Goal: Information Seeking & Learning: Check status

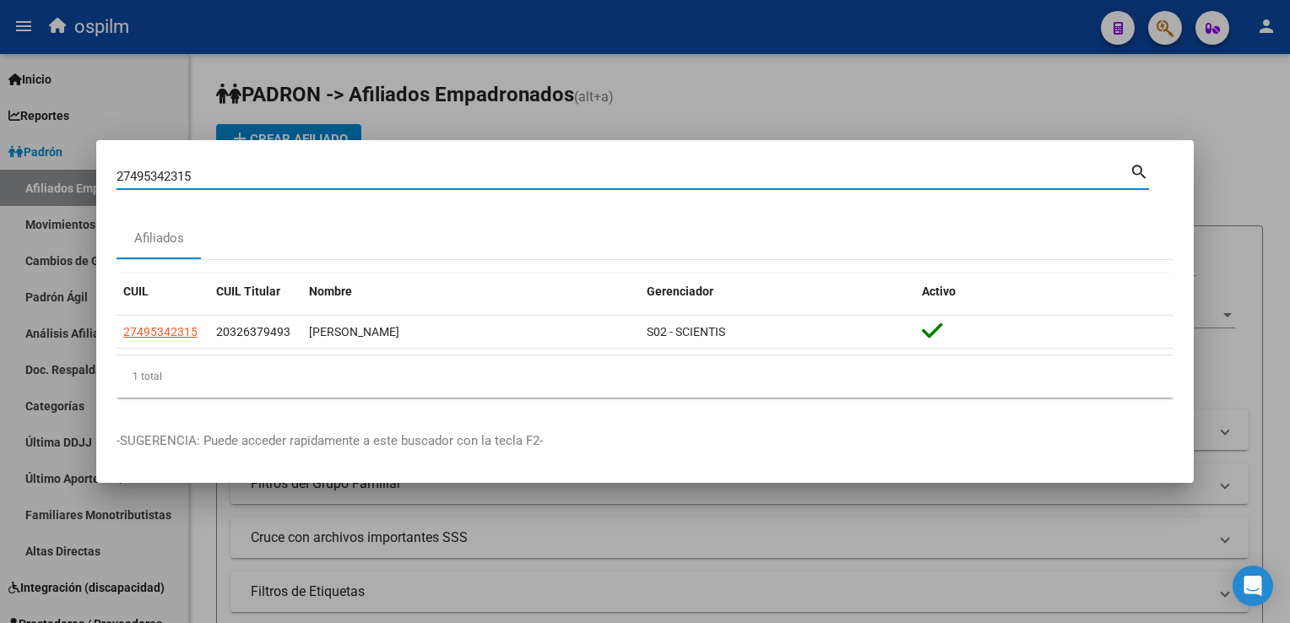
drag, startPoint x: 242, startPoint y: 181, endPoint x: 126, endPoint y: 173, distance: 116.7
click at [106, 187] on mat-dialog-content "27495342315 Buscar (apellido, dni, cuil, nro traspaso, cuit, obra social) searc…" at bounding box center [644, 285] width 1097 height 251
paste input "20326379493"
type input "20326379493"
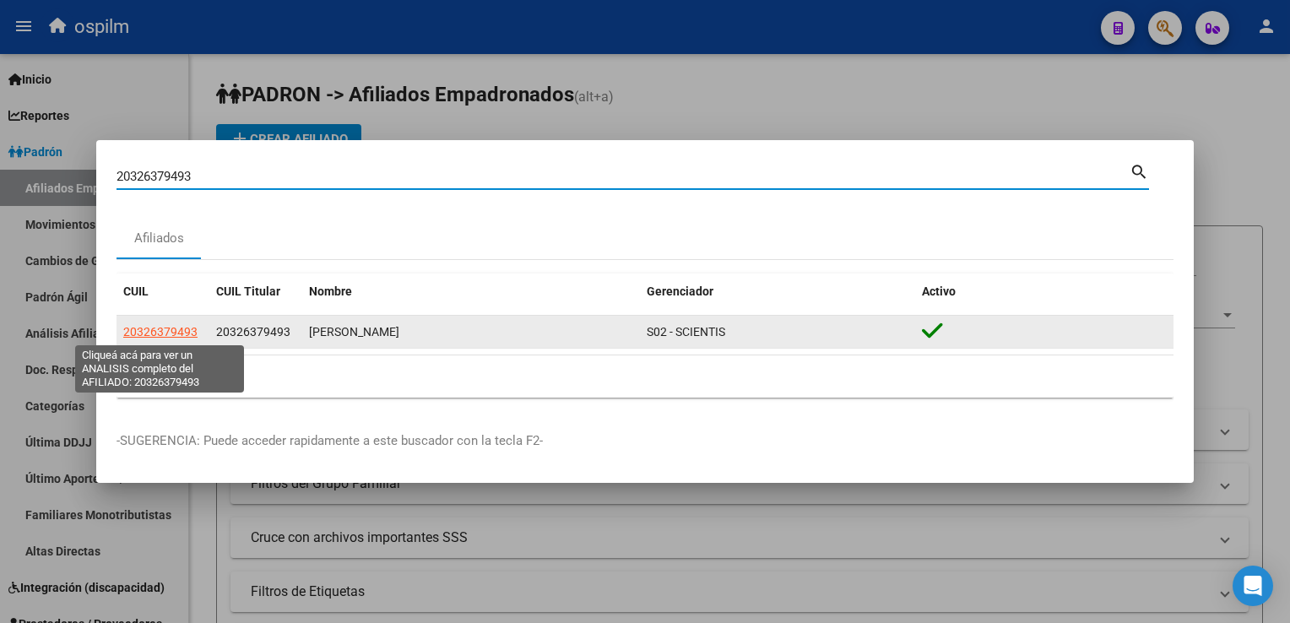
click at [176, 328] on span "20326379493" at bounding box center [160, 332] width 74 height 14
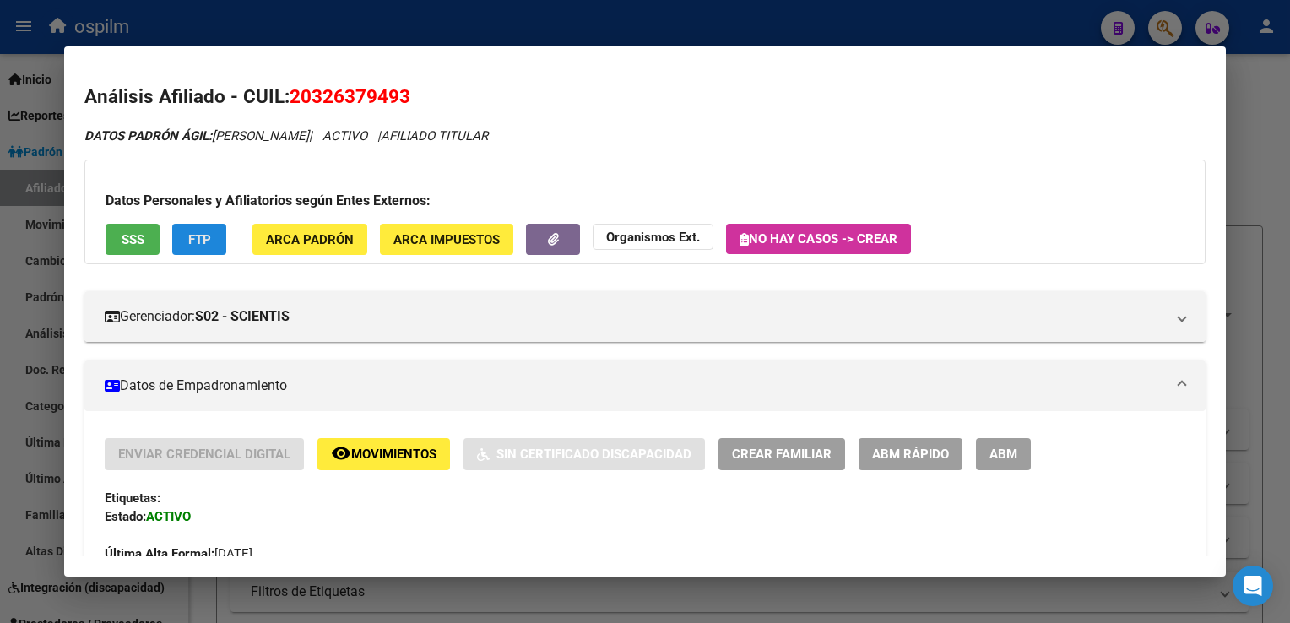
click at [182, 241] on button "FTP" at bounding box center [199, 239] width 54 height 31
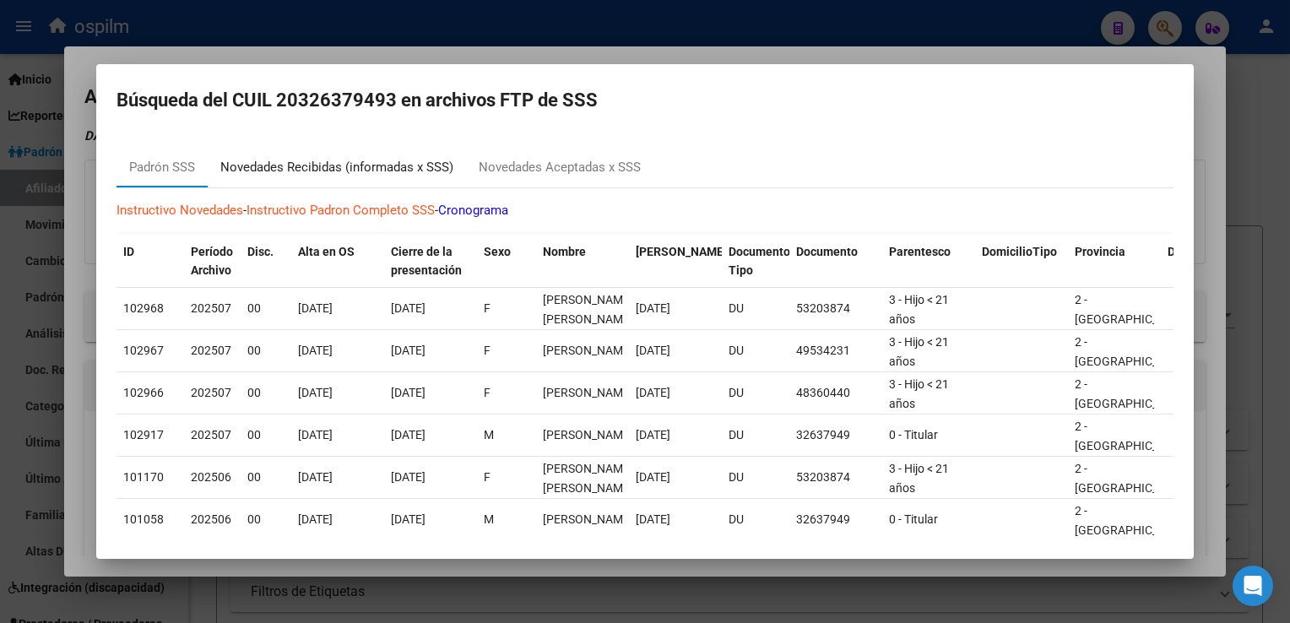
click at [348, 164] on div "Novedades Recibidas (informadas x SSS)" at bounding box center [336, 167] width 233 height 19
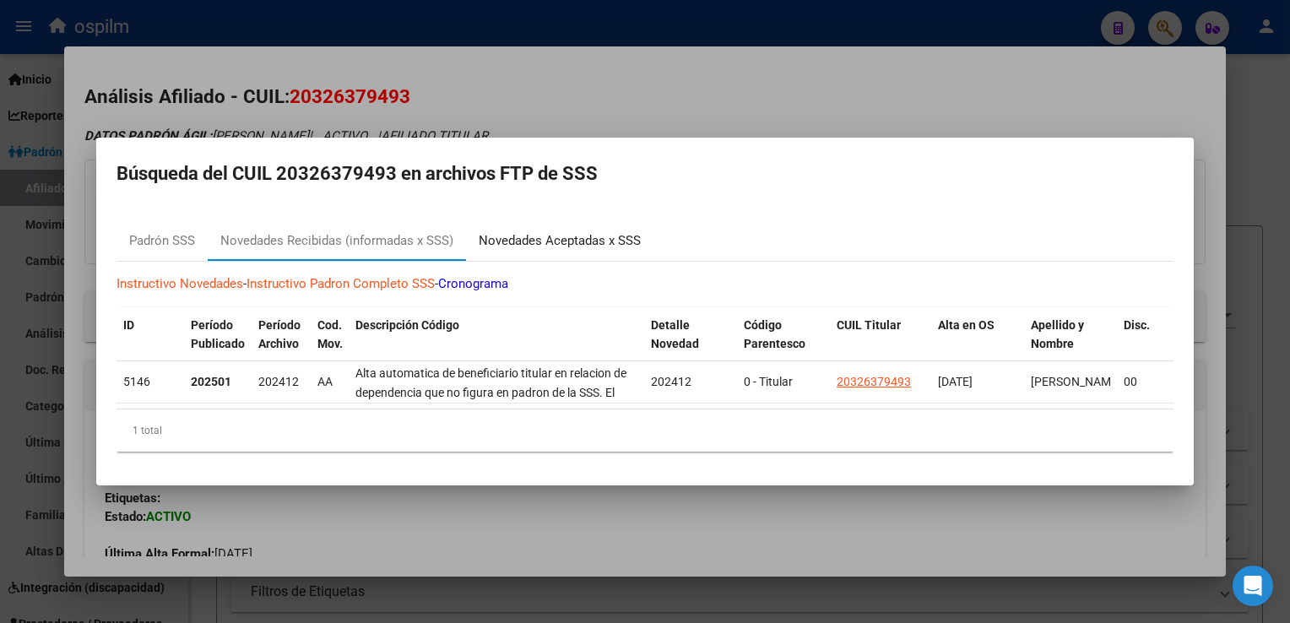
click at [560, 236] on div "Novedades Aceptadas x SSS" at bounding box center [560, 240] width 162 height 19
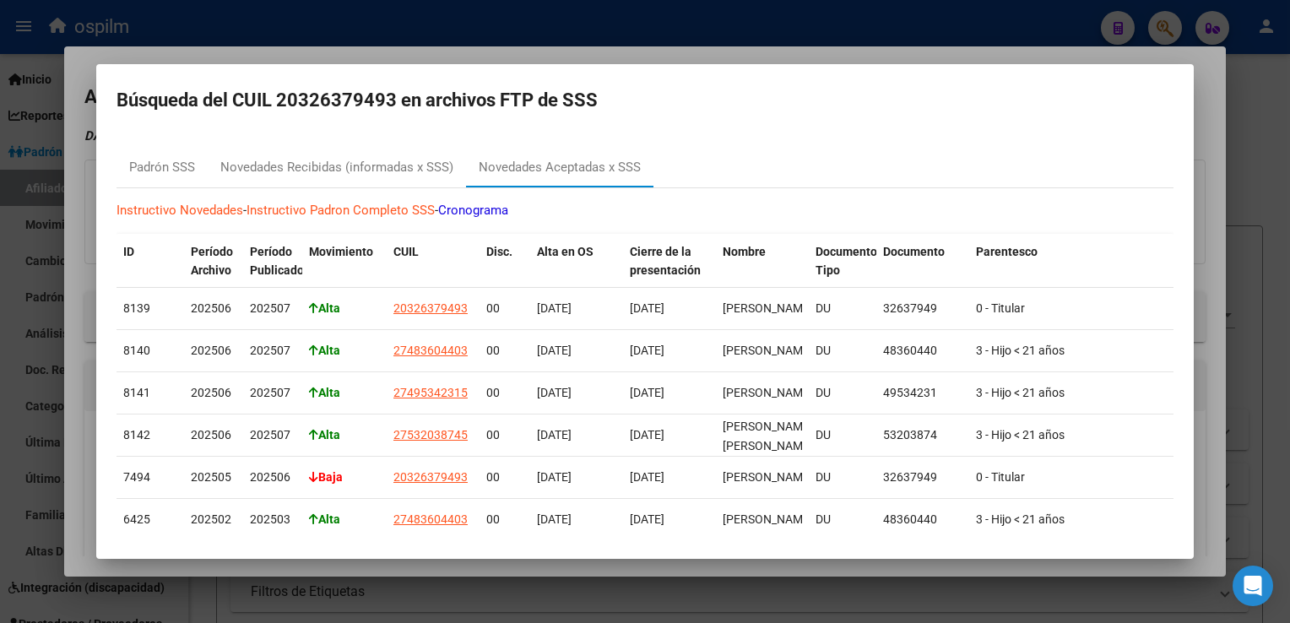
click at [591, 56] on div at bounding box center [645, 311] width 1290 height 623
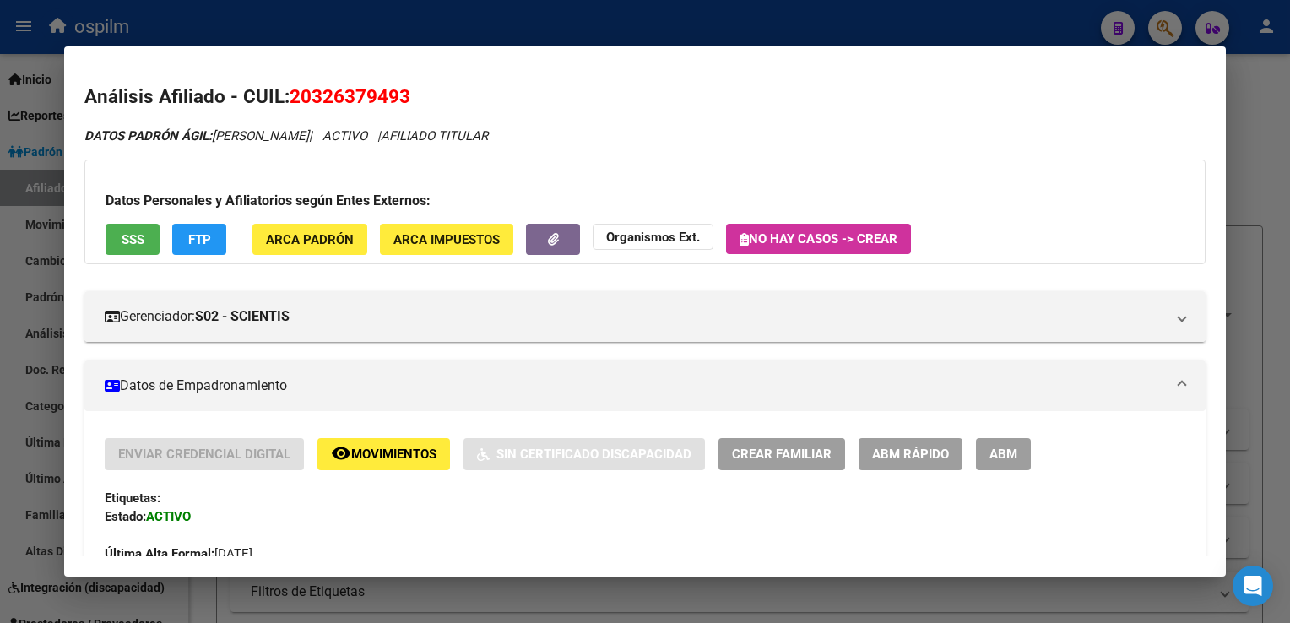
drag, startPoint x: 577, startPoint y: 22, endPoint x: 668, endPoint y: 4, distance: 92.0
click at [577, 22] on div at bounding box center [645, 311] width 1290 height 623
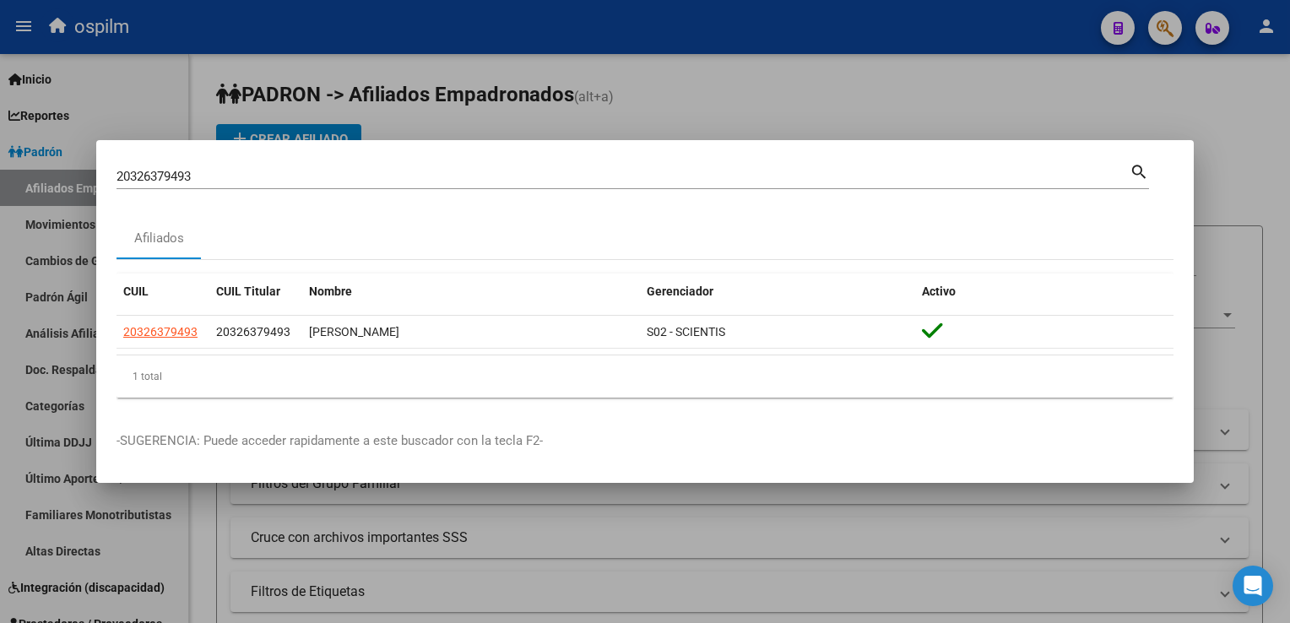
click at [667, 85] on div at bounding box center [645, 311] width 1290 height 623
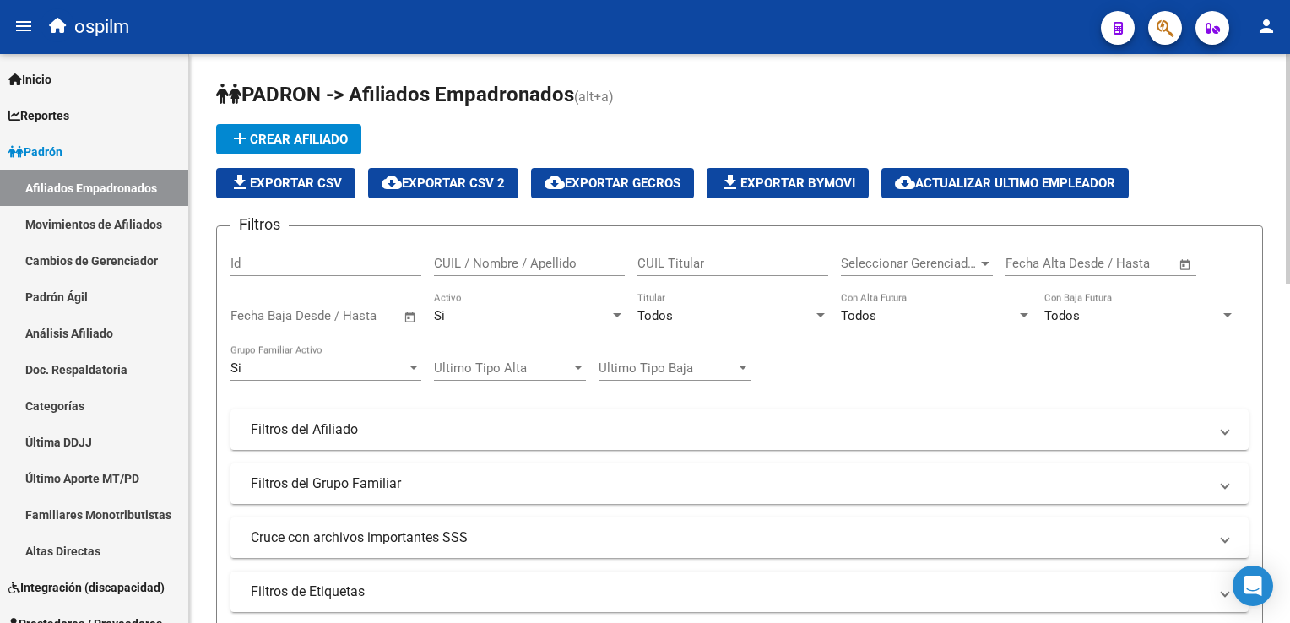
click at [679, 308] on div "Todos" at bounding box center [725, 315] width 176 height 15
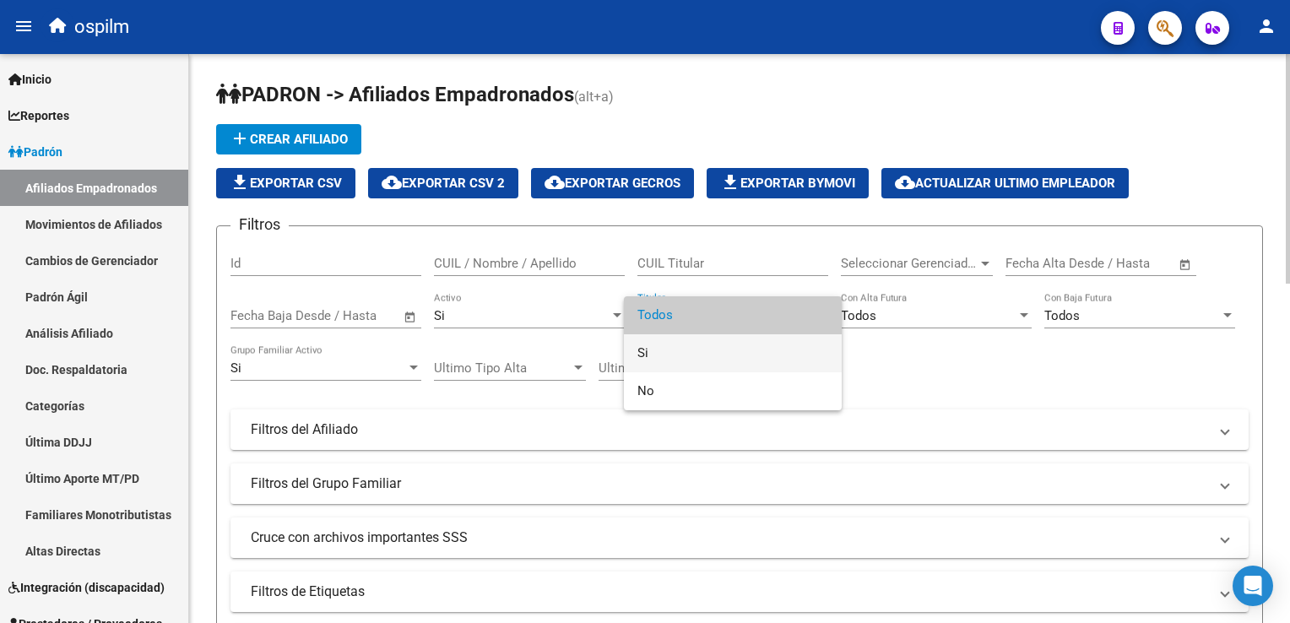
drag, startPoint x: 652, startPoint y: 353, endPoint x: 1115, endPoint y: 241, distance: 476.6
click at [656, 348] on span "Si" at bounding box center [732, 353] width 191 height 38
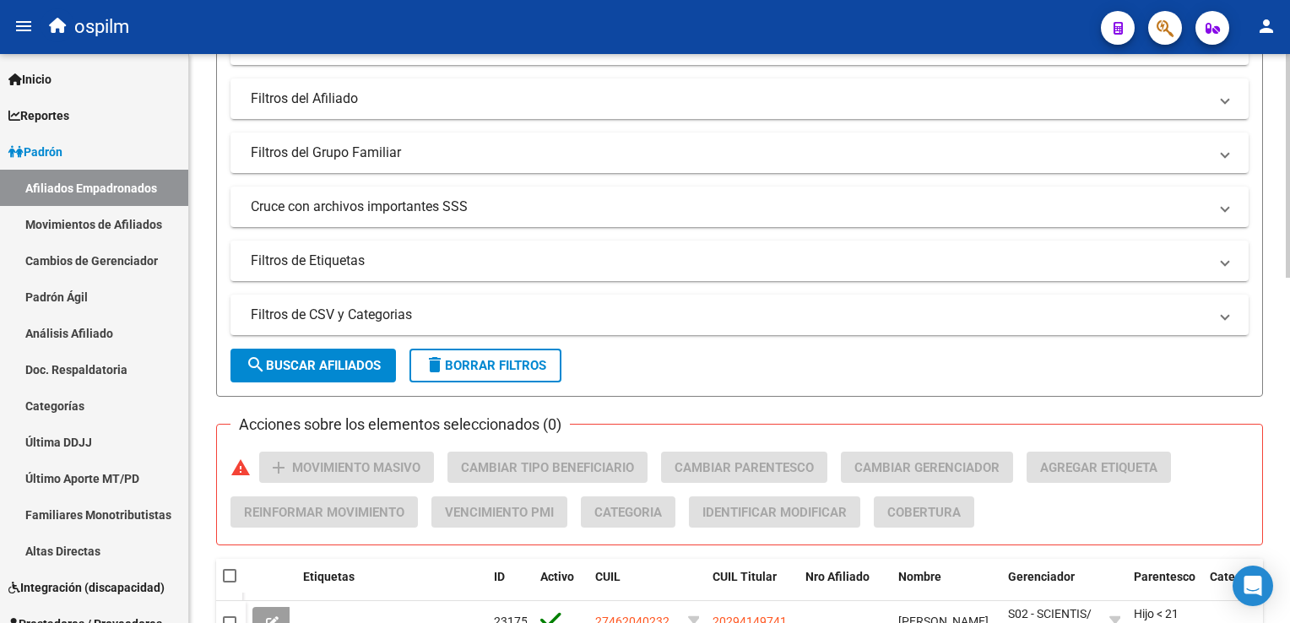
scroll to position [380, 0]
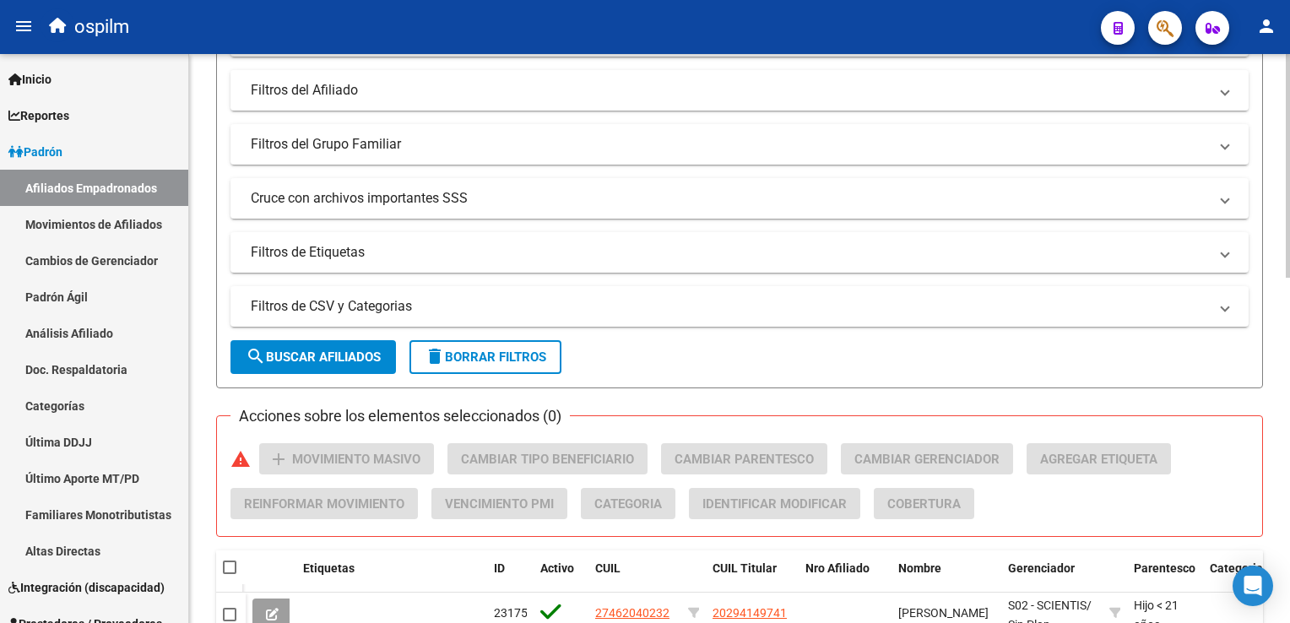
click at [1289, 282] on html "menu ospilm person Firma Express Inicio Instructivos Contacto OS Reportes Ingre…" at bounding box center [645, 311] width 1290 height 623
click at [387, 137] on mat-panel-title "Filtros del Grupo Familiar" at bounding box center [729, 144] width 957 height 19
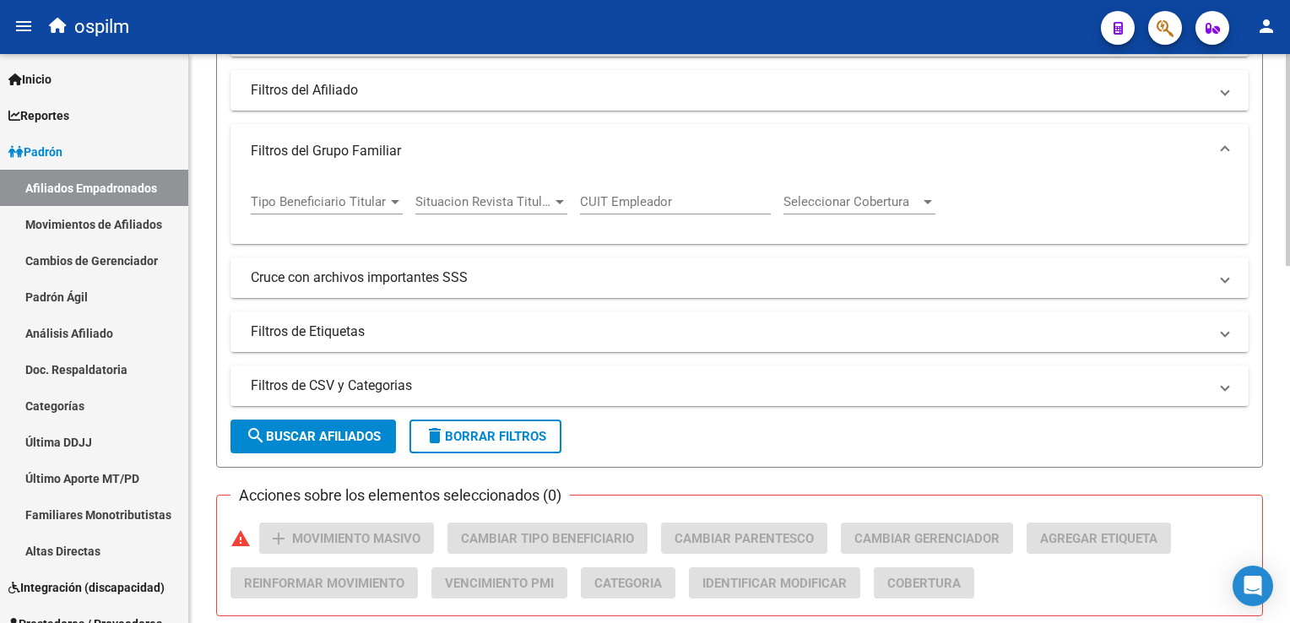
click at [288, 149] on mat-panel-title "Filtros del Grupo Familiar" at bounding box center [729, 151] width 957 height 19
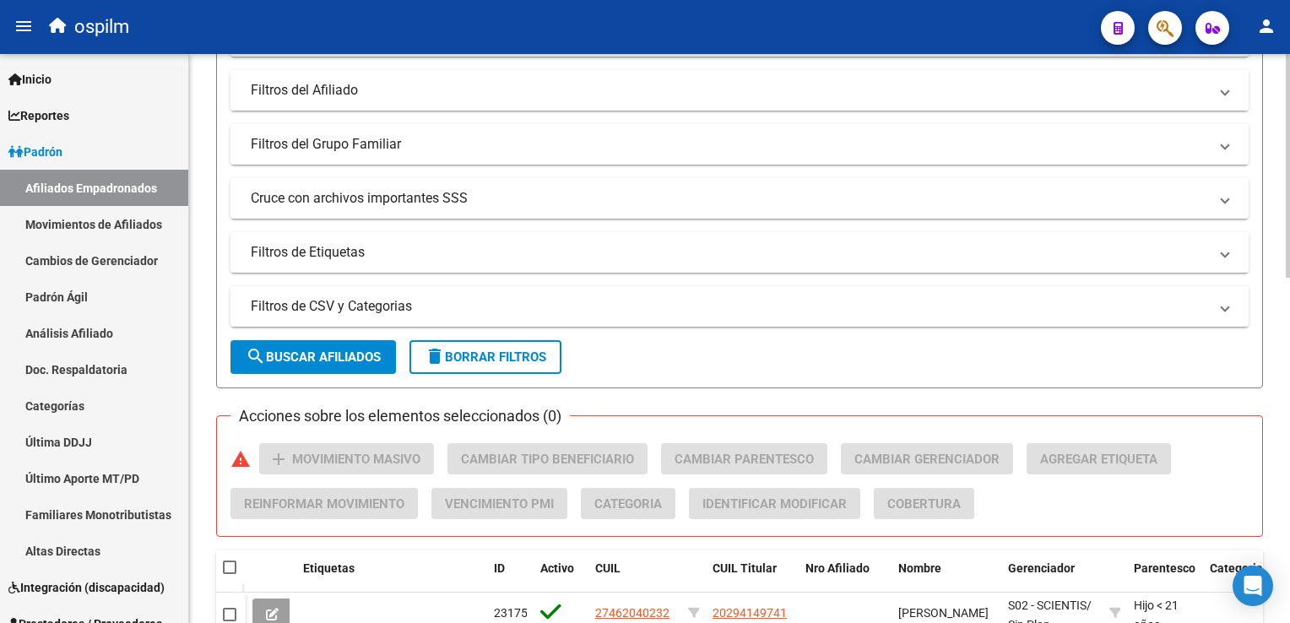
click at [358, 81] on mat-panel-title "Filtros del Afiliado" at bounding box center [729, 90] width 957 height 19
click at [364, 91] on mat-panel-title "Filtros del Afiliado" at bounding box center [729, 90] width 957 height 19
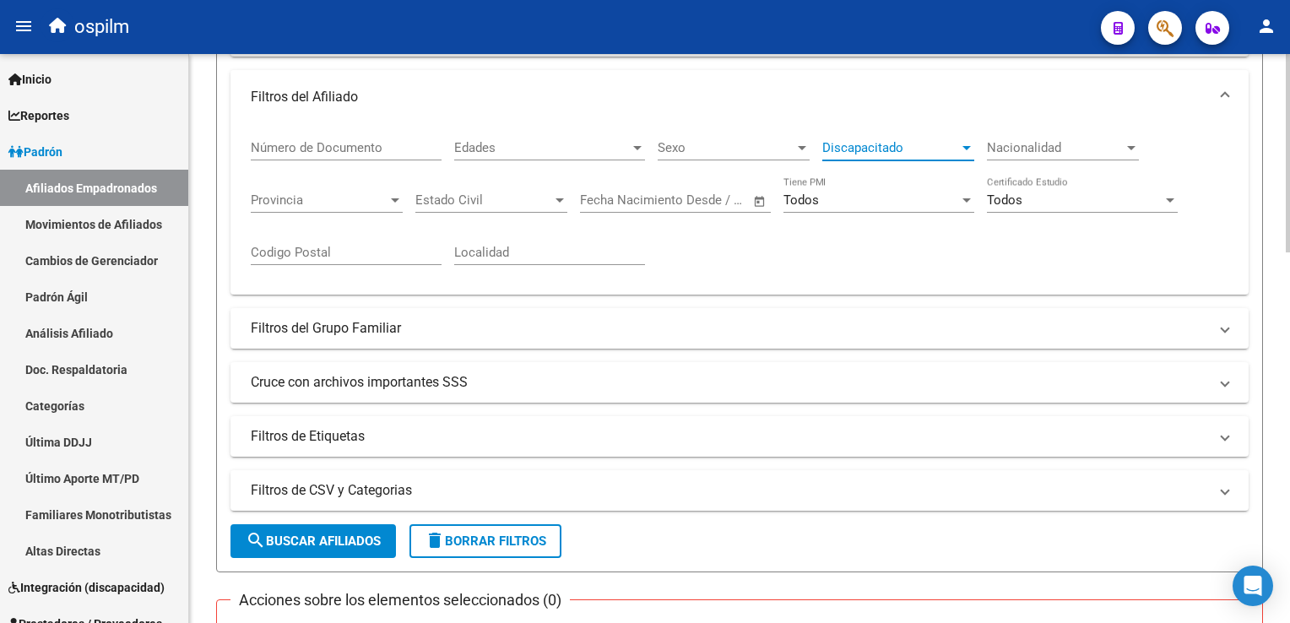
click at [885, 142] on span "Discapacitado" at bounding box center [890, 147] width 137 height 15
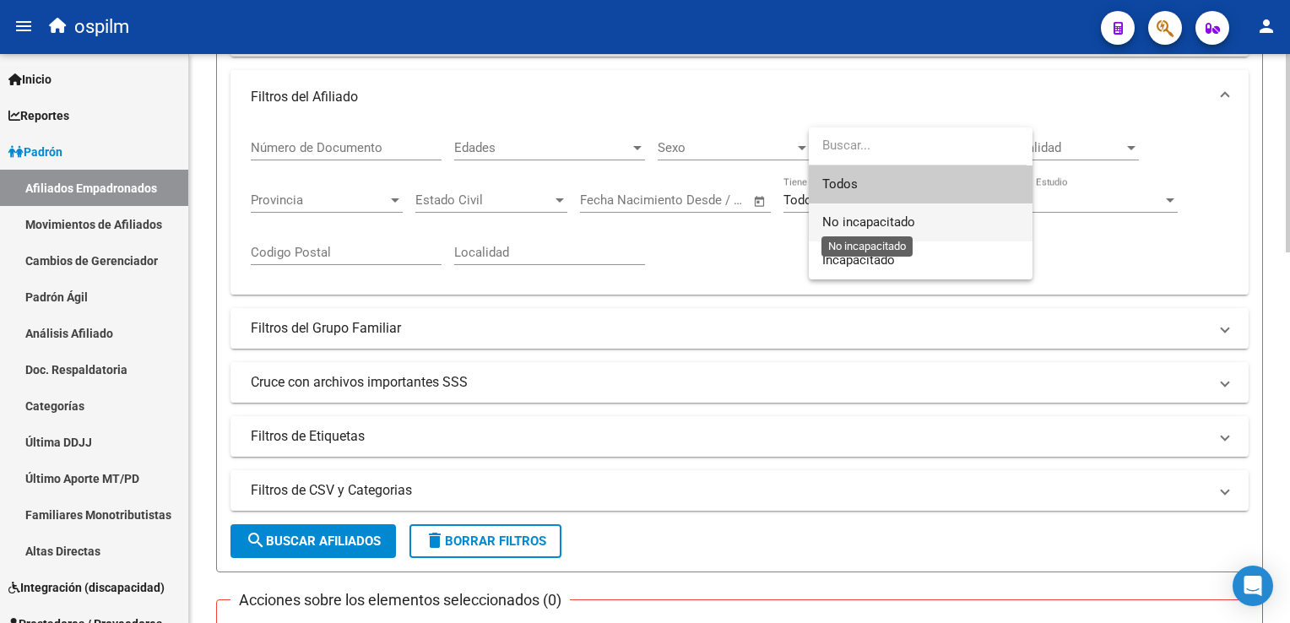
click at [842, 220] on span "No incapacitado" at bounding box center [868, 221] width 93 height 15
click at [844, 218] on div "Todos Tiene PMI" at bounding box center [878, 202] width 191 height 52
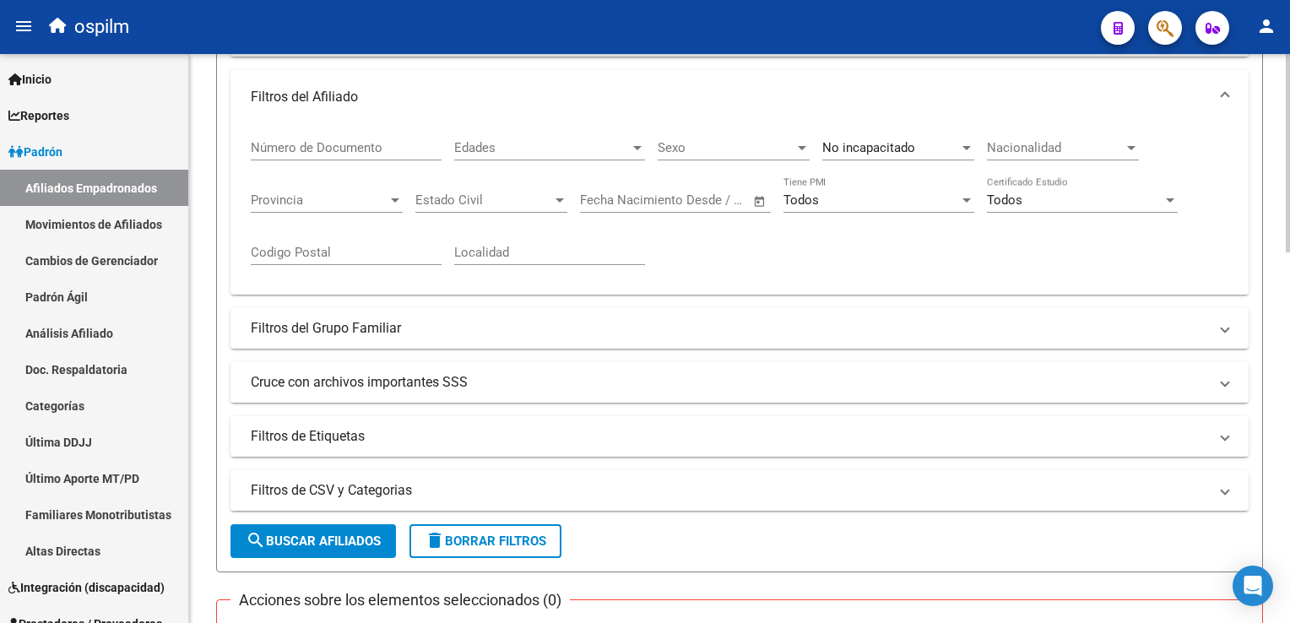
click at [338, 387] on mat-panel-title "Cruce con archivos importantes SSS" at bounding box center [729, 382] width 957 height 19
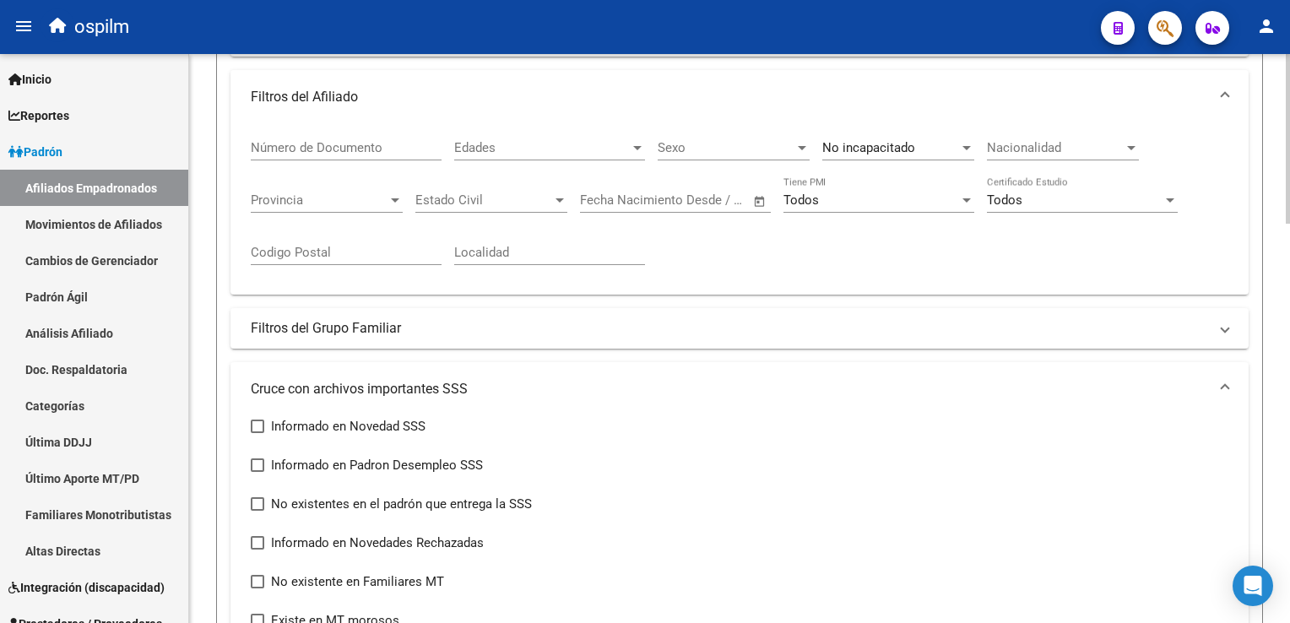
drag, startPoint x: 1284, startPoint y: 174, endPoint x: 1284, endPoint y: 196, distance: 21.9
click at [1284, 196] on div "PADRON -> Afiliados Empadronados (alt+a) add Crear Afiliado file_download Expor…" at bounding box center [739, 625] width 1101 height 1902
drag, startPoint x: 1284, startPoint y: 196, endPoint x: 1268, endPoint y: 266, distance: 71.9
click at [1268, 266] on div "PADRON -> Afiliados Empadronados (alt+a) add Crear Afiliado file_download Expor…" at bounding box center [739, 625] width 1101 height 1902
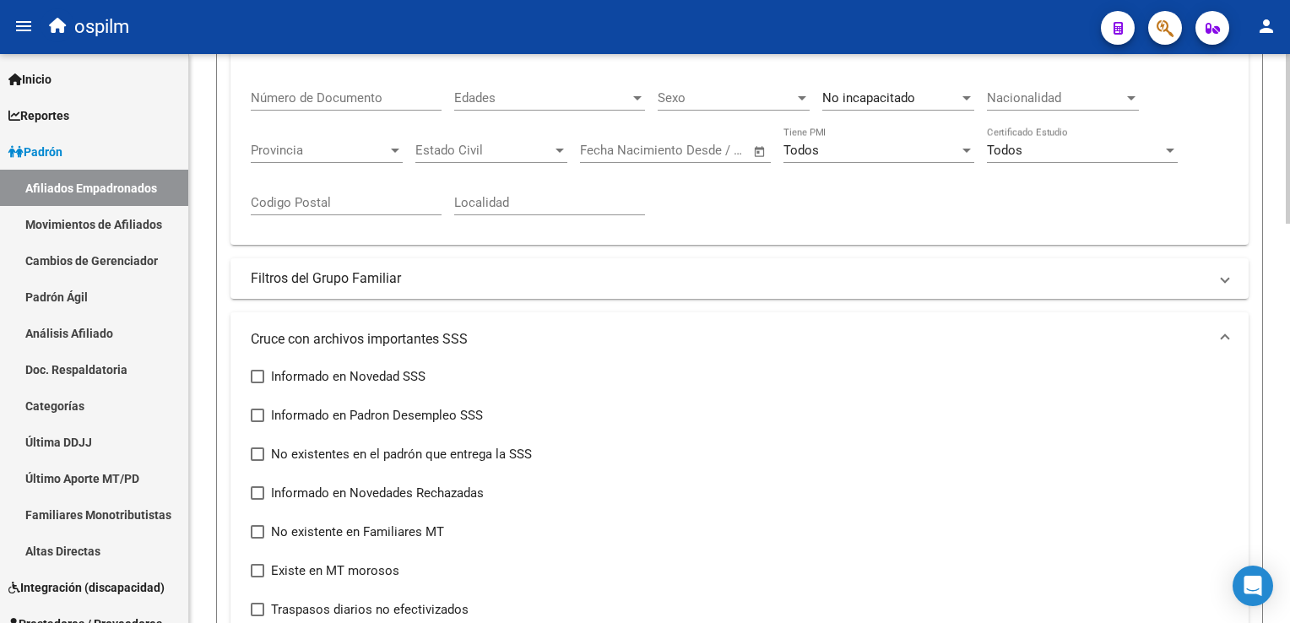
click at [1289, 238] on html "menu ospilm person Firma Express Inicio Instructivos Contacto OS Reportes Ingre…" at bounding box center [645, 311] width 1290 height 623
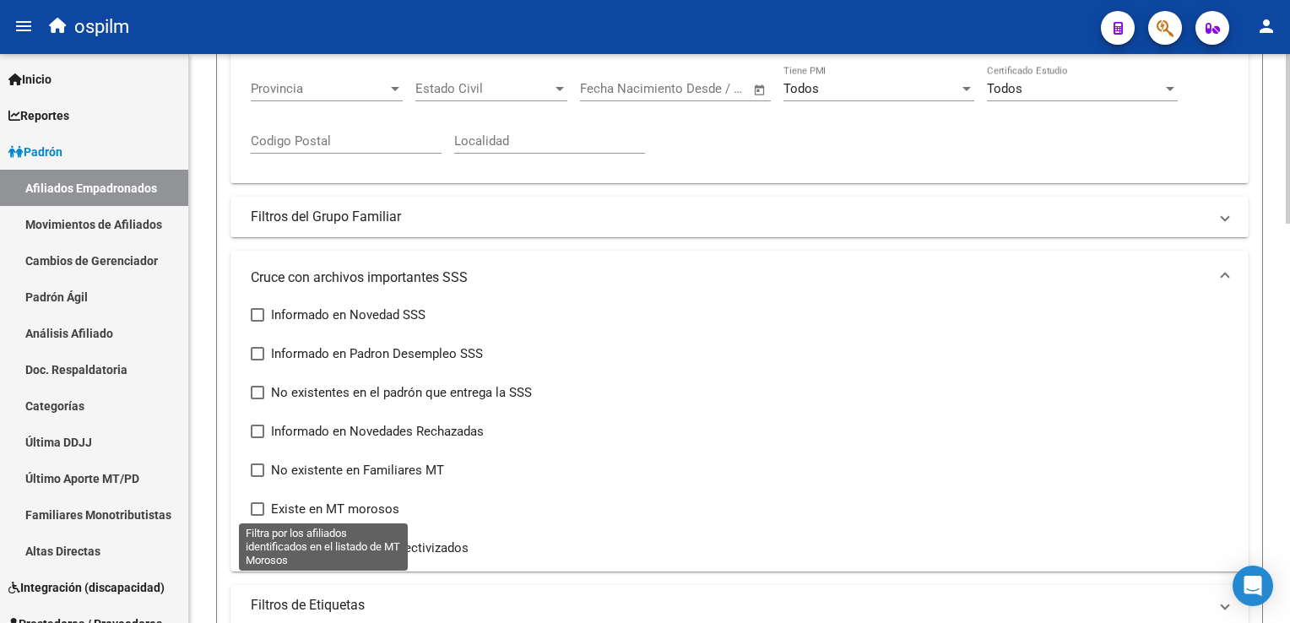
click at [263, 502] on span at bounding box center [258, 509] width 14 height 14
click at [257, 516] on input "Existe en MT morosos" at bounding box center [257, 516] width 1 height 1
checkbox input "true"
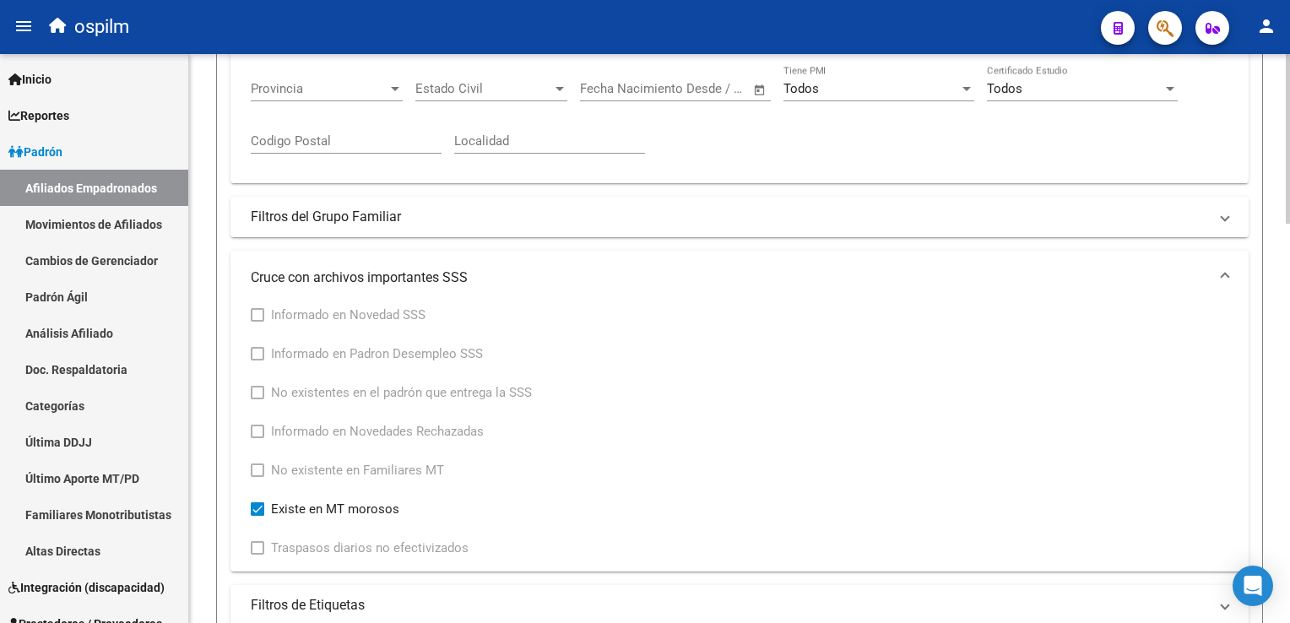
click at [1287, 258] on div at bounding box center [1288, 287] width 4 height 170
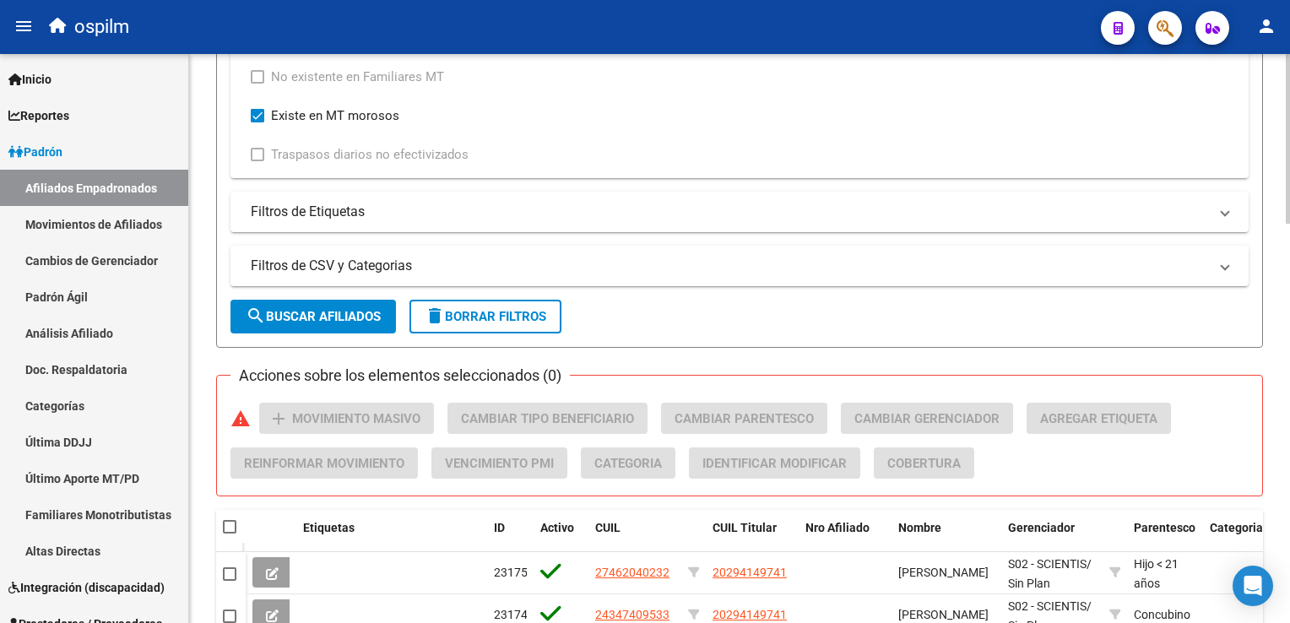
click at [1281, 346] on div "PADRON -> Afiliados Empadronados (alt+a) add Crear Afiliado file_download Expor…" at bounding box center [741, 120] width 1105 height 1902
click at [278, 302] on button "search Buscar Afiliados" at bounding box center [312, 315] width 165 height 34
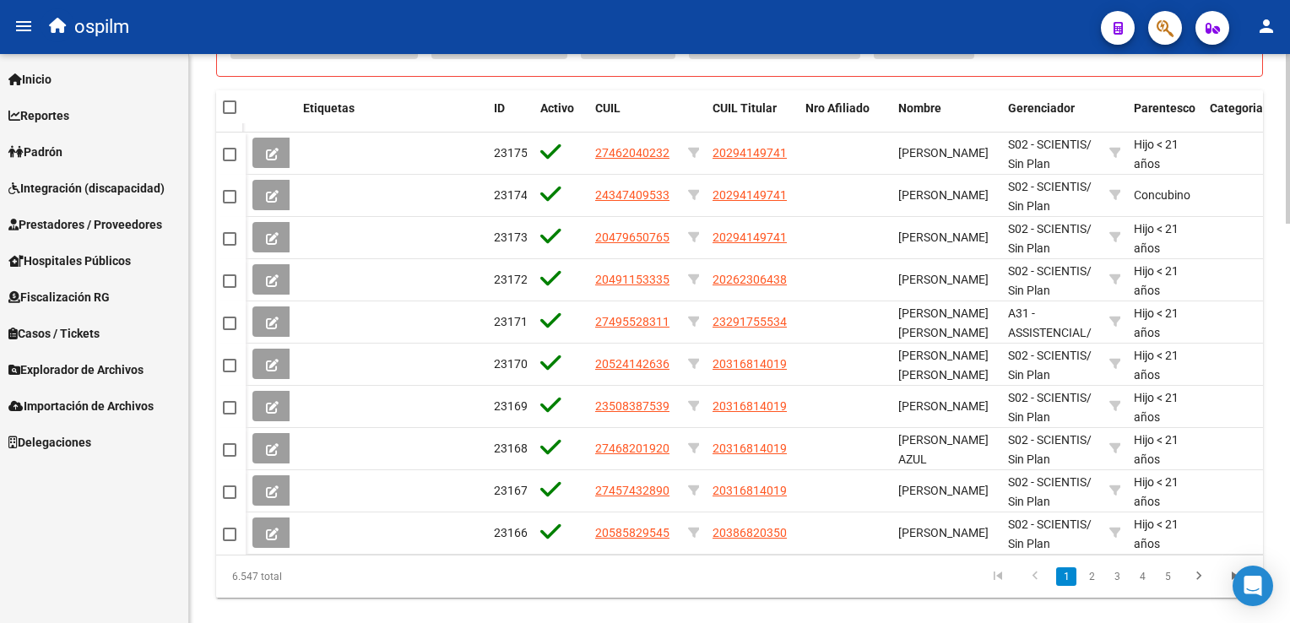
scroll to position [1323, 0]
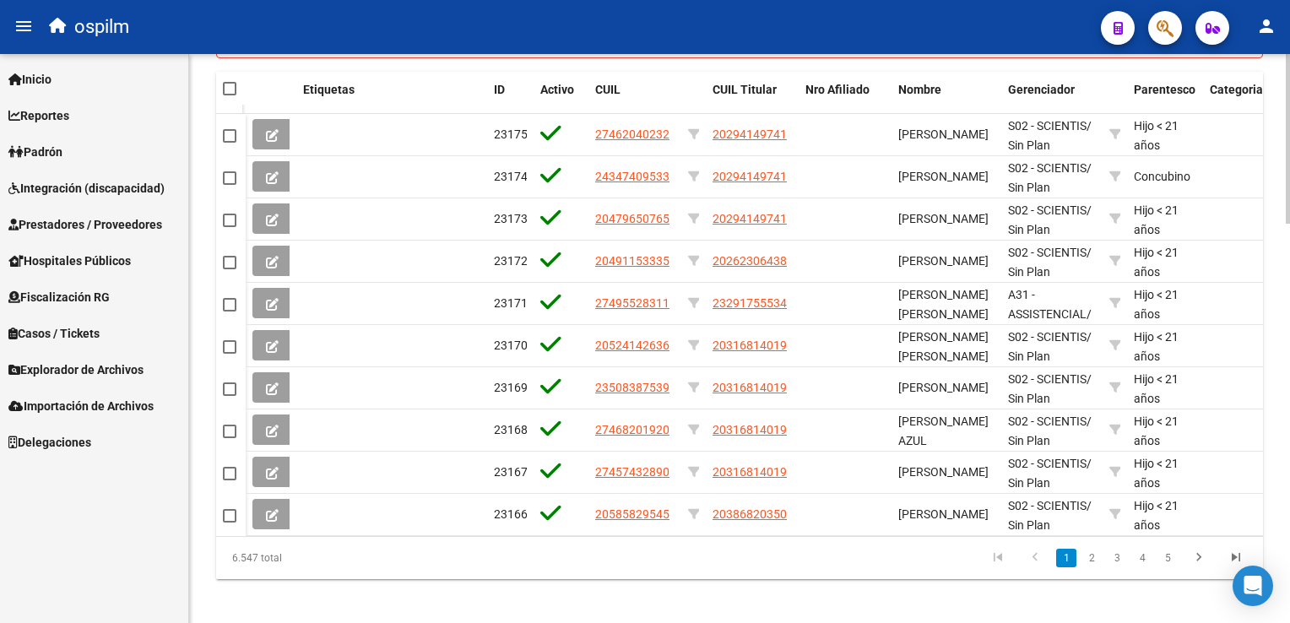
click at [1289, 461] on html "menu ospilm person Firma Express Inicio Instructivos Contacto OS Reportes Ingre…" at bounding box center [645, 311] width 1290 height 623
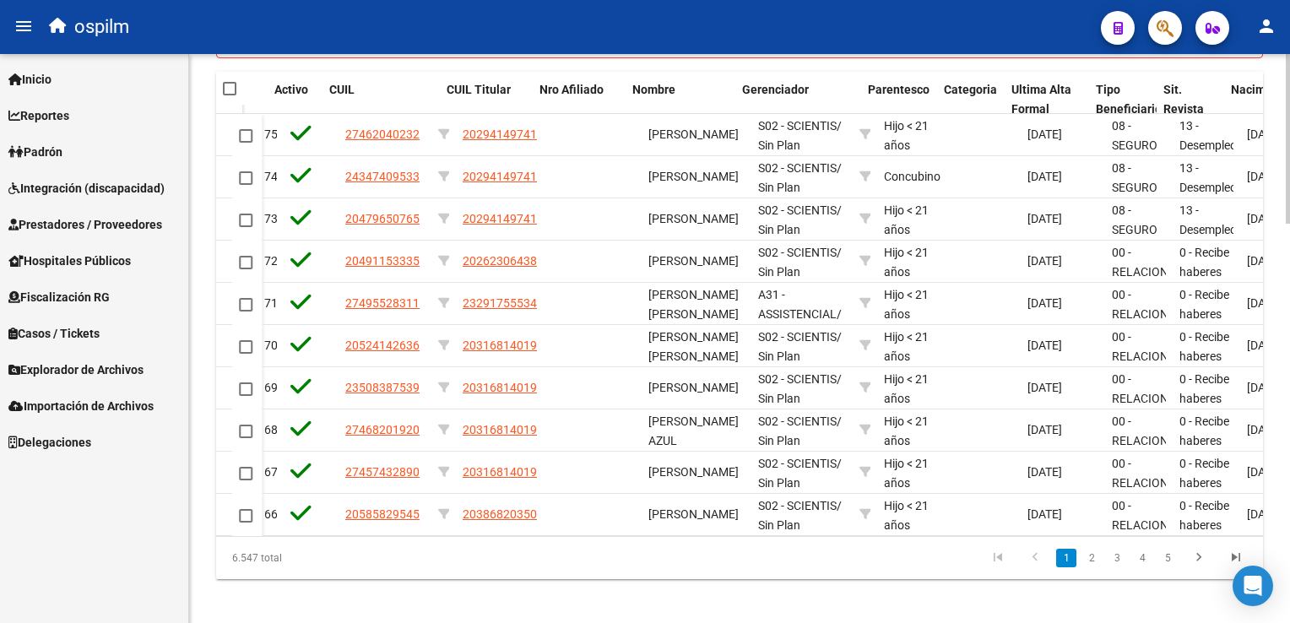
scroll to position [0, 266]
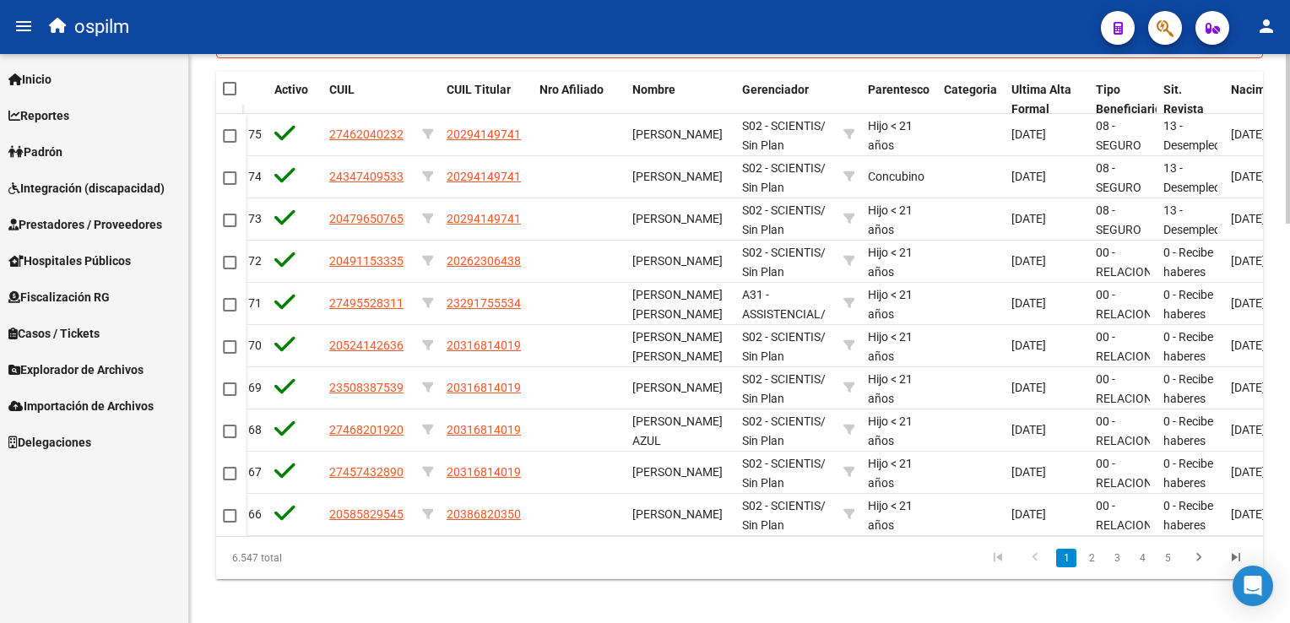
click at [819, 547] on div "6.547 total 1 2 3 4 5" at bounding box center [739, 558] width 1047 height 42
drag, startPoint x: 819, startPoint y: 547, endPoint x: 375, endPoint y: 554, distance: 444.0
click at [375, 554] on div "6.547 total 1 2 3 4 5" at bounding box center [739, 558] width 1047 height 42
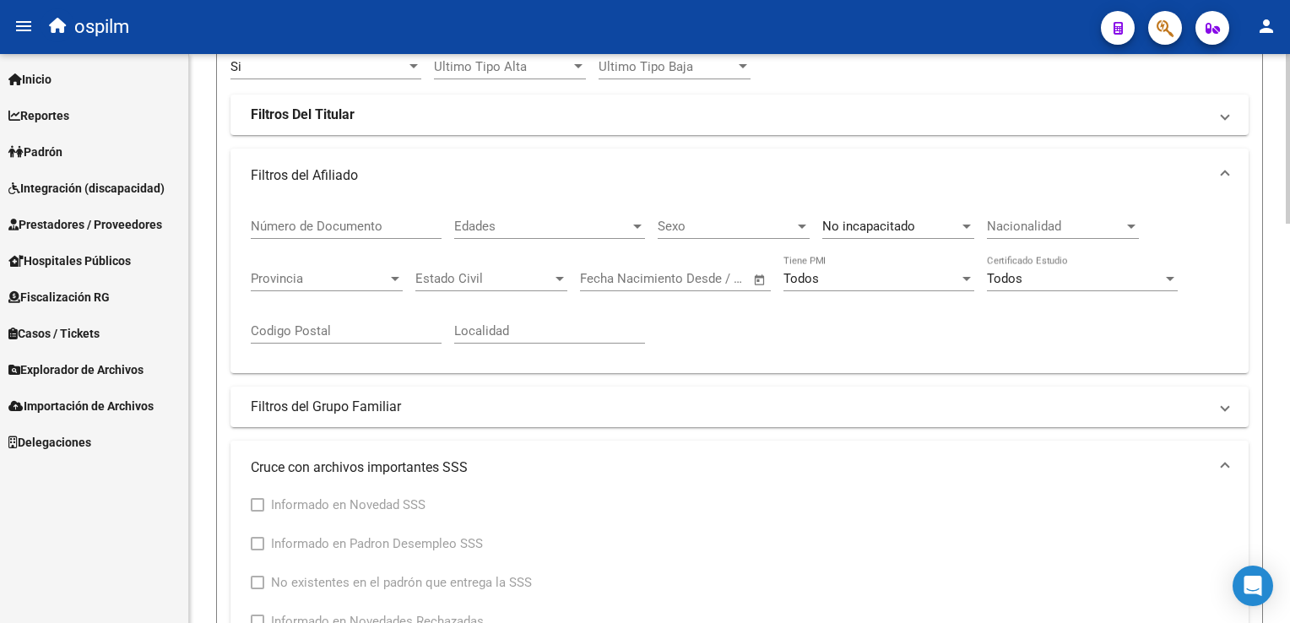
scroll to position [322, 0]
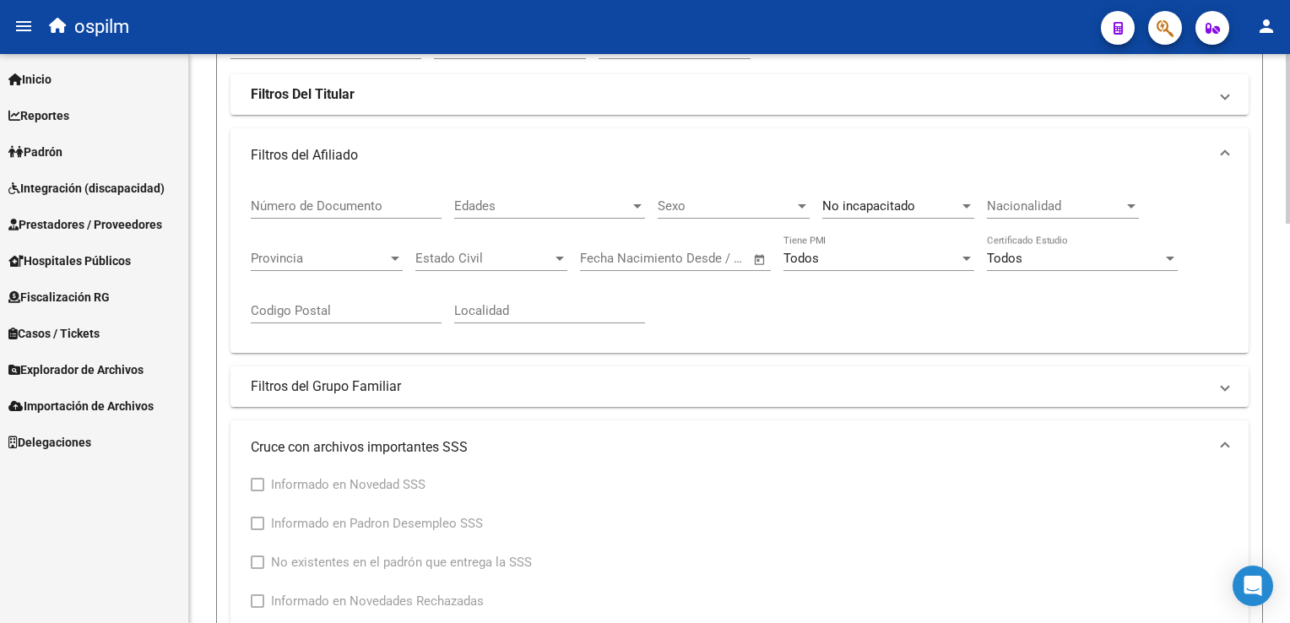
click at [1289, 235] on html "menu ospilm person Firma Express Inicio Instructivos Contacto OS Reportes Ingre…" at bounding box center [645, 311] width 1290 height 623
click at [297, 106] on mat-expansion-panel-header "Filtros Del Titular" at bounding box center [739, 94] width 1018 height 41
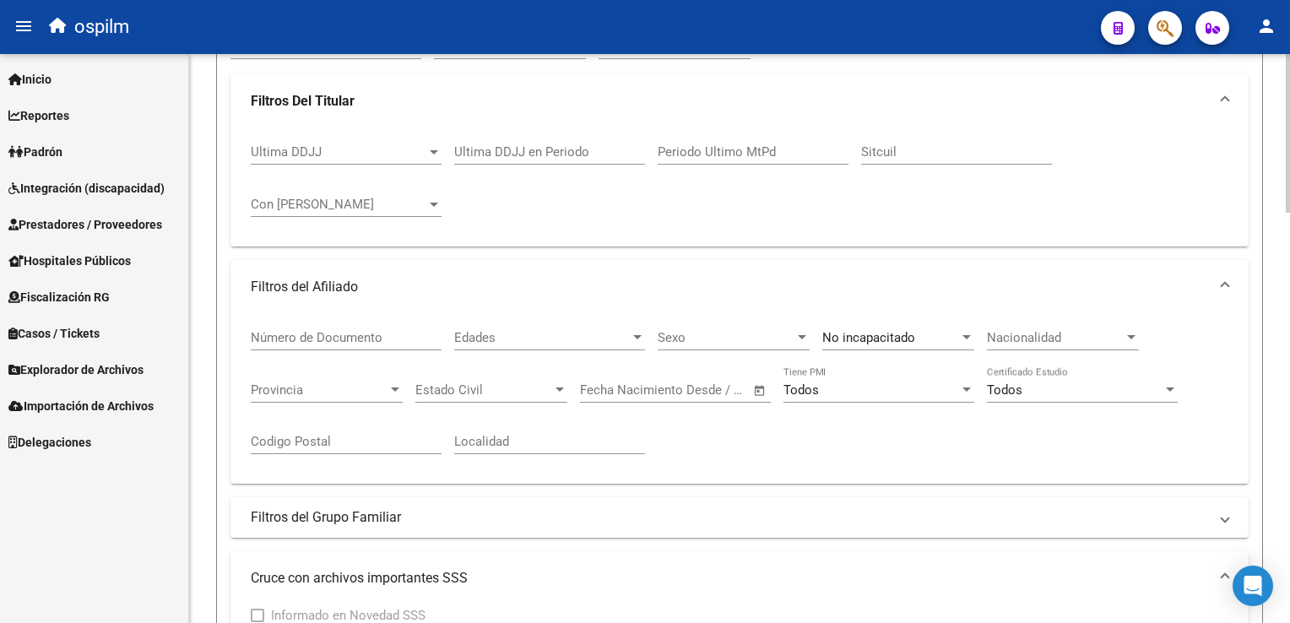
click at [669, 154] on input "Periodo Ultimo MtPd" at bounding box center [753, 151] width 191 height 15
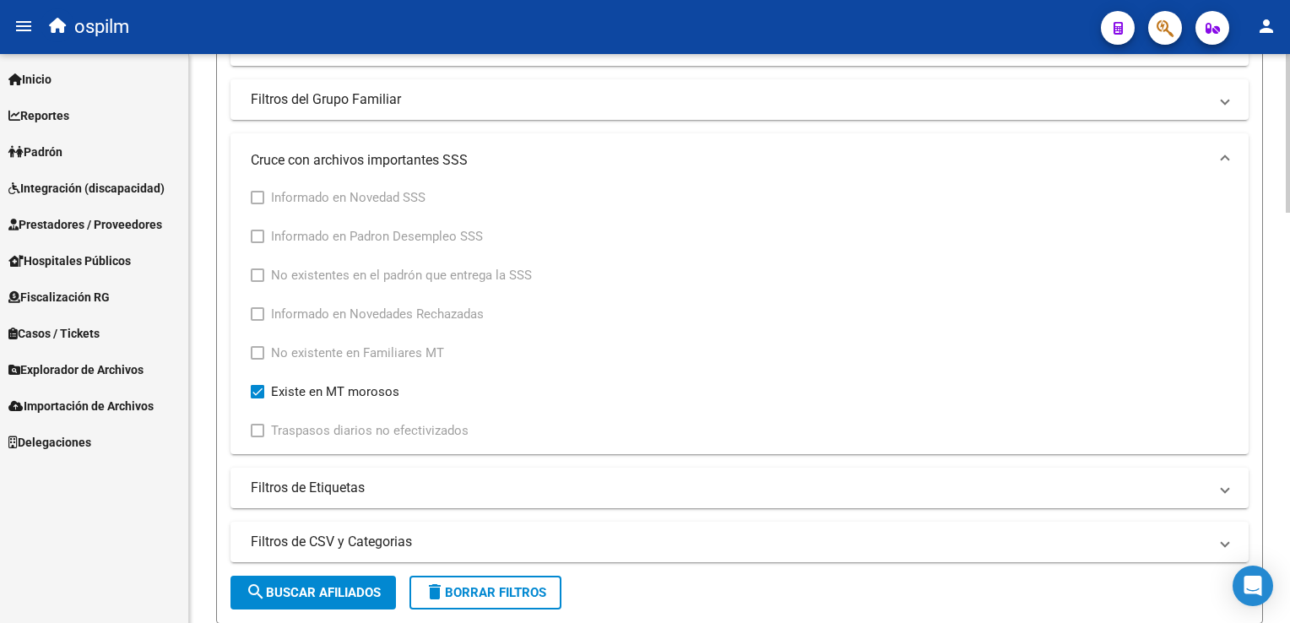
scroll to position [882, 0]
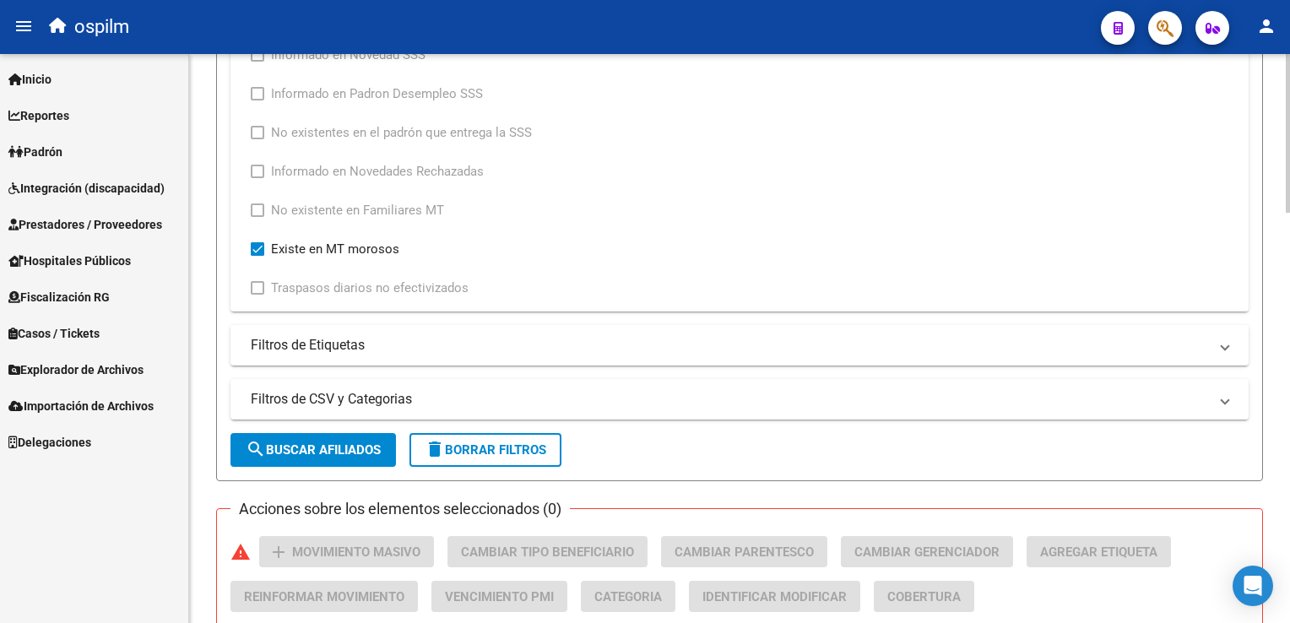
click at [1289, 306] on html "menu ospilm person Firma Express Inicio Instructivos Contacto OS Reportes Ingre…" at bounding box center [645, 311] width 1290 height 623
type input "202504"
click at [284, 445] on span "search Buscar Afiliados" at bounding box center [313, 449] width 135 height 15
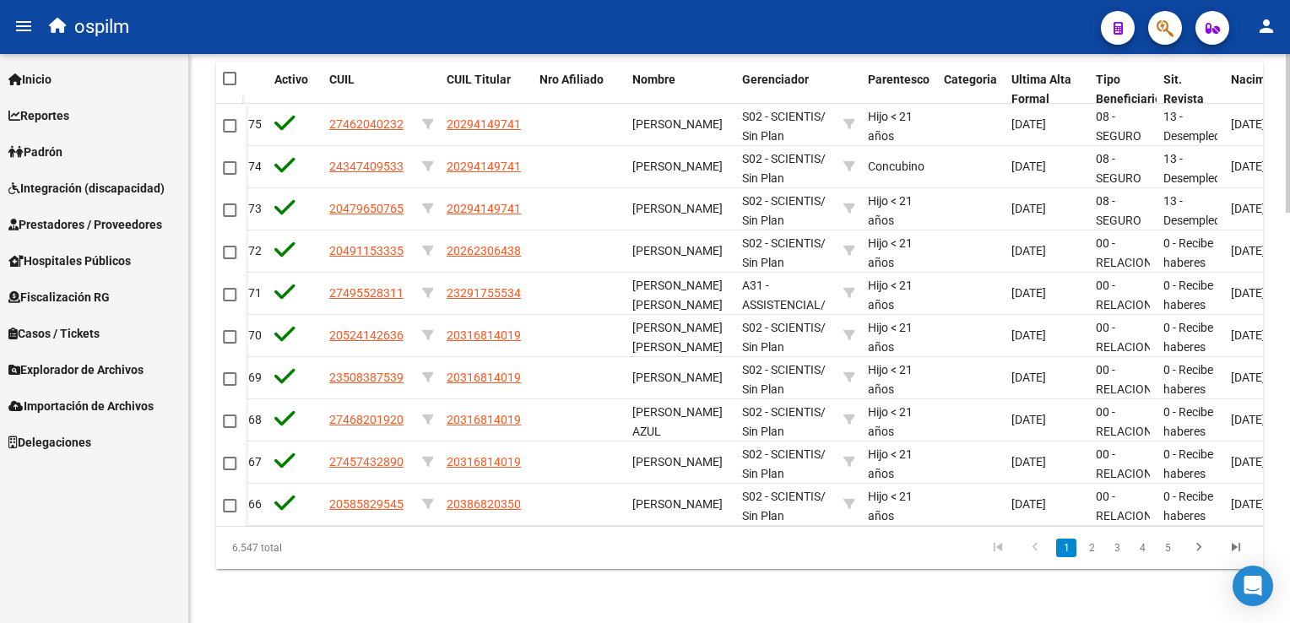
click at [1289, 482] on html "menu ospilm person Firma Express Inicio Instructivos Contacto OS Reportes Ingre…" at bounding box center [645, 311] width 1290 height 623
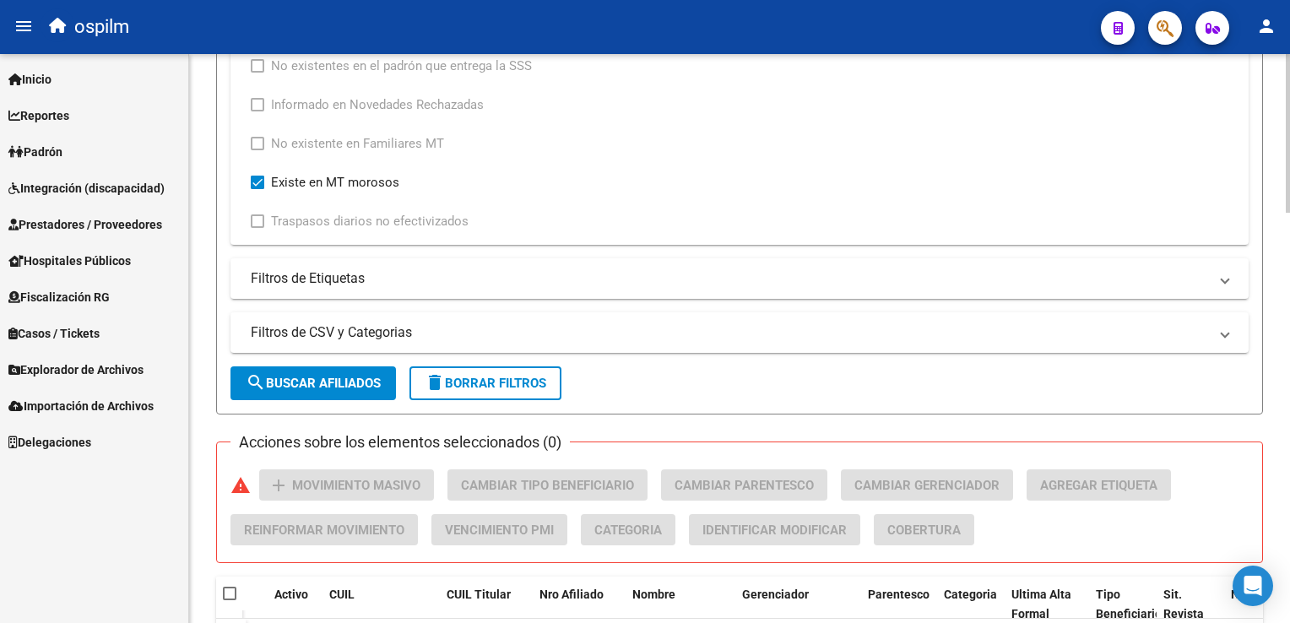
scroll to position [859, 0]
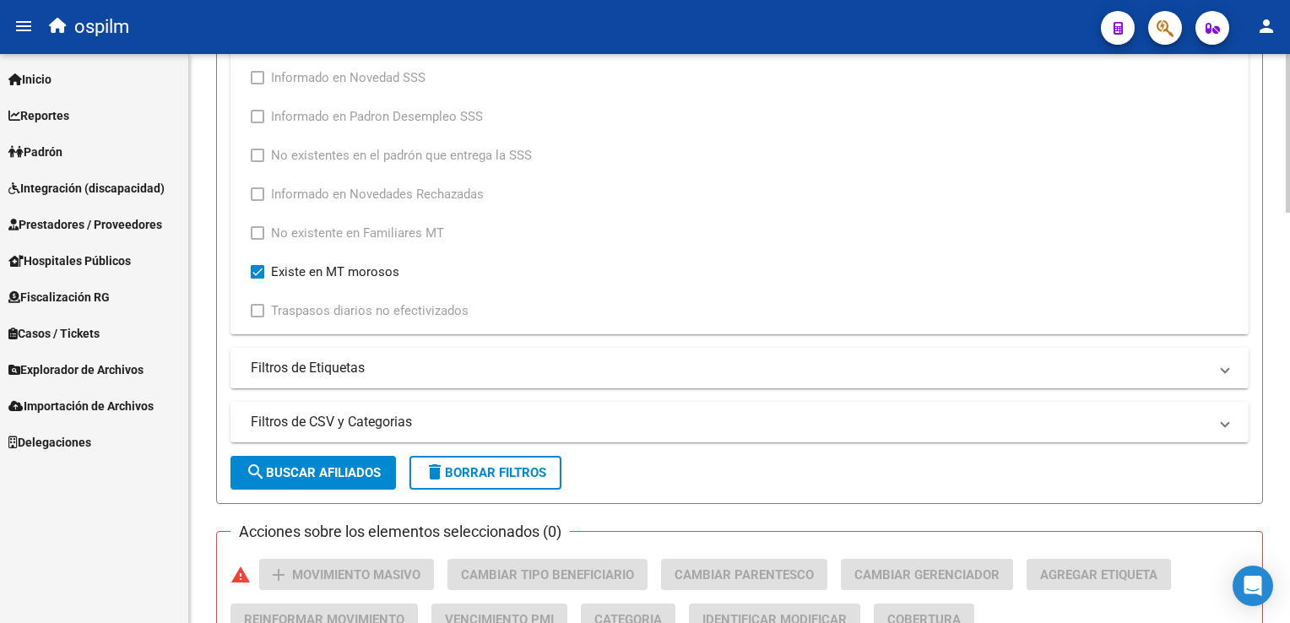
click at [1287, 311] on div at bounding box center [1288, 374] width 4 height 159
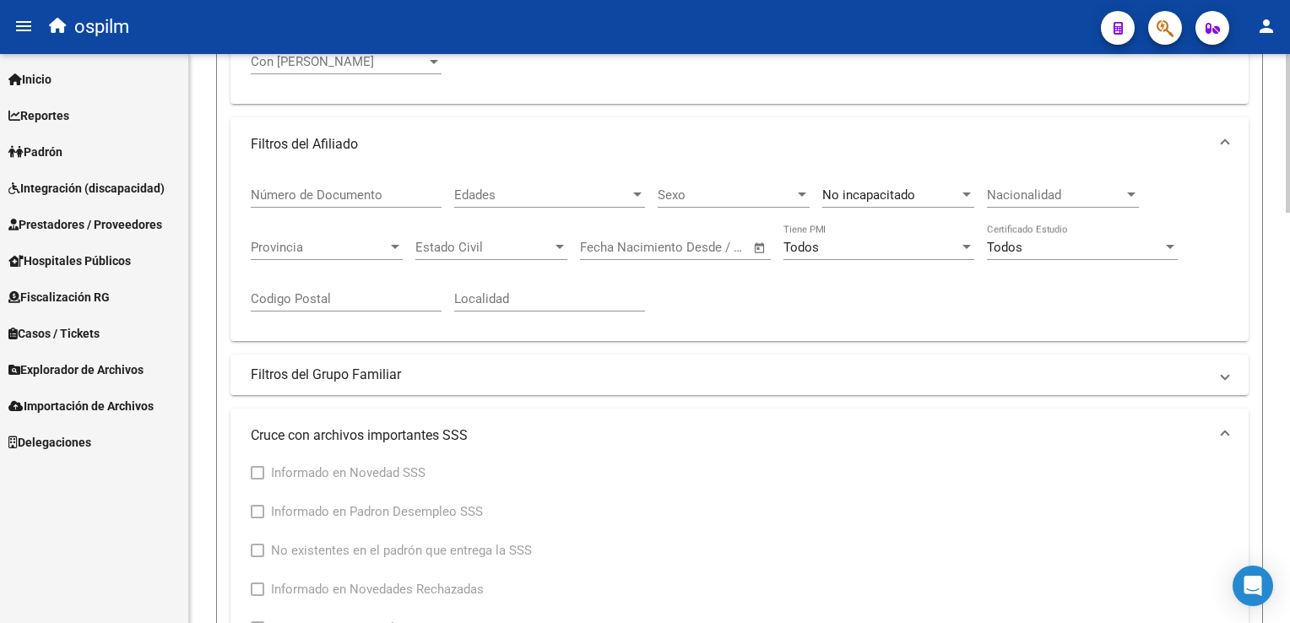
scroll to position [447, 0]
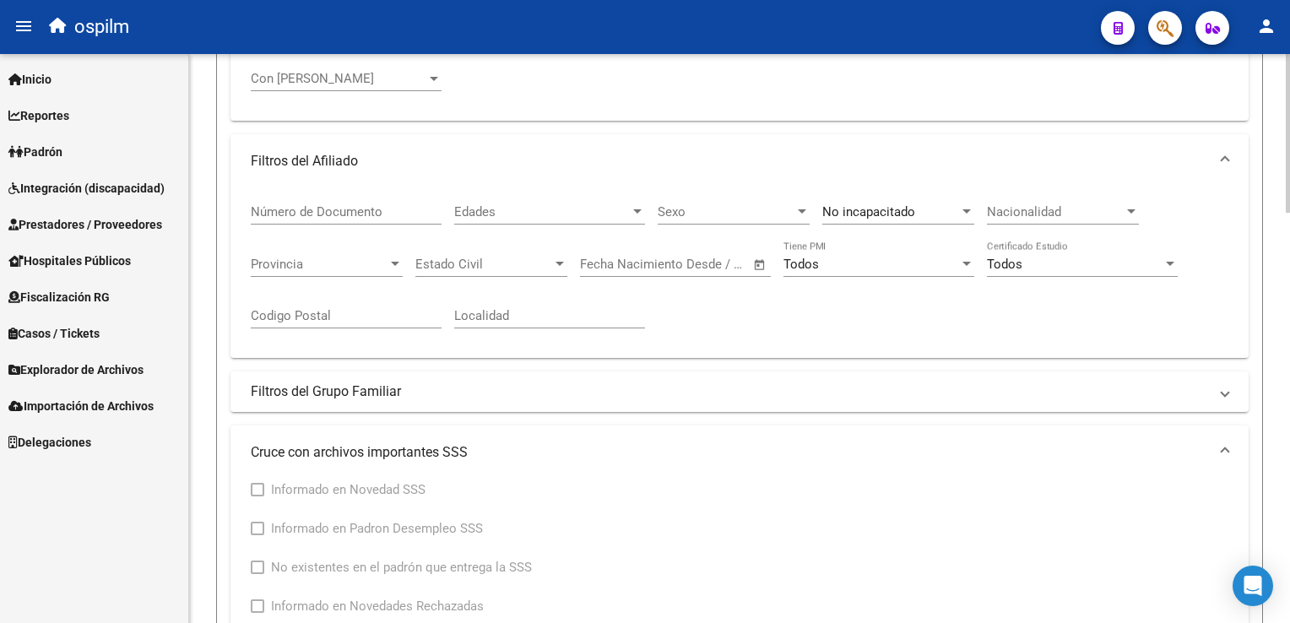
click at [1286, 196] on div at bounding box center [1288, 259] width 4 height 159
drag, startPoint x: 1284, startPoint y: 226, endPoint x: 1282, endPoint y: 198, distance: 28.7
click at [1282, 198] on div "PADRON -> Afiliados Empadronados (alt+a) add Crear Afiliado file_download Expor…" at bounding box center [739, 623] width 1101 height 2033
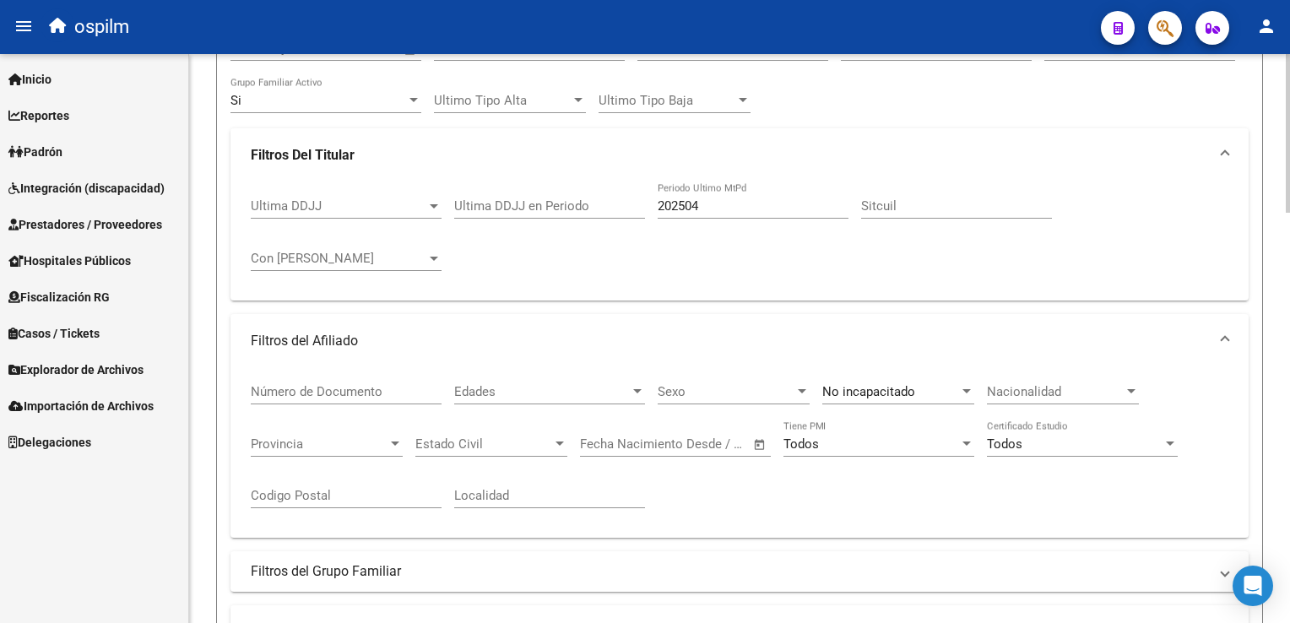
scroll to position [234, 0]
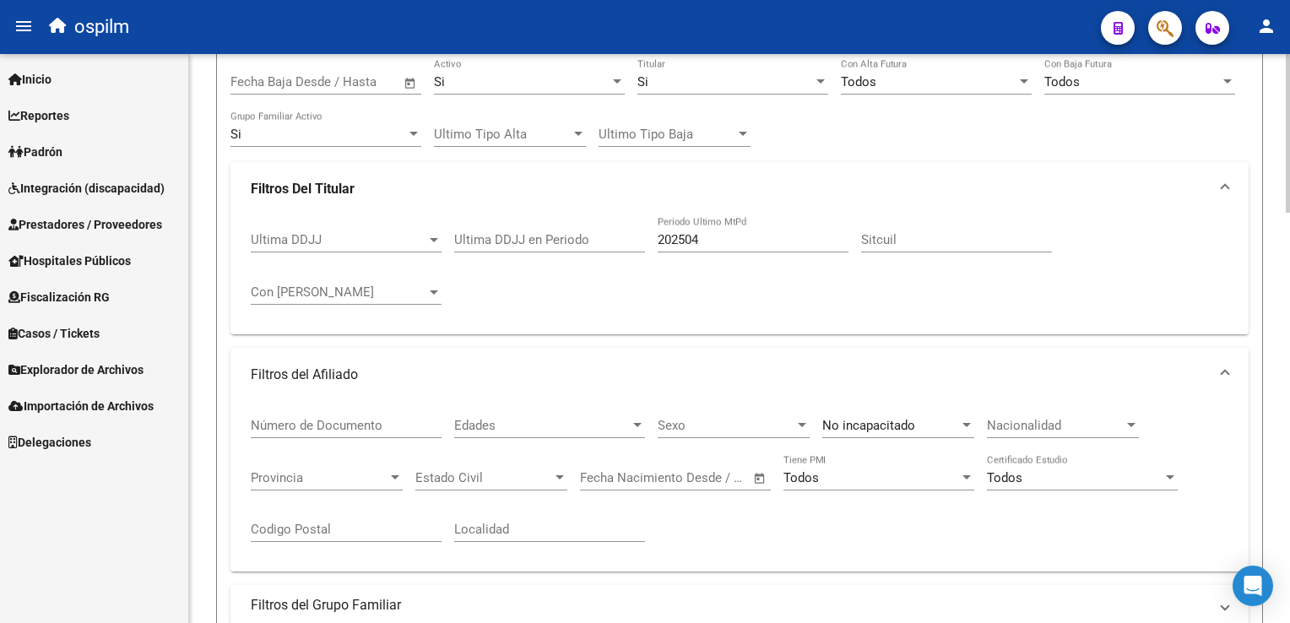
drag, startPoint x: 712, startPoint y: 236, endPoint x: 565, endPoint y: 233, distance: 146.9
click at [590, 236] on div "Ultima DDJJ Ultima DDJJ Ultima DDJJ en Periodo 202504 Periodo Ultimo MtPd Sitcu…" at bounding box center [739, 268] width 977 height 105
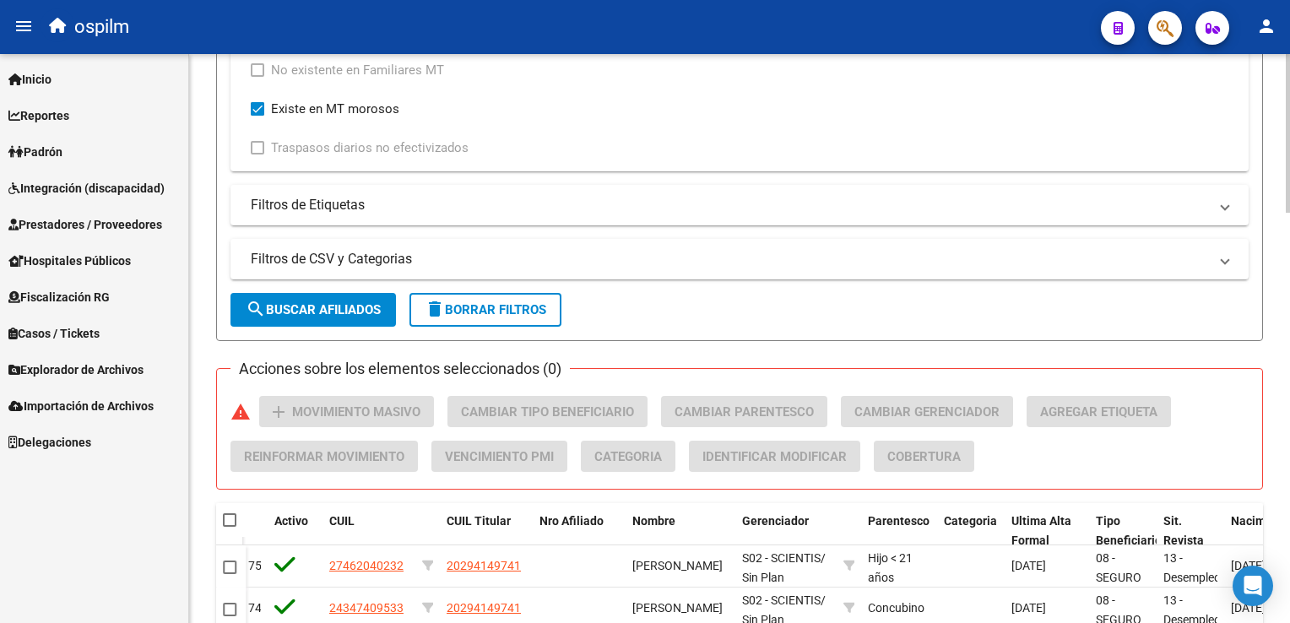
click at [339, 309] on span "search Buscar Afiliados" at bounding box center [313, 309] width 135 height 15
click at [479, 309] on span "delete Borrar Filtros" at bounding box center [486, 309] width 122 height 15
checkbox input "false"
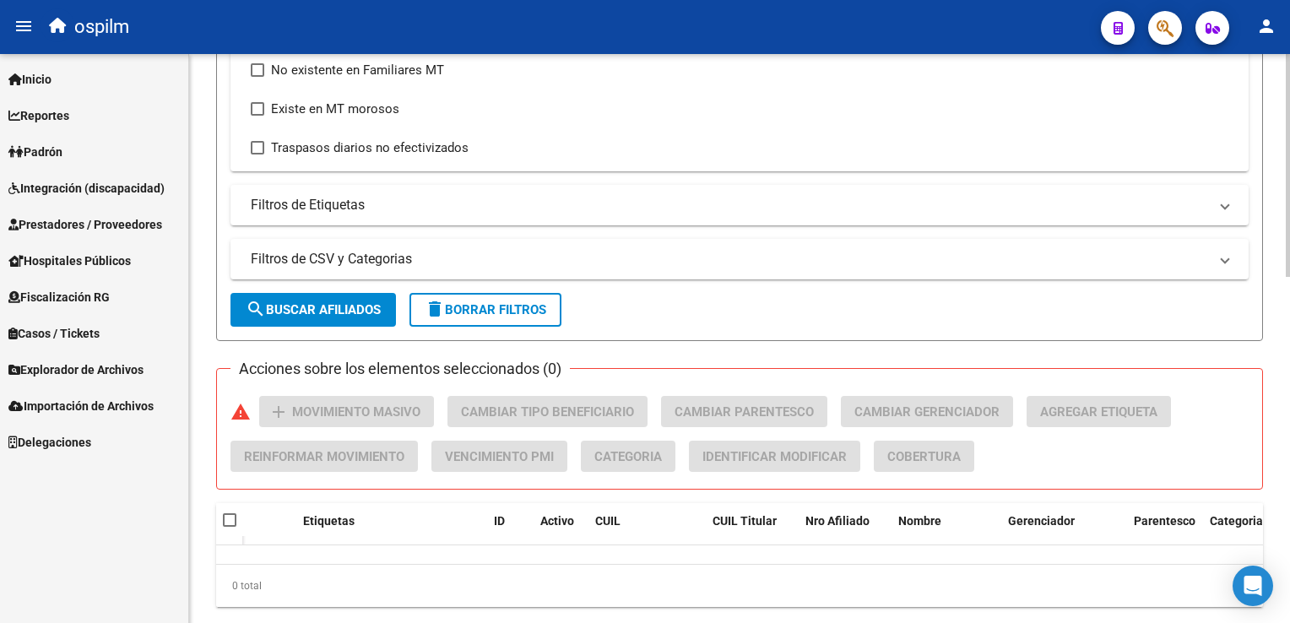
scroll to position [62, 0]
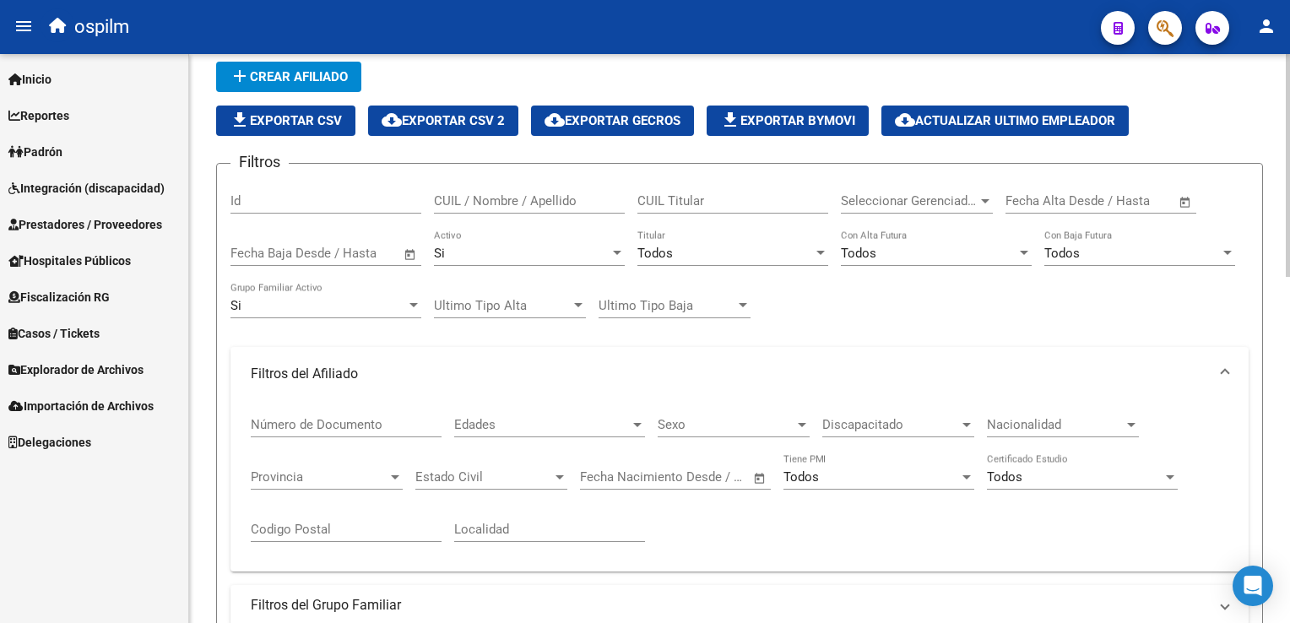
click at [495, 253] on div "Si" at bounding box center [522, 253] width 176 height 15
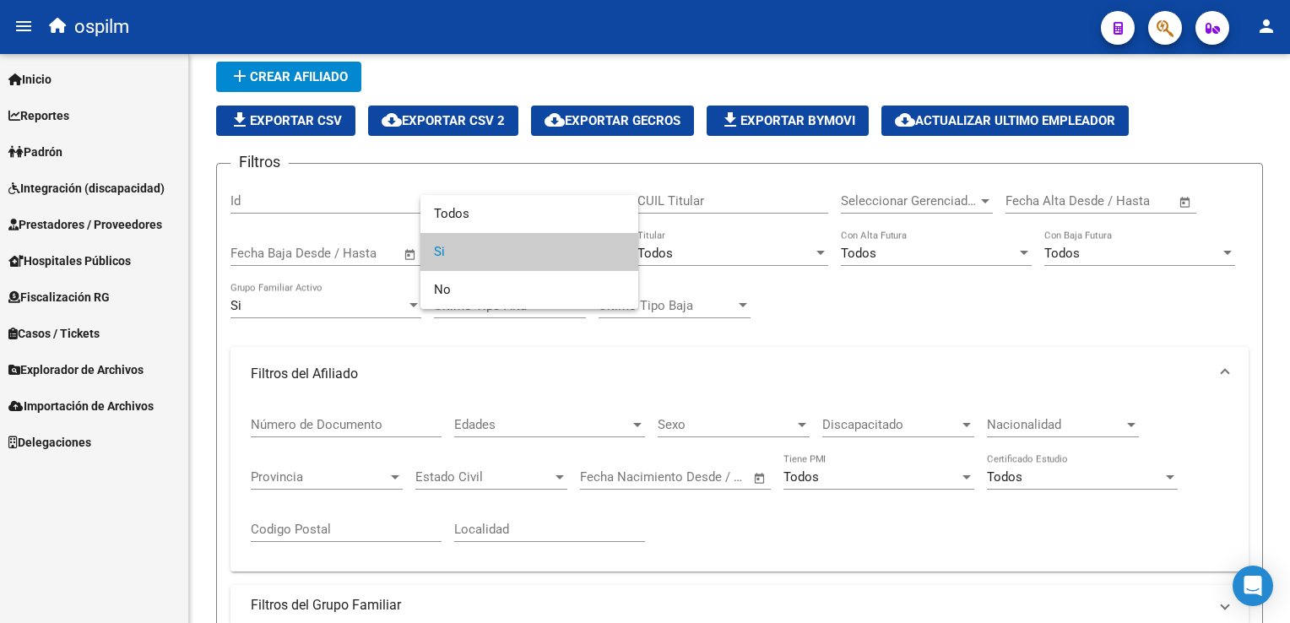
click at [451, 258] on span "Si" at bounding box center [529, 252] width 191 height 38
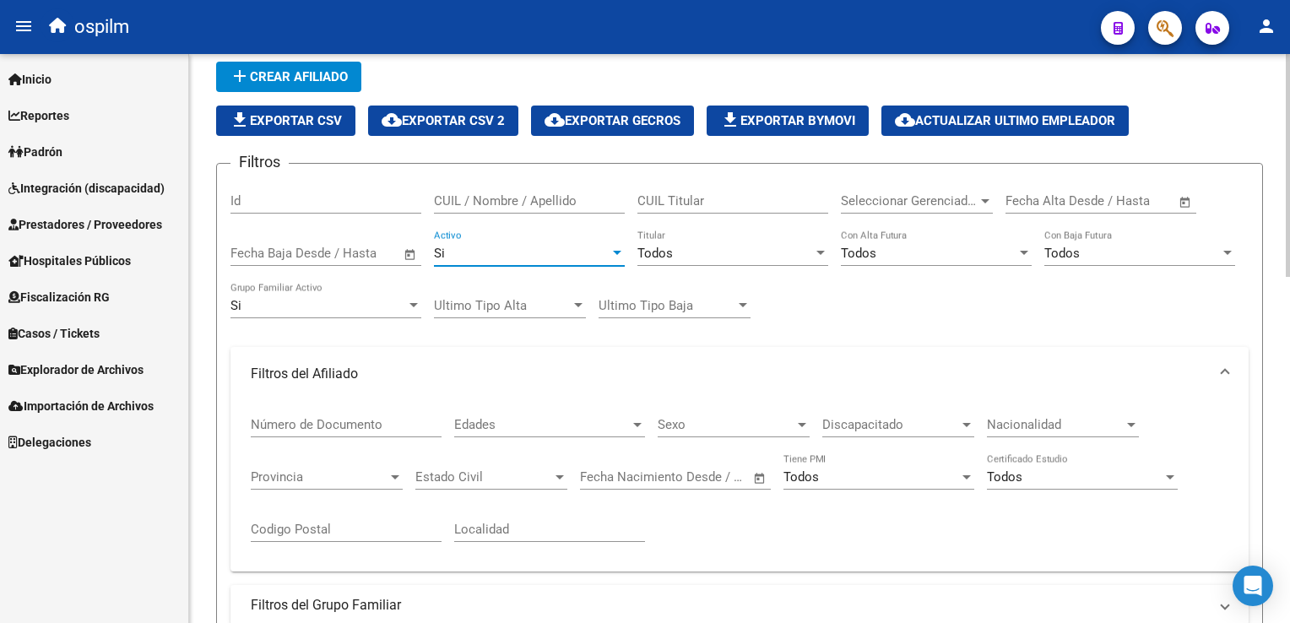
click at [672, 246] on span "Todos" at bounding box center [654, 253] width 35 height 15
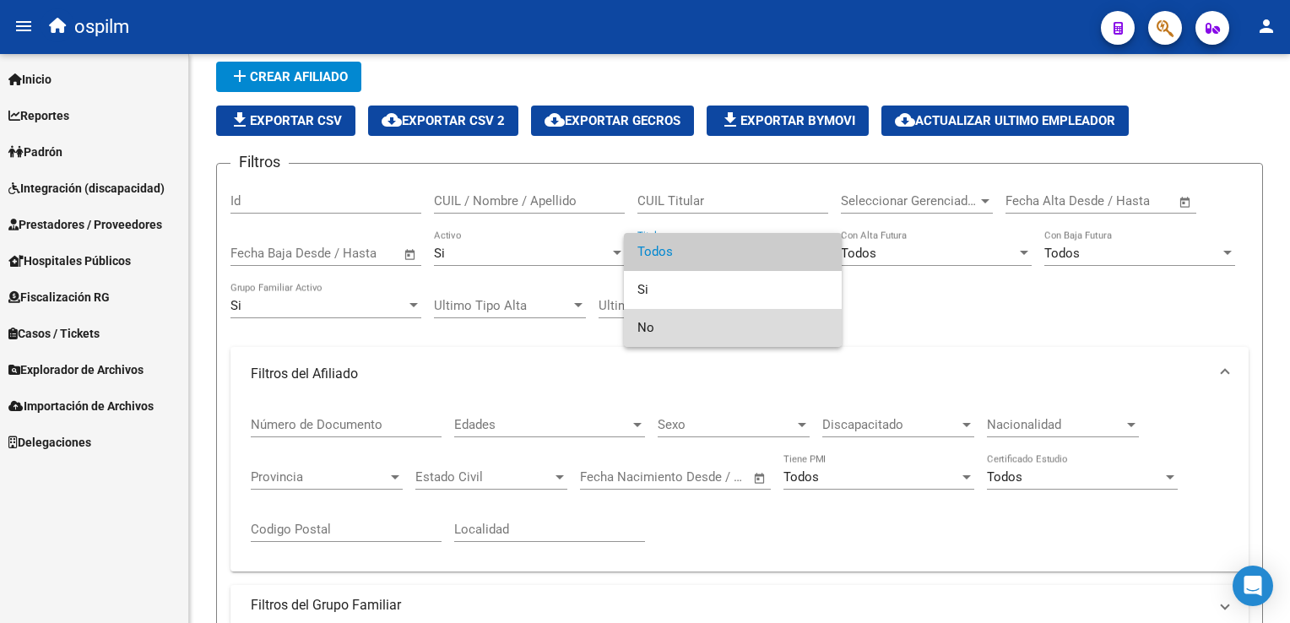
click at [661, 326] on span "No" at bounding box center [732, 328] width 191 height 38
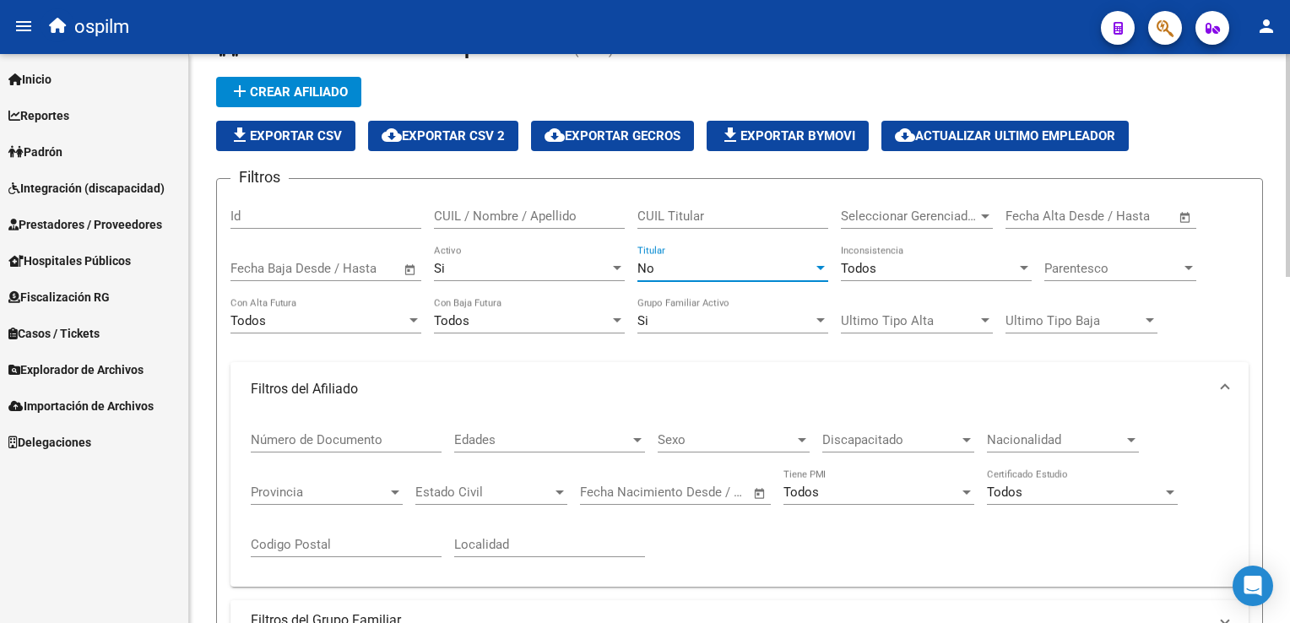
scroll to position [45, 0]
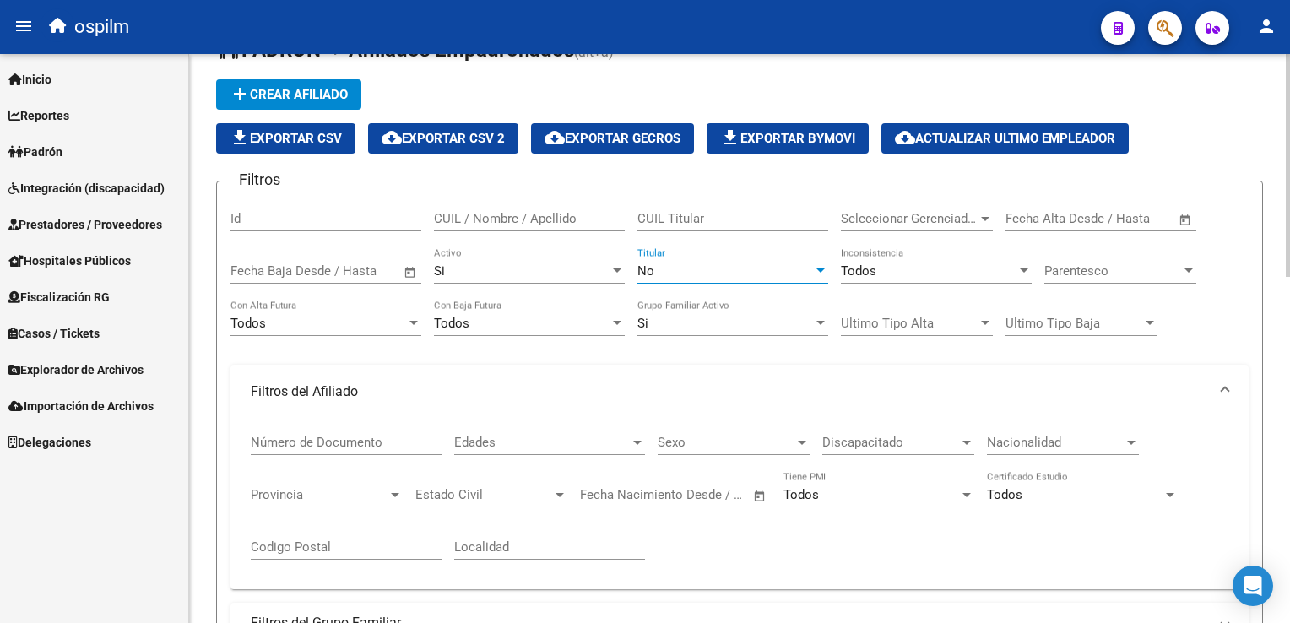
click at [1286, 107] on div at bounding box center [1288, 183] width 4 height 223
click at [1125, 263] on span "Parentesco" at bounding box center [1112, 270] width 137 height 15
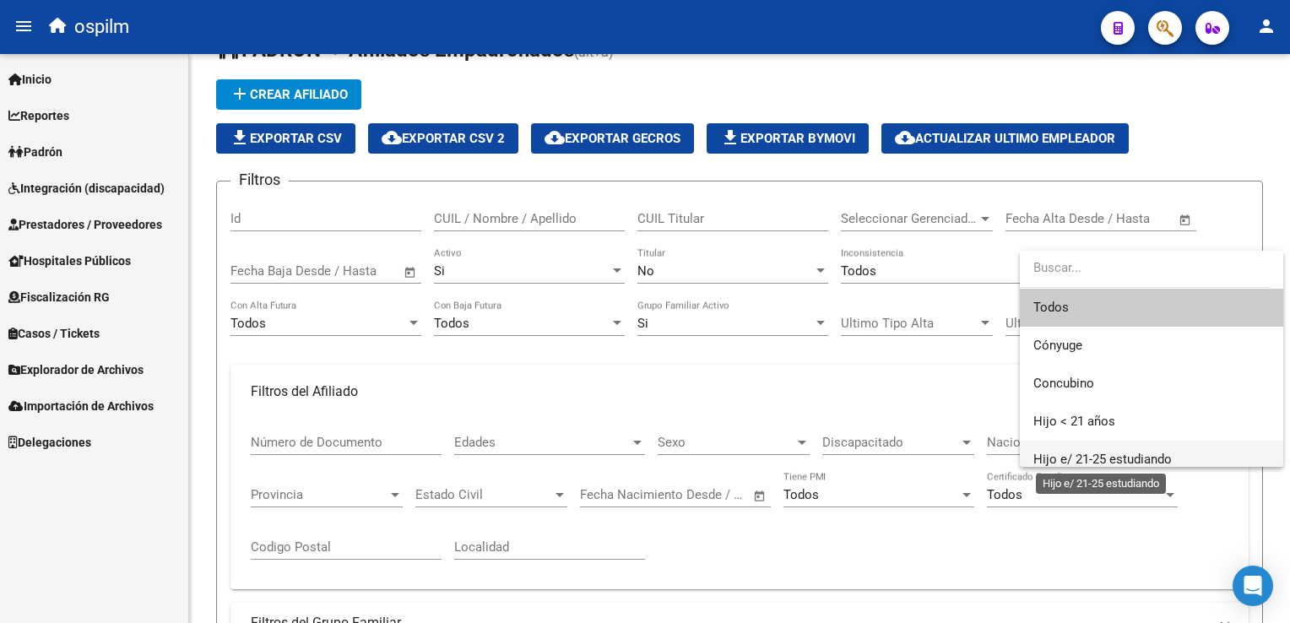
click at [1097, 457] on span "Hijo e/ 21-25 estudiando" at bounding box center [1102, 459] width 138 height 15
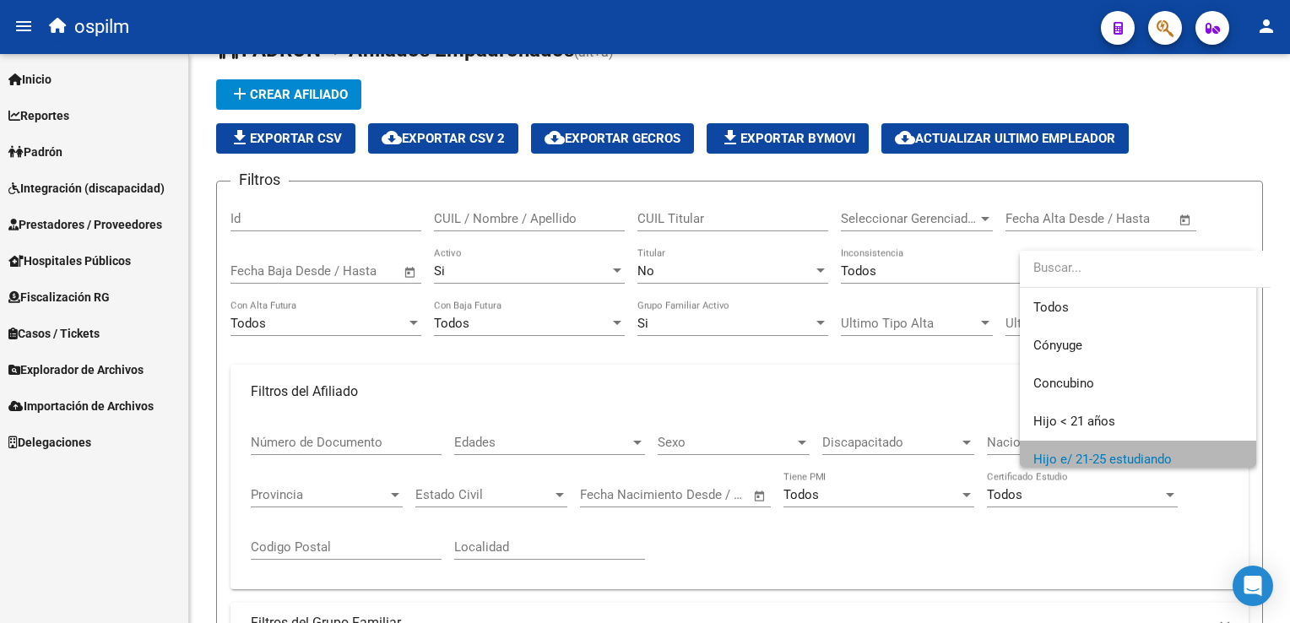
scroll to position [10, 0]
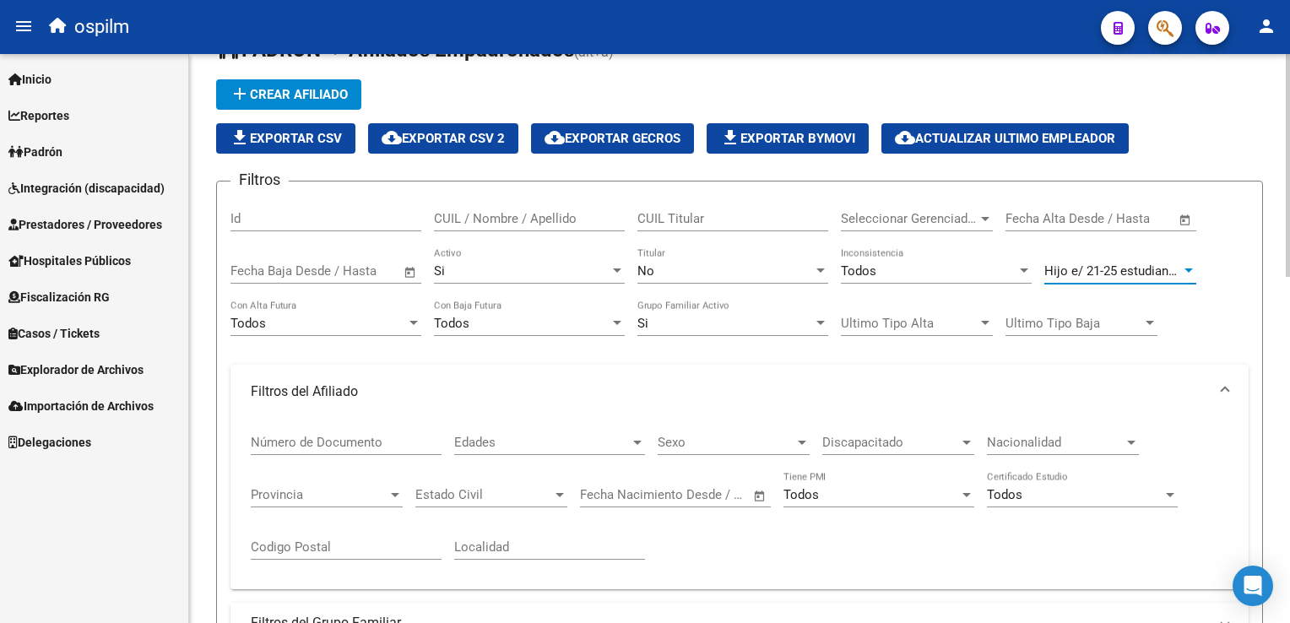
click at [857, 447] on span "Discapacitado" at bounding box center [890, 442] width 137 height 15
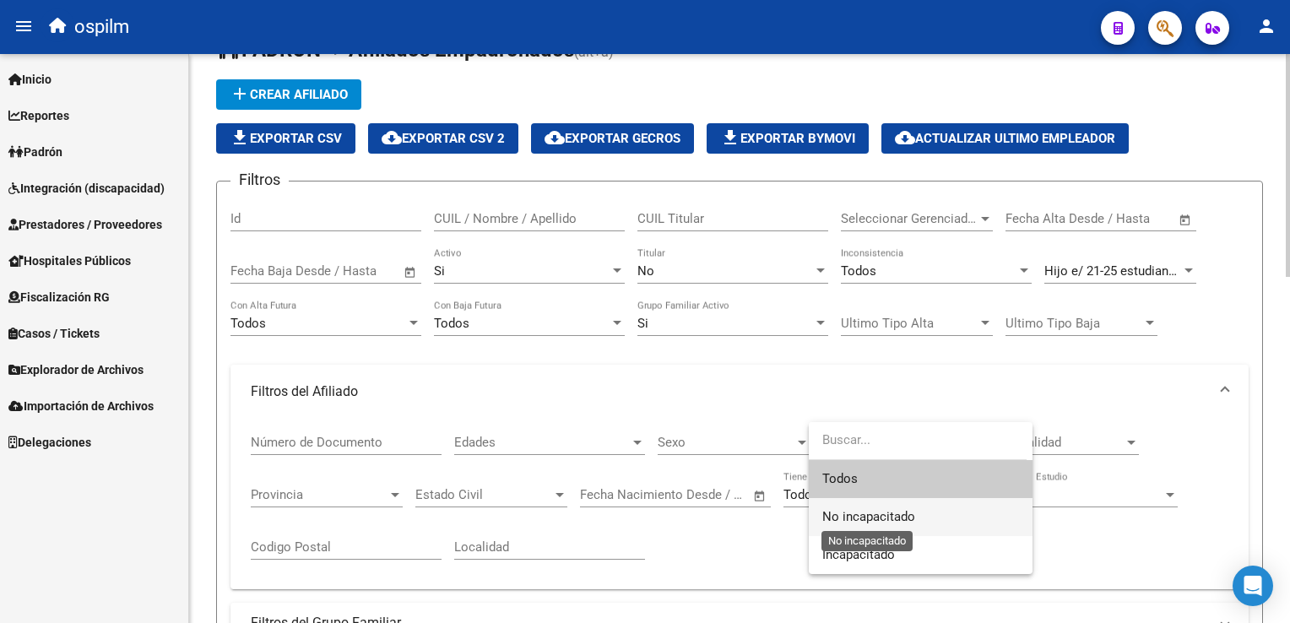
click at [843, 522] on span "No incapacitado" at bounding box center [868, 516] width 93 height 15
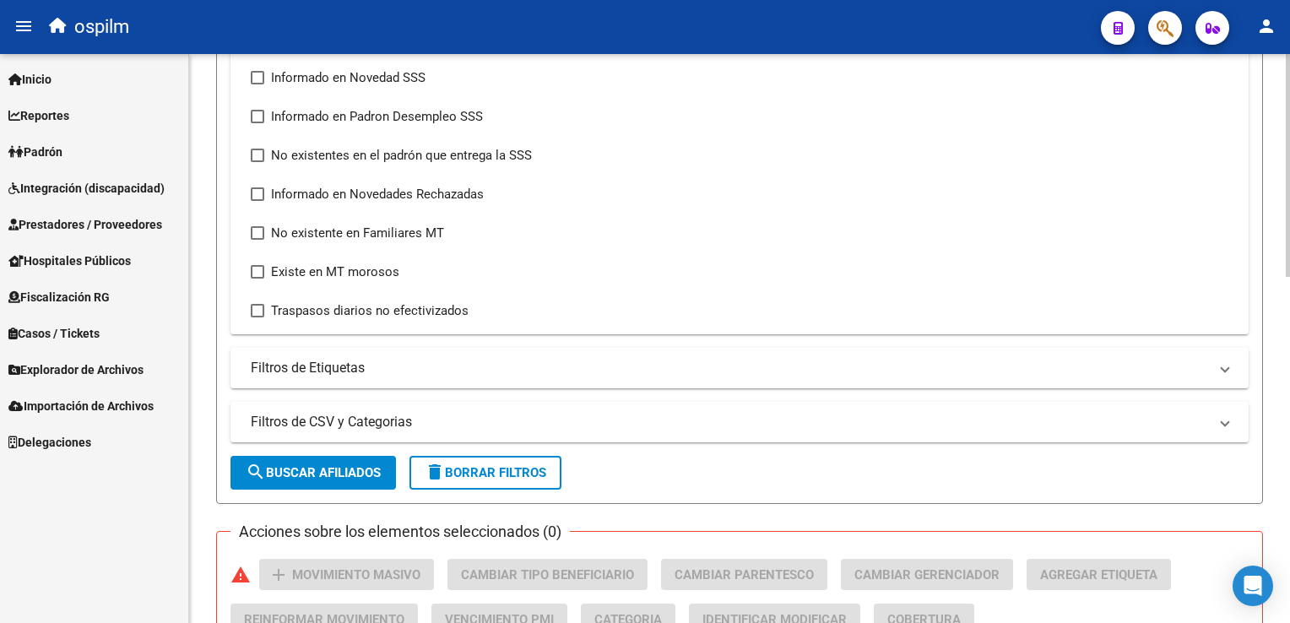
click at [1289, 371] on html "menu ospilm person Firma Express Inicio Instructivos Contacto OS Reportes Ingre…" at bounding box center [645, 311] width 1290 height 623
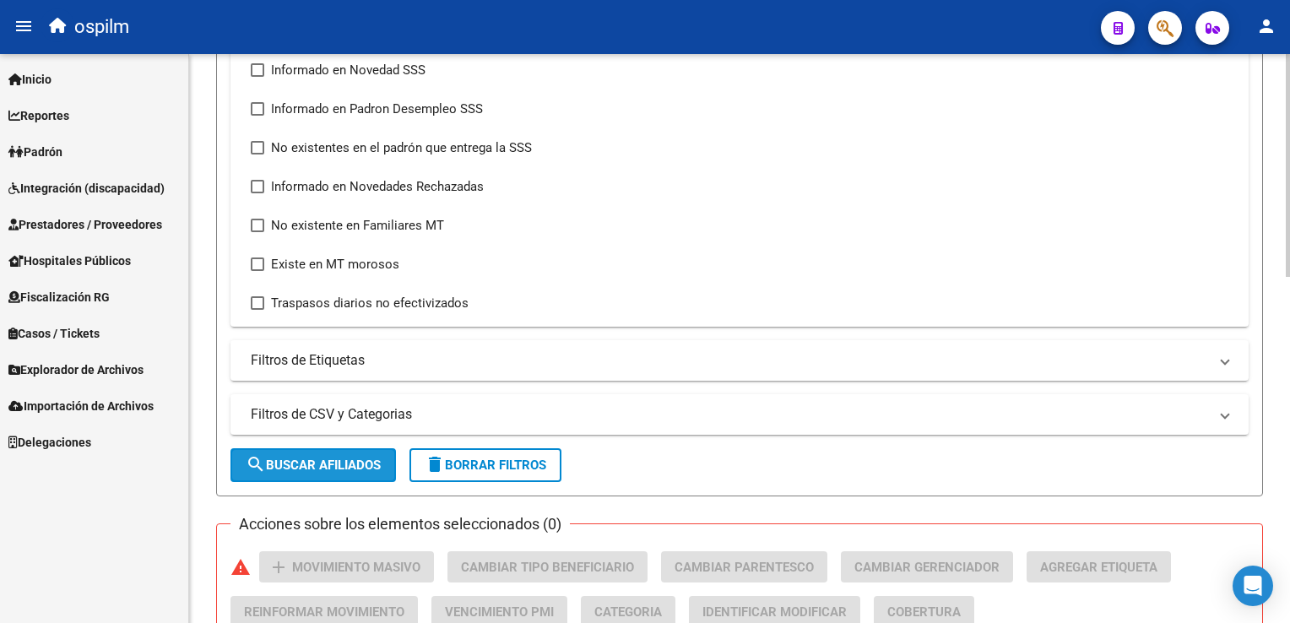
click at [323, 452] on button "search Buscar Afiliados" at bounding box center [312, 465] width 165 height 34
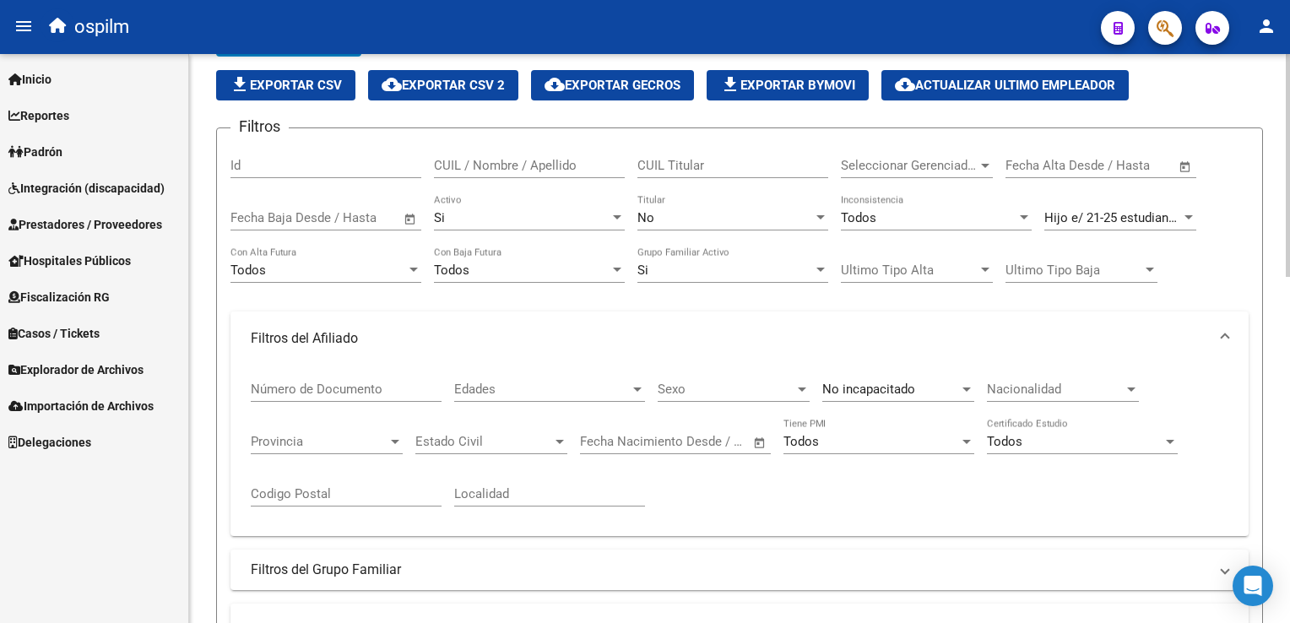
scroll to position [0, 0]
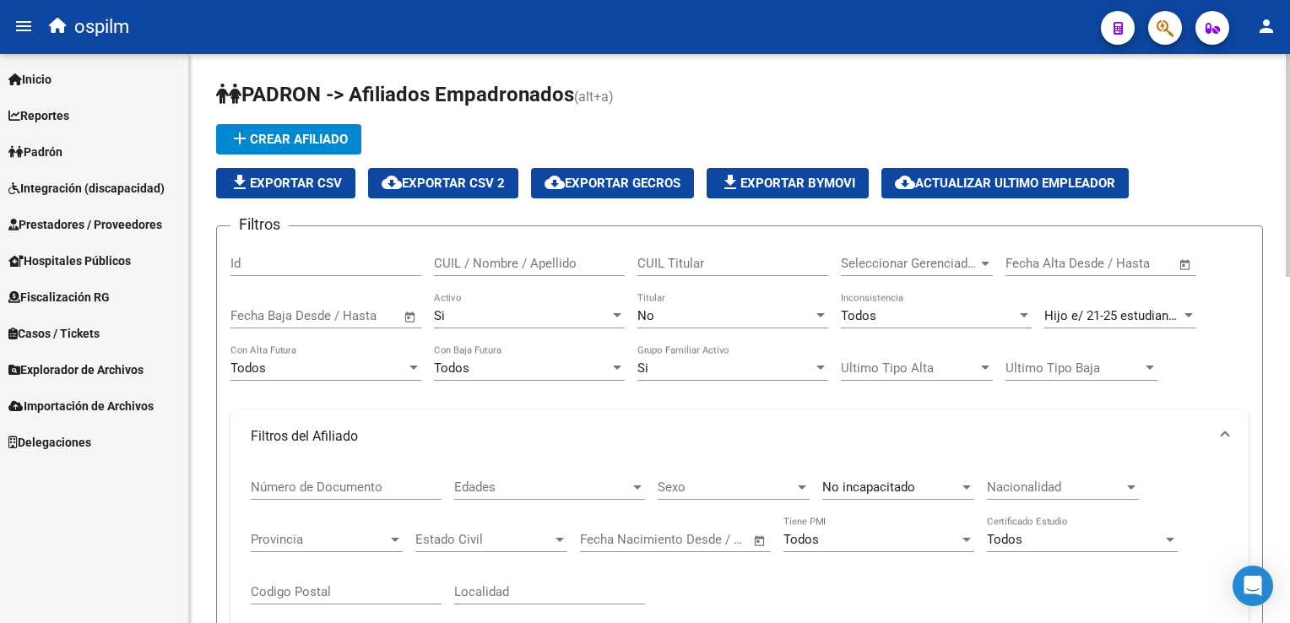
click at [1126, 310] on span "Hijo e/ 21-25 estudiando" at bounding box center [1113, 315] width 138 height 15
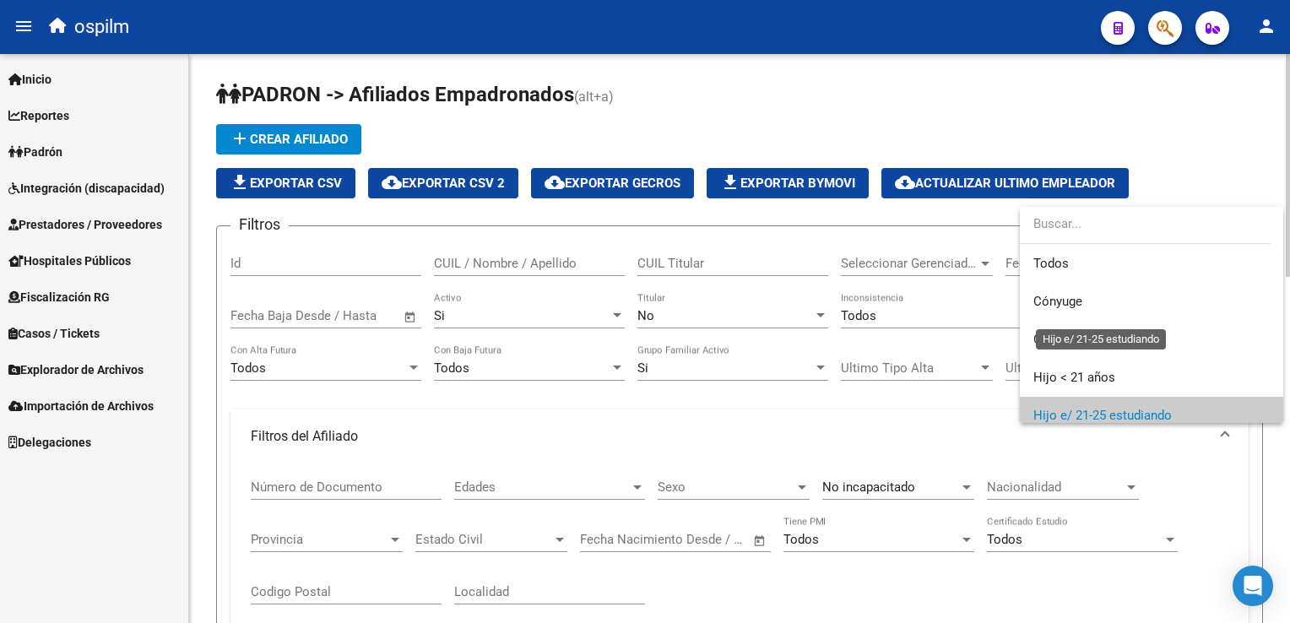
scroll to position [100, 0]
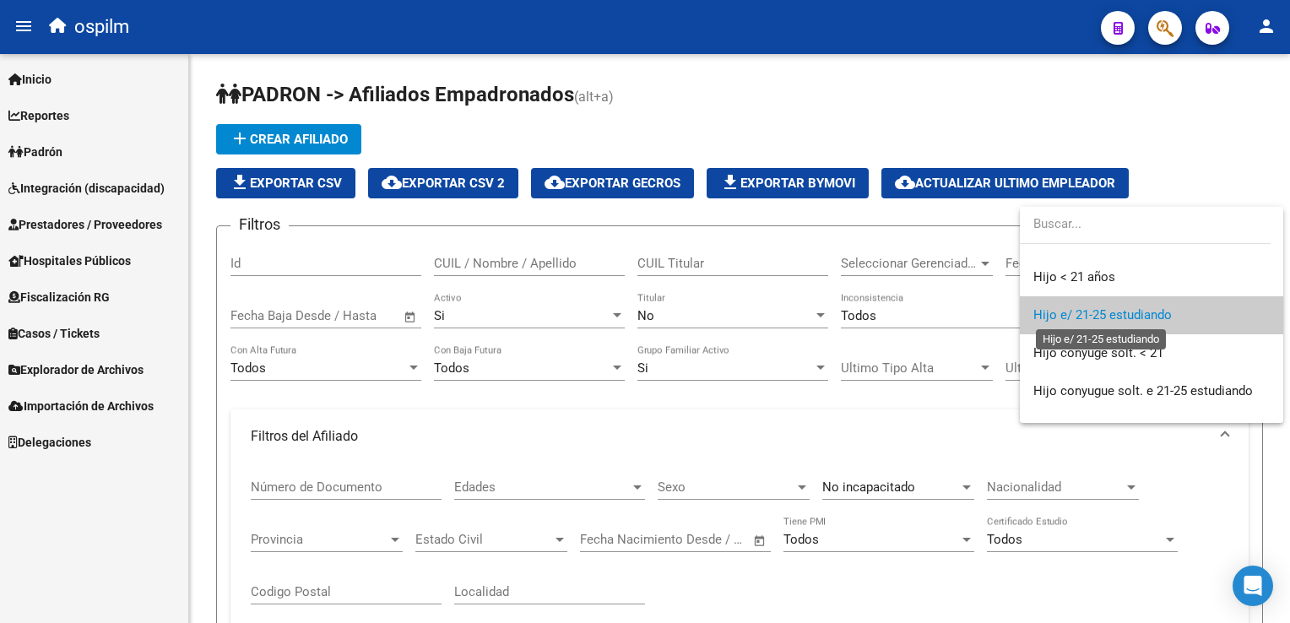
click at [1076, 314] on span "Hijo e/ 21-25 estudiando" at bounding box center [1102, 314] width 138 height 15
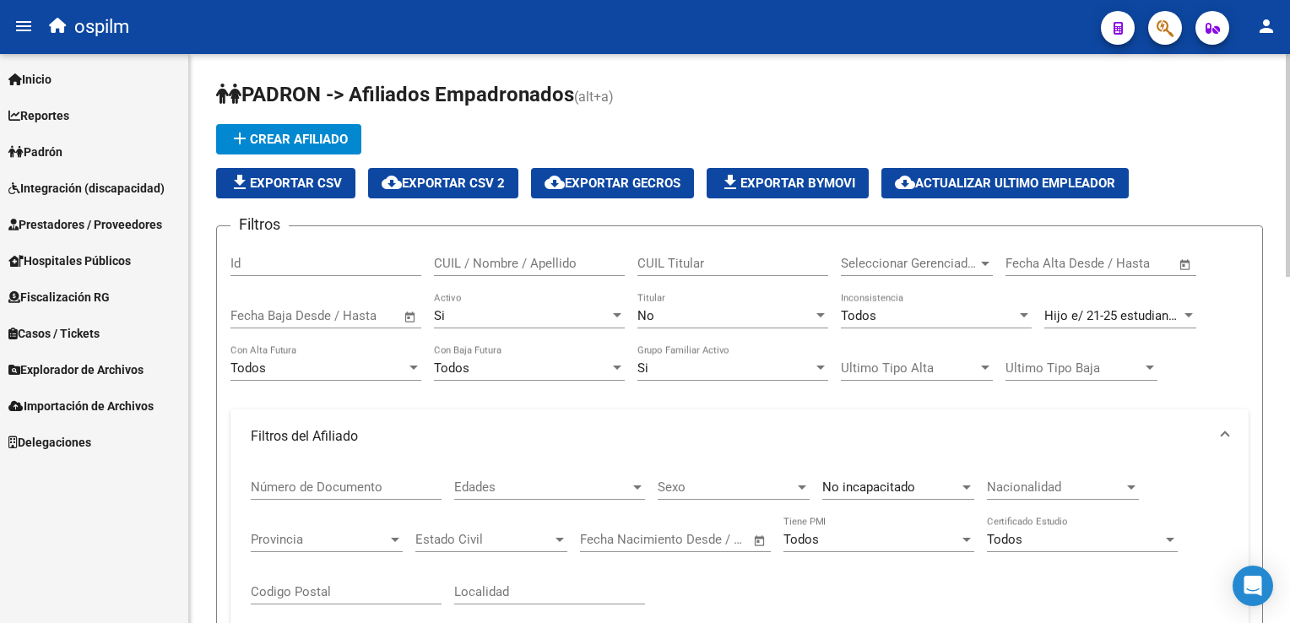
drag, startPoint x: 1282, startPoint y: 105, endPoint x: 1286, endPoint y: 143, distance: 39.1
drag, startPoint x: 1283, startPoint y: 127, endPoint x: 1292, endPoint y: 169, distance: 42.4
click at [1289, 169] on html "menu ospilm person Firma Express Inicio Instructivos Contacto OS Reportes Ingre…" at bounding box center [645, 311] width 1290 height 623
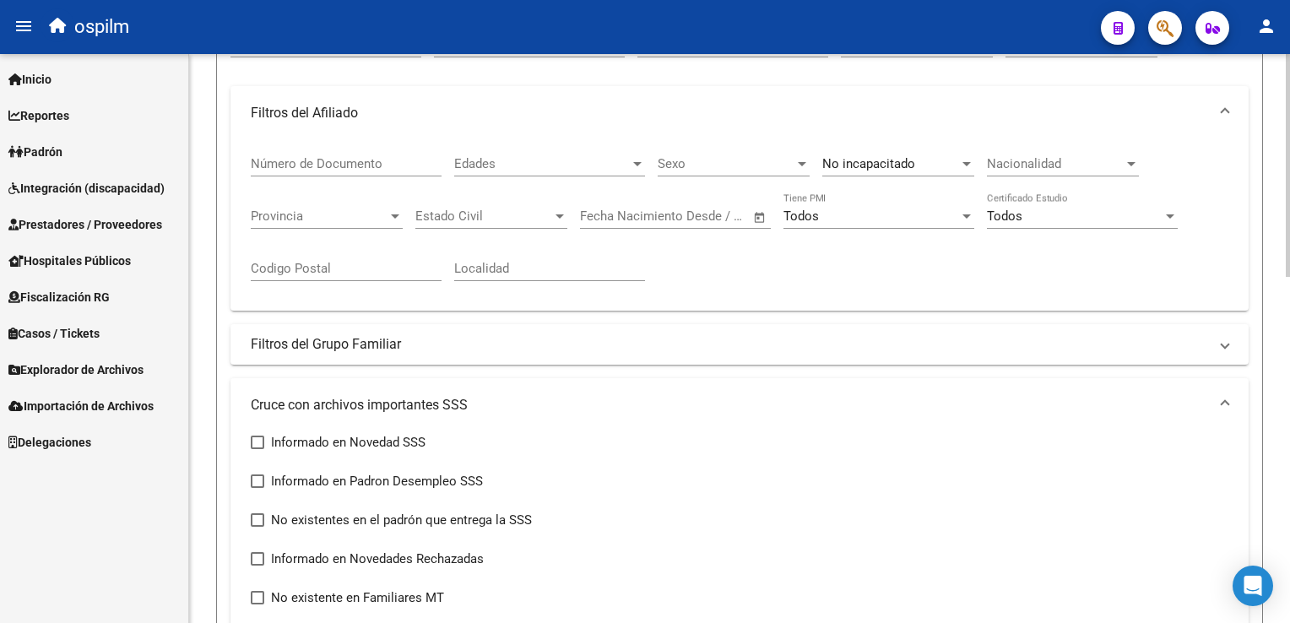
scroll to position [282, 0]
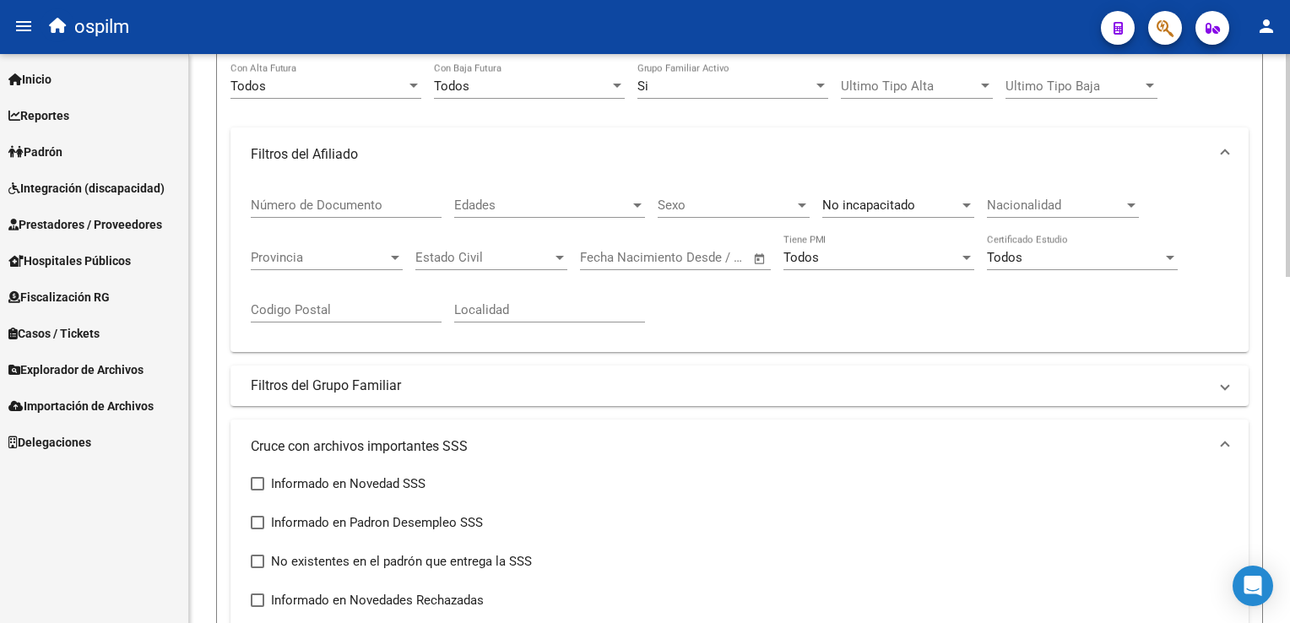
click at [1280, 186] on div "PADRON -> Afiliados Empadronados (alt+a) add Crear Afiliado file_download Expor…" at bounding box center [741, 501] width 1105 height 1458
drag, startPoint x: 1280, startPoint y: 186, endPoint x: 1278, endPoint y: 176, distance: 10.4
click at [1278, 176] on div "PADRON -> Afiliados Empadronados (alt+a) add Crear Afiliado file_download Expor…" at bounding box center [739, 501] width 1101 height 1458
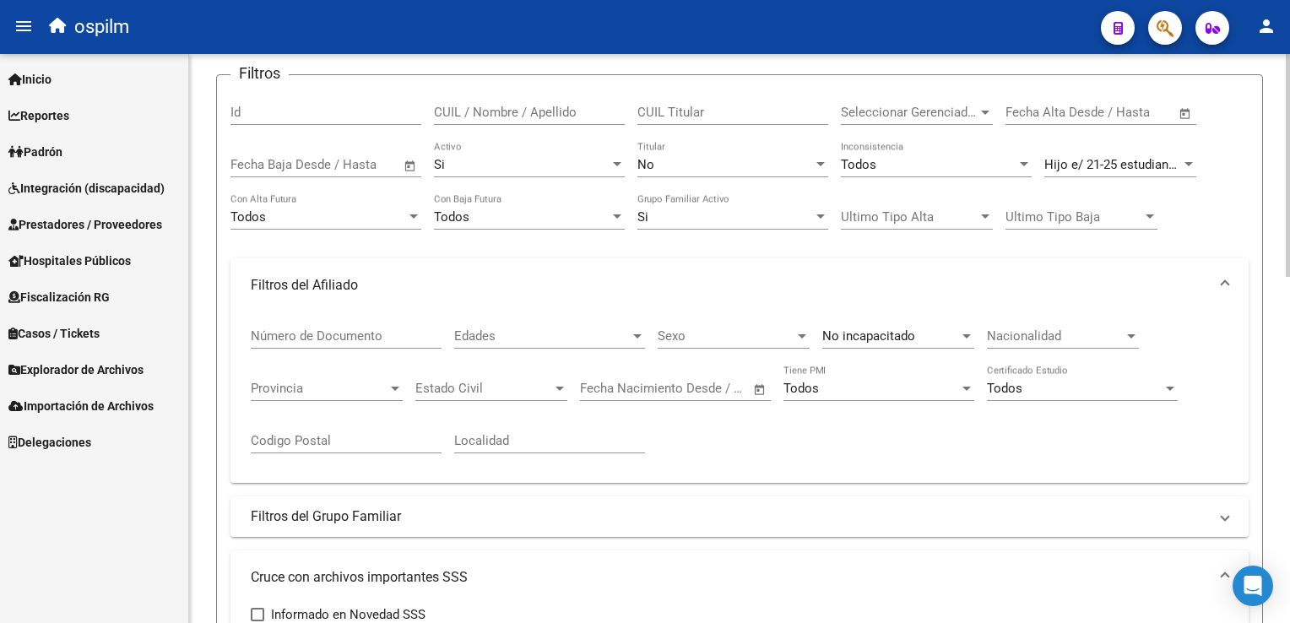
scroll to position [127, 0]
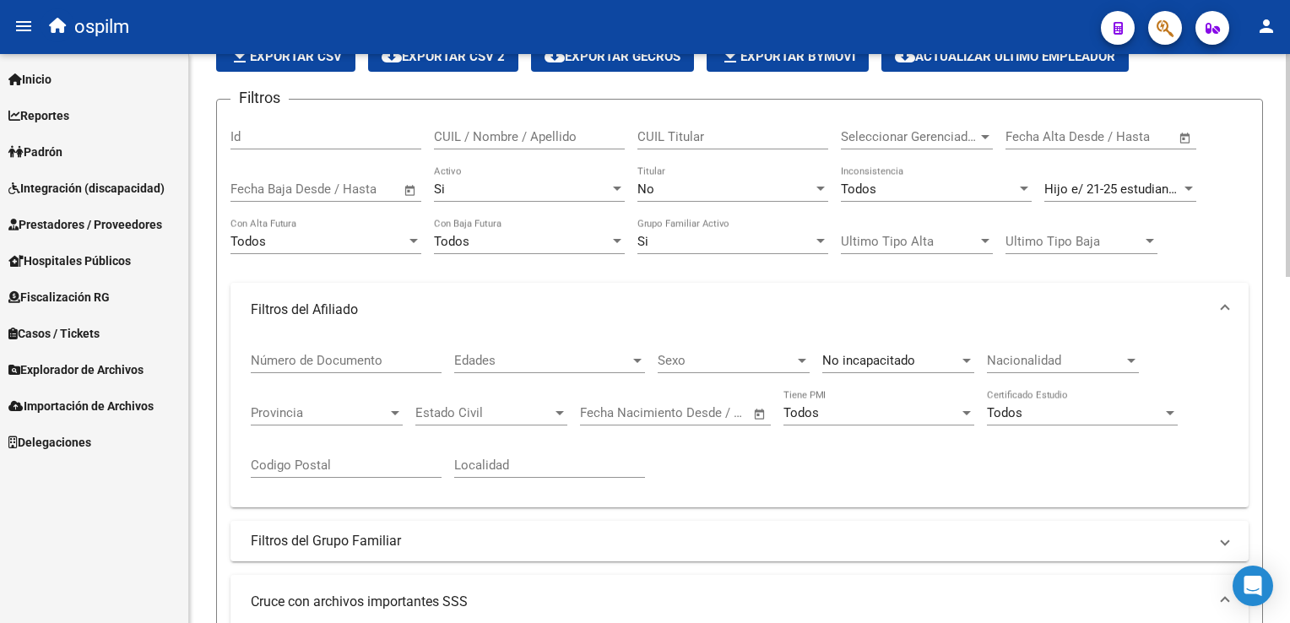
click at [300, 532] on mat-panel-title "Filtros del Grupo Familiar" at bounding box center [729, 541] width 957 height 19
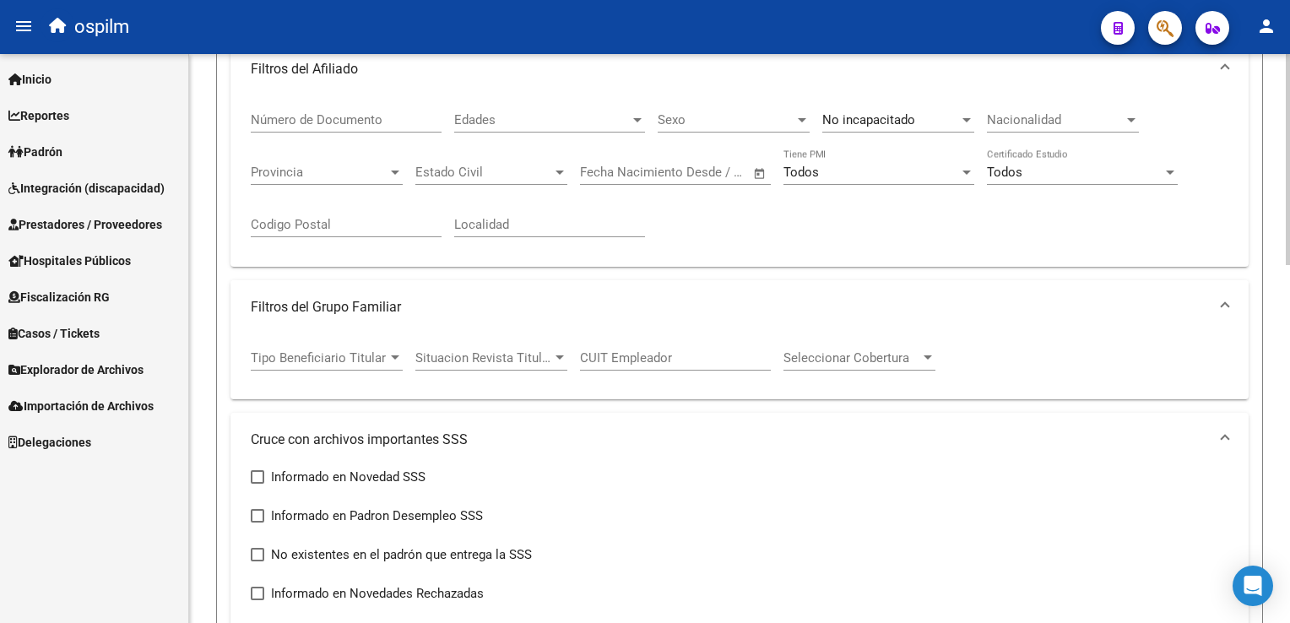
scroll to position [416, 0]
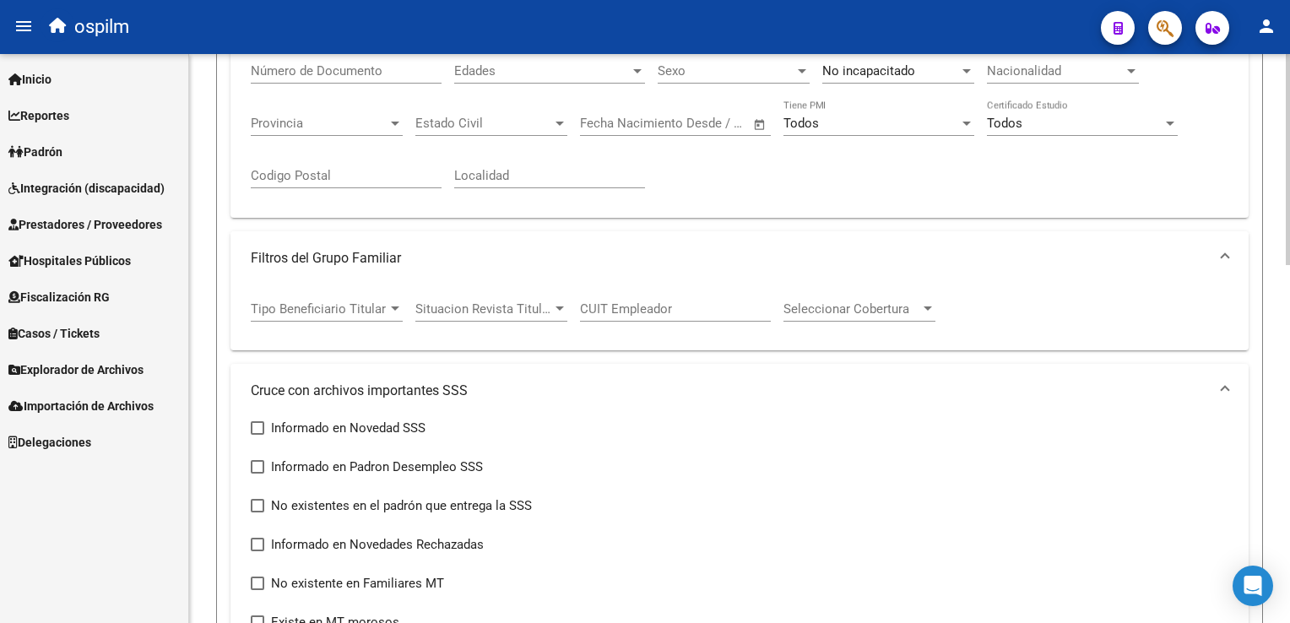
click at [1289, 335] on html "menu ospilm person Firma Express Inicio Instructivos Contacto OS Reportes Ingre…" at bounding box center [645, 311] width 1290 height 623
click at [334, 309] on span "Tipo Beneficiario Titular" at bounding box center [319, 308] width 137 height 15
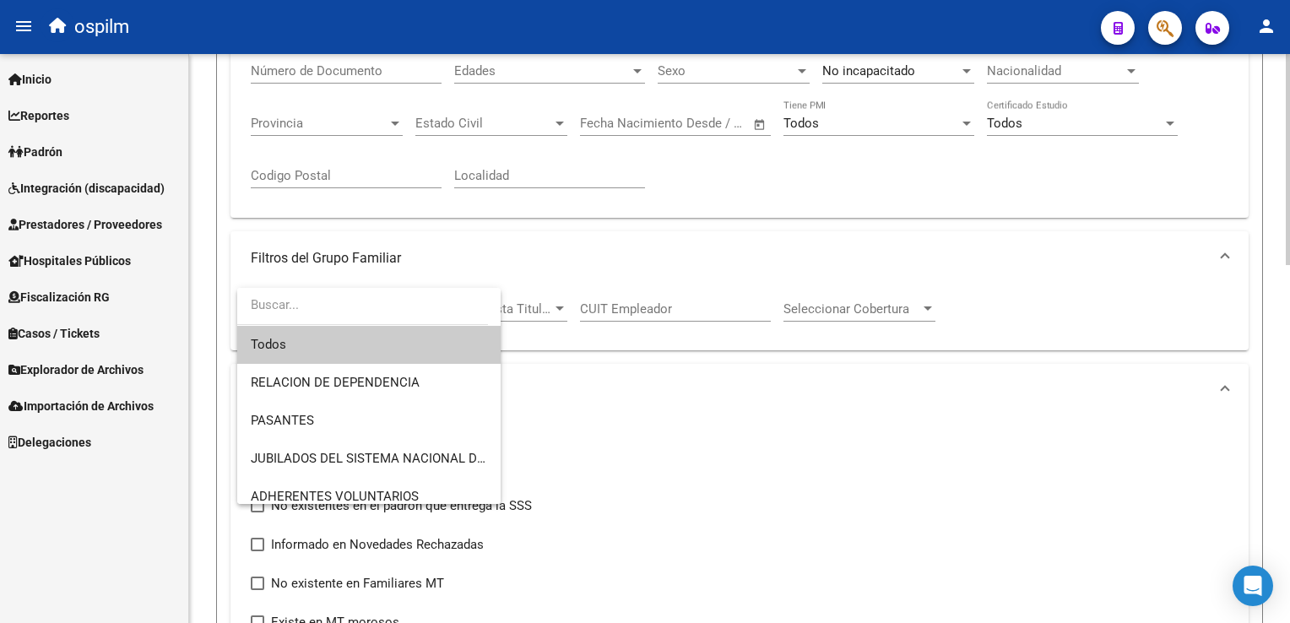
click at [334, 309] on input "dropdown search" at bounding box center [362, 305] width 251 height 38
click at [977, 235] on div at bounding box center [645, 311] width 1290 height 623
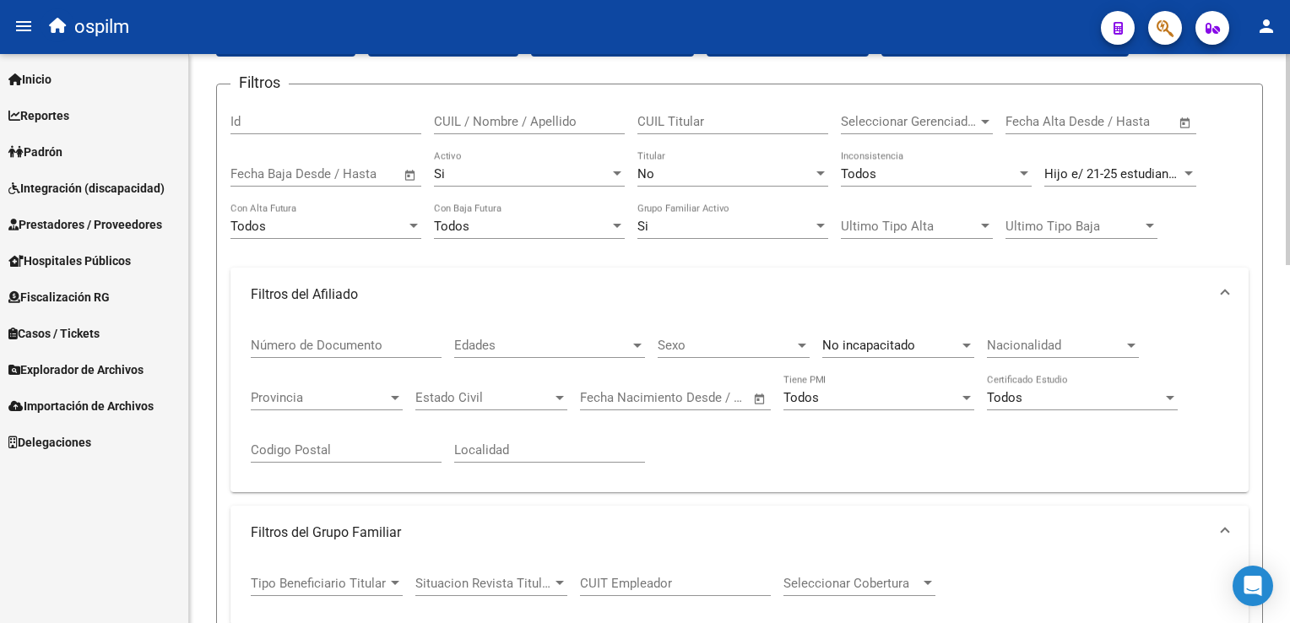
scroll to position [302, 0]
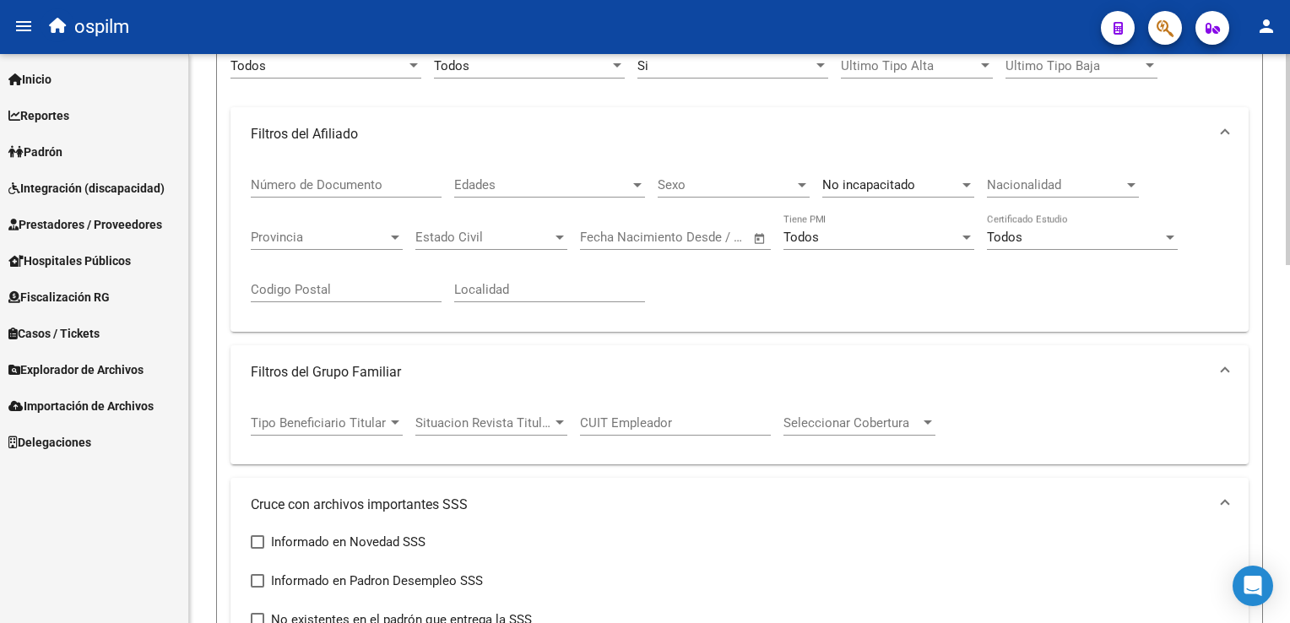
click at [1289, 254] on html "menu ospilm person Firma Express Inicio Instructivos Contacto OS Reportes Ingre…" at bounding box center [645, 311] width 1290 height 623
click at [471, 240] on span "Estado Civil" at bounding box center [483, 237] width 137 height 15
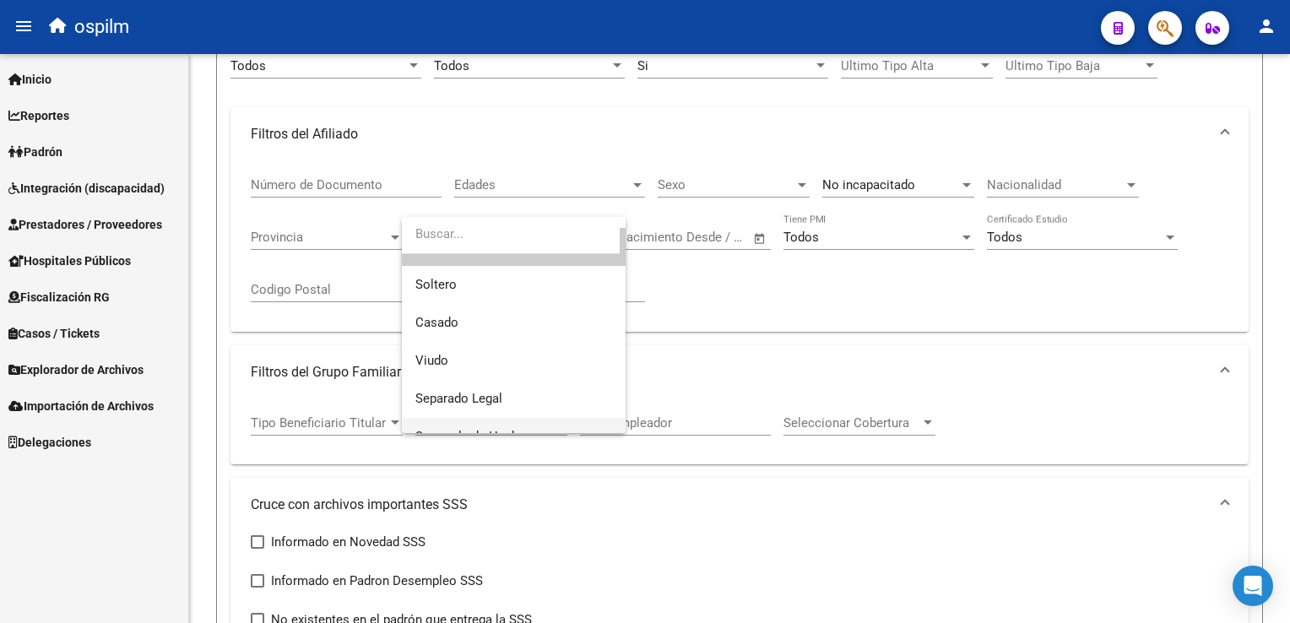
scroll to position [0, 0]
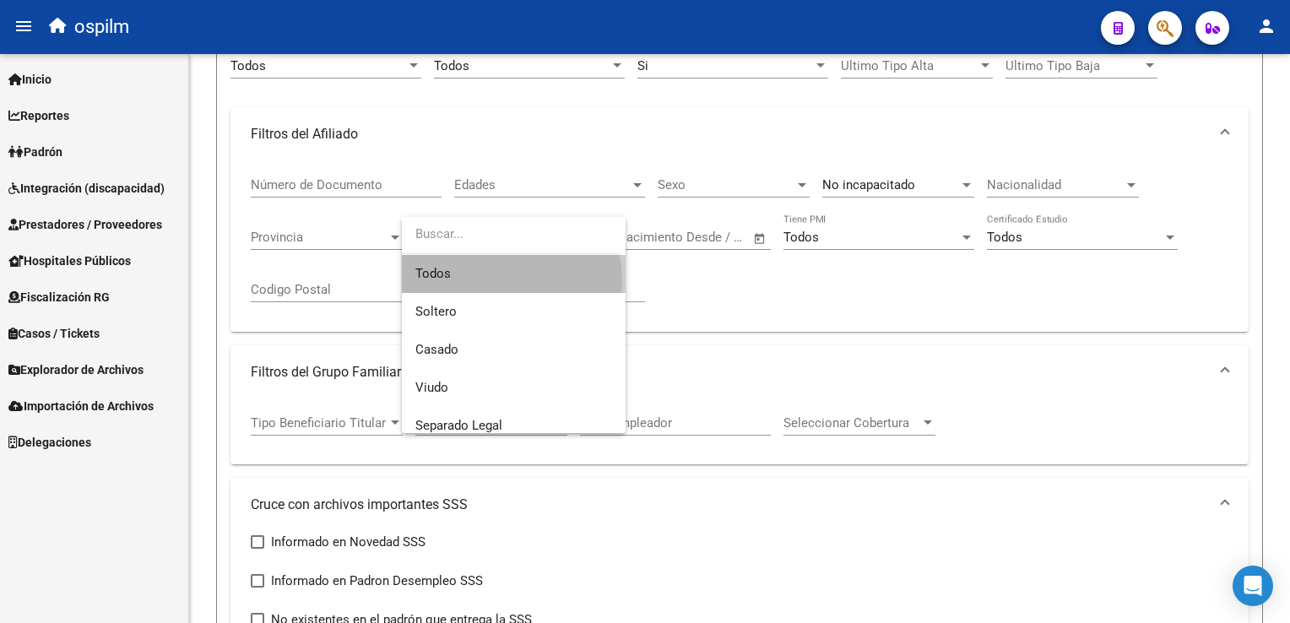
click at [490, 281] on span "Todos" at bounding box center [513, 274] width 197 height 38
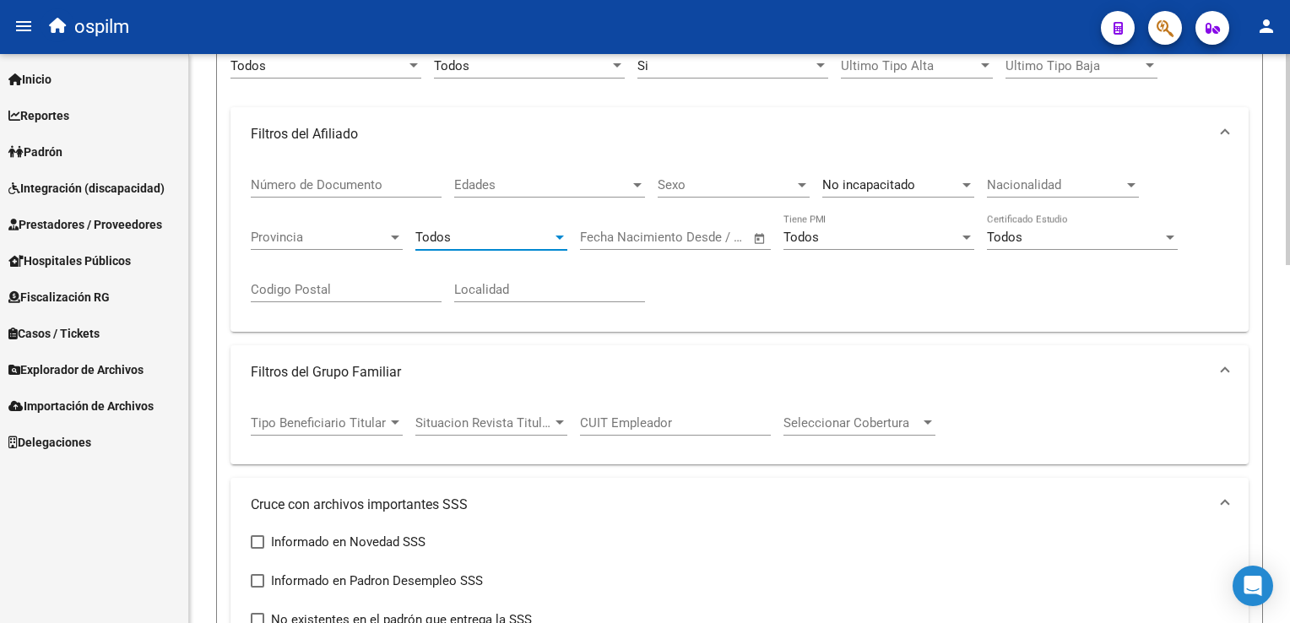
click at [548, 420] on span "Situacion Revista Titular" at bounding box center [483, 422] width 137 height 15
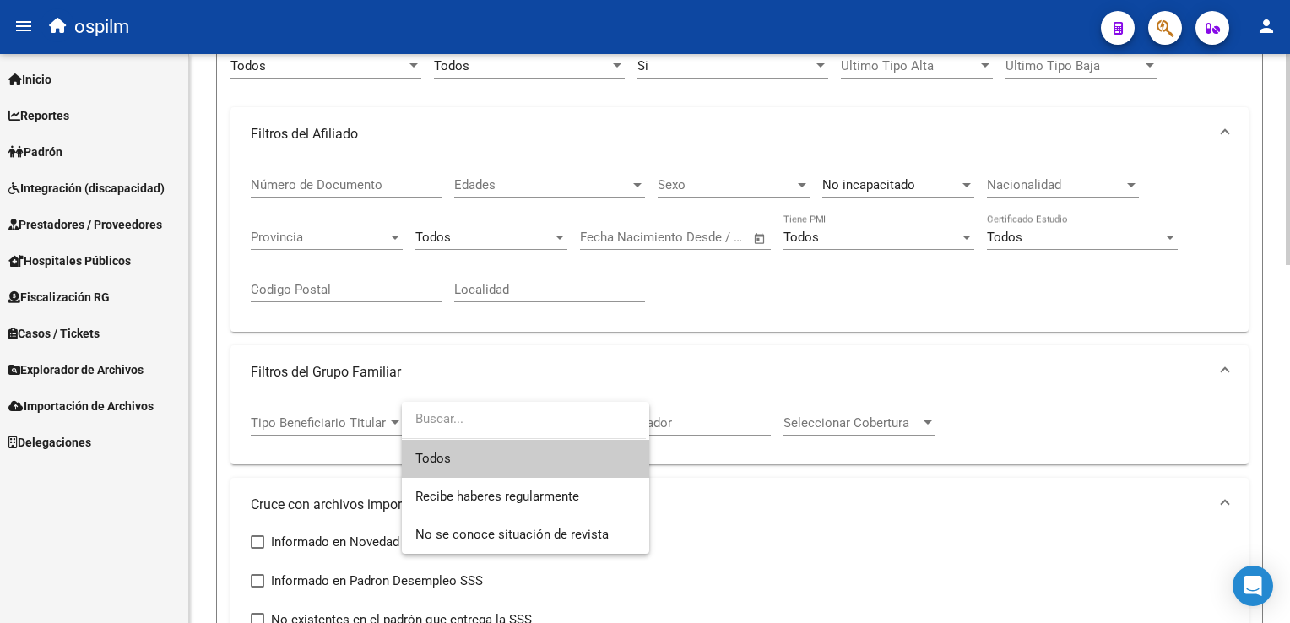
click at [548, 420] on input "dropdown search" at bounding box center [524, 419] width 244 height 38
click at [1052, 353] on div at bounding box center [645, 311] width 1290 height 623
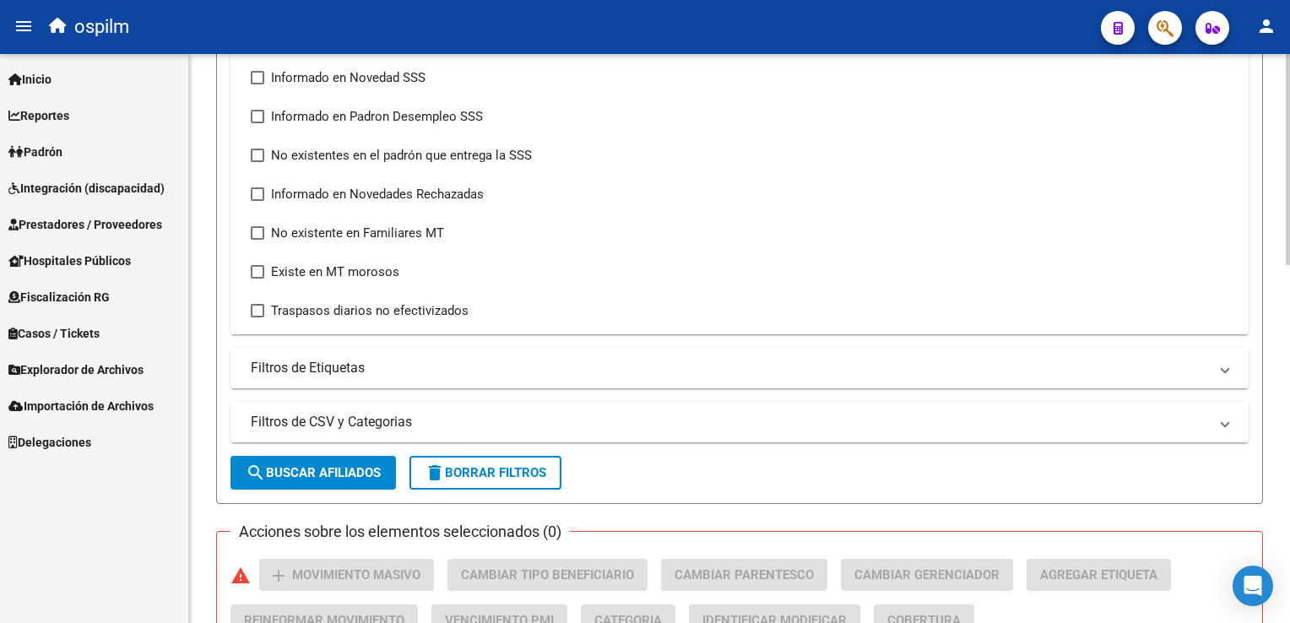
scroll to position [867, 0]
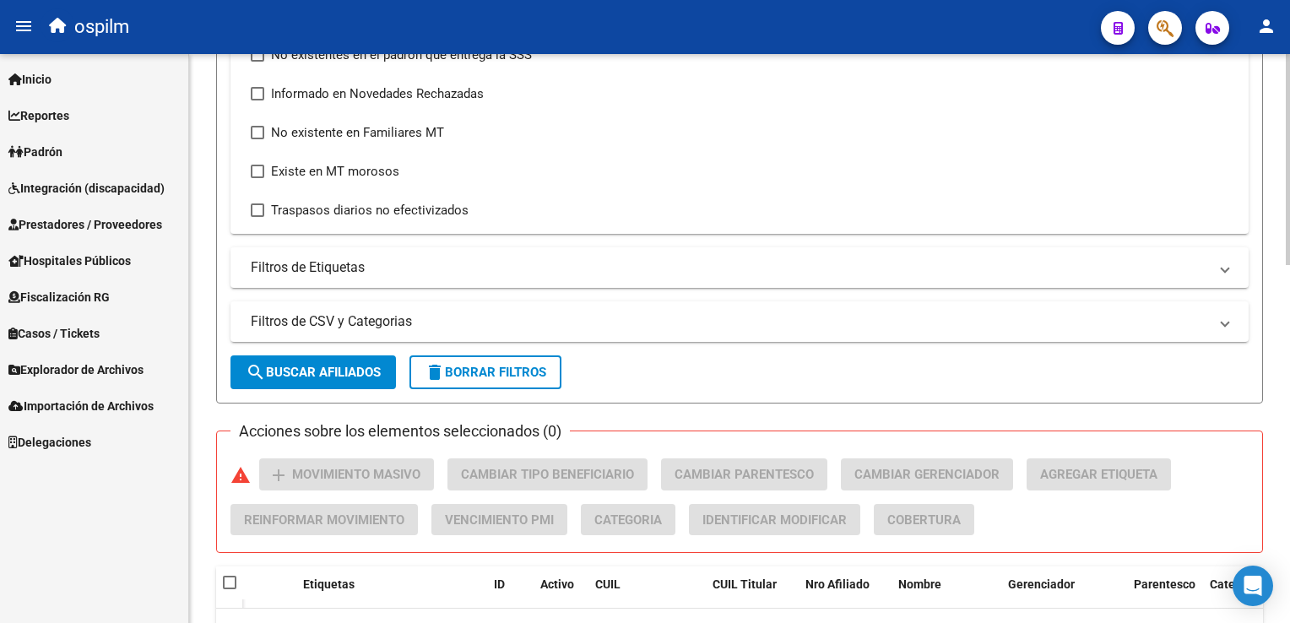
click at [1289, 391] on html "menu ospilm person Firma Express Inicio Instructivos Contacto OS Reportes Ingre…" at bounding box center [645, 311] width 1290 height 623
click at [344, 273] on mat-panel-title "Filtros de Etiquetas" at bounding box center [729, 267] width 957 height 19
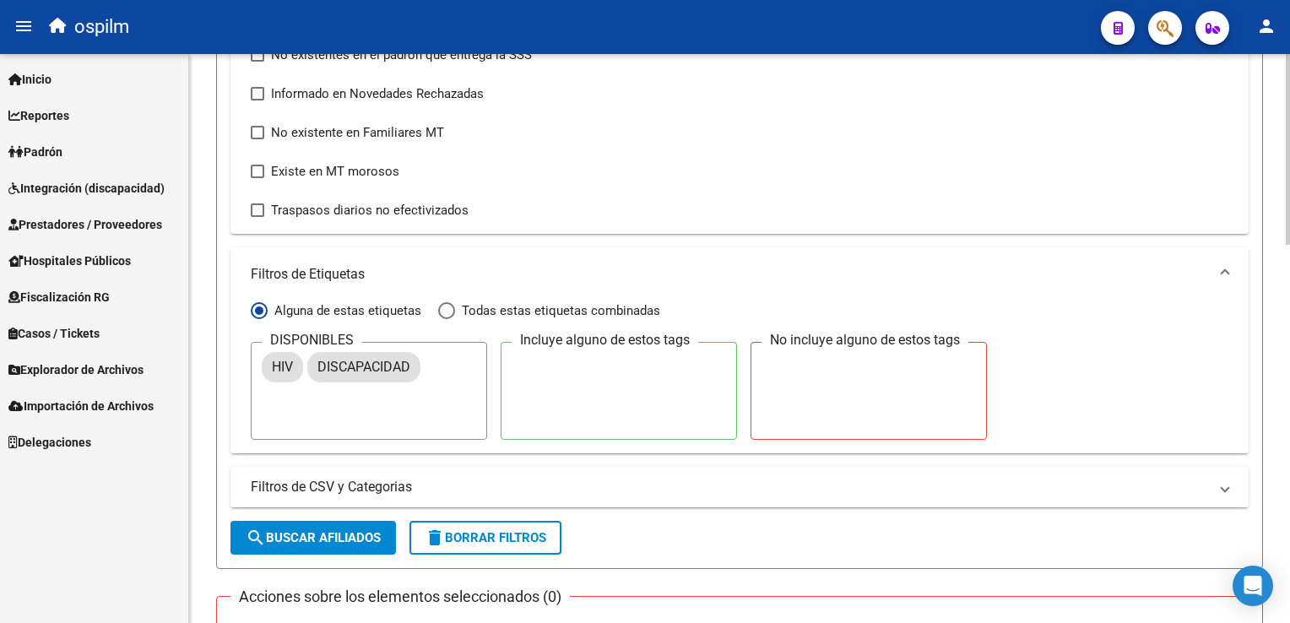
click at [344, 273] on mat-panel-title "Filtros de Etiquetas" at bounding box center [729, 274] width 957 height 19
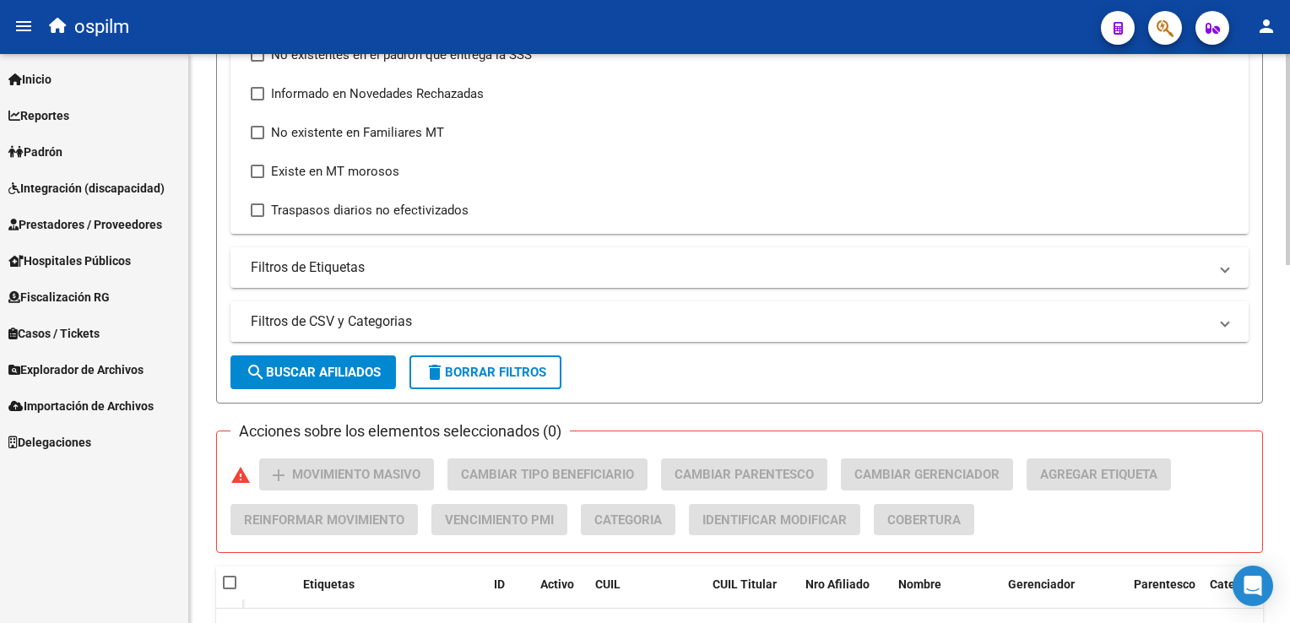
click at [342, 319] on mat-panel-title "Filtros de CSV y Categorias" at bounding box center [729, 321] width 957 height 19
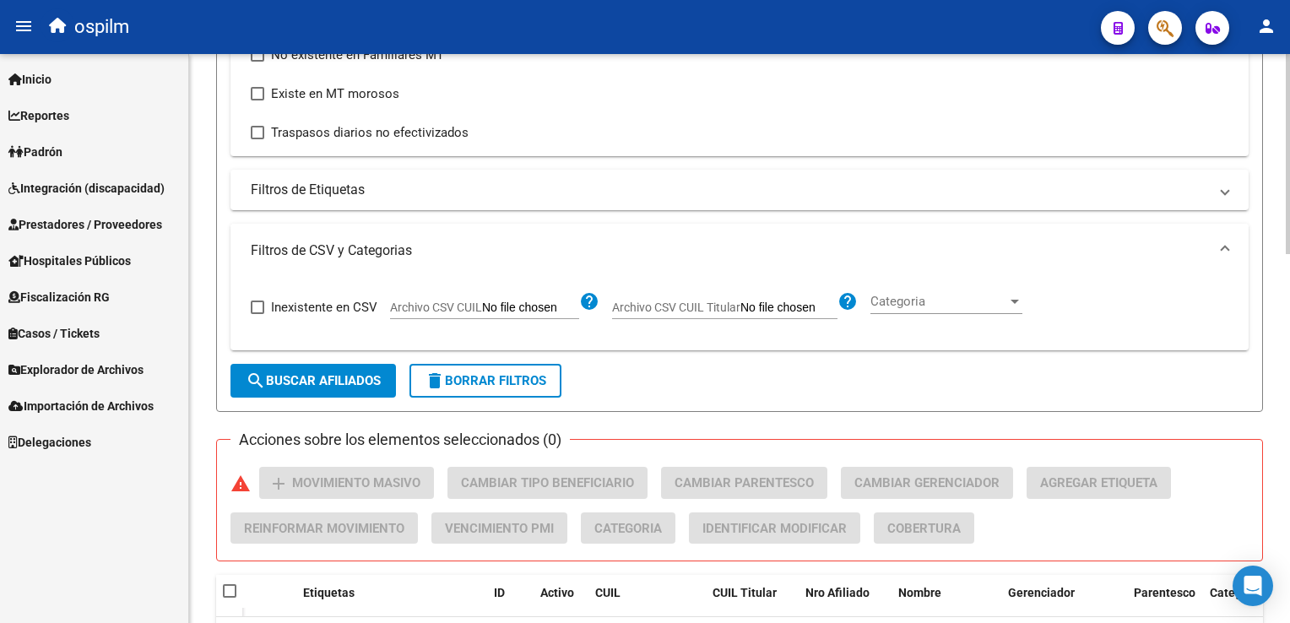
scroll to position [1050, 0]
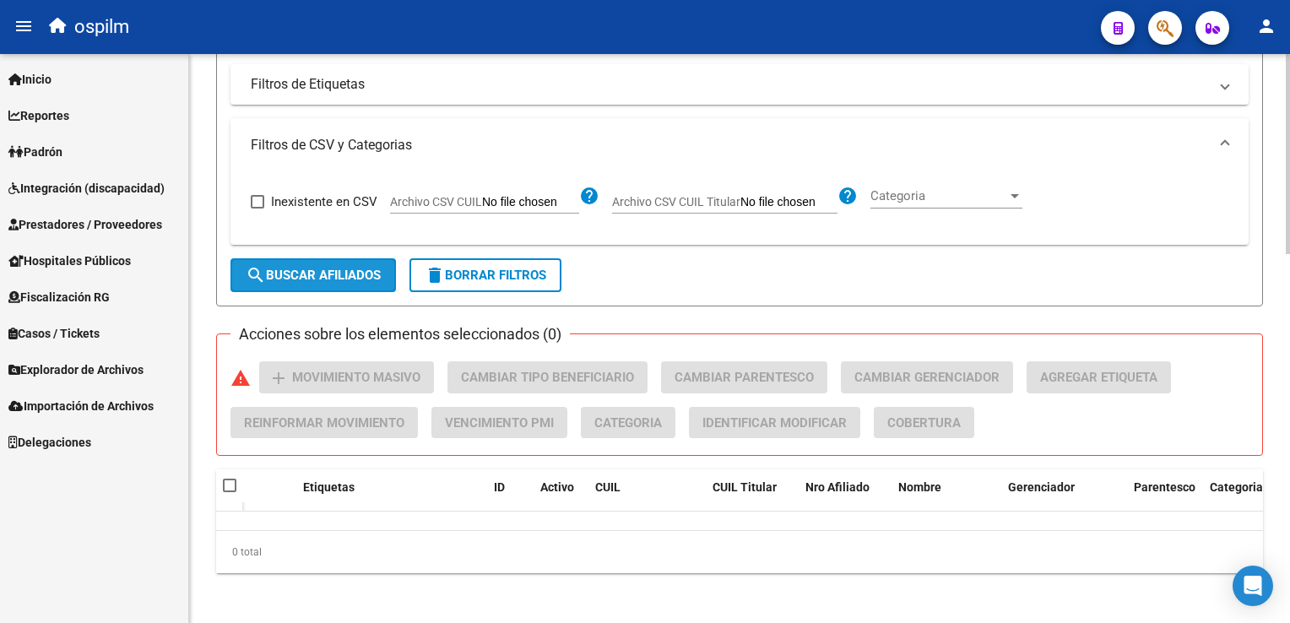
click at [338, 269] on span "search Buscar Afiliados" at bounding box center [313, 275] width 135 height 15
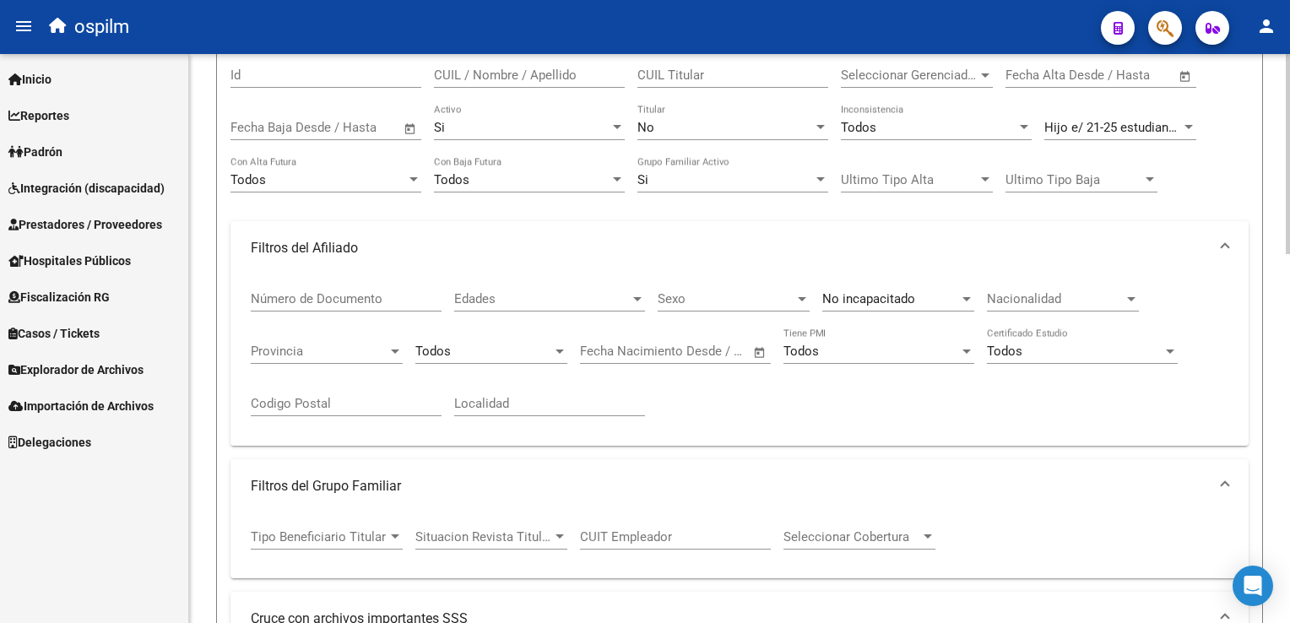
scroll to position [192, 0]
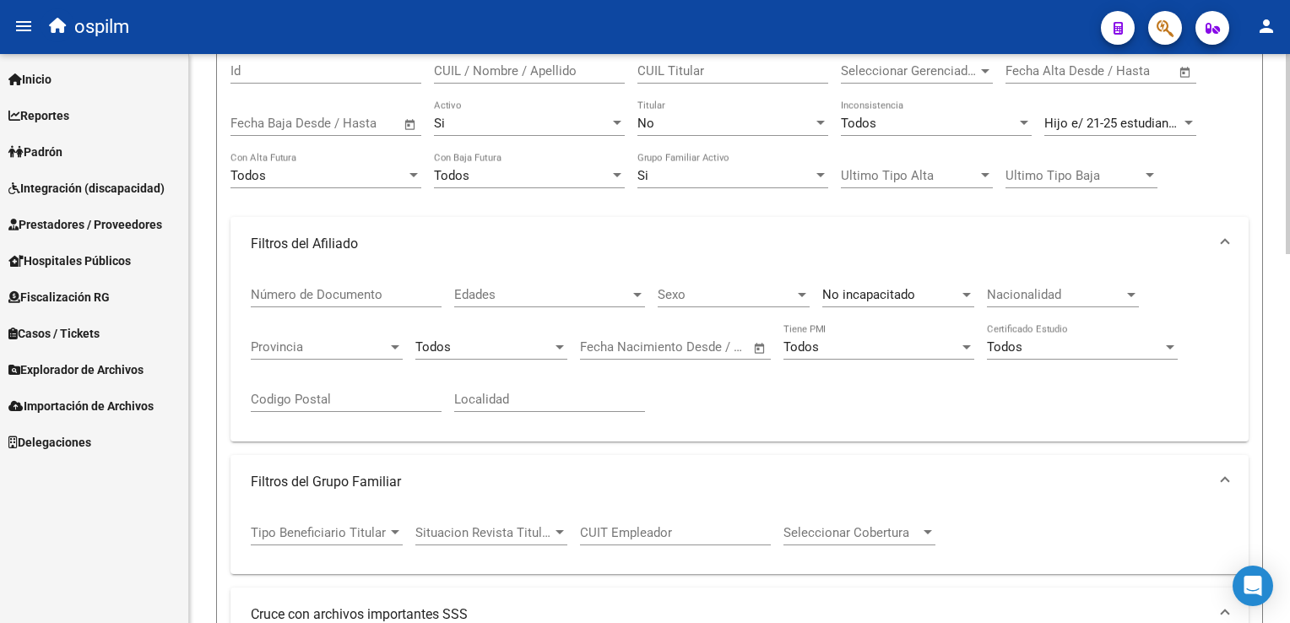
click at [1289, 154] on html "menu ospilm person Firma Express Inicio Instructivos Contacto OS Reportes Ingre…" at bounding box center [645, 311] width 1290 height 623
click at [485, 350] on div "Todos" at bounding box center [483, 346] width 137 height 15
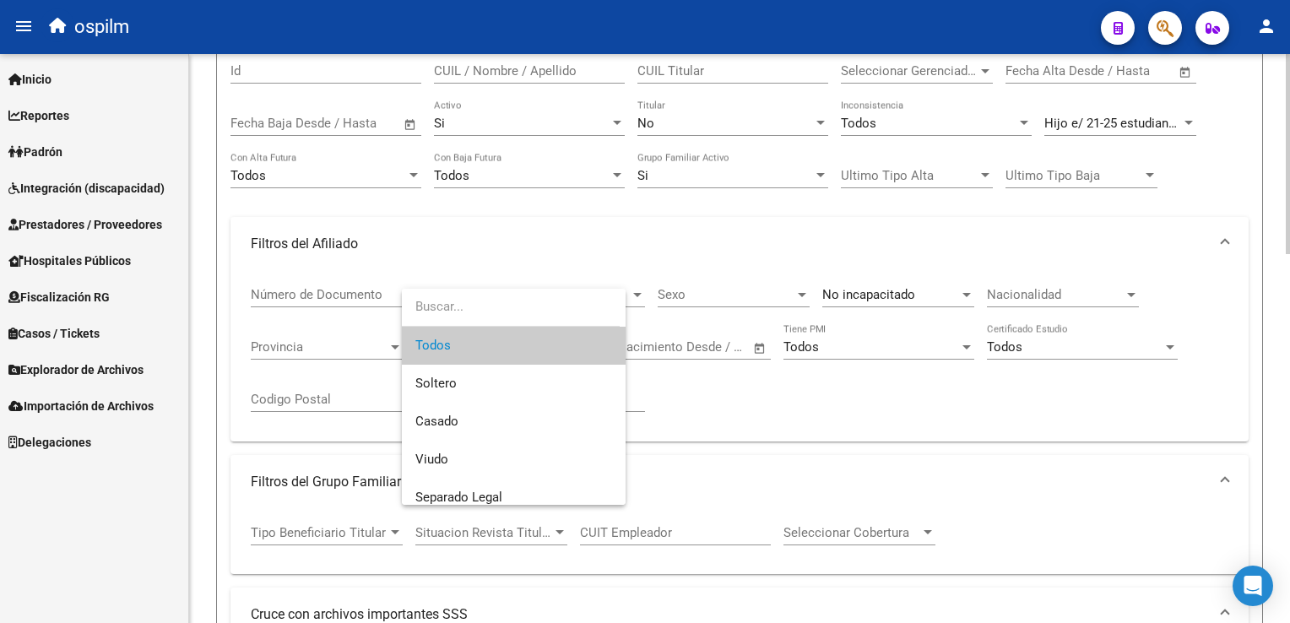
click at [485, 350] on span "Todos" at bounding box center [513, 346] width 197 height 38
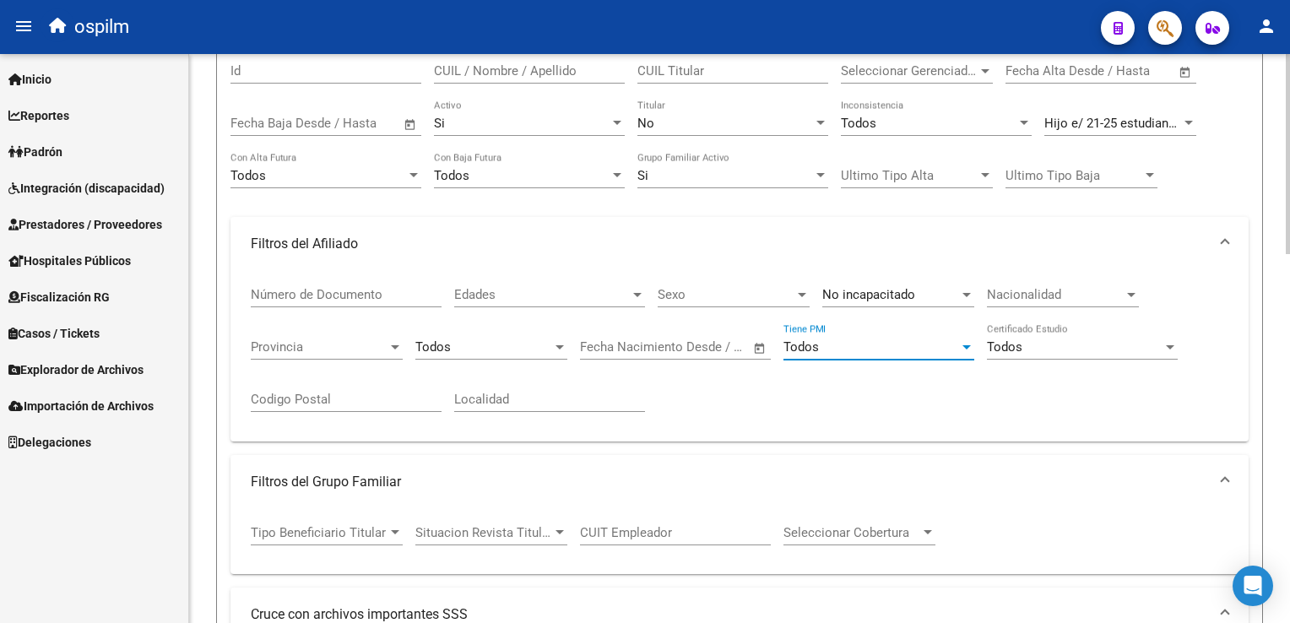
click at [935, 339] on div "Todos" at bounding box center [871, 346] width 176 height 15
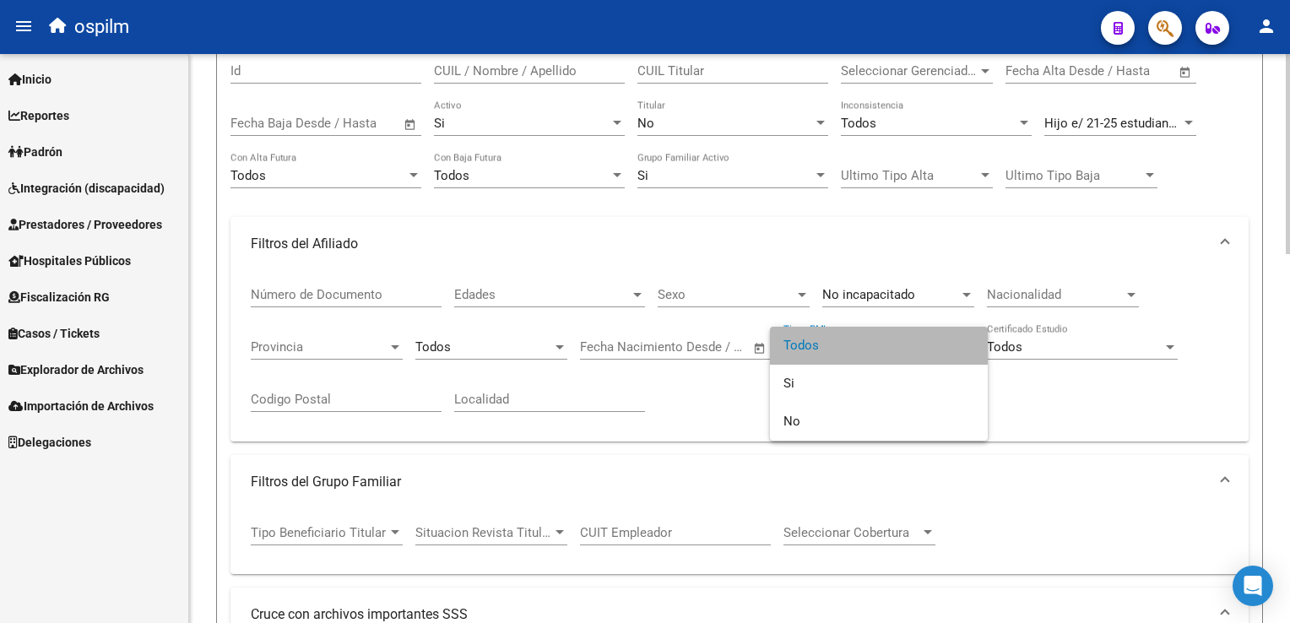
click at [935, 339] on span "Todos" at bounding box center [878, 346] width 191 height 38
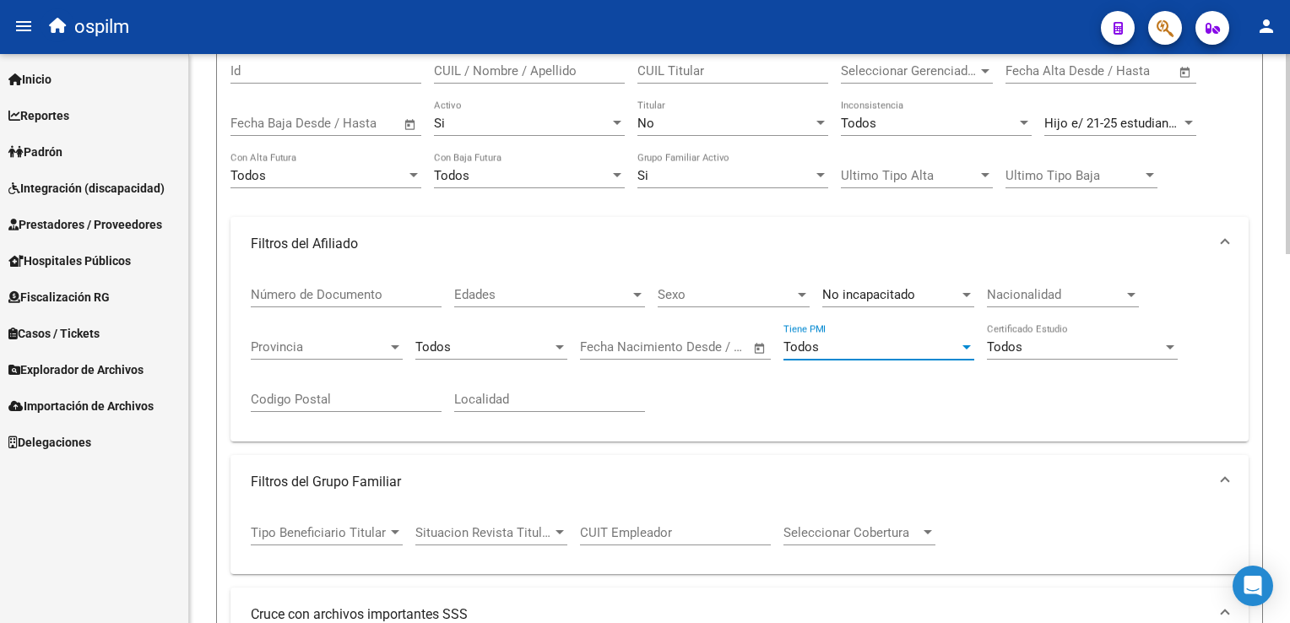
click at [1044, 341] on div "Todos" at bounding box center [1075, 346] width 176 height 15
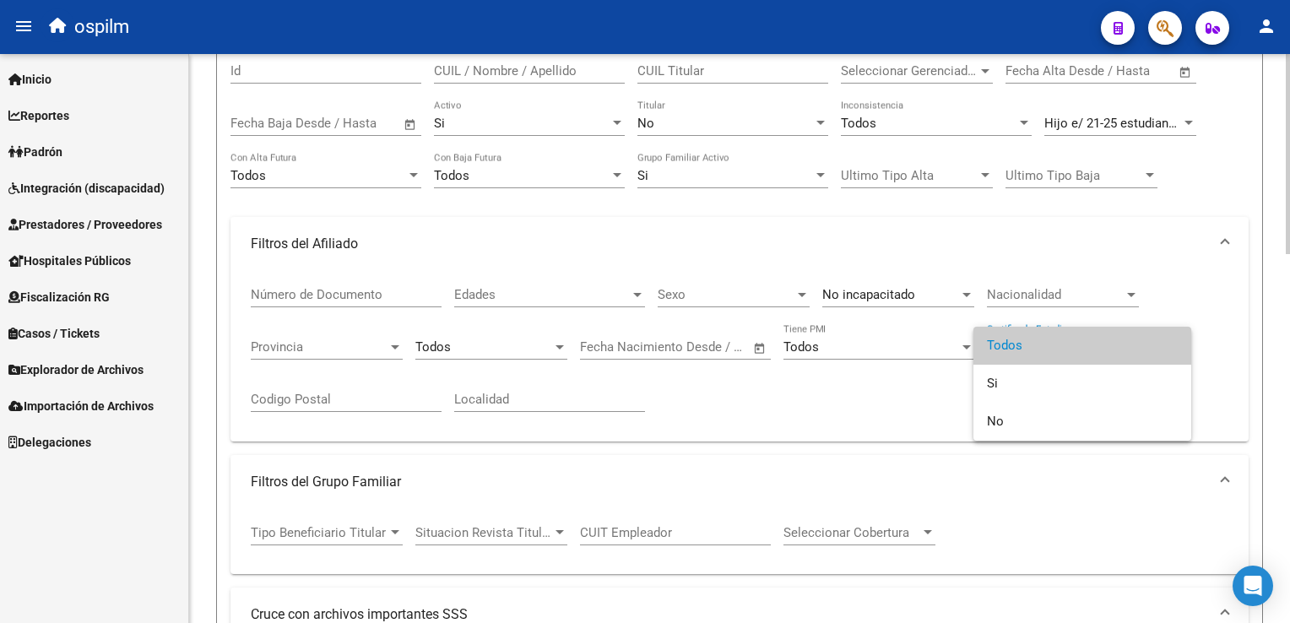
click at [1044, 341] on span "Todos" at bounding box center [1082, 346] width 191 height 38
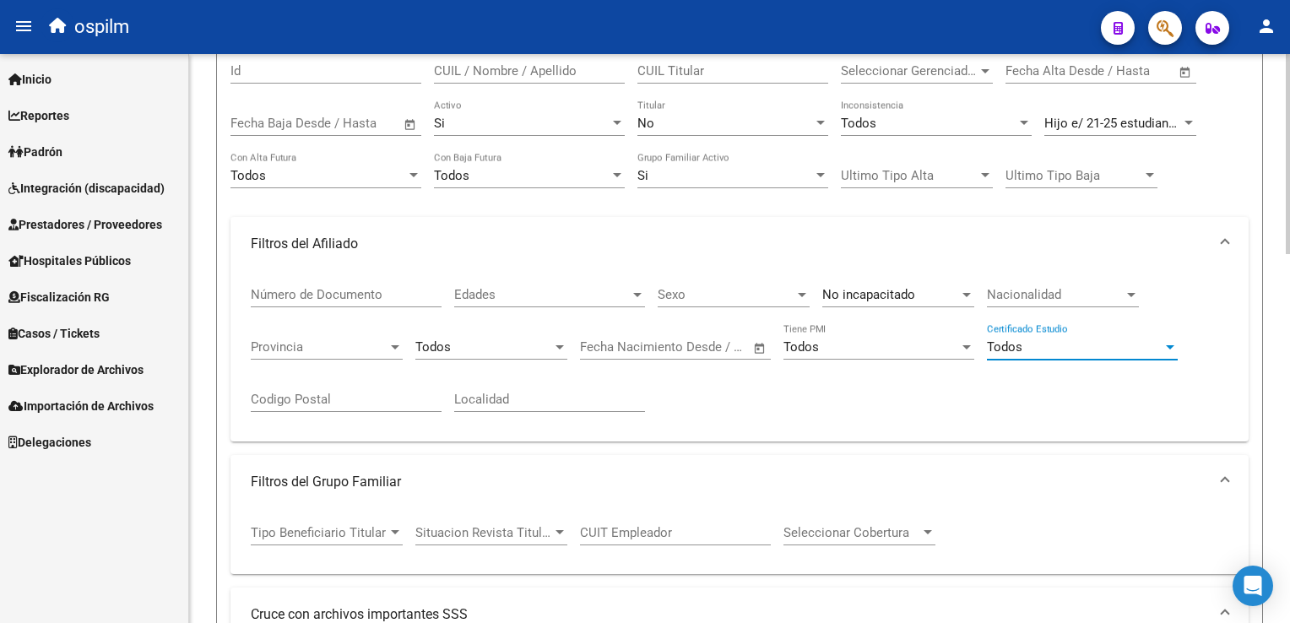
click at [526, 287] on span "Edades" at bounding box center [542, 294] width 176 height 15
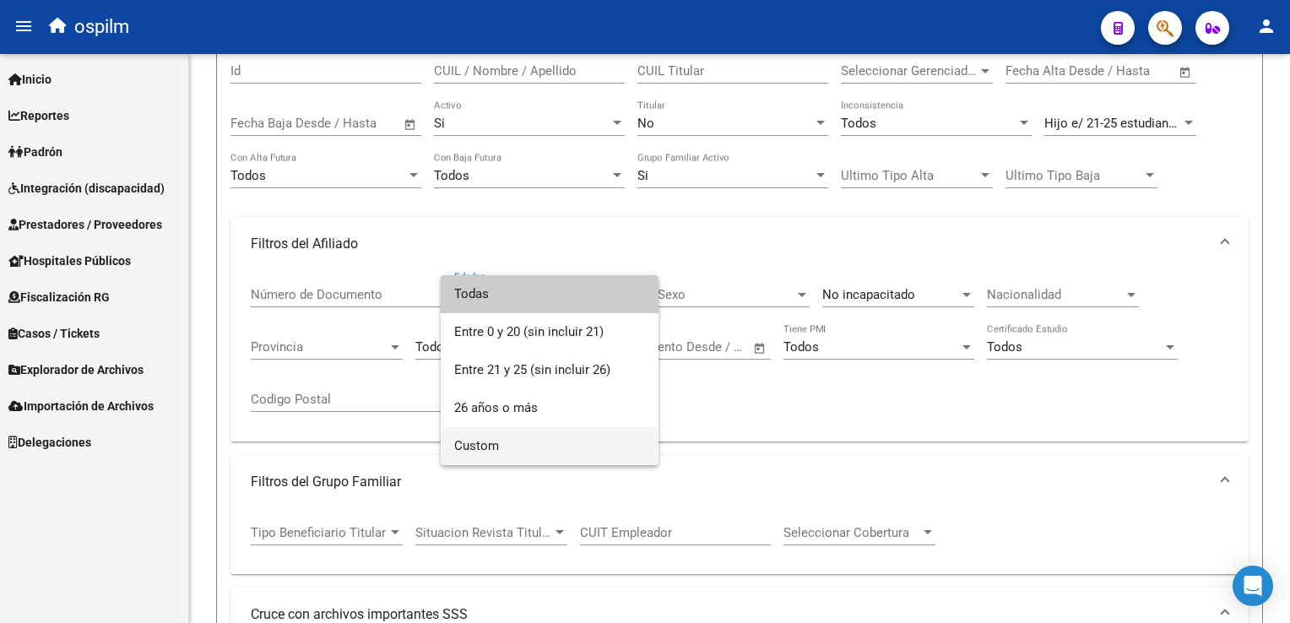
click at [488, 451] on span "Custom" at bounding box center [549, 446] width 191 height 38
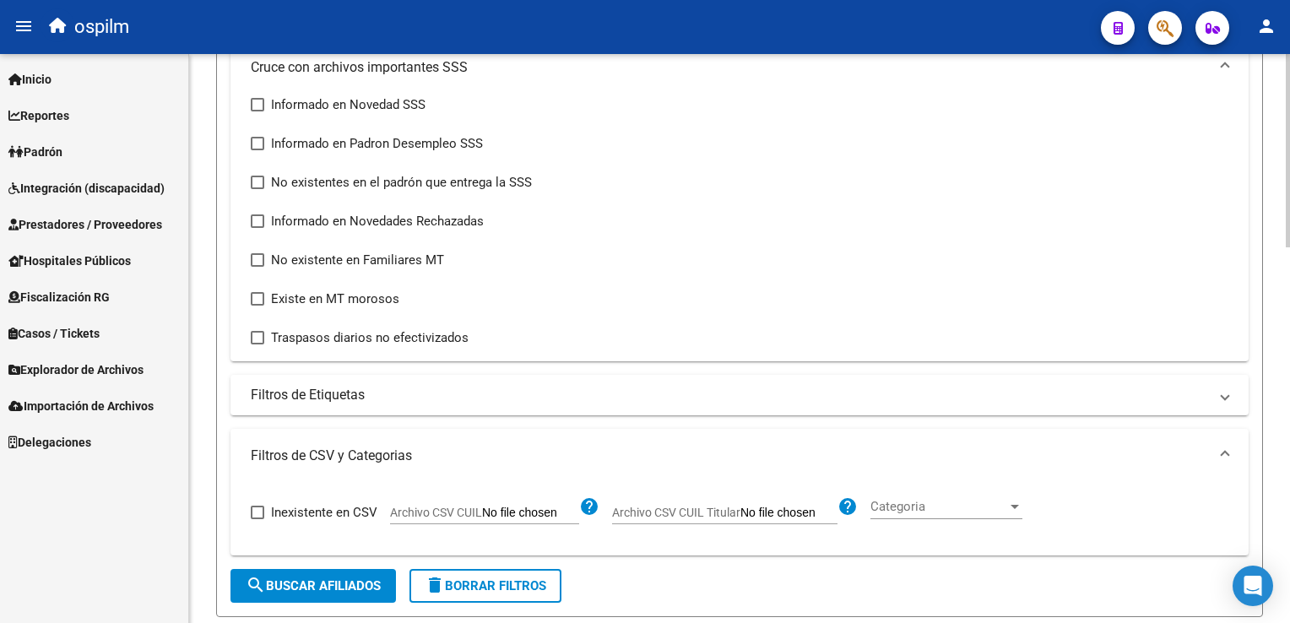
scroll to position [955, 0]
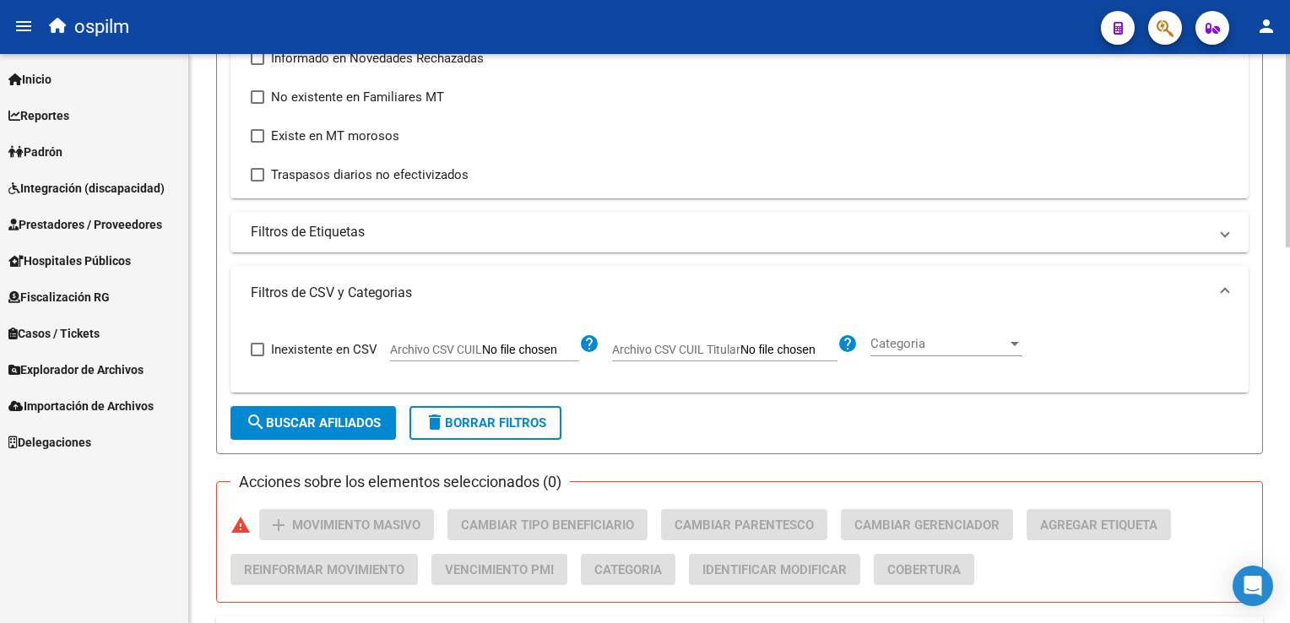
click at [1289, 425] on html "menu ospilm person Firma Express Inicio Instructivos Contacto OS Reportes Ingre…" at bounding box center [645, 311] width 1290 height 623
click at [338, 418] on span "search Buscar Afiliados" at bounding box center [313, 422] width 135 height 15
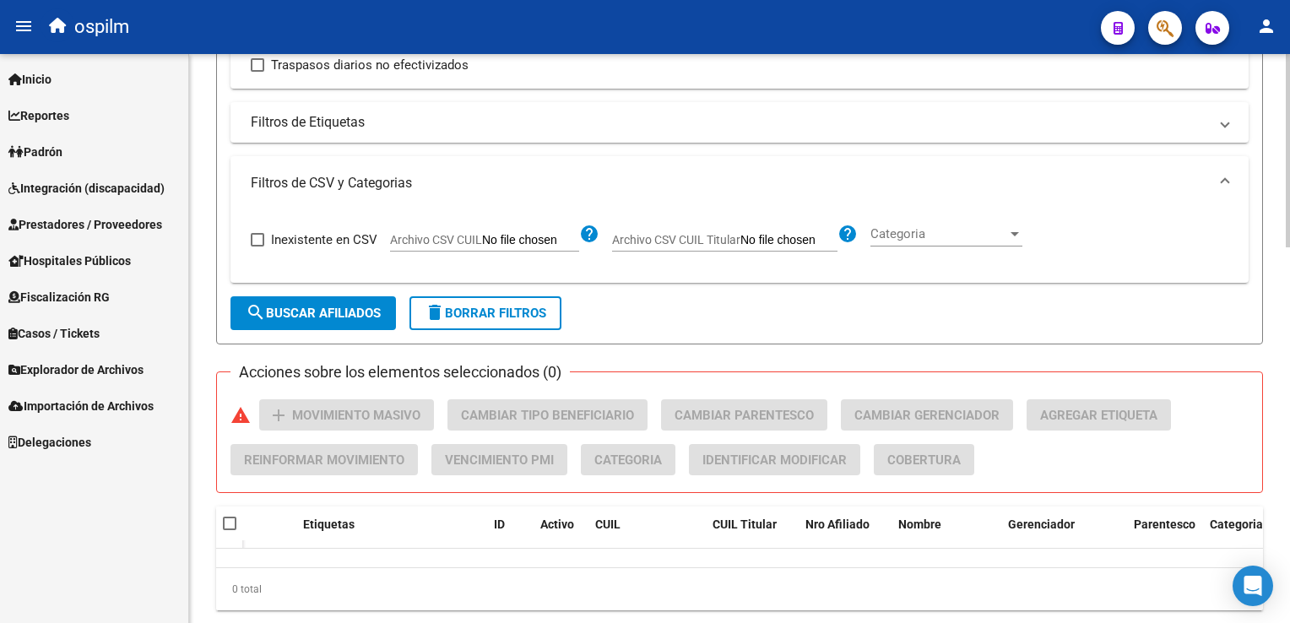
scroll to position [1102, 0]
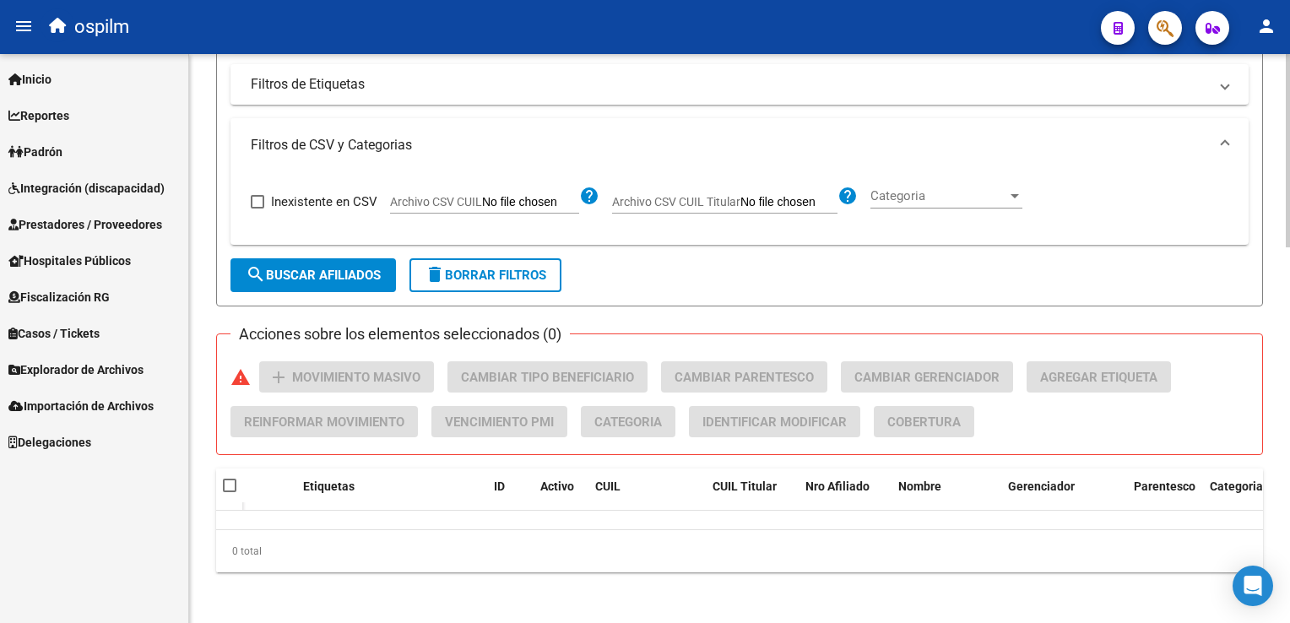
click at [493, 268] on span "delete Borrar Filtros" at bounding box center [486, 275] width 122 height 15
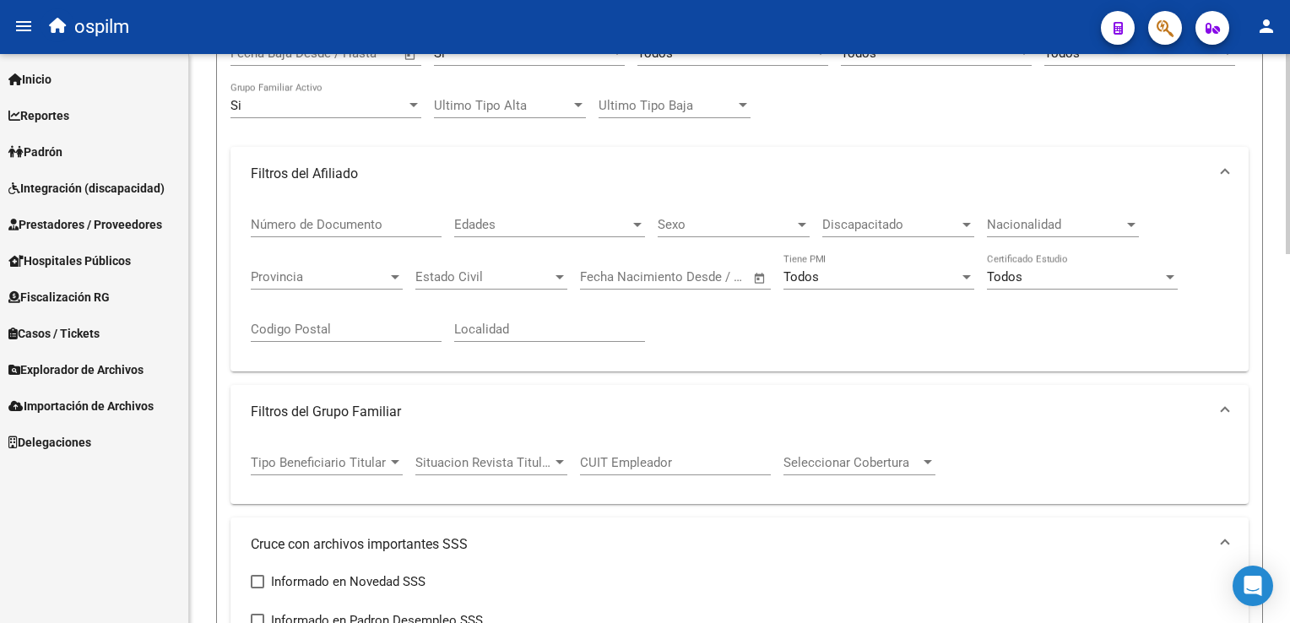
scroll to position [0, 0]
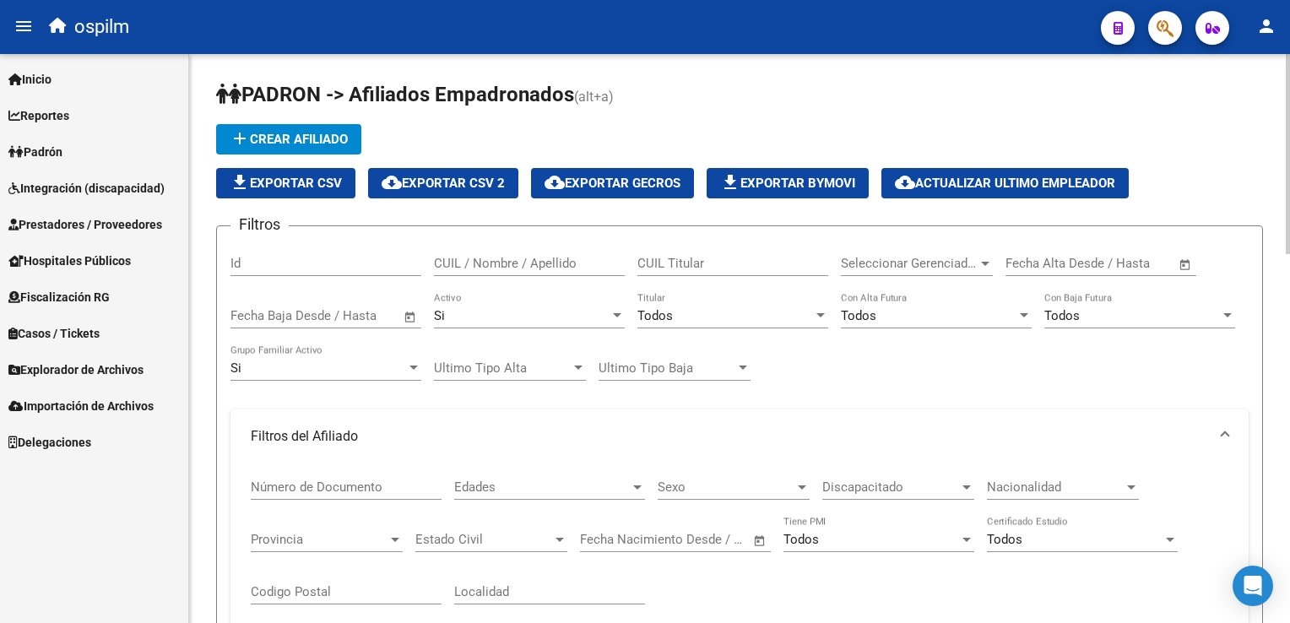
click at [658, 308] on span "Todos" at bounding box center [654, 315] width 35 height 15
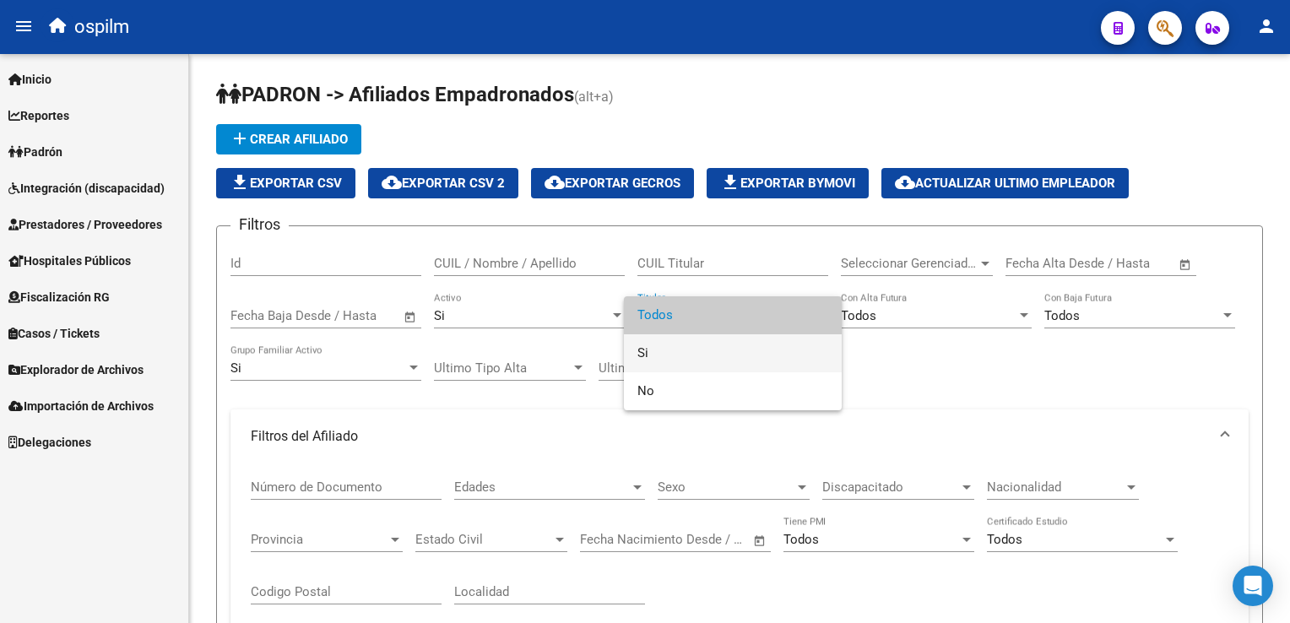
click at [647, 355] on span "Si" at bounding box center [732, 353] width 191 height 38
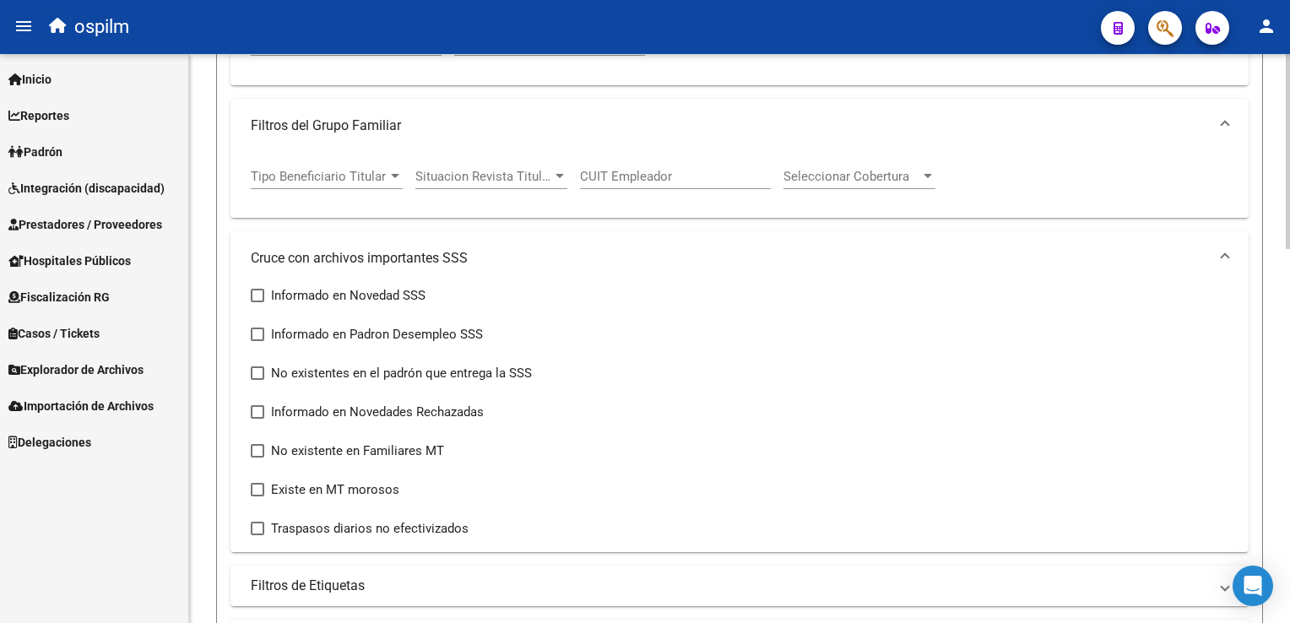
scroll to position [604, 0]
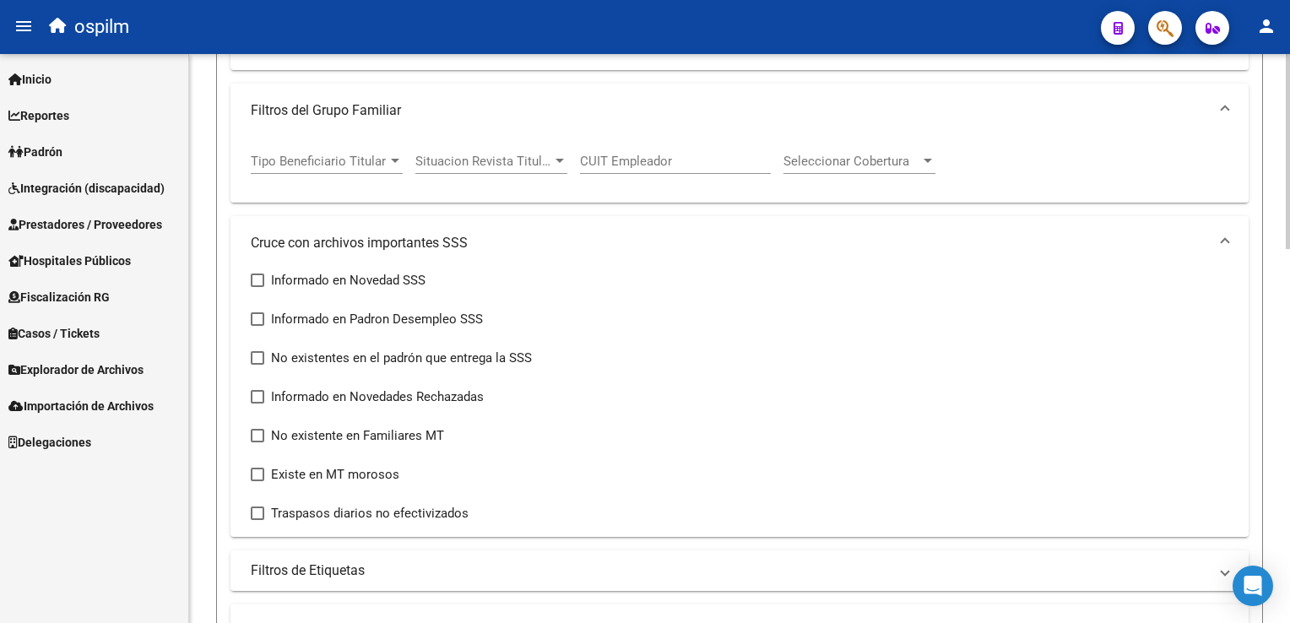
click at [1289, 333] on html "menu ospilm person Firma Express Inicio Instructivos Contacto OS Reportes Ingre…" at bounding box center [645, 311] width 1290 height 623
click at [261, 515] on span at bounding box center [258, 513] width 14 height 14
click at [257, 520] on input "Traspasos diarios no efectivizados" at bounding box center [257, 520] width 1 height 1
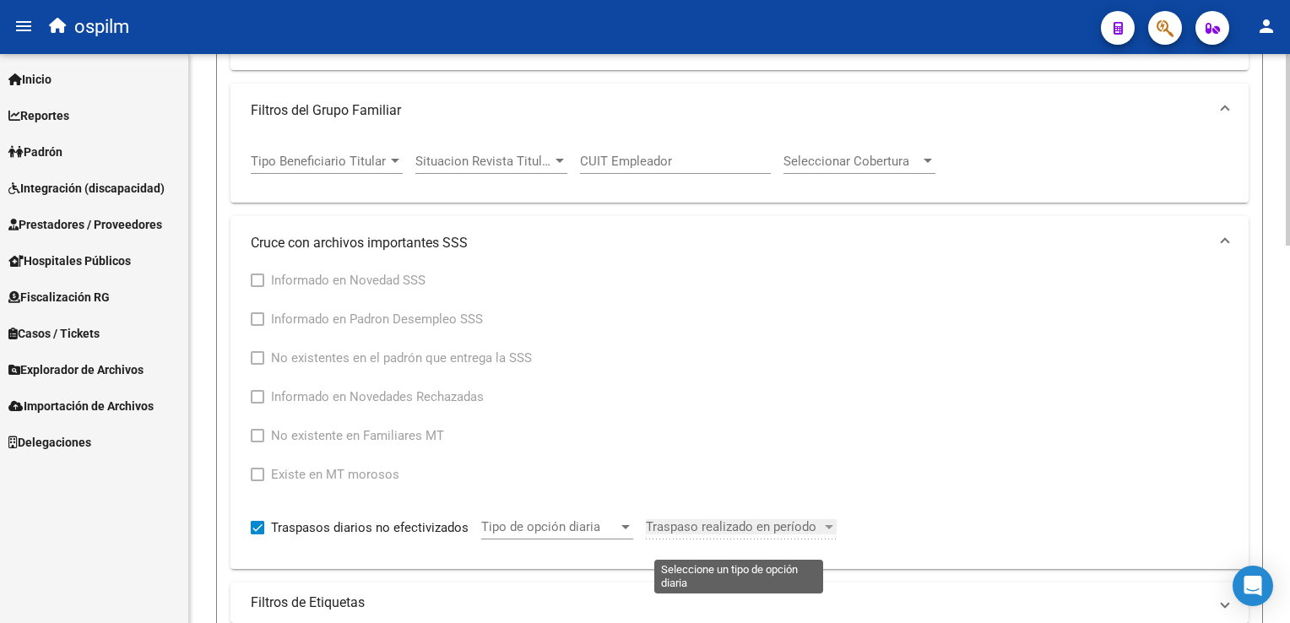
click at [783, 523] on span "Traspaso realizado en período" at bounding box center [734, 526] width 176 height 15
click at [783, 522] on span "Traspaso realizado en período" at bounding box center [734, 526] width 176 height 15
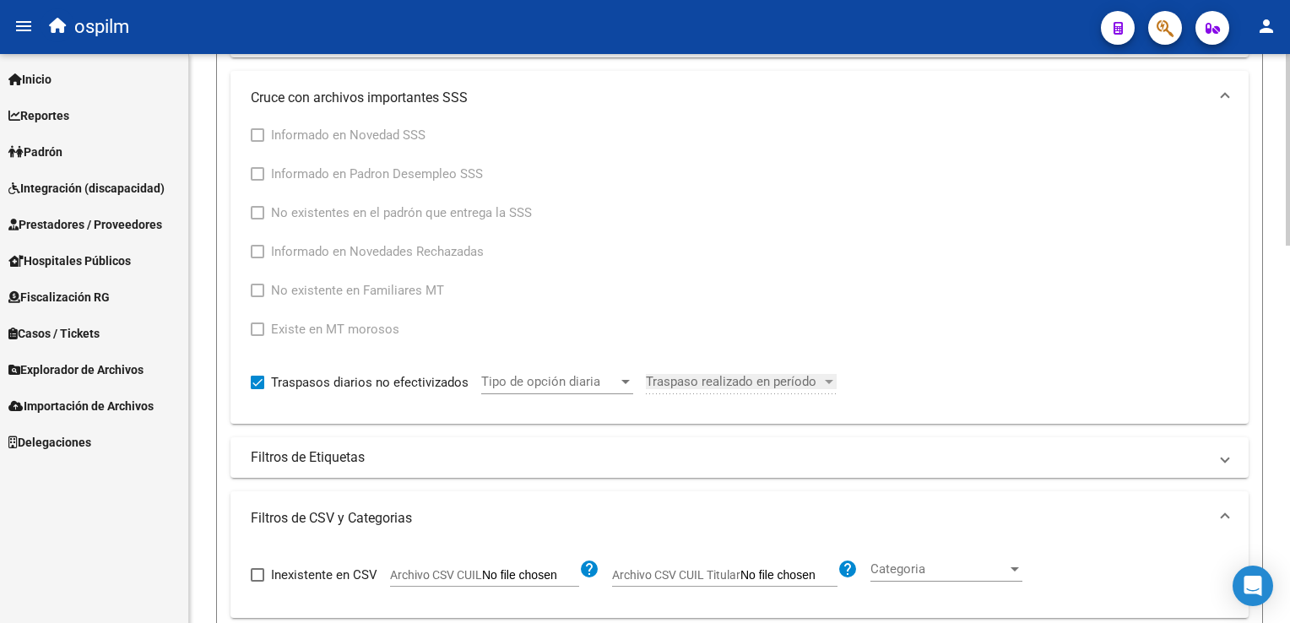
click at [1289, 355] on html "menu ospilm person Firma Express Inicio Instructivos Contacto OS Reportes Ingre…" at bounding box center [645, 311] width 1290 height 623
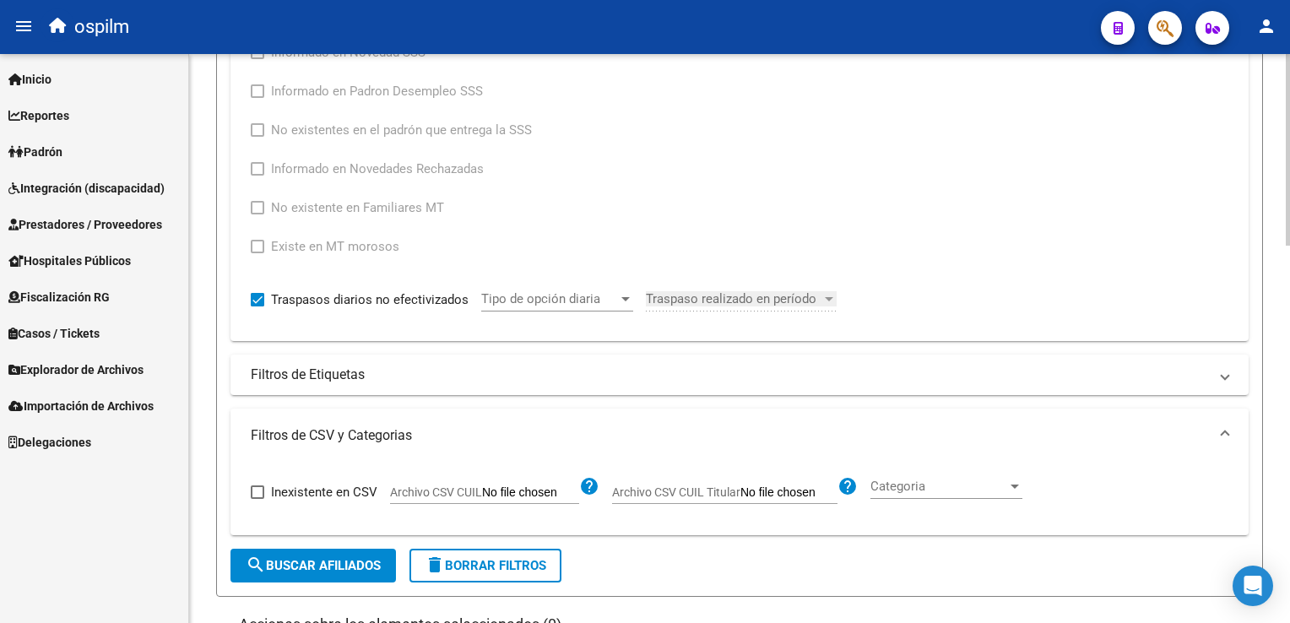
click at [300, 569] on span "search Buscar Afiliados" at bounding box center [313, 565] width 135 height 15
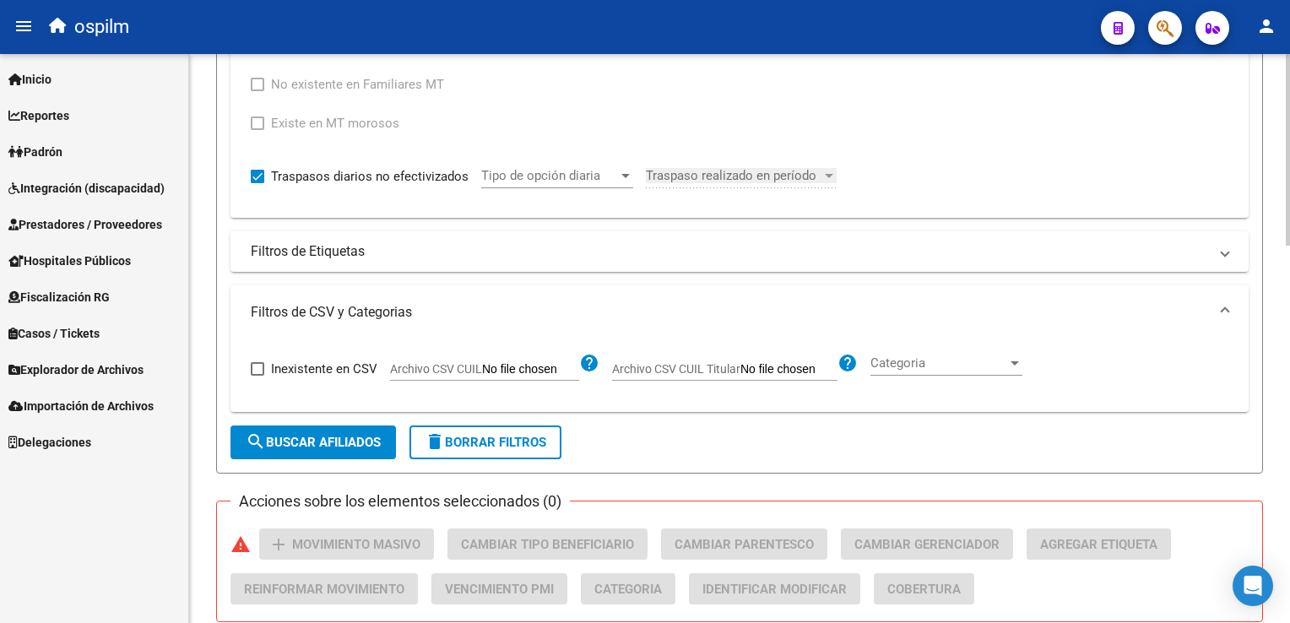
scroll to position [944, 0]
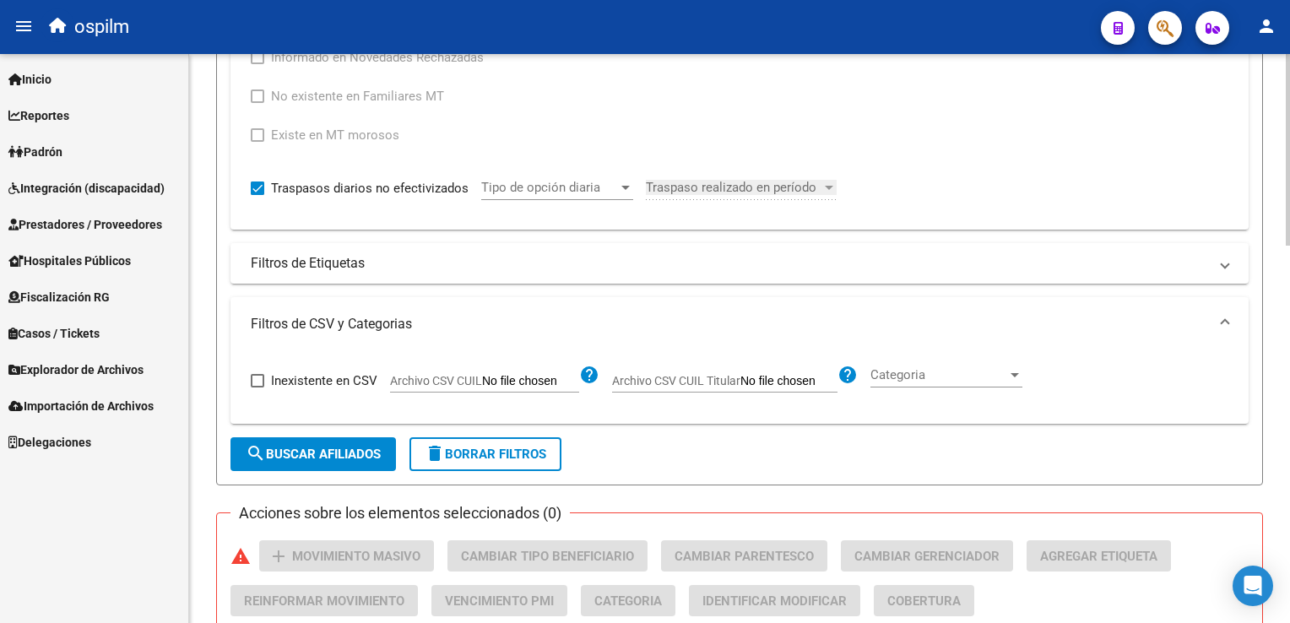
click at [257, 99] on span at bounding box center [258, 96] width 14 height 14
click at [257, 96] on span at bounding box center [258, 96] width 14 height 14
click at [259, 98] on span at bounding box center [258, 96] width 14 height 14
click at [260, 181] on span at bounding box center [258, 188] width 14 height 14
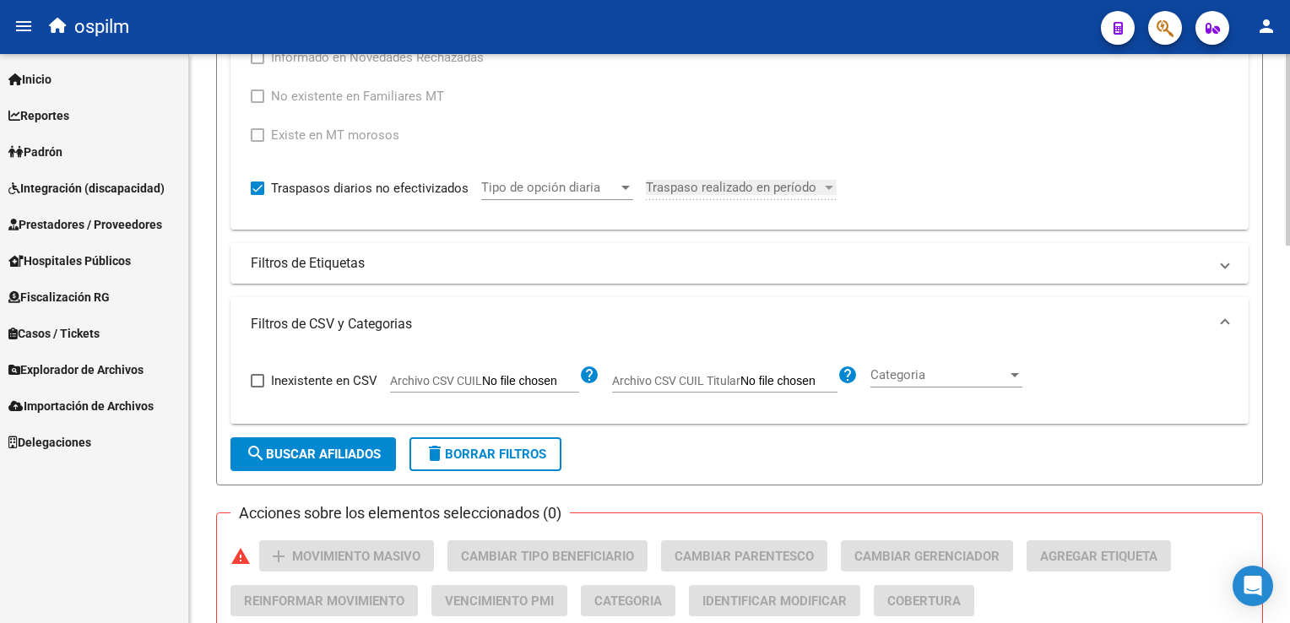
click at [257, 195] on input "Traspasos diarios no efectivizados" at bounding box center [257, 195] width 1 height 1
checkbox input "false"
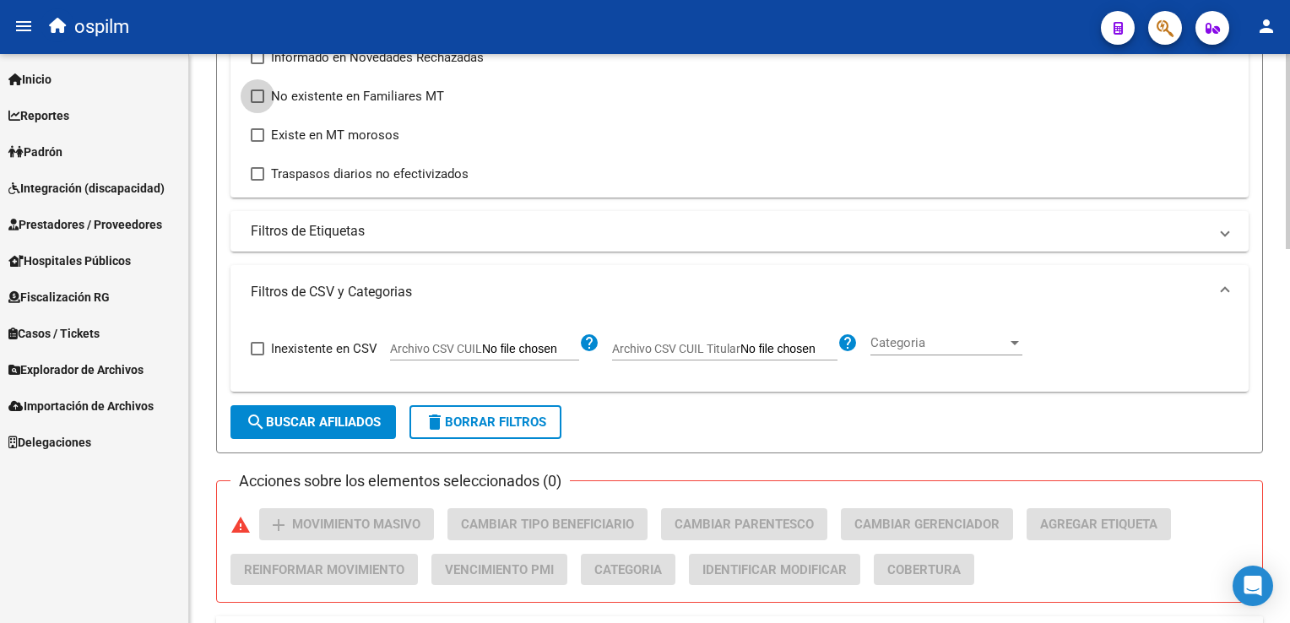
click at [254, 96] on span at bounding box center [258, 96] width 14 height 14
click at [257, 103] on input "No existente en Familiares MT" at bounding box center [257, 103] width 1 height 1
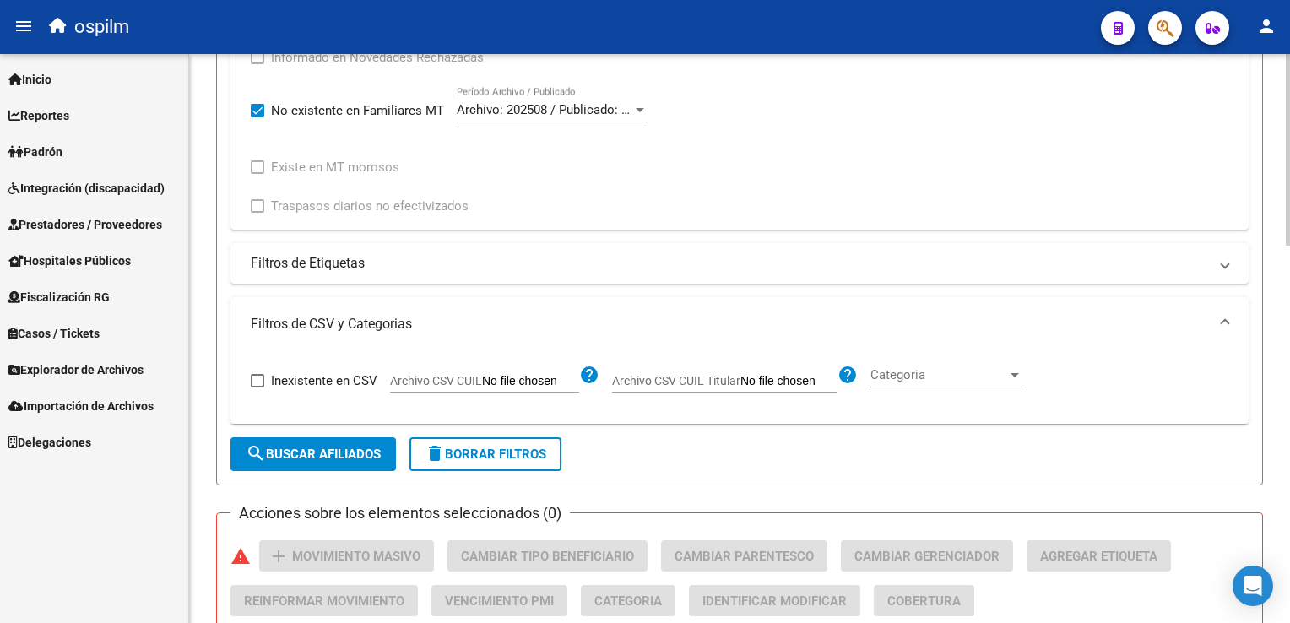
scroll to position [156, 0]
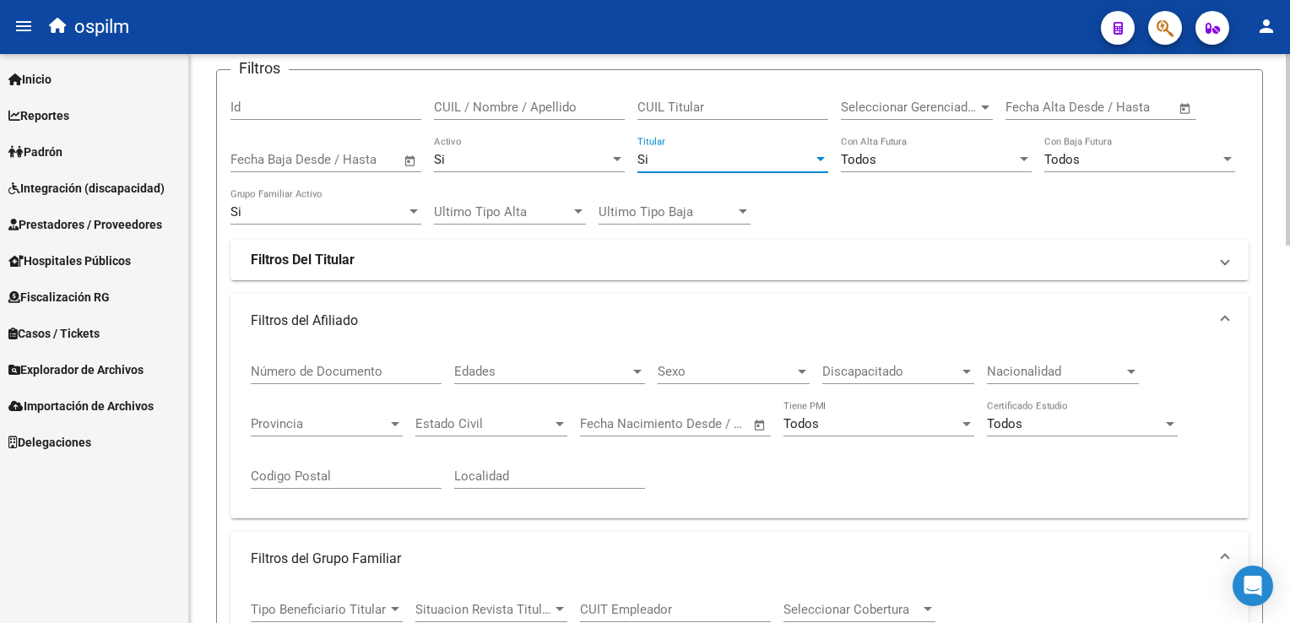
click at [721, 154] on div "Si" at bounding box center [725, 159] width 176 height 15
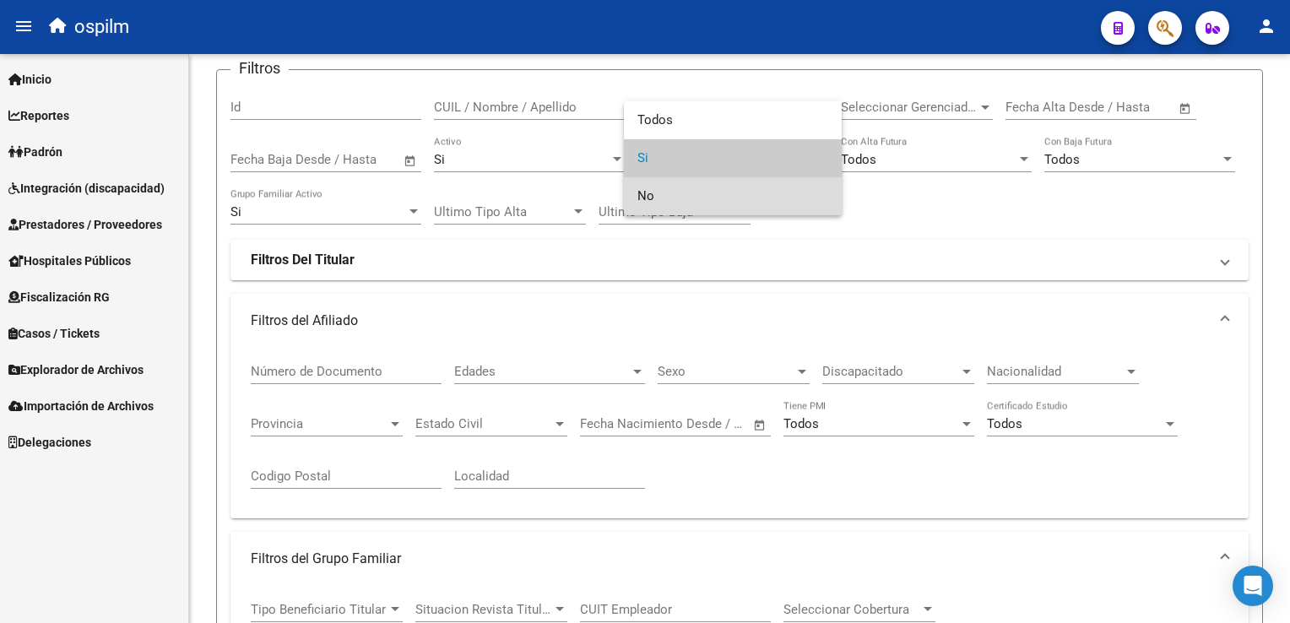
click at [645, 198] on span "No" at bounding box center [732, 196] width 191 height 38
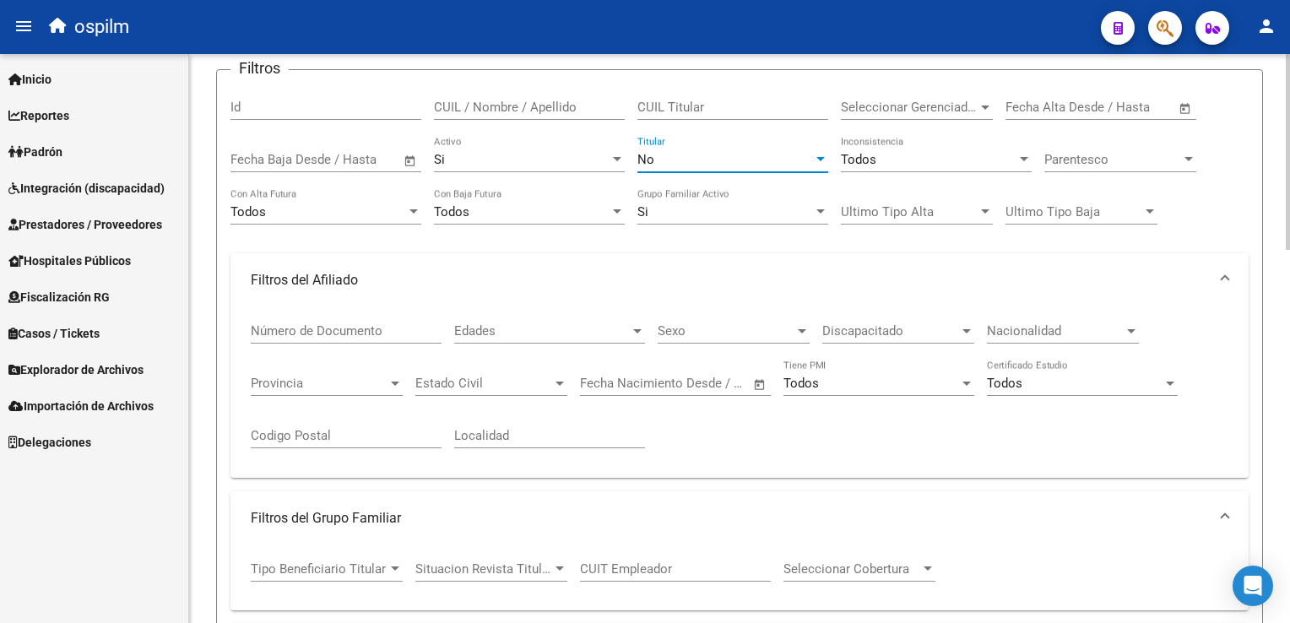
scroll to position [944, 0]
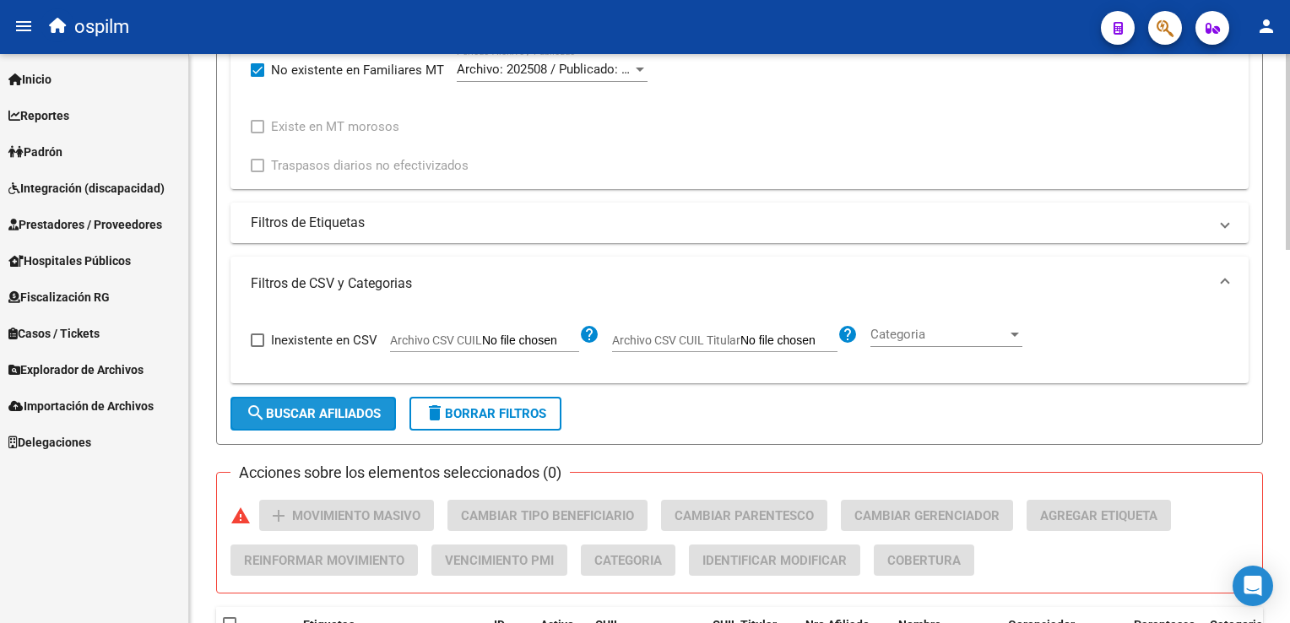
click at [315, 406] on span "search Buscar Afiliados" at bounding box center [313, 413] width 135 height 15
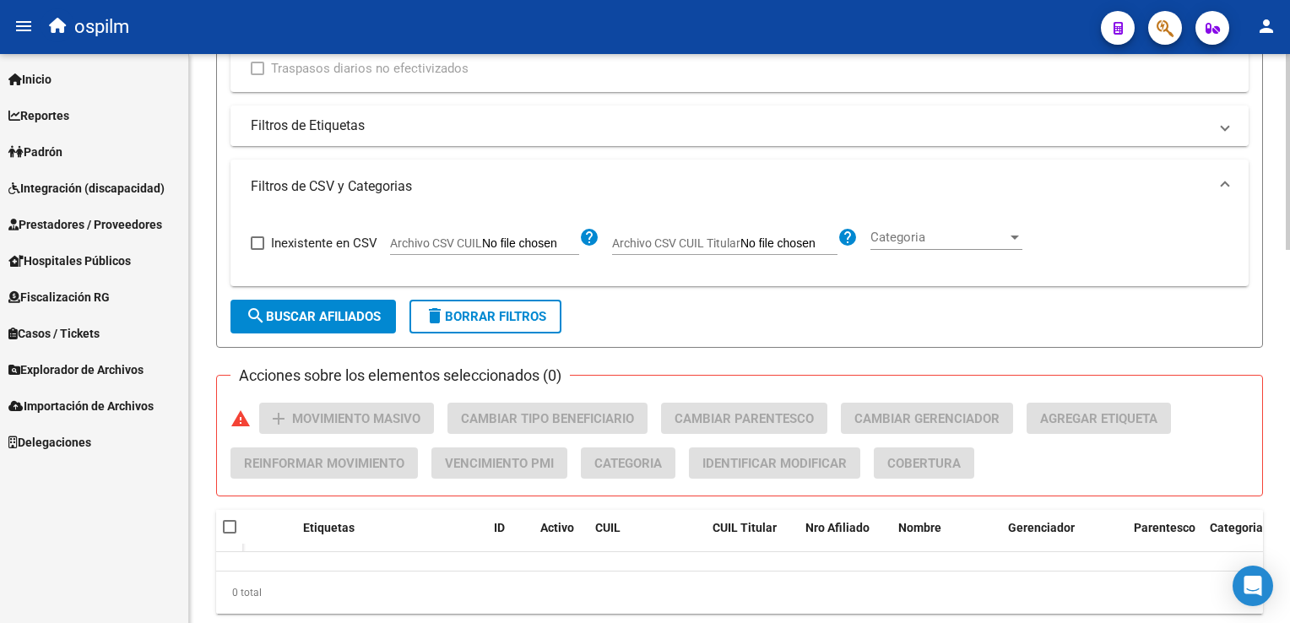
scroll to position [1082, 0]
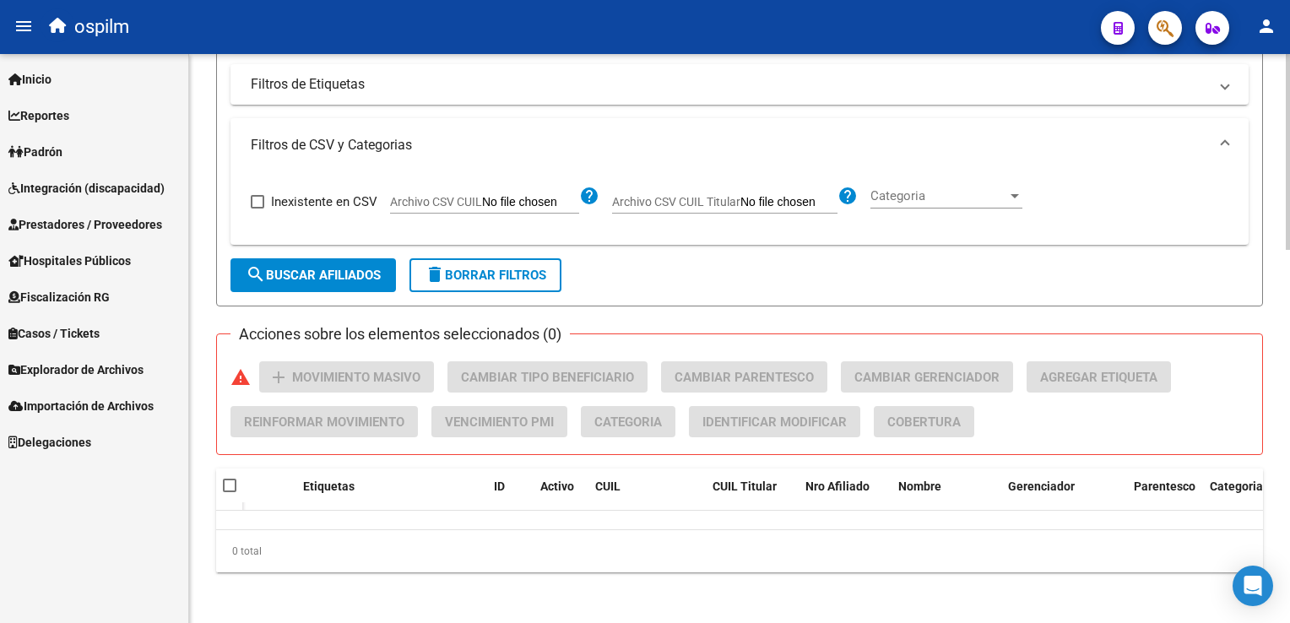
click at [306, 270] on span "search Buscar Afiliados" at bounding box center [313, 275] width 135 height 15
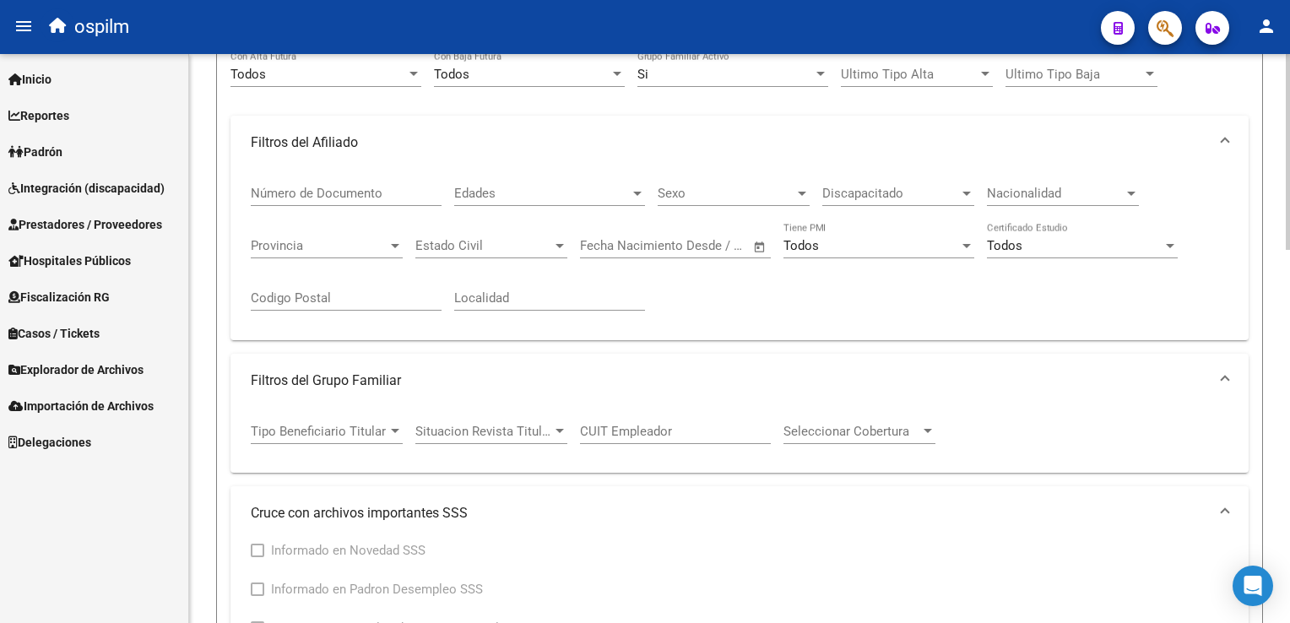
scroll to position [0, 0]
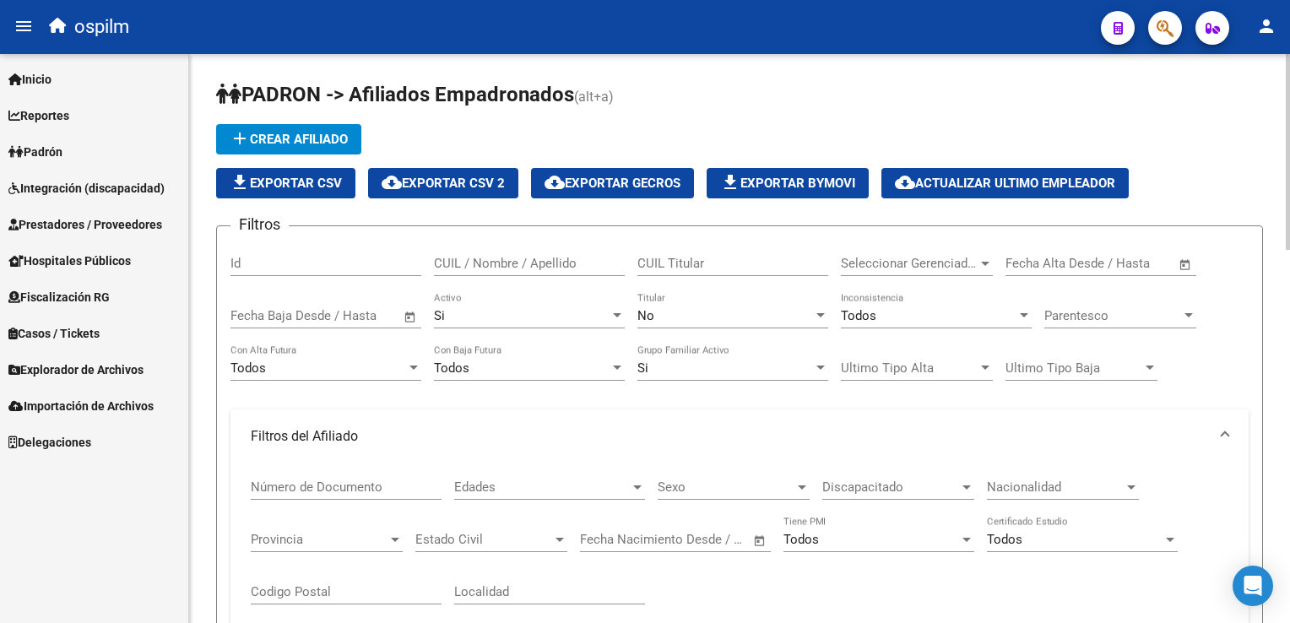
click at [665, 312] on div "No" at bounding box center [725, 315] width 176 height 15
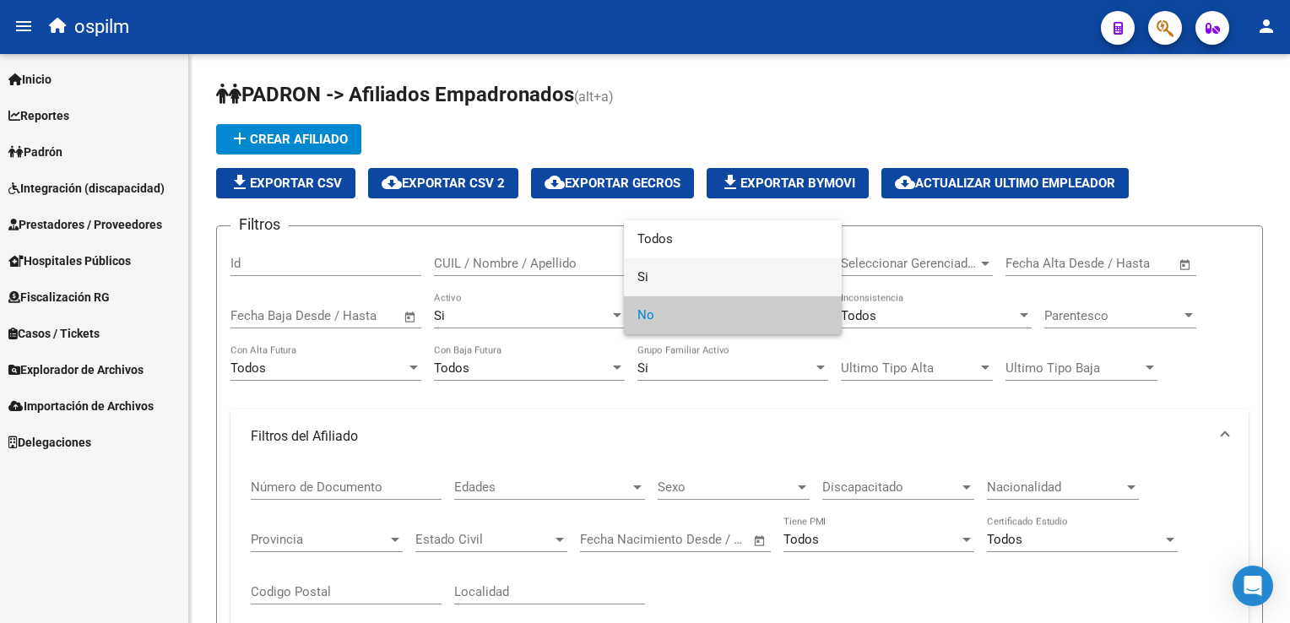
click at [679, 272] on span "Si" at bounding box center [732, 277] width 191 height 38
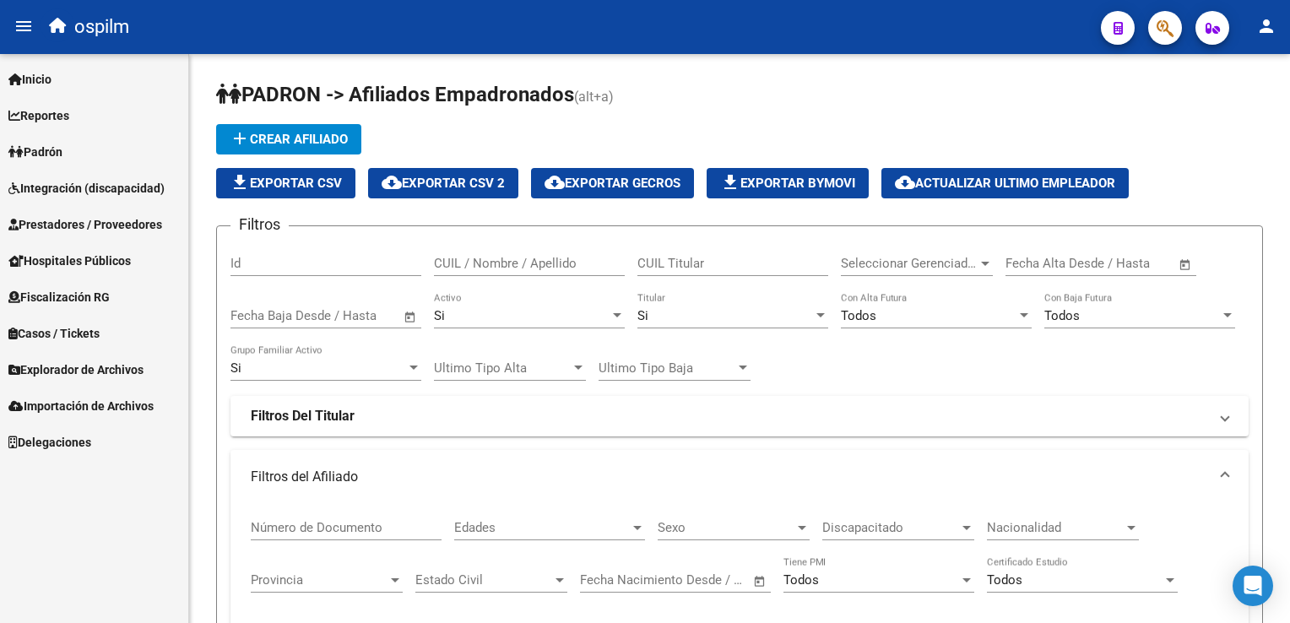
drag, startPoint x: 1284, startPoint y: 109, endPoint x: 1292, endPoint y: 170, distance: 61.4
click at [1289, 170] on html "menu ospilm person Firma Express Inicio Instructivos Contacto OS Reportes Ingre…" at bounding box center [645, 311] width 1290 height 623
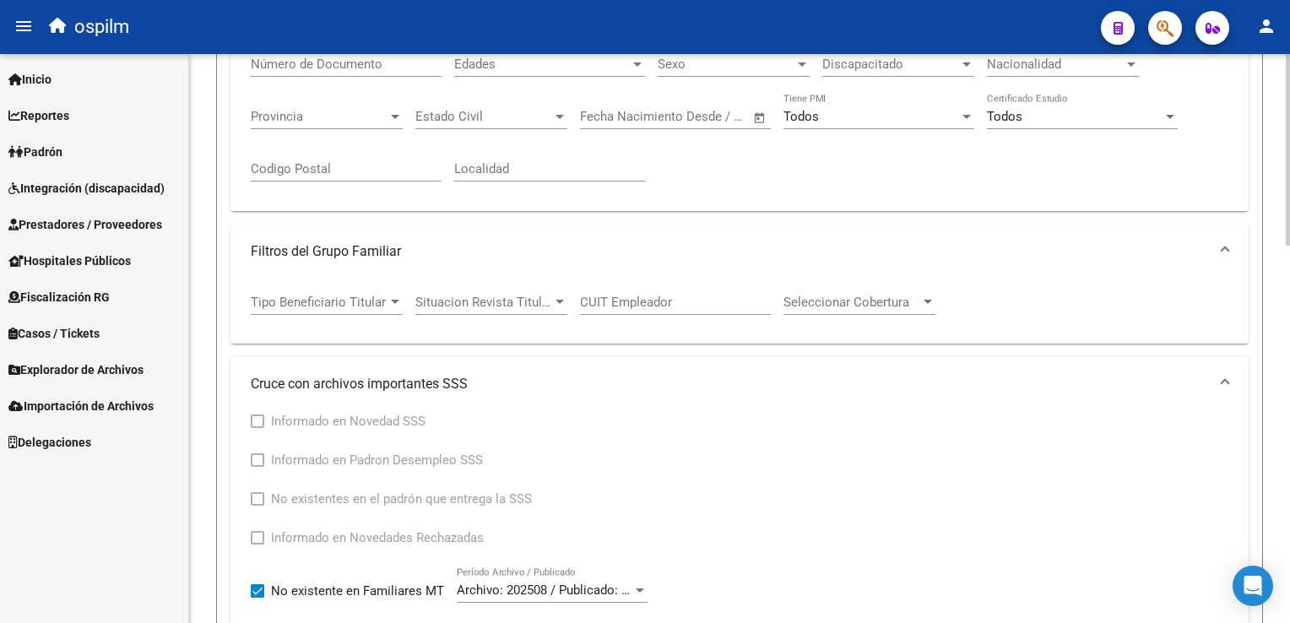
scroll to position [486, 0]
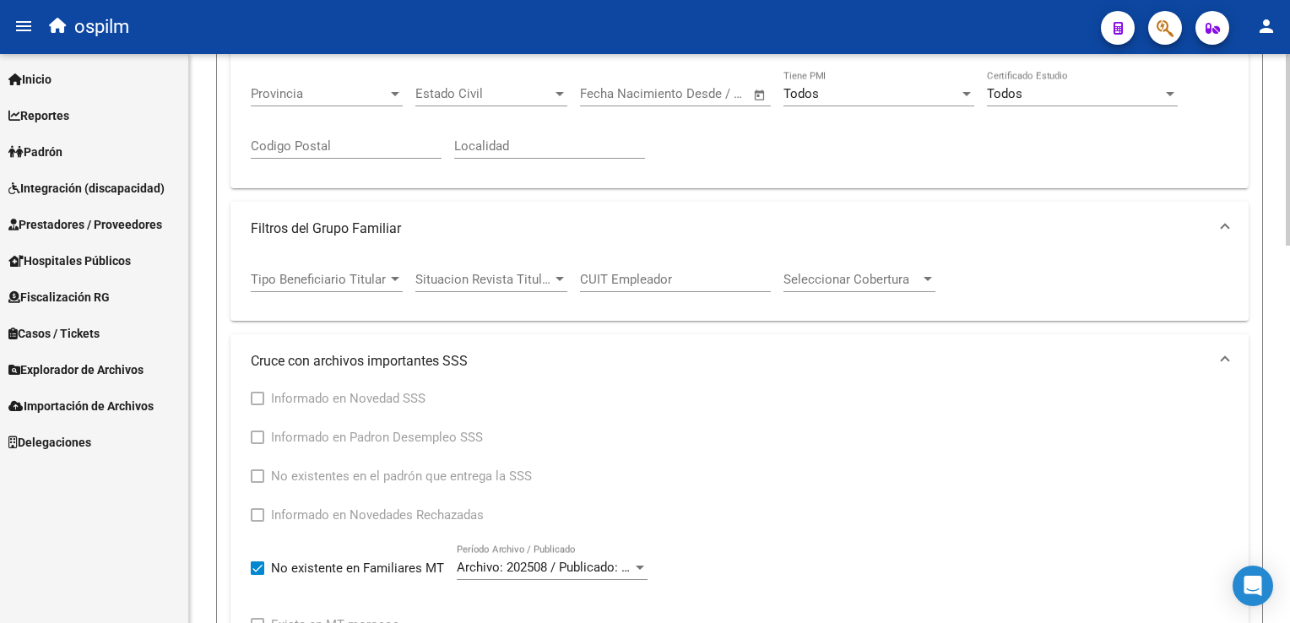
click at [1289, 284] on html "menu ospilm person Firma Express Inicio Instructivos Contacto OS Reportes Ingre…" at bounding box center [645, 311] width 1290 height 623
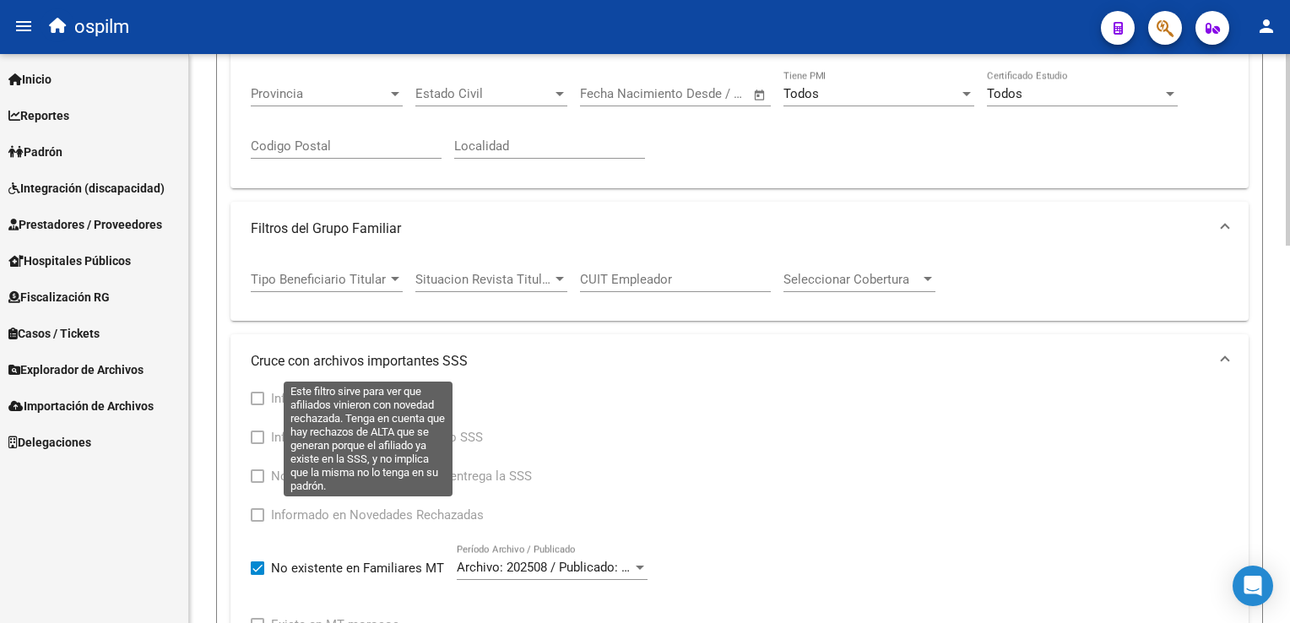
click at [257, 512] on span at bounding box center [258, 515] width 14 height 14
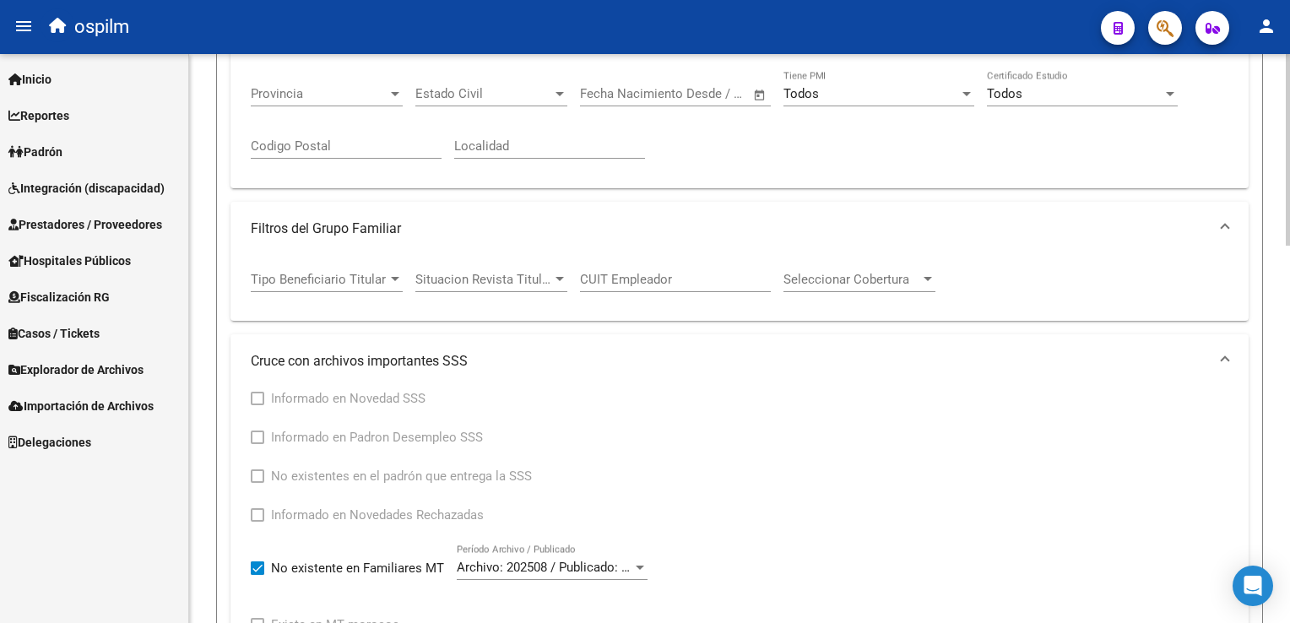
drag, startPoint x: 263, startPoint y: 566, endPoint x: 256, endPoint y: 533, distance: 32.8
click at [263, 566] on span at bounding box center [258, 568] width 14 height 14
click at [257, 575] on input "No existente en Familiares MT" at bounding box center [257, 575] width 1 height 1
checkbox input "false"
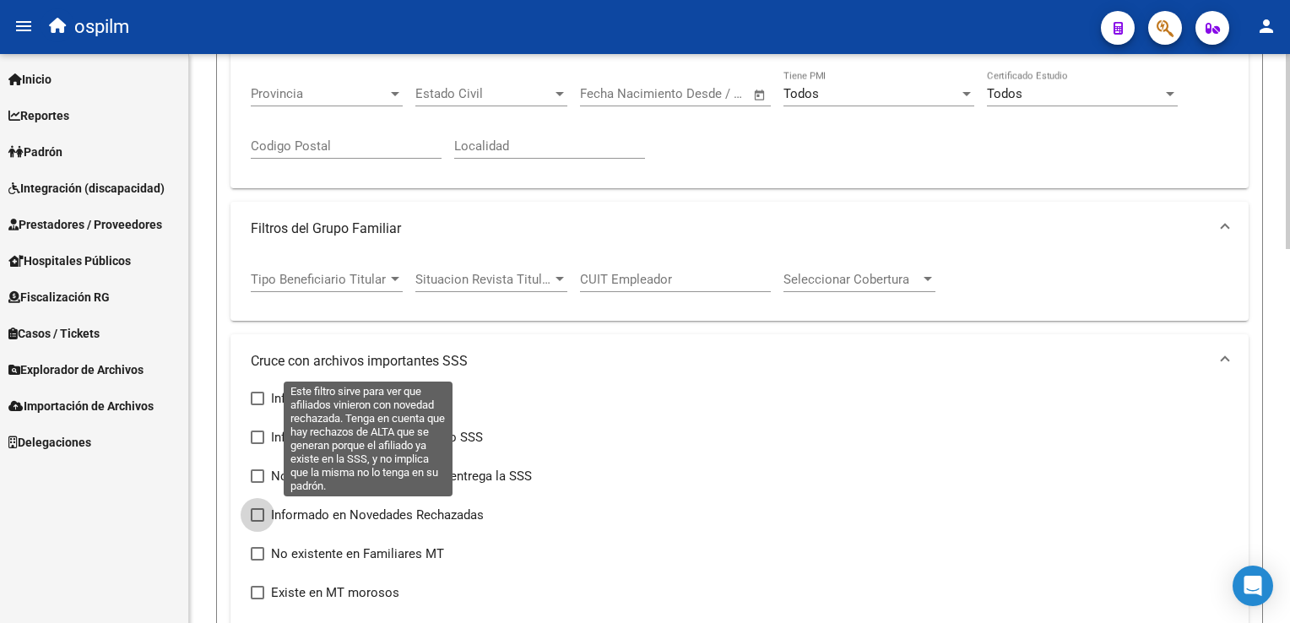
click at [252, 512] on span at bounding box center [258, 515] width 14 height 14
click at [257, 522] on input "Informado en Novedades Rechazadas" at bounding box center [257, 522] width 1 height 1
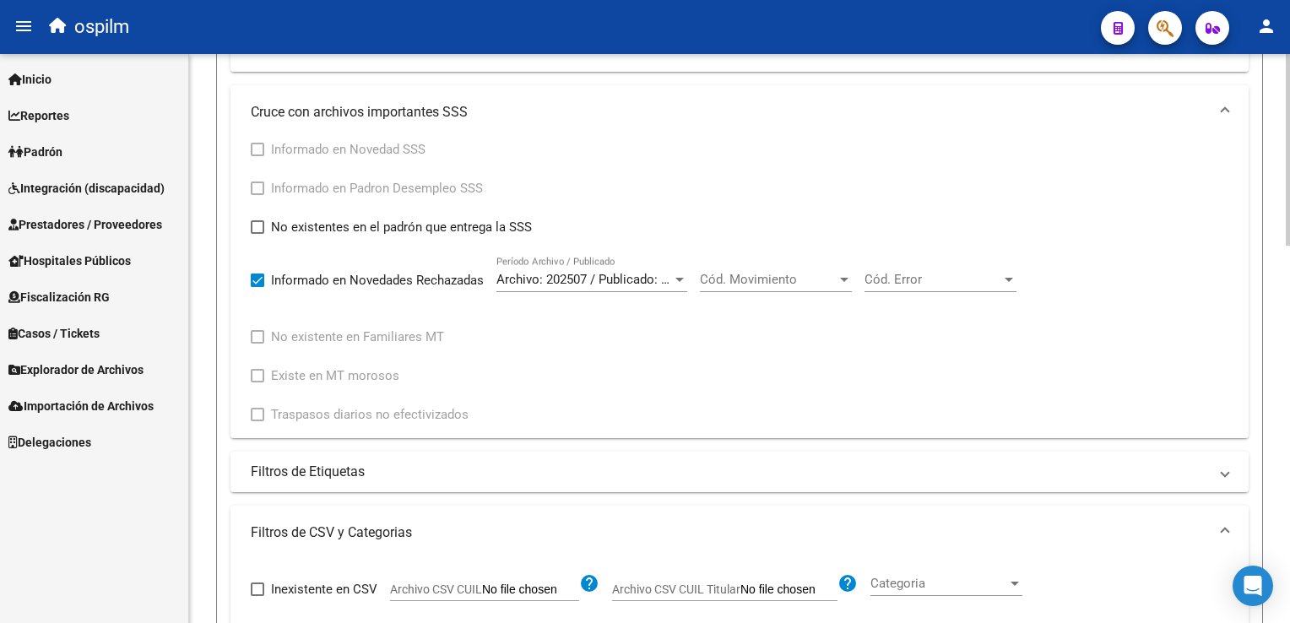
scroll to position [820, 0]
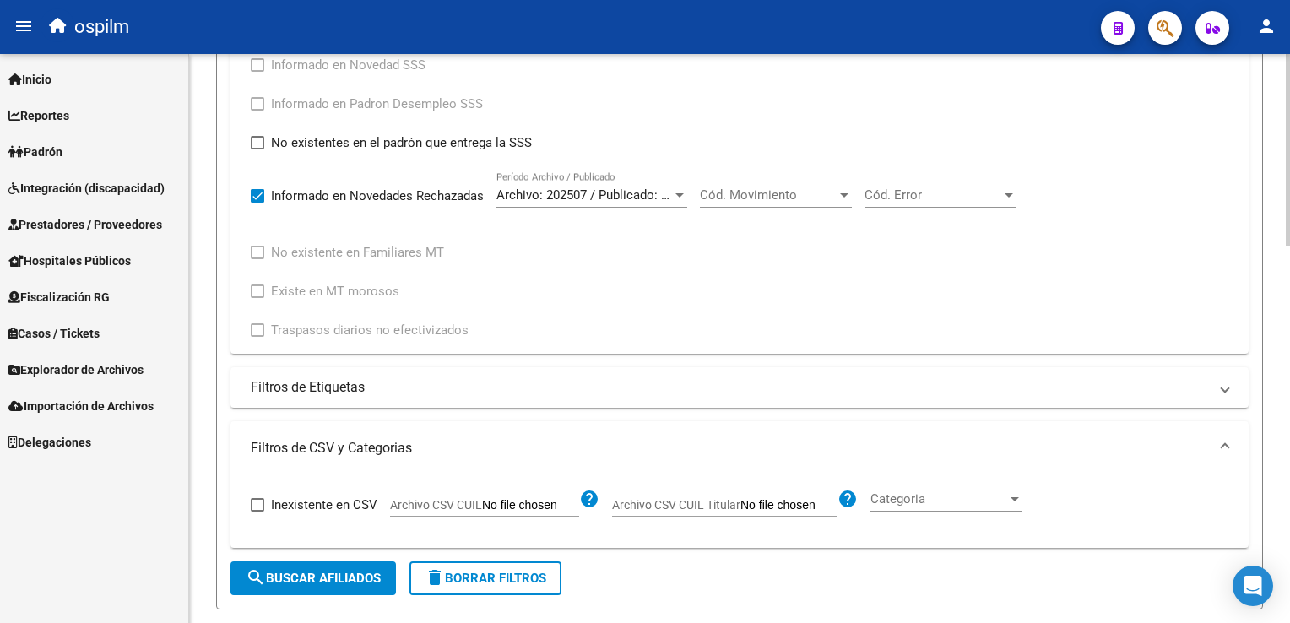
click at [1289, 337] on html "menu ospilm person Firma Express Inicio Instructivos Contacto OS Reportes Ingre…" at bounding box center [645, 311] width 1290 height 623
click at [791, 202] on div "Cód. Movimiento Cód. Movimiento" at bounding box center [776, 189] width 152 height 36
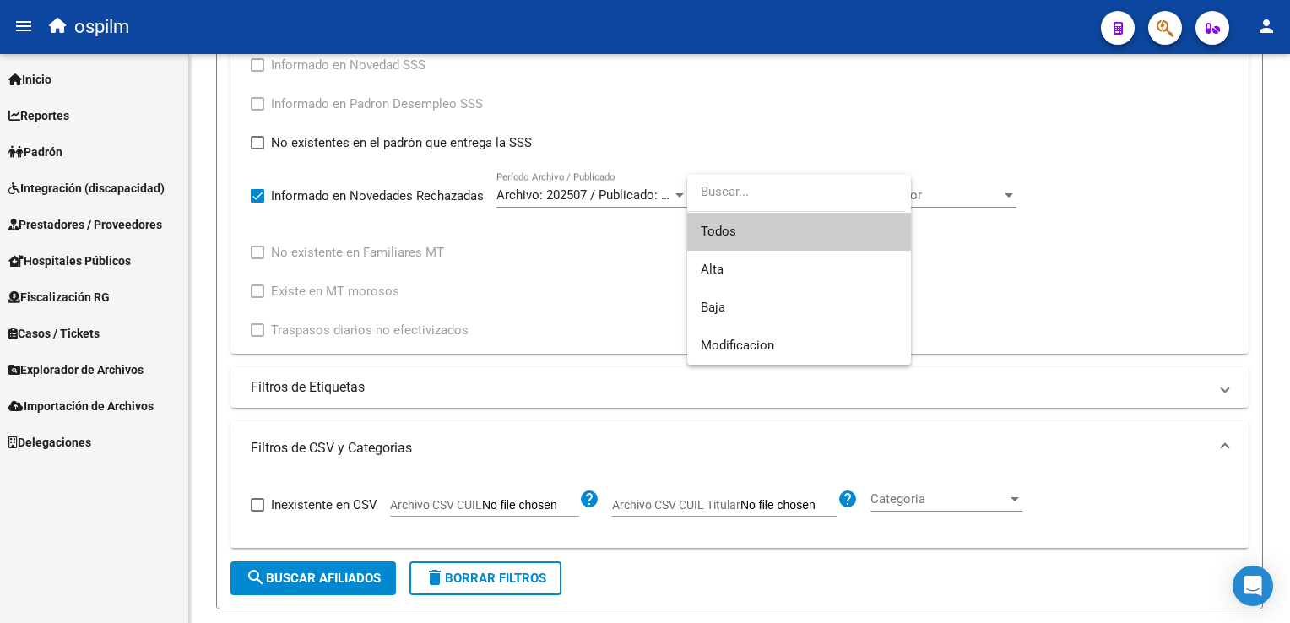
click at [731, 230] on span "Todos" at bounding box center [799, 232] width 197 height 38
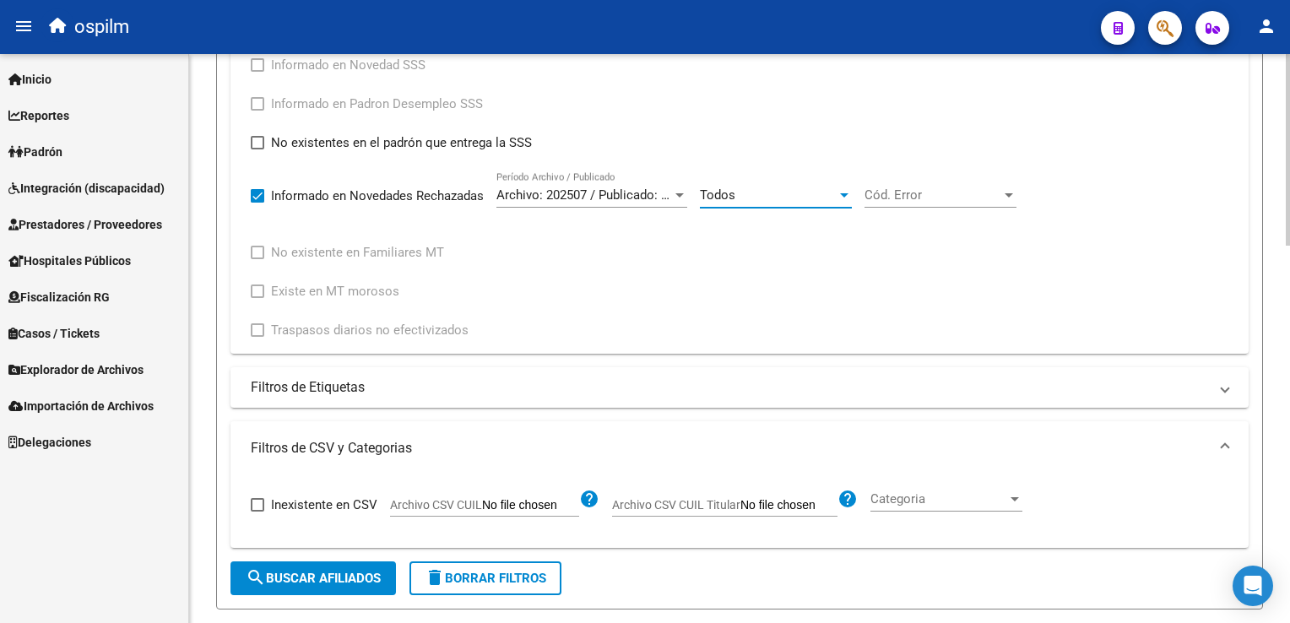
click at [984, 189] on span "Cód. Error" at bounding box center [932, 194] width 137 height 15
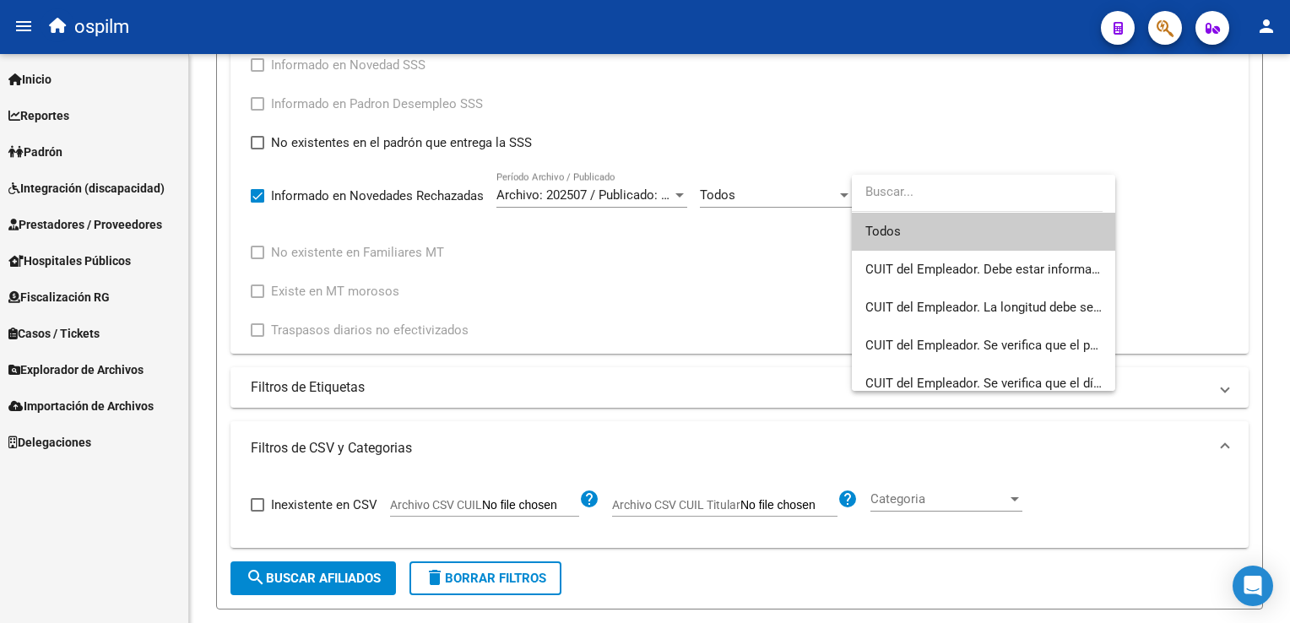
click at [984, 190] on input "dropdown search" at bounding box center [977, 192] width 251 height 38
click at [826, 194] on div at bounding box center [645, 311] width 1290 height 623
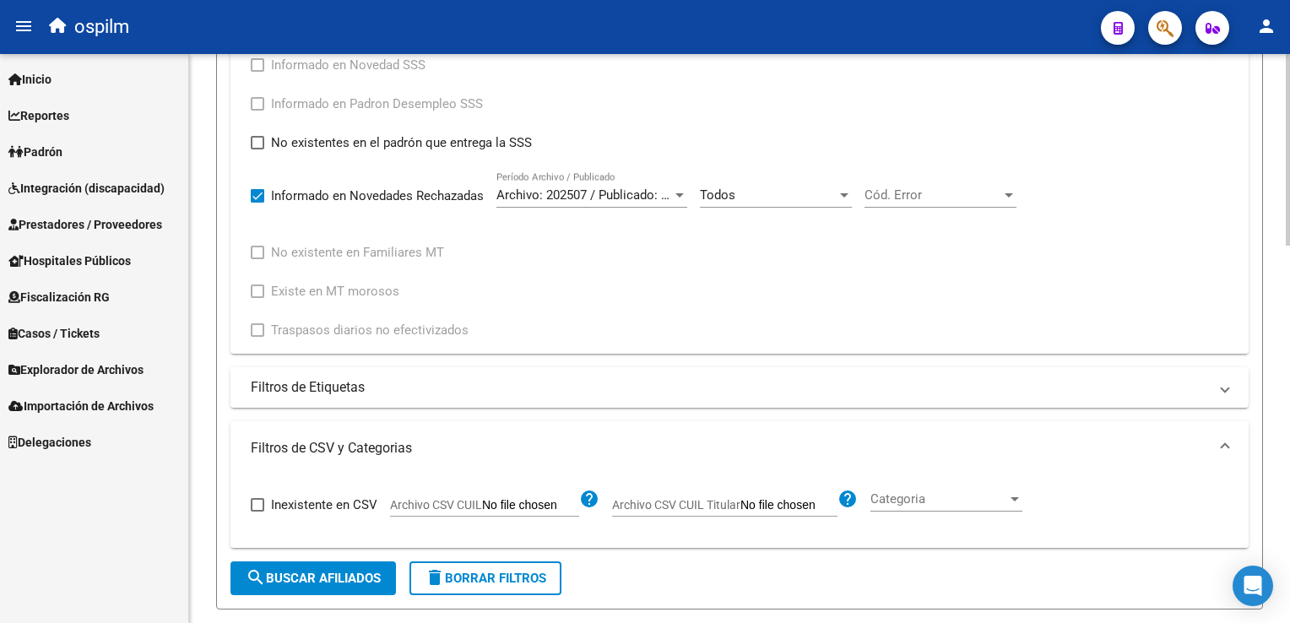
click at [774, 199] on div "Todos" at bounding box center [768, 194] width 137 height 15
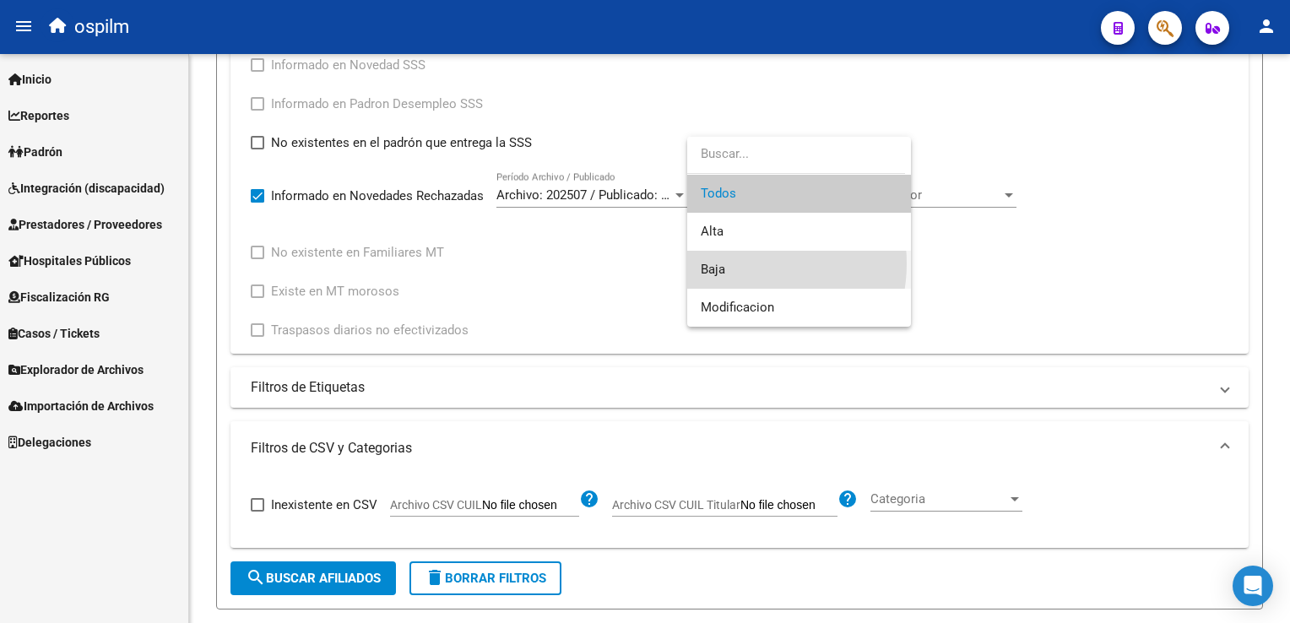
click at [733, 263] on span "Baja" at bounding box center [799, 270] width 197 height 38
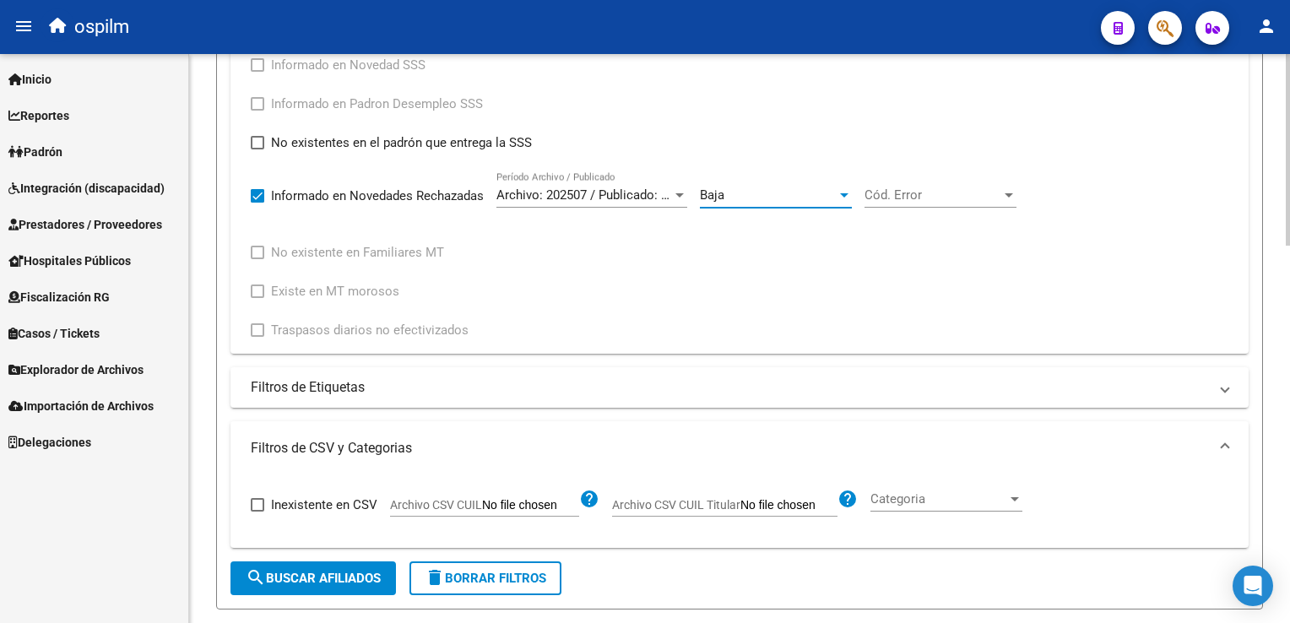
click at [947, 190] on span "Cód. Error" at bounding box center [932, 194] width 137 height 15
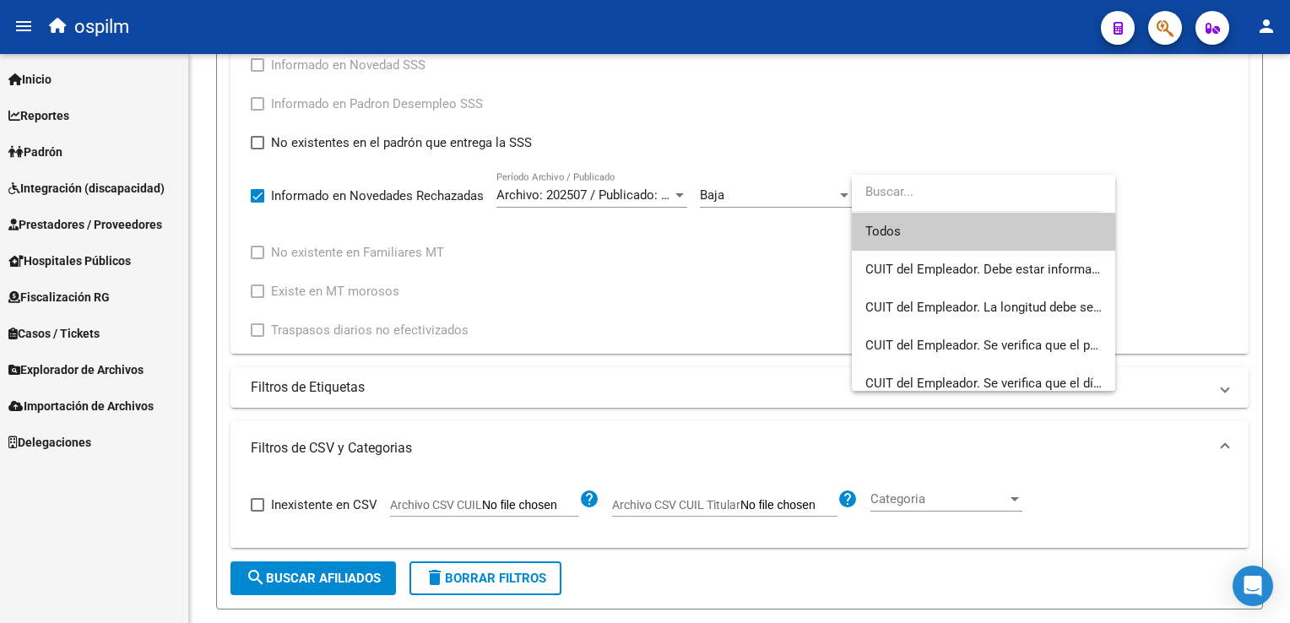
click at [824, 266] on div at bounding box center [645, 311] width 1290 height 623
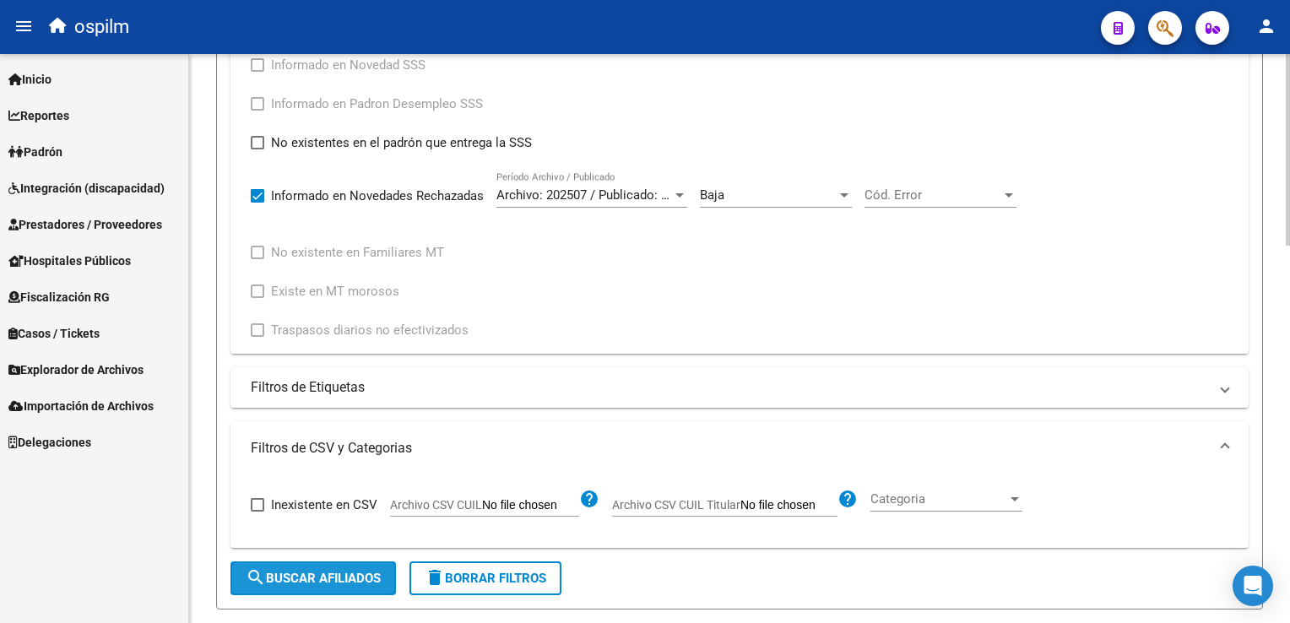
drag, startPoint x: 297, startPoint y: 578, endPoint x: 510, endPoint y: 424, distance: 262.9
click at [297, 577] on span "search Buscar Afiliados" at bounding box center [313, 578] width 135 height 15
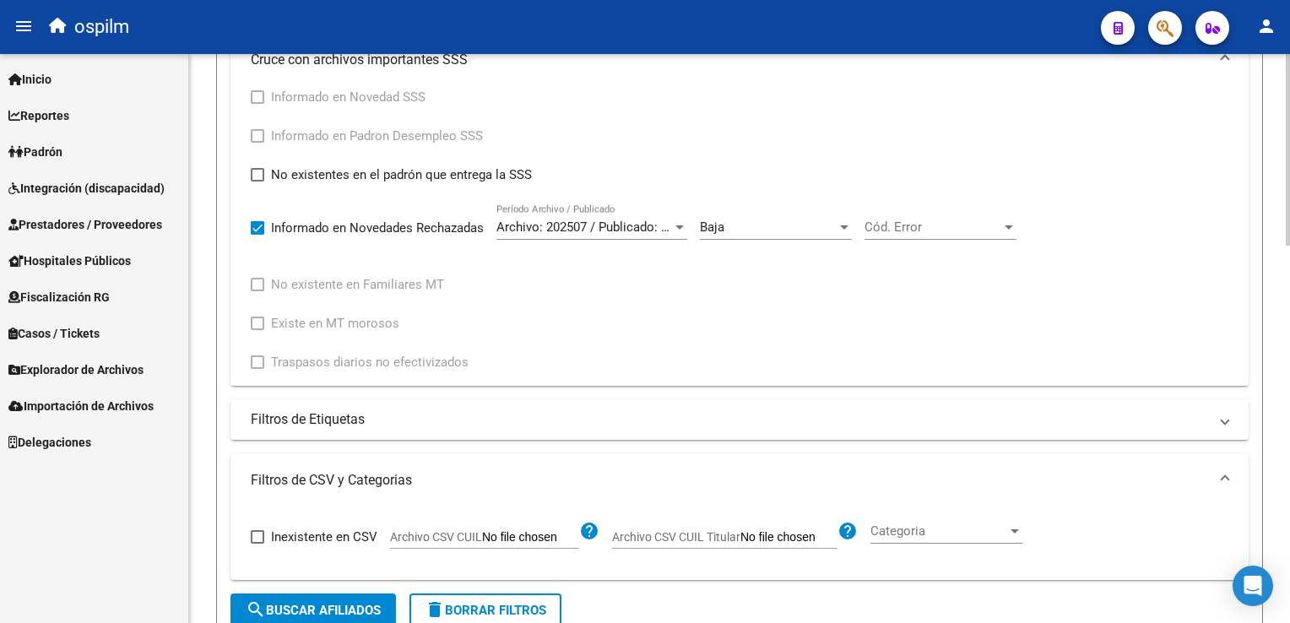
scroll to position [0, 0]
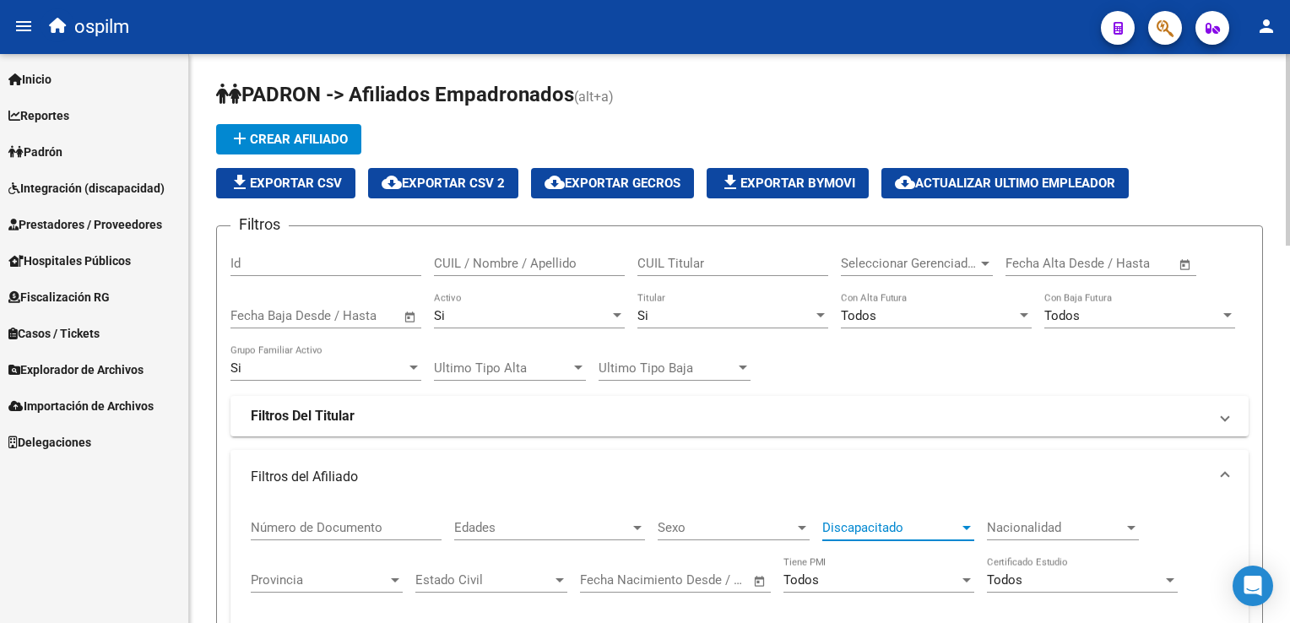
click at [853, 523] on span "Discapacitado" at bounding box center [890, 527] width 137 height 15
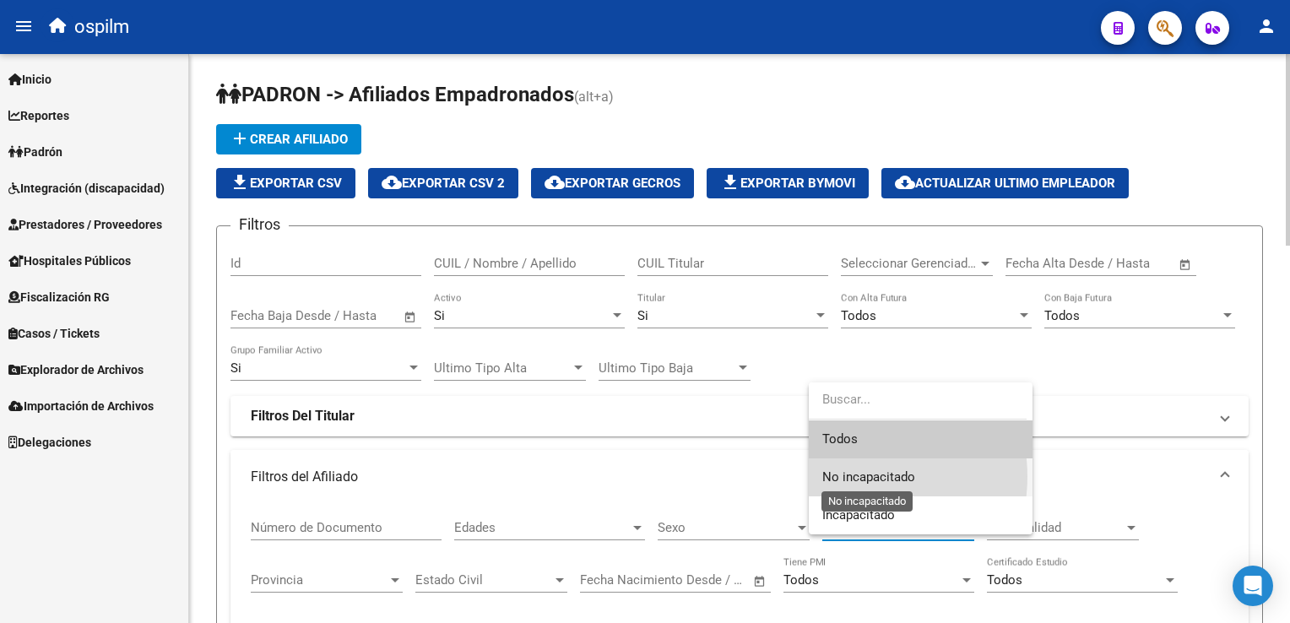
drag, startPoint x: 848, startPoint y: 477, endPoint x: 861, endPoint y: 469, distance: 14.8
click at [851, 477] on span "No incapacitado" at bounding box center [868, 476] width 93 height 15
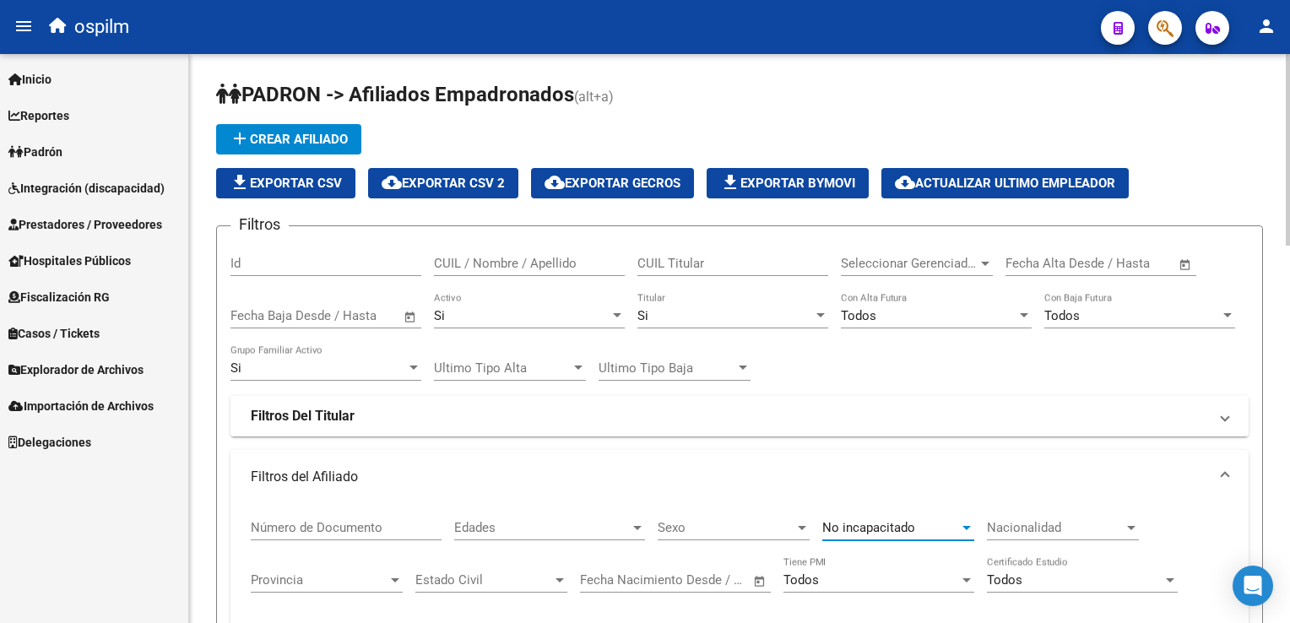
scroll to position [788, 0]
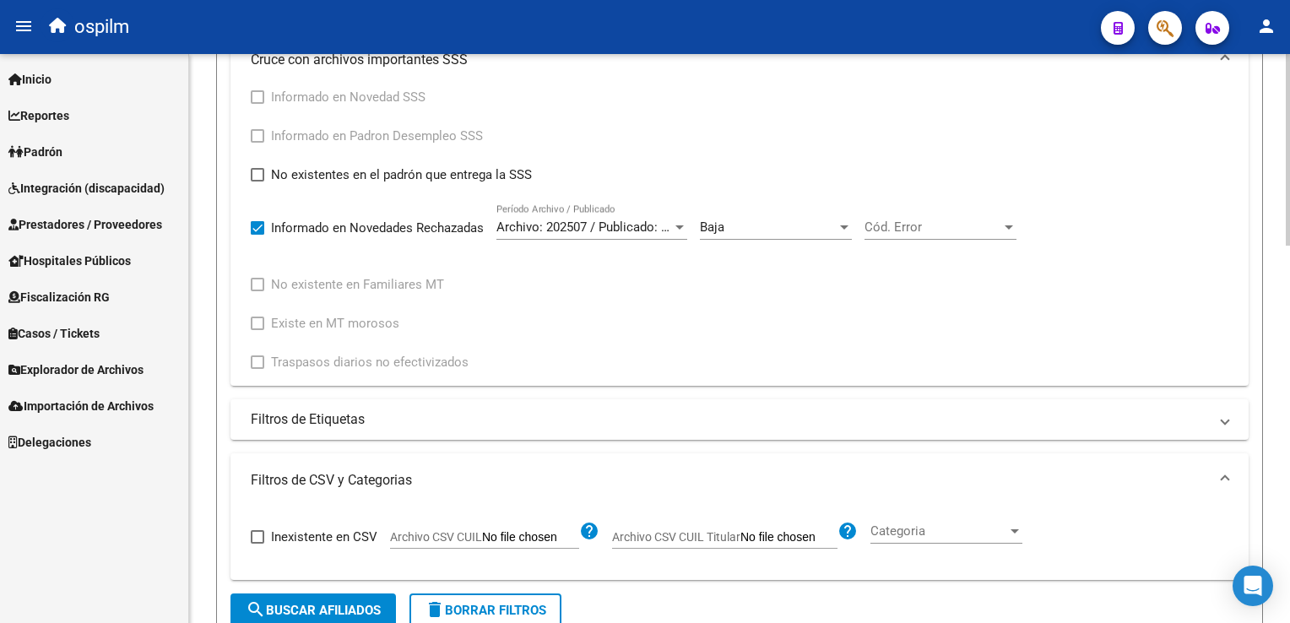
click at [906, 225] on span "Cód. Error" at bounding box center [932, 226] width 137 height 15
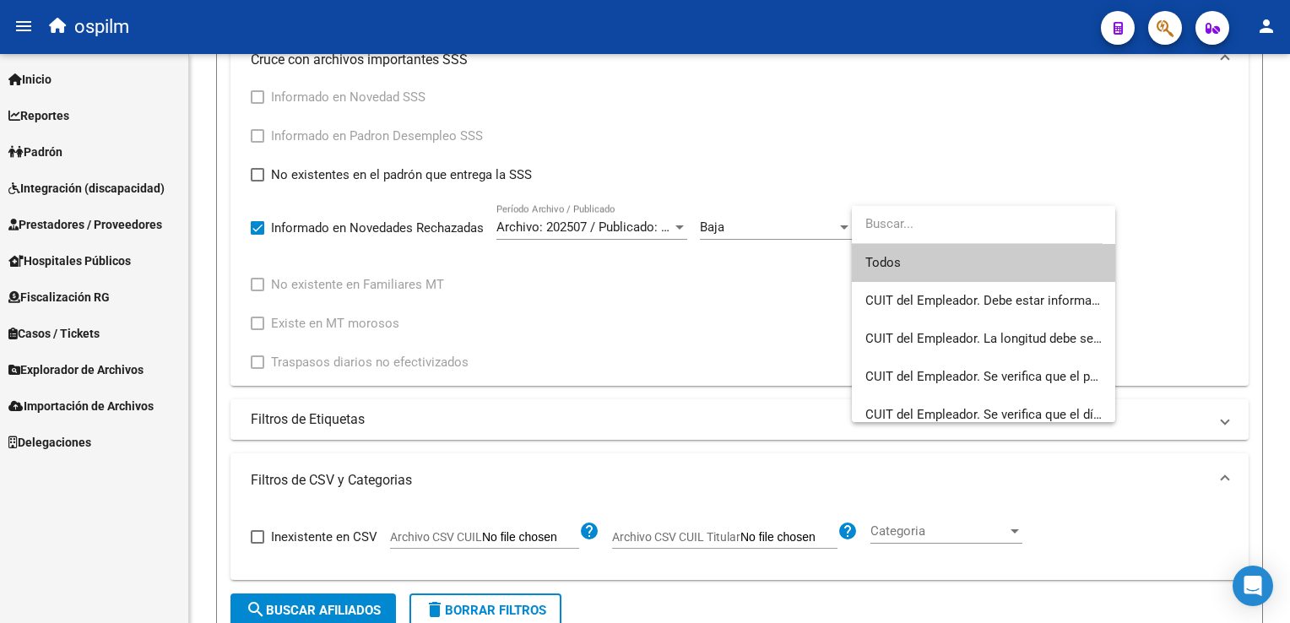
click at [888, 265] on span "Todos" at bounding box center [983, 263] width 236 height 38
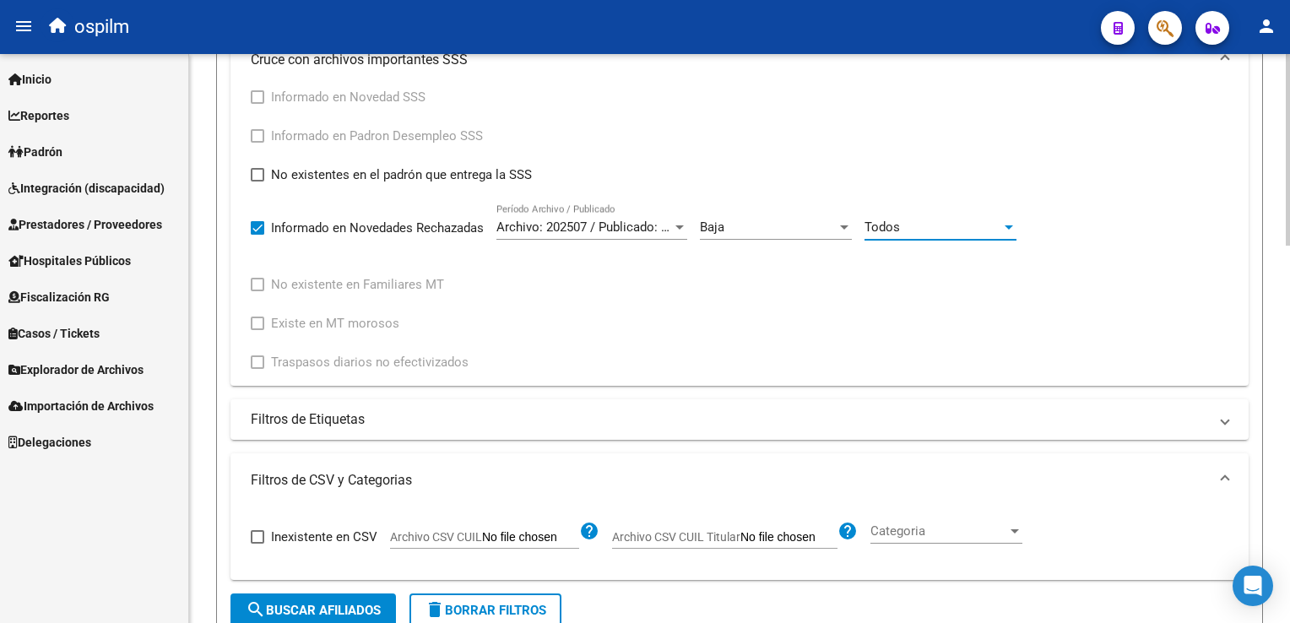
click at [766, 283] on div "Informado en Novedad SSS Informado en Padron Desempleo SSS No existentes en el …" at bounding box center [640, 229] width 778 height 285
click at [334, 596] on button "search Buscar Afiliados" at bounding box center [312, 610] width 165 height 34
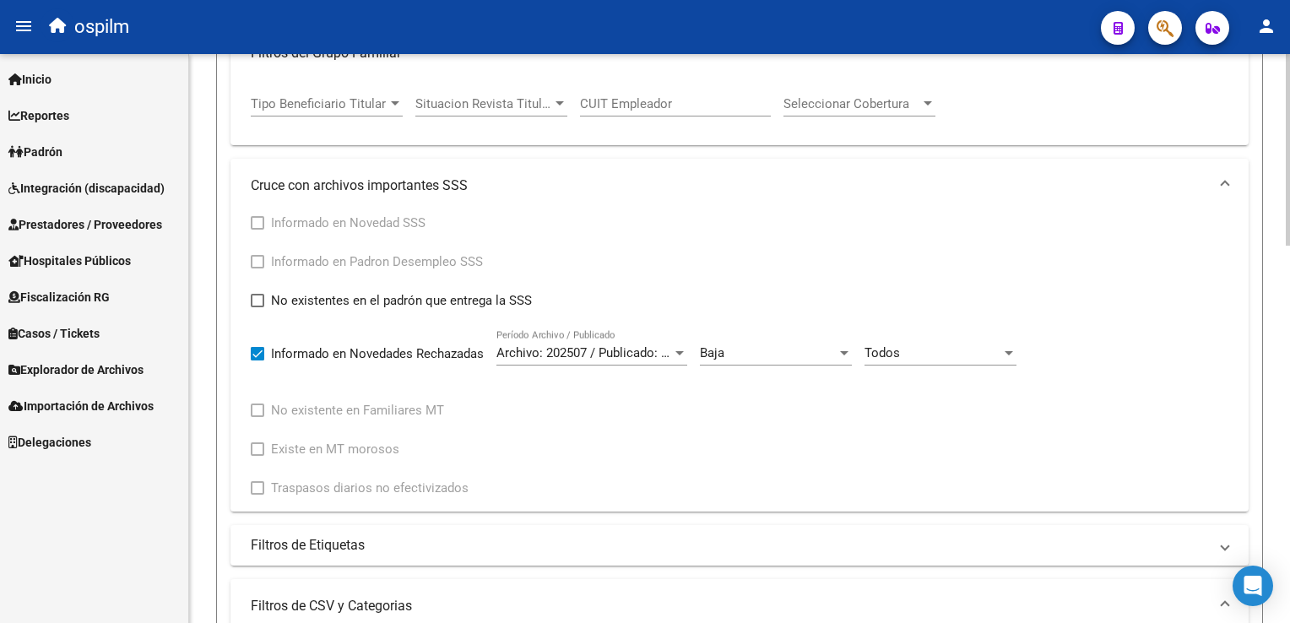
scroll to position [645, 0]
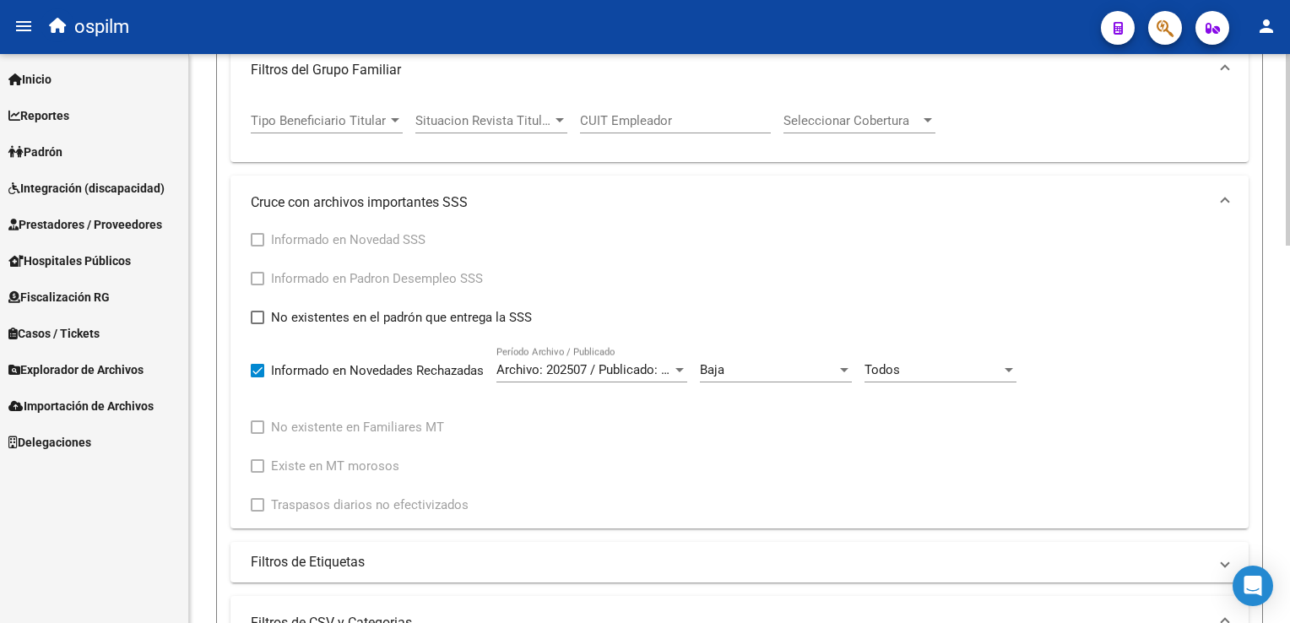
click at [1269, 282] on div "PADRON -> Afiliados Empadronados (alt+a) add Crear Afiliado file_download Expor…" at bounding box center [741, 256] width 1105 height 1695
click at [761, 374] on div "Baja" at bounding box center [768, 369] width 137 height 15
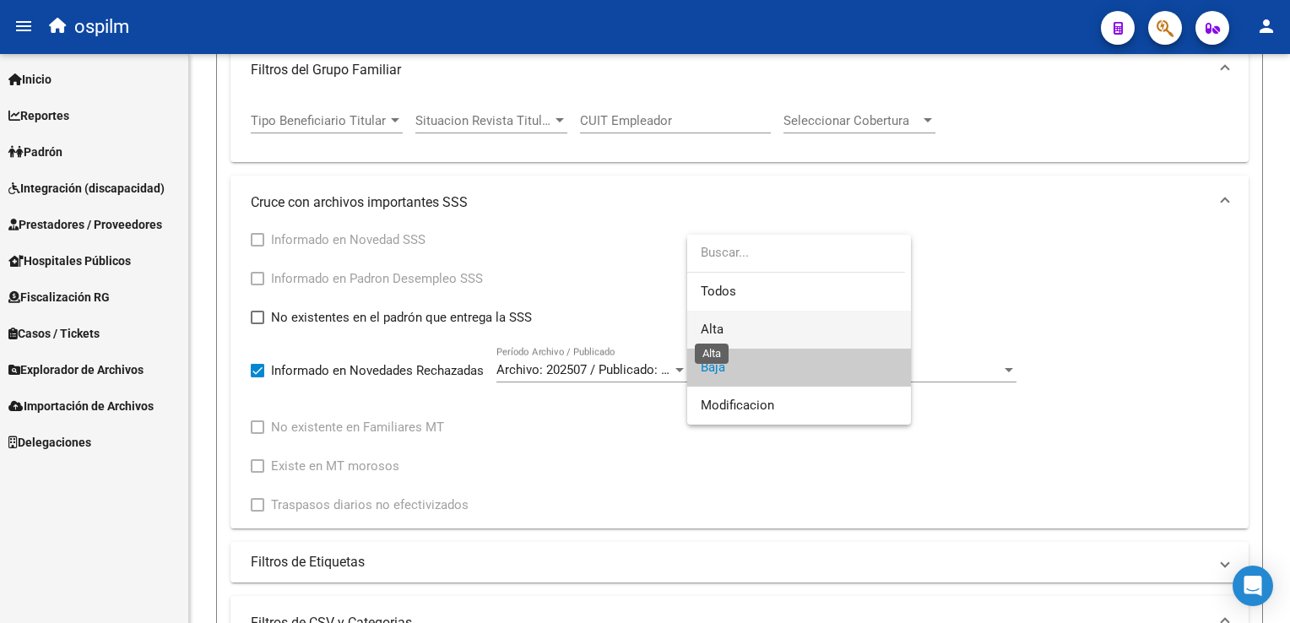
click at [717, 327] on span "Alta" at bounding box center [712, 329] width 23 height 15
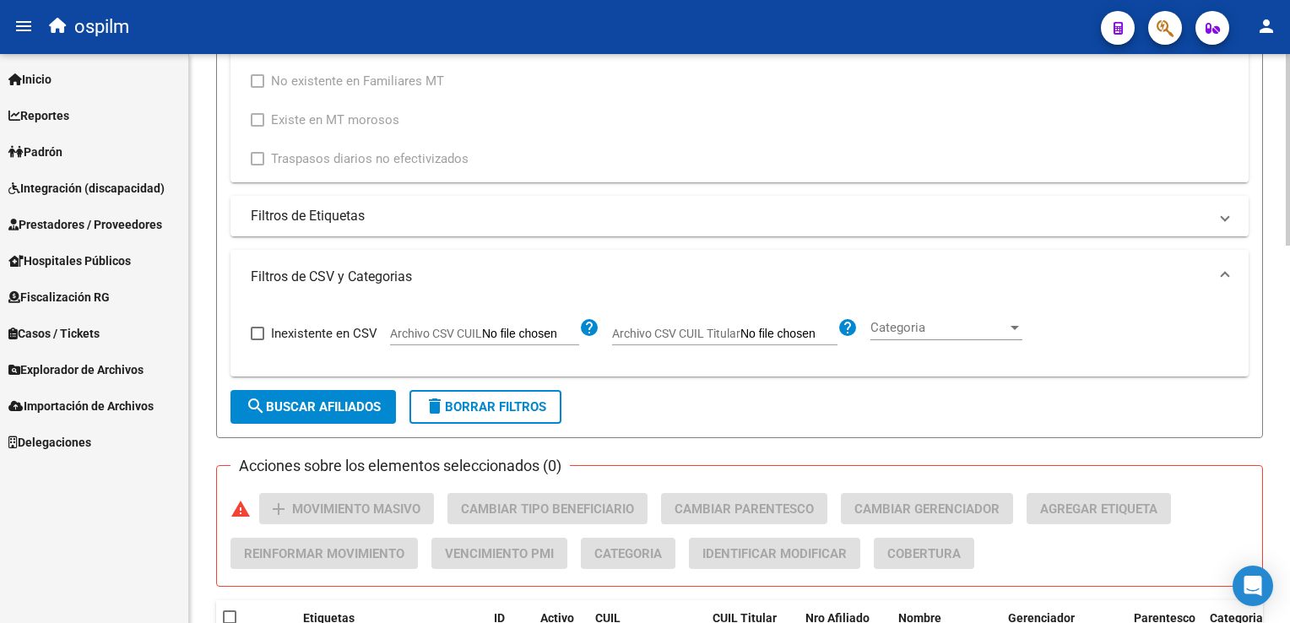
scroll to position [1061, 0]
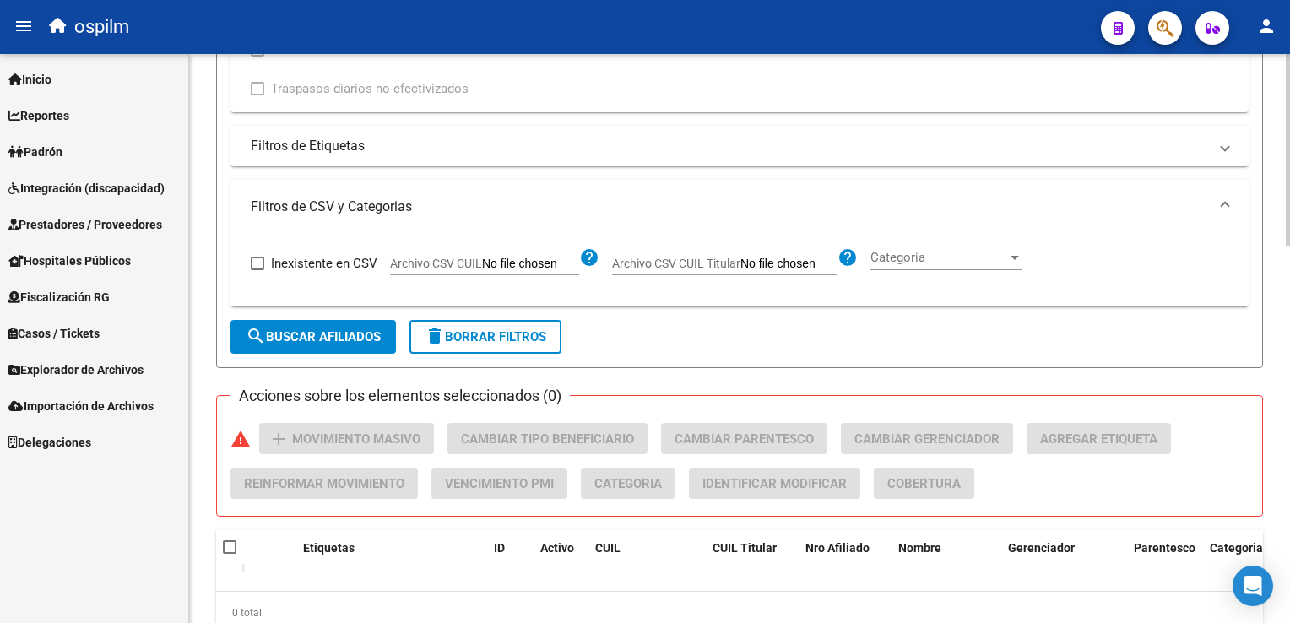
click at [1289, 417] on html "menu ospilm person Firma Express Inicio Instructivos Contacto OS Reportes Ingre…" at bounding box center [645, 311] width 1290 height 623
click at [275, 335] on span "search Buscar Afiliados" at bounding box center [313, 336] width 135 height 15
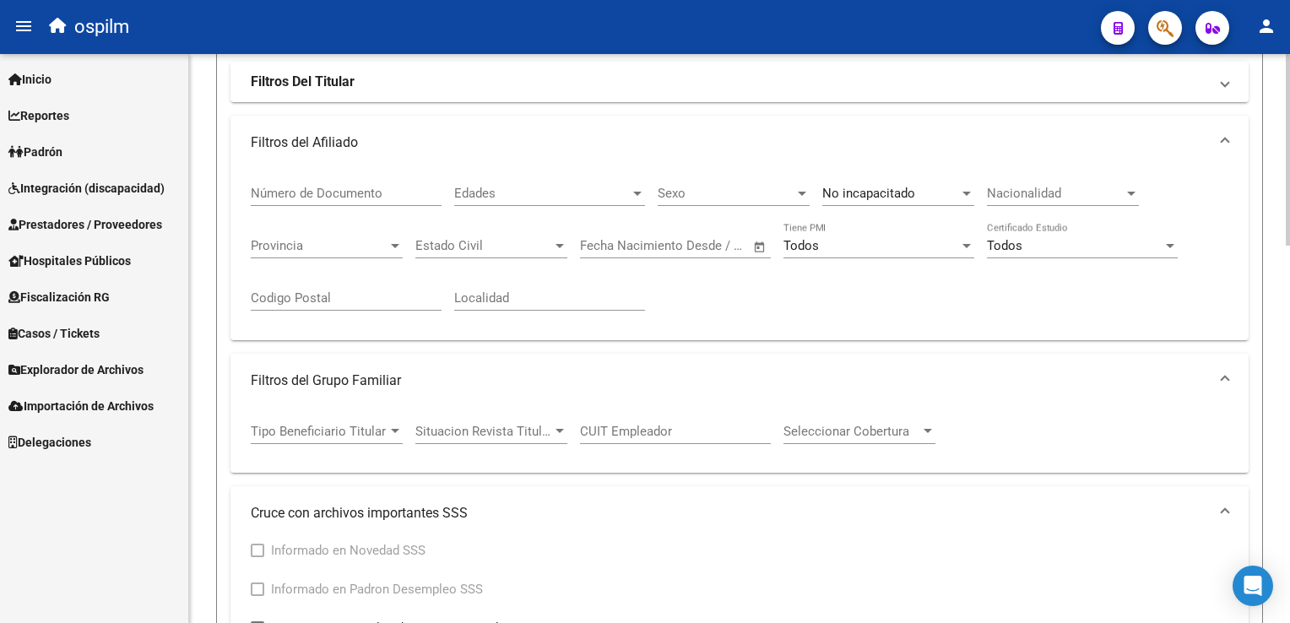
scroll to position [0, 0]
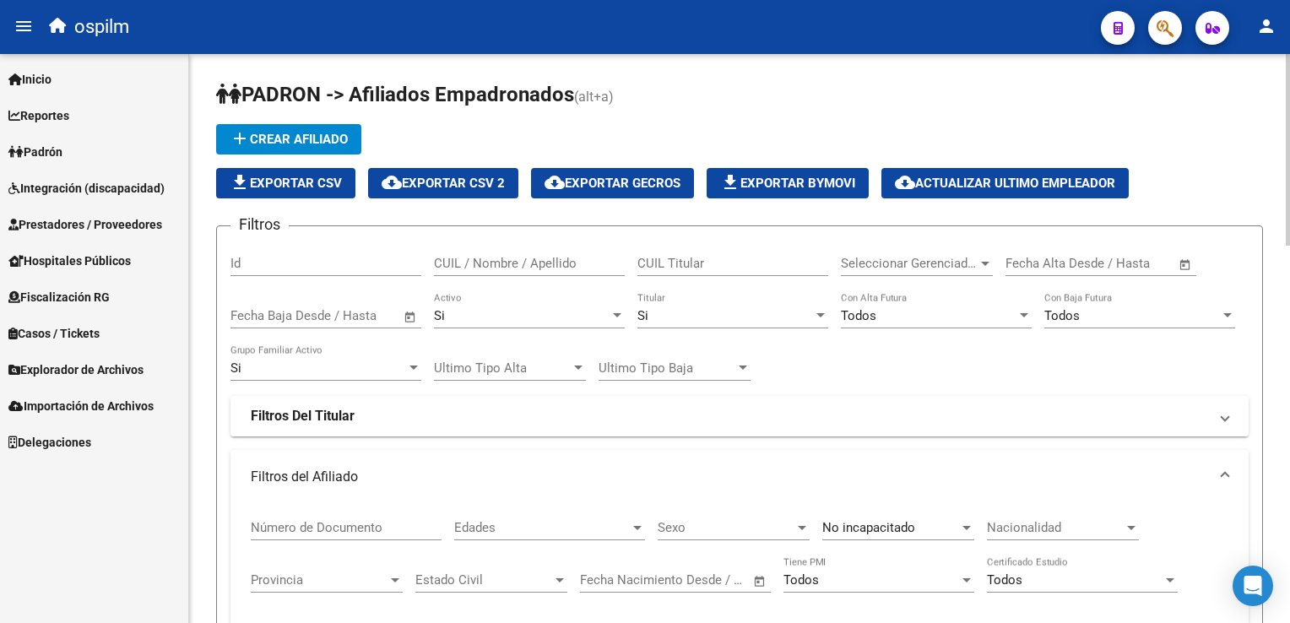
click at [1223, 468] on span at bounding box center [1224, 477] width 7 height 19
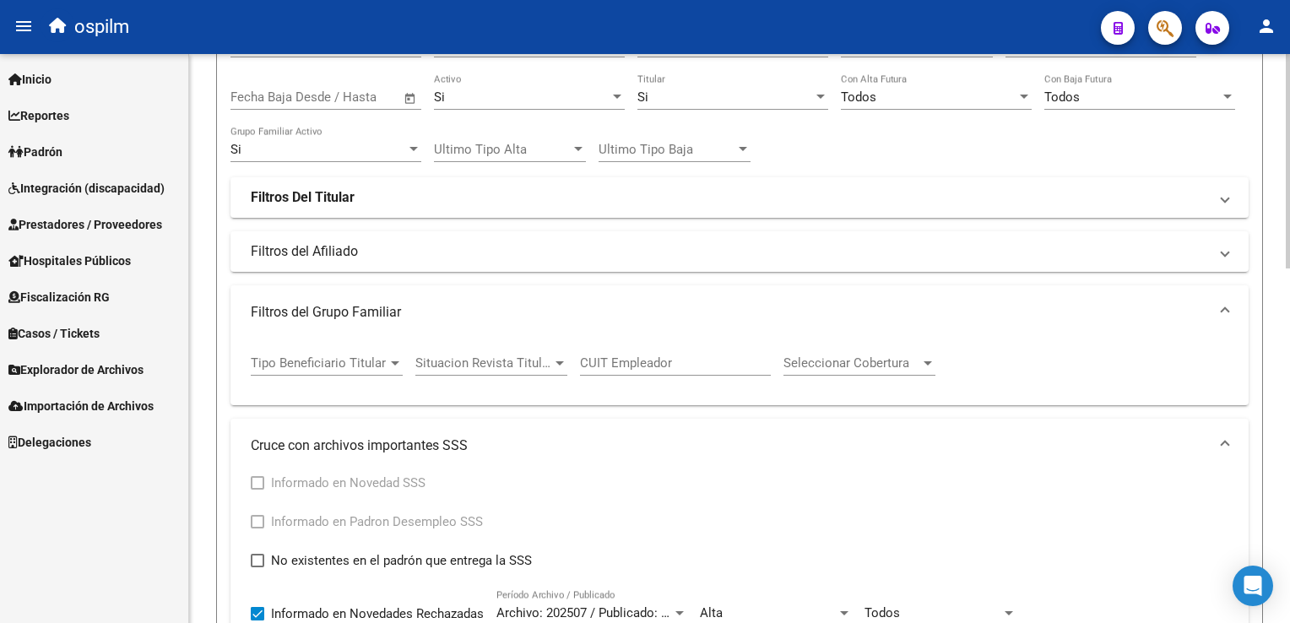
scroll to position [222, 0]
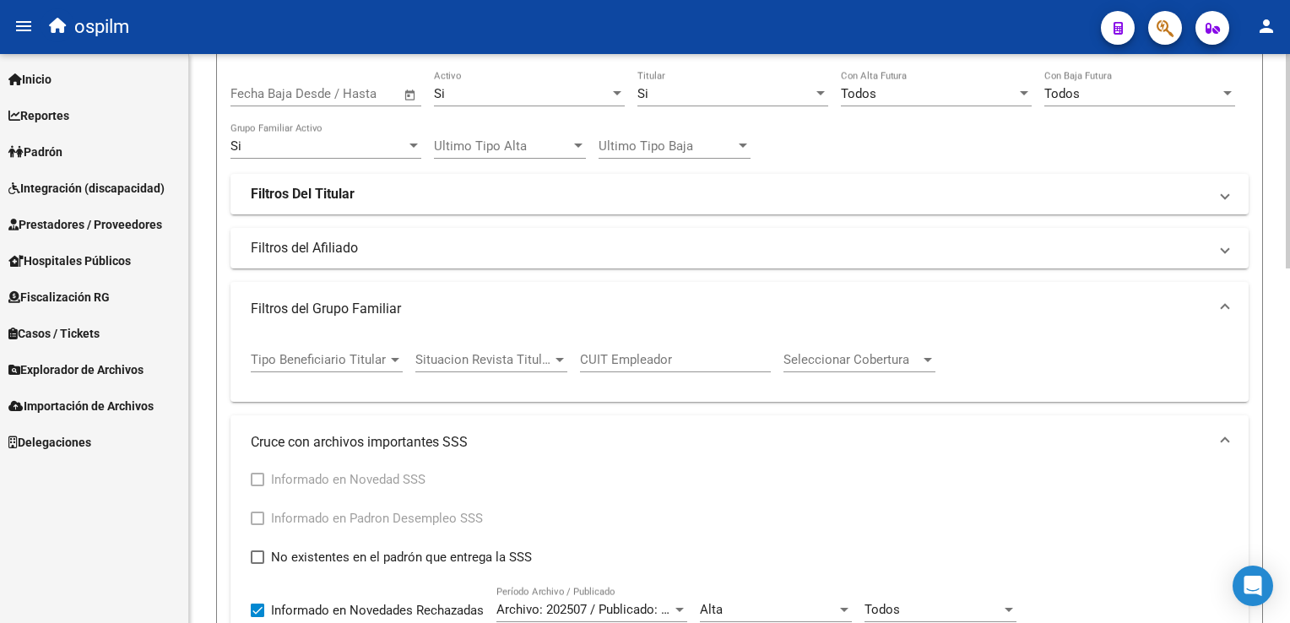
click at [1289, 257] on html "menu ospilm person Firma Express Inicio Instructivos Contacto OS Reportes Ingre…" at bounding box center [645, 311] width 1290 height 623
click at [1224, 300] on span at bounding box center [1224, 309] width 7 height 19
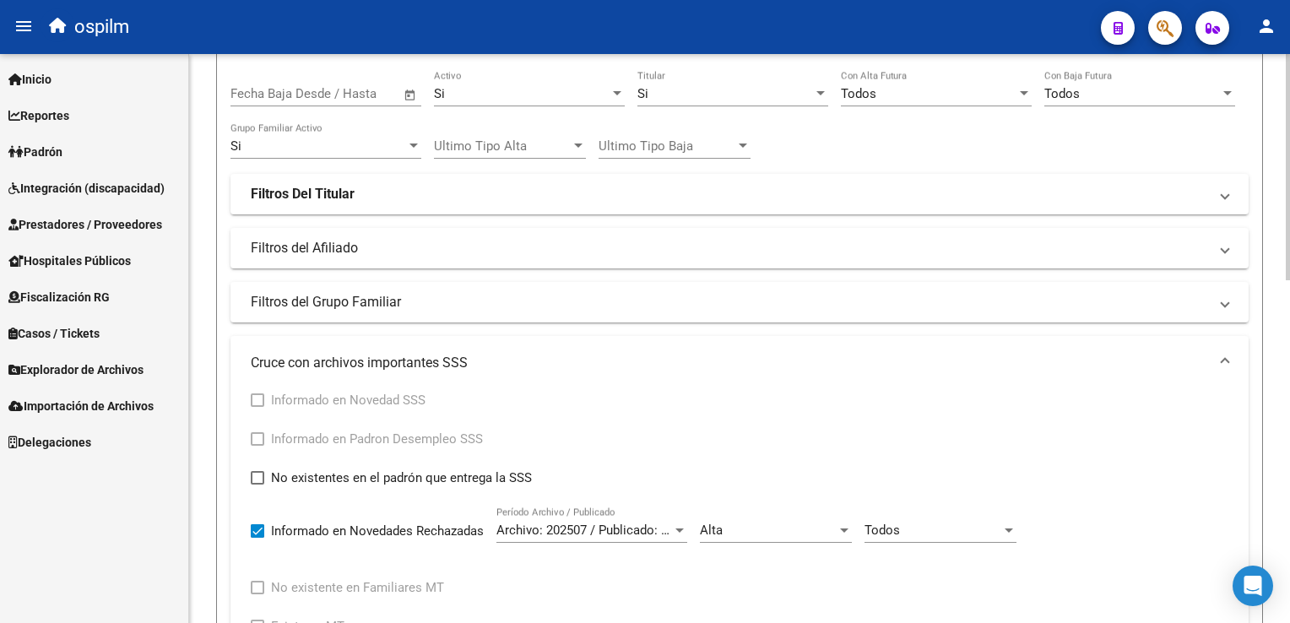
click at [929, 528] on div "Todos" at bounding box center [932, 529] width 137 height 15
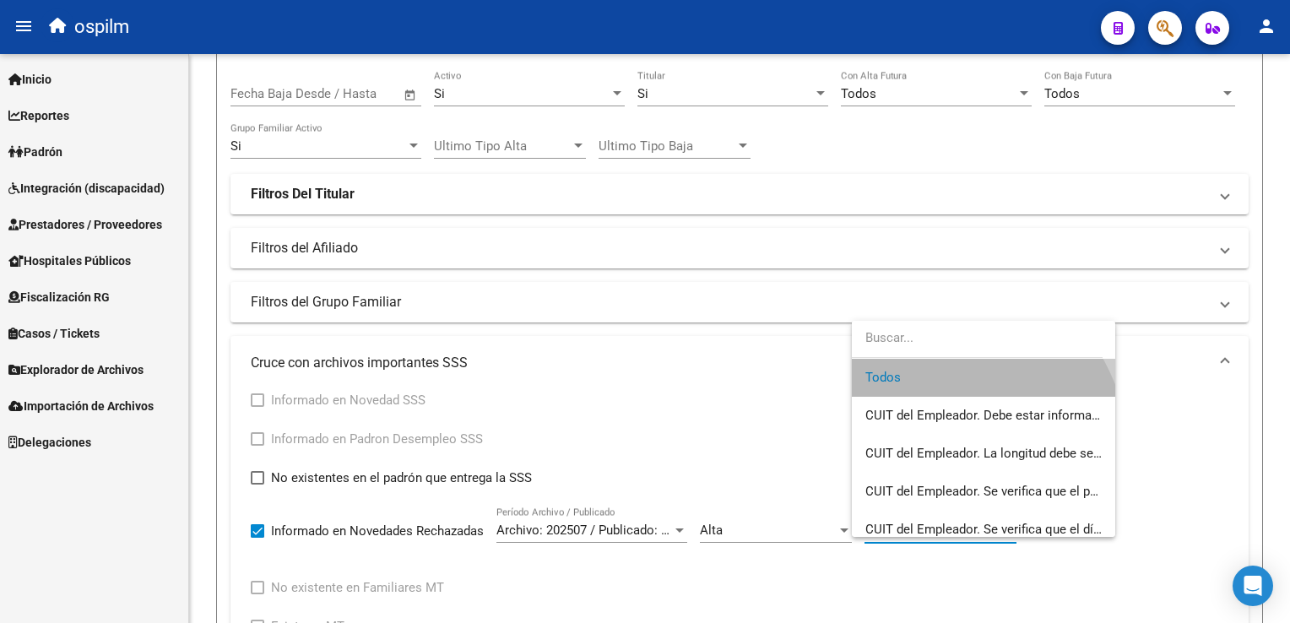
click at [881, 365] on span "Todos" at bounding box center [983, 378] width 236 height 38
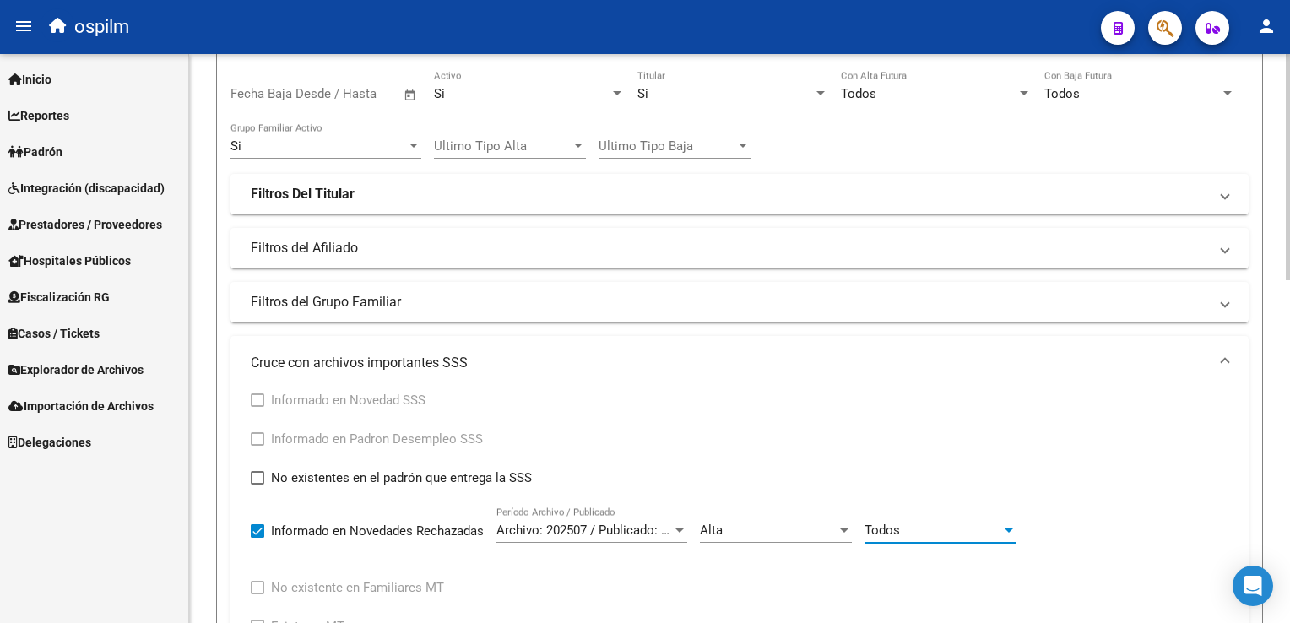
click at [790, 525] on div "Alta" at bounding box center [768, 529] width 137 height 15
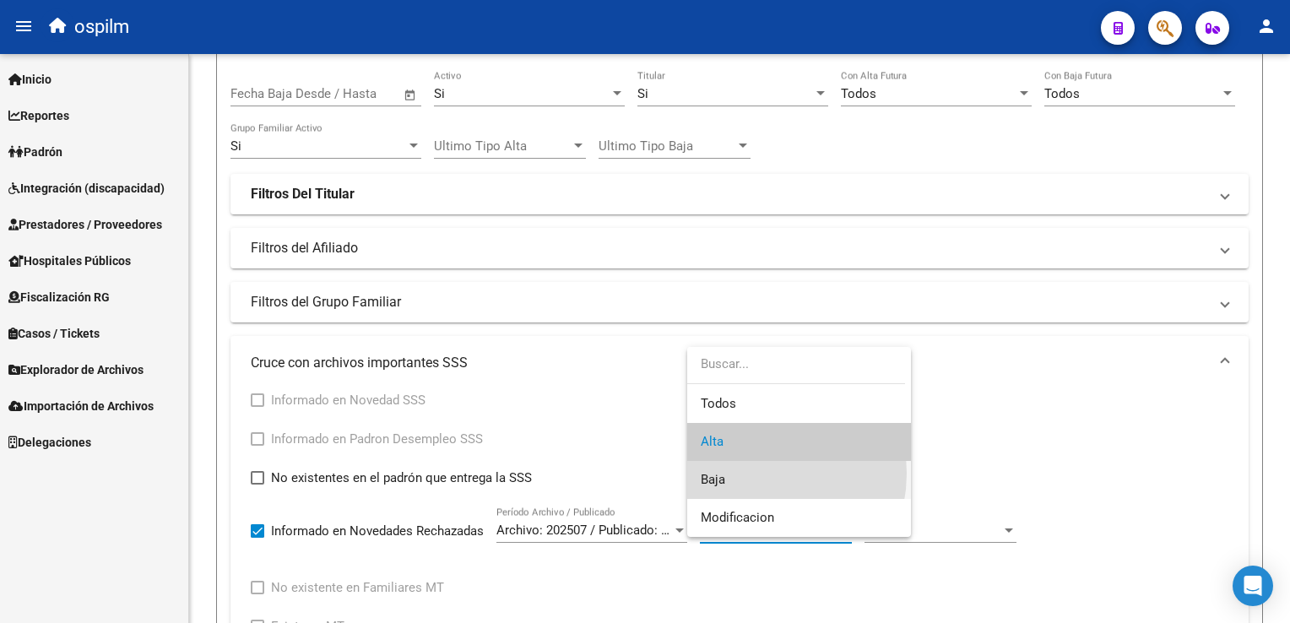
click at [750, 474] on span "Baja" at bounding box center [799, 480] width 197 height 38
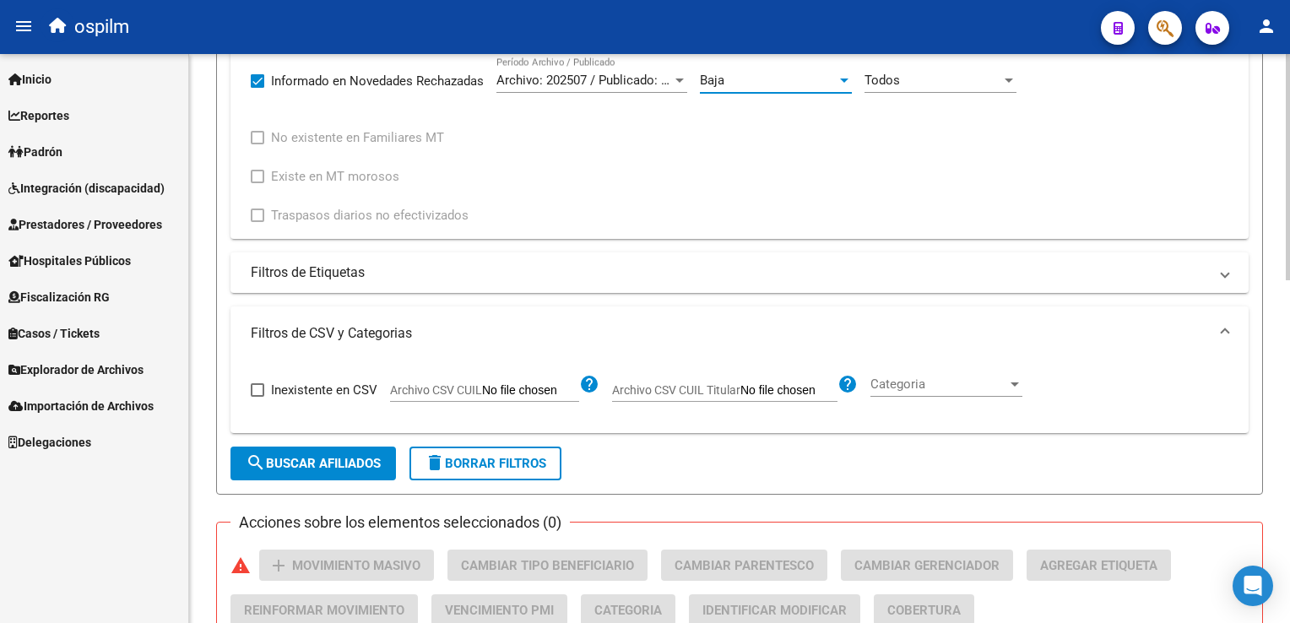
click at [1289, 429] on html "menu ospilm person Firma Express Inicio Instructivos Contacto OS Reportes Ingre…" at bounding box center [645, 311] width 1290 height 623
click at [1232, 322] on mat-expansion-panel-header "Filtros de CSV y Categorias" at bounding box center [739, 332] width 1018 height 54
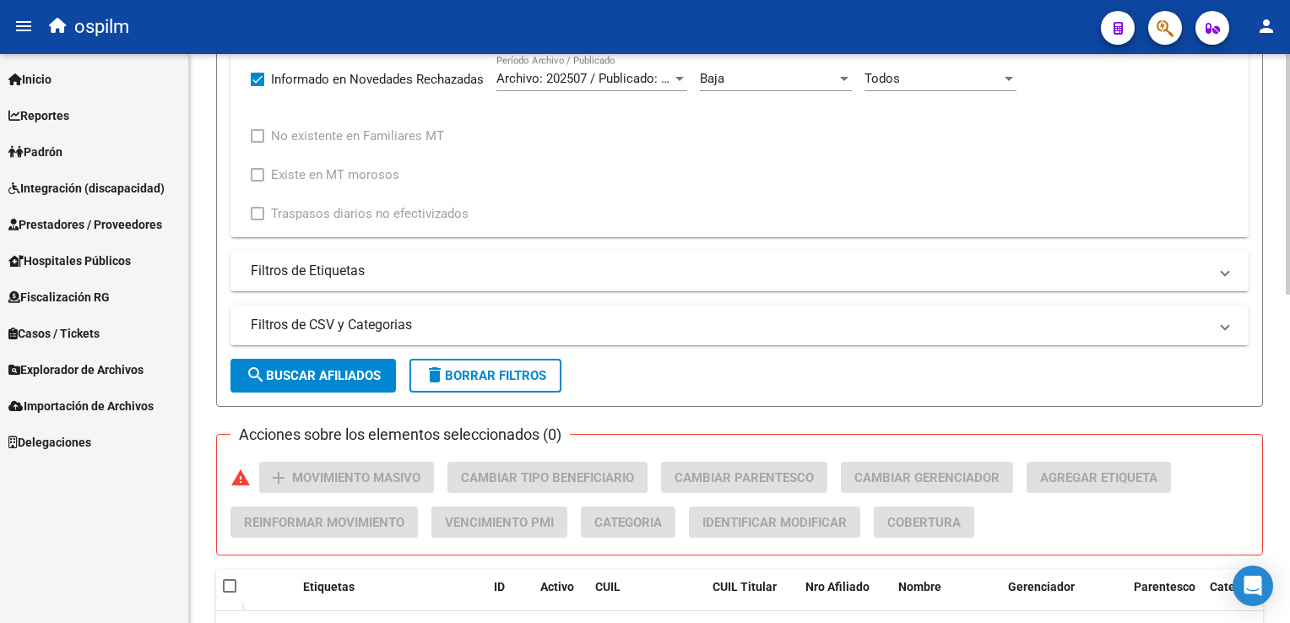
click at [310, 377] on span "search Buscar Afiliados" at bounding box center [313, 375] width 135 height 15
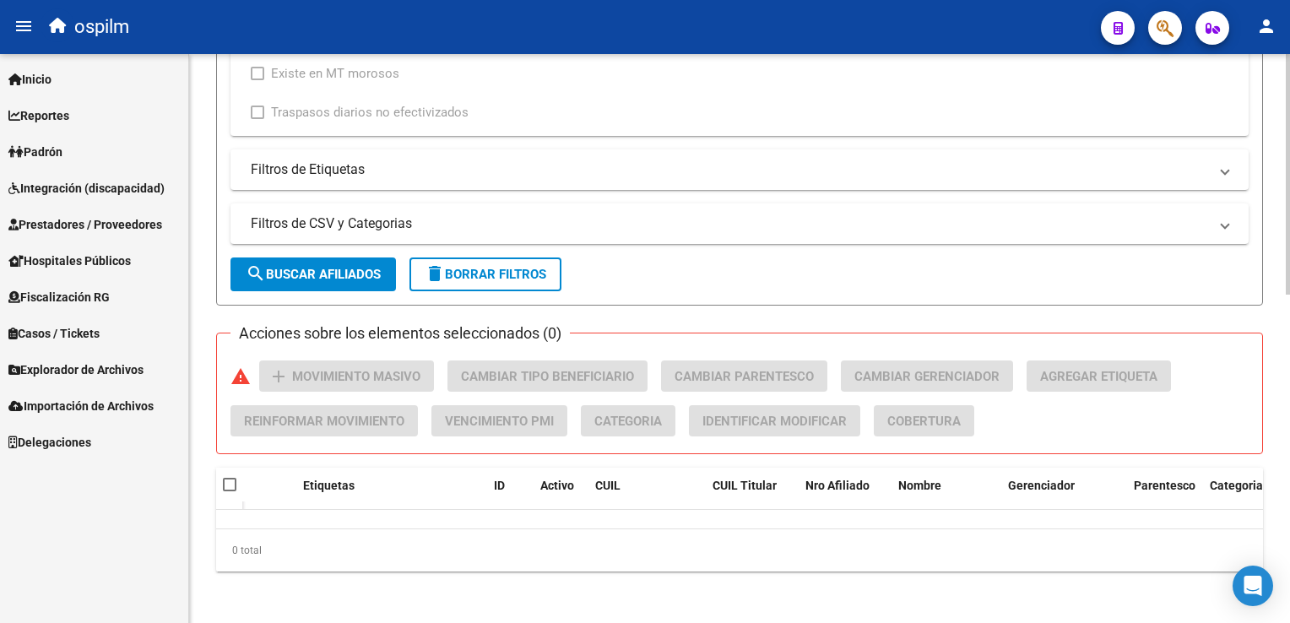
click at [528, 262] on button "delete Borrar Filtros" at bounding box center [485, 274] width 152 height 34
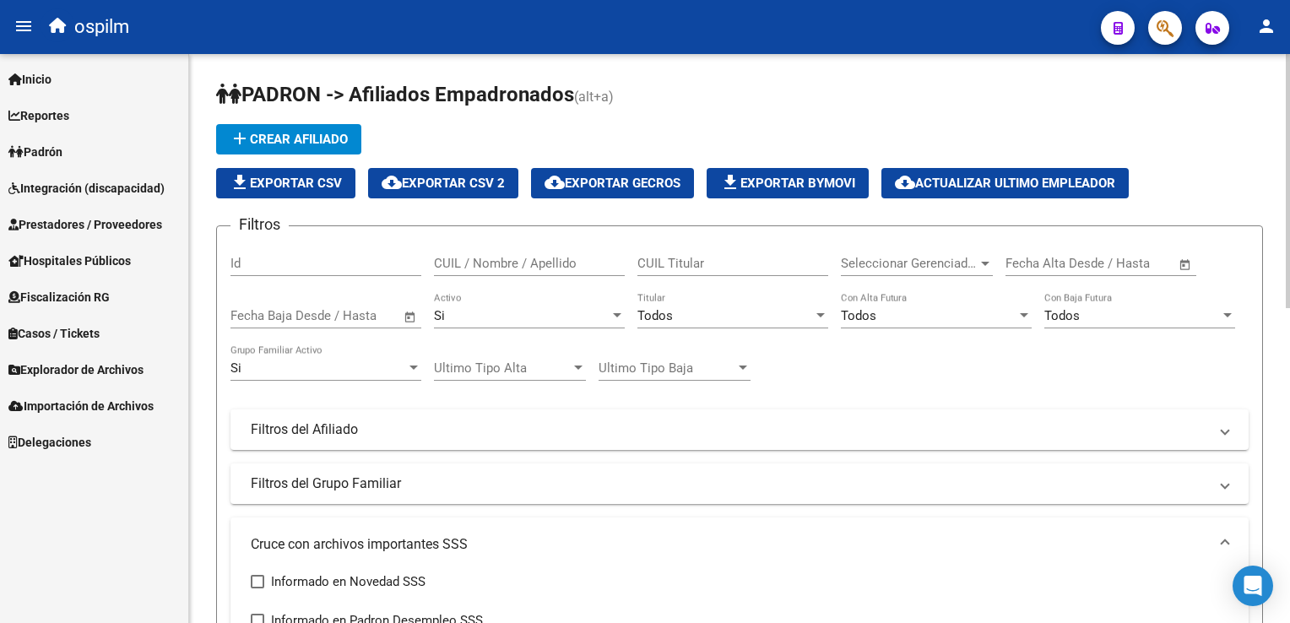
click at [673, 312] on div "Todos" at bounding box center [725, 315] width 176 height 15
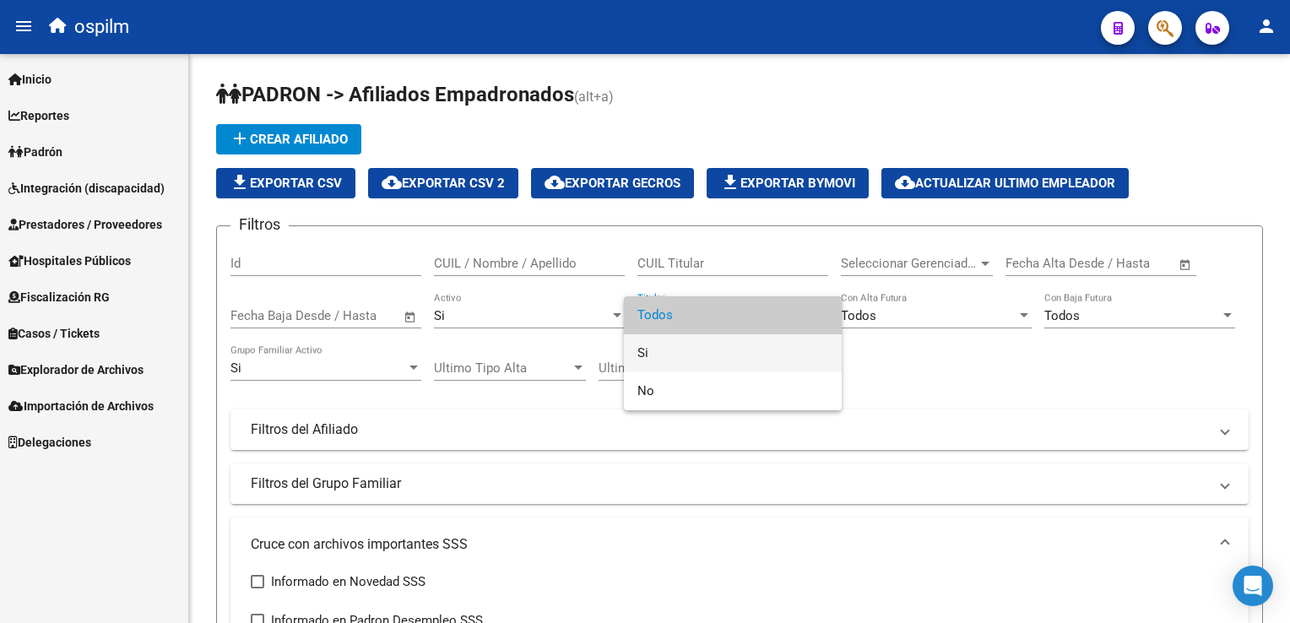
click at [658, 353] on span "Si" at bounding box center [732, 353] width 191 height 38
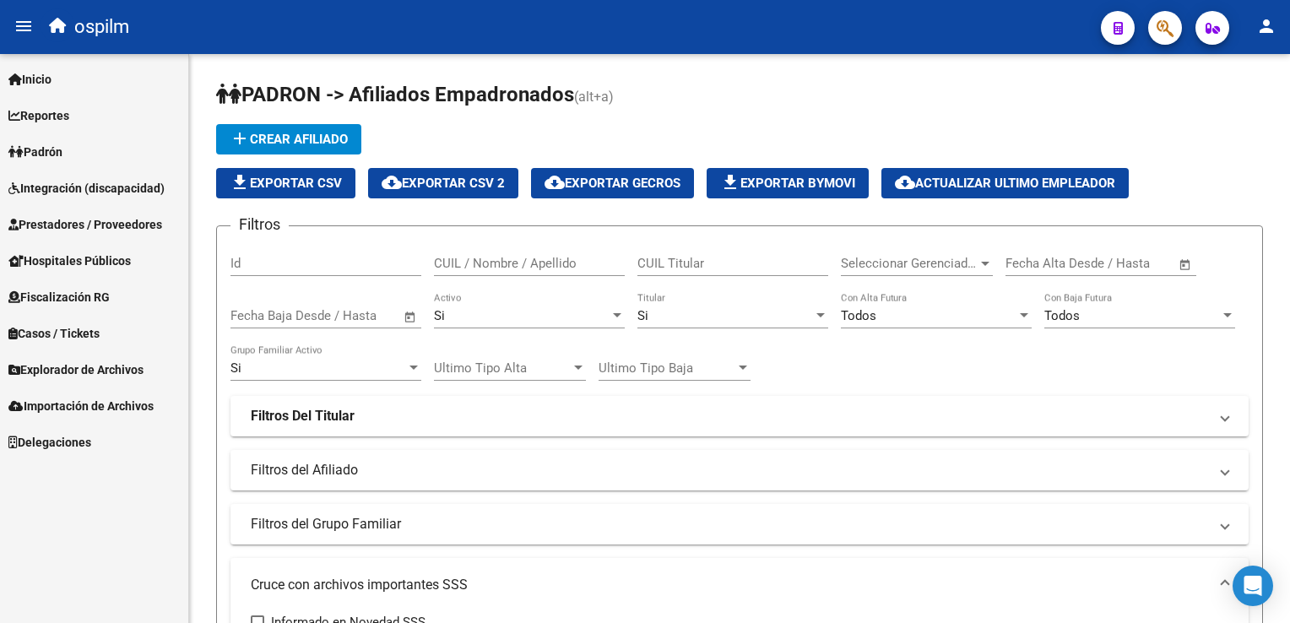
drag, startPoint x: 1284, startPoint y: 140, endPoint x: 1290, endPoint y: 205, distance: 65.3
click at [1289, 205] on html "menu ospilm person Firma Express Inicio Instructivos Contacto OS Reportes Ingre…" at bounding box center [645, 311] width 1290 height 623
click at [614, 408] on mat-panel-title "Filtros Del Titular" at bounding box center [729, 416] width 957 height 19
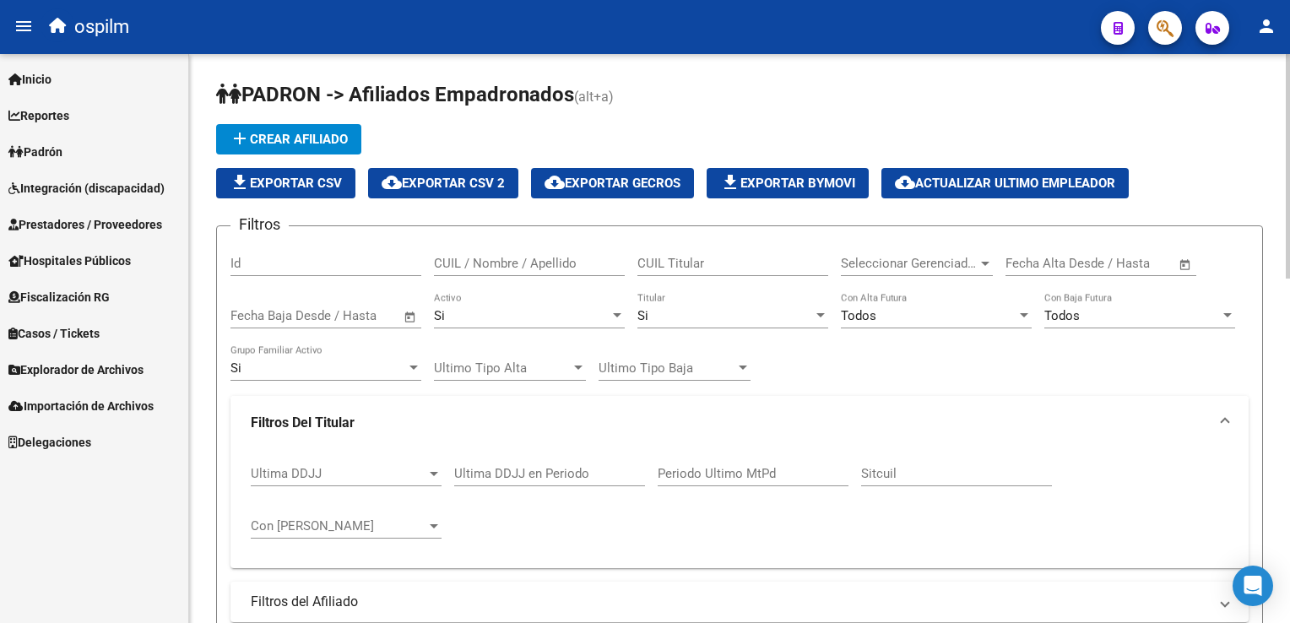
click at [614, 408] on mat-expansion-panel-header "Filtros Del Titular" at bounding box center [739, 423] width 1018 height 54
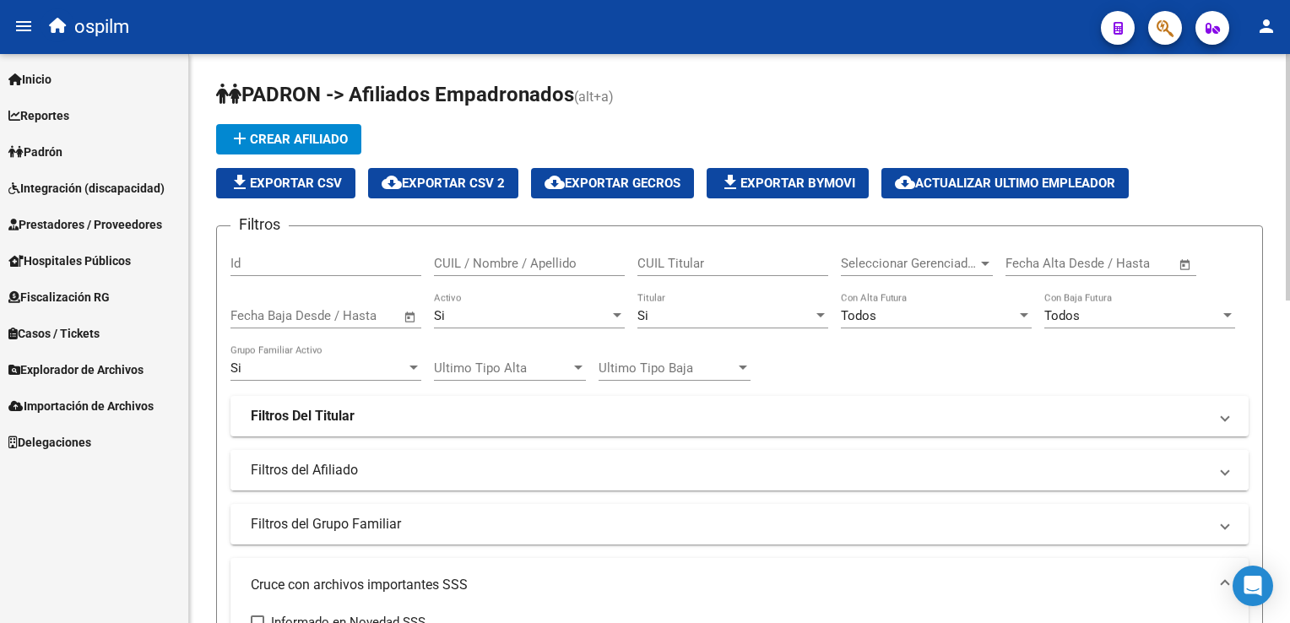
click at [408, 474] on mat-panel-title "Filtros del Afiliado" at bounding box center [729, 470] width 957 height 19
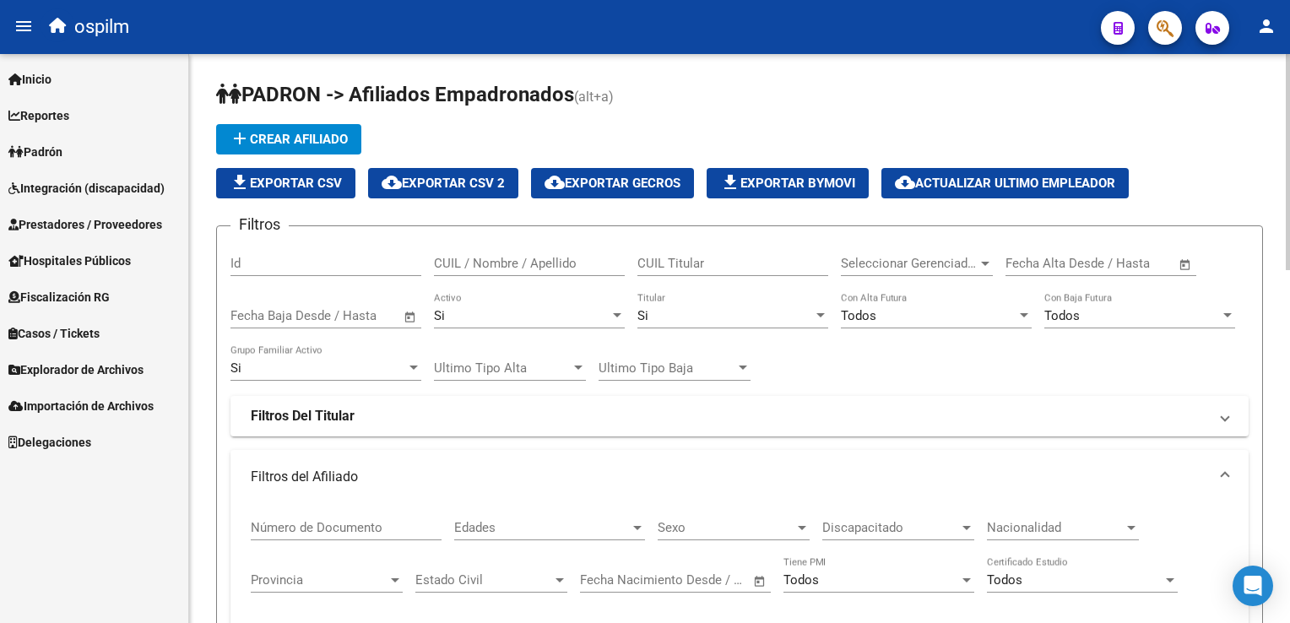
click at [861, 522] on span "Discapacitado" at bounding box center [890, 527] width 137 height 15
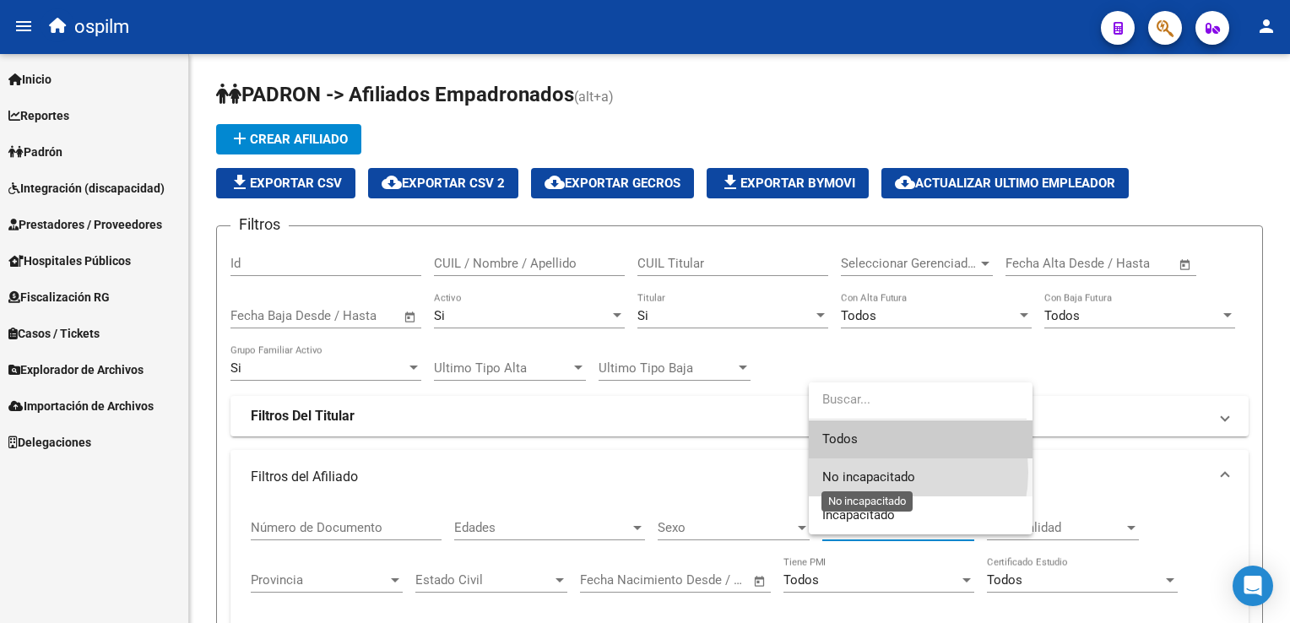
drag, startPoint x: 874, startPoint y: 473, endPoint x: 881, endPoint y: 464, distance: 11.4
click at [874, 473] on span "No incapacitado" at bounding box center [868, 476] width 93 height 15
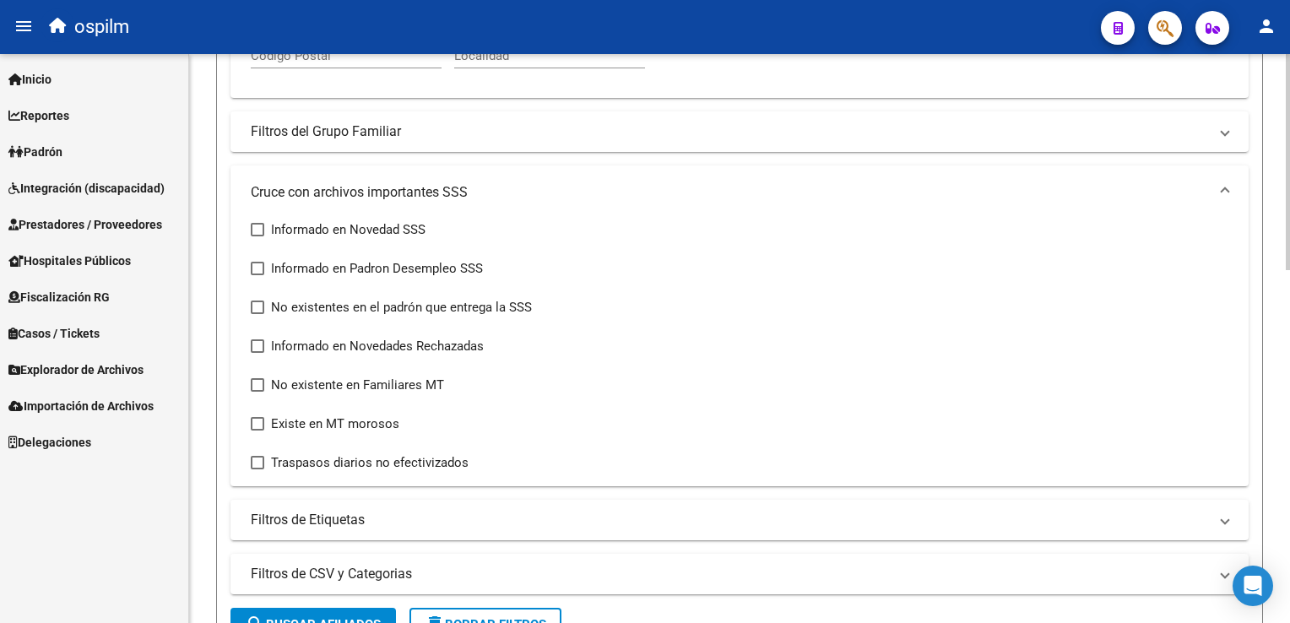
scroll to position [615, 0]
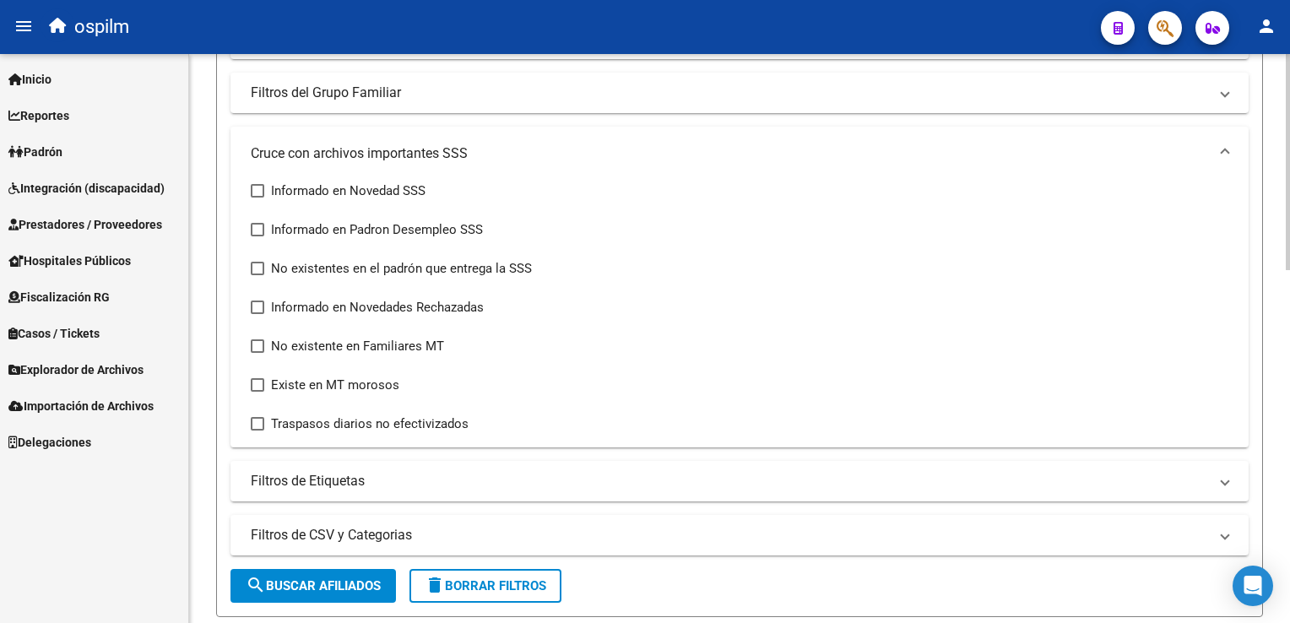
click at [1289, 434] on html "menu ospilm person Firma Express Inicio Instructivos Contacto OS Reportes Ingre…" at bounding box center [645, 311] width 1290 height 623
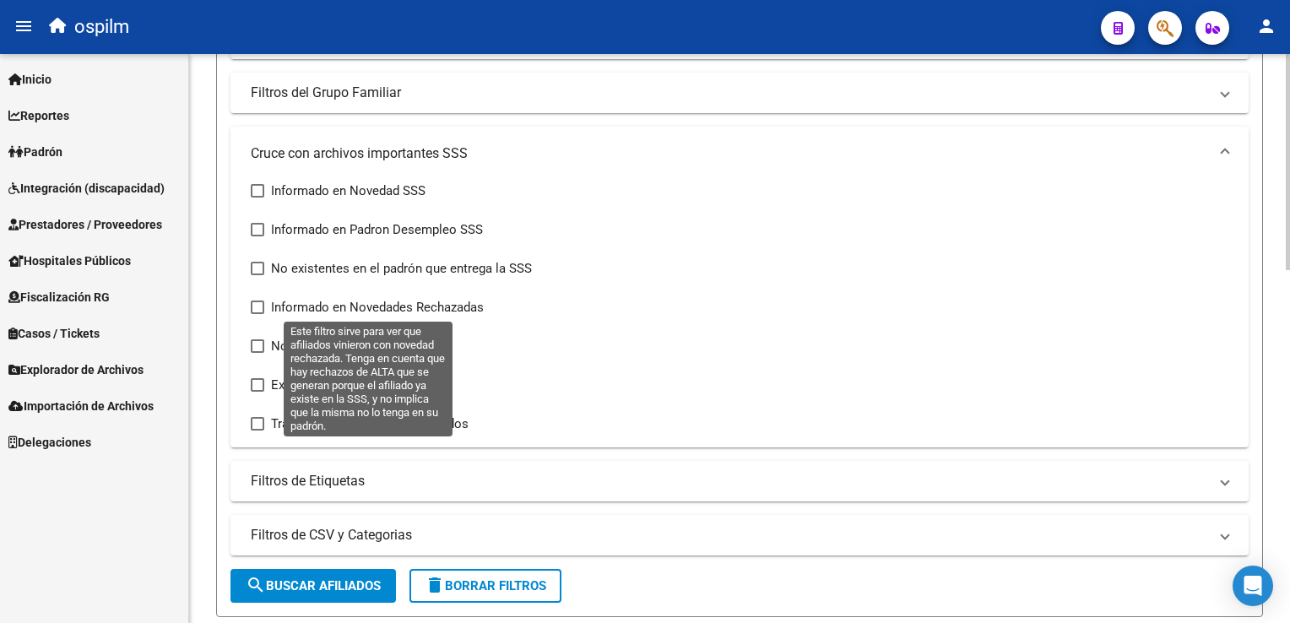
click at [263, 302] on span at bounding box center [258, 307] width 14 height 14
click at [257, 314] on input "Informado en Novedades Rechazadas" at bounding box center [257, 314] width 1 height 1
checkbox input "true"
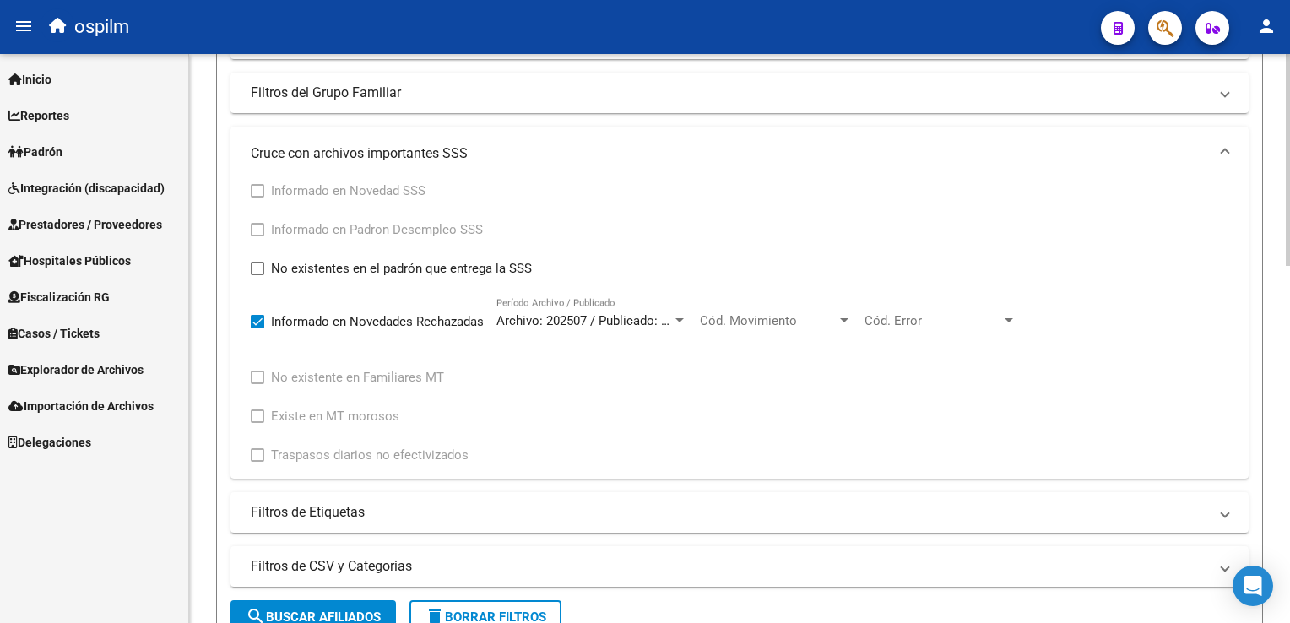
click at [739, 317] on span "Cód. Movimiento" at bounding box center [768, 320] width 137 height 15
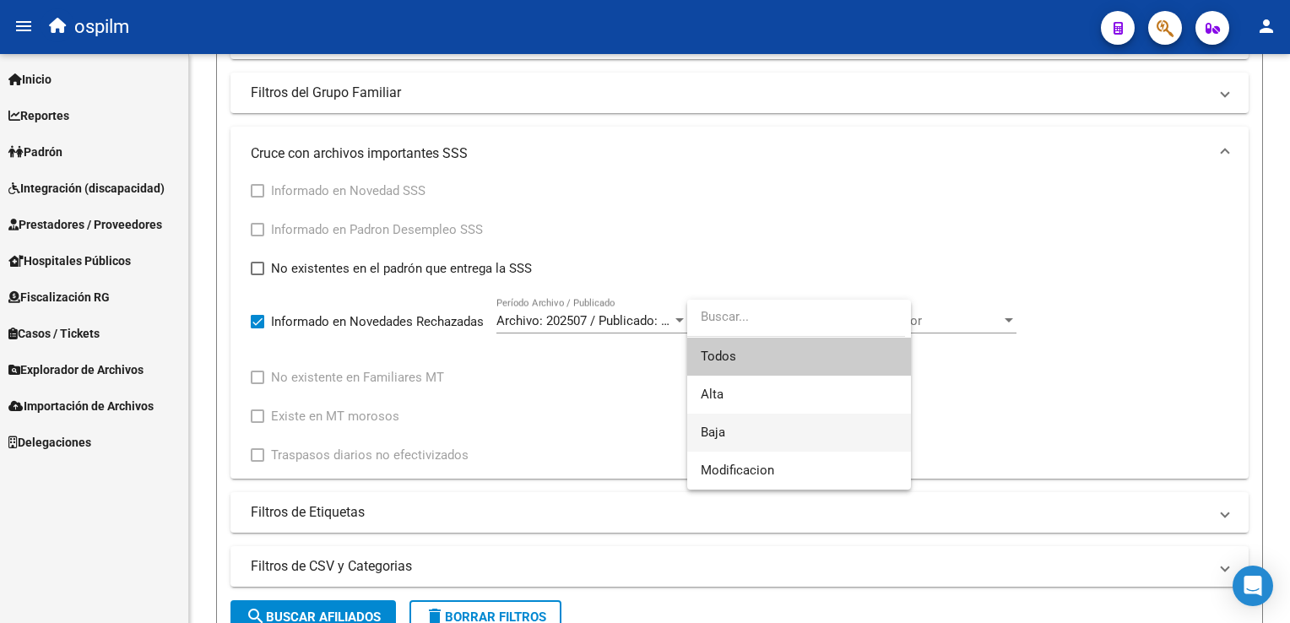
click at [729, 437] on span "Baja" at bounding box center [799, 433] width 197 height 38
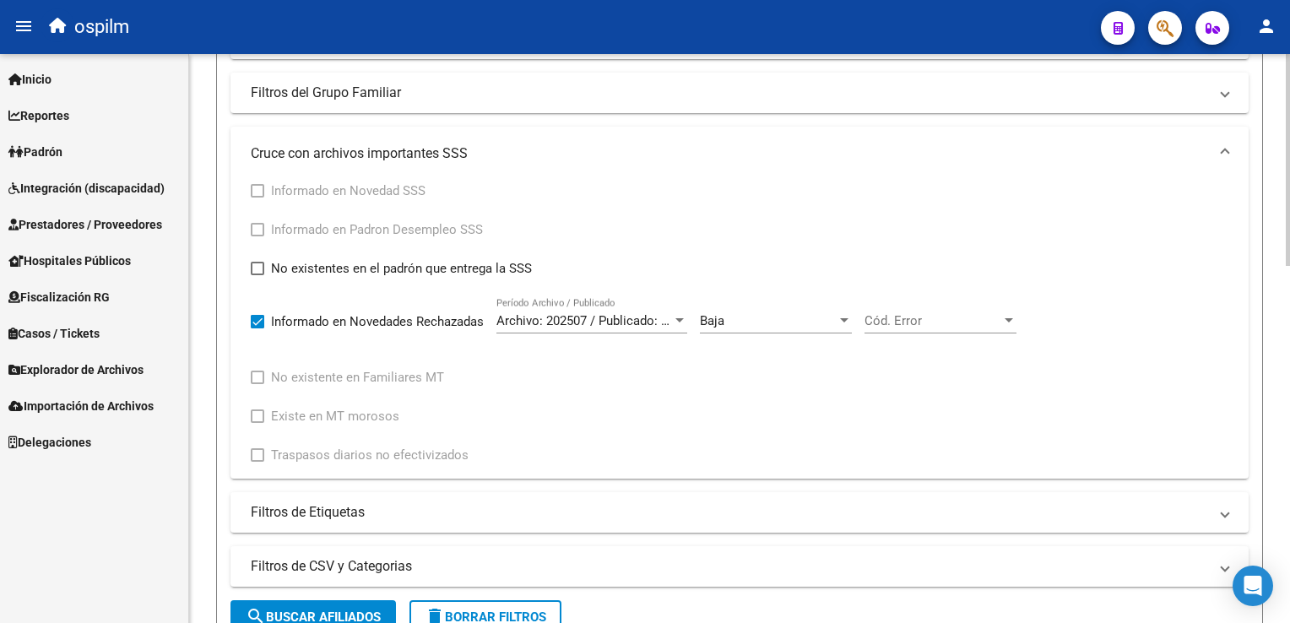
click at [959, 308] on div "Cód. Error Cód. Error" at bounding box center [940, 315] width 152 height 36
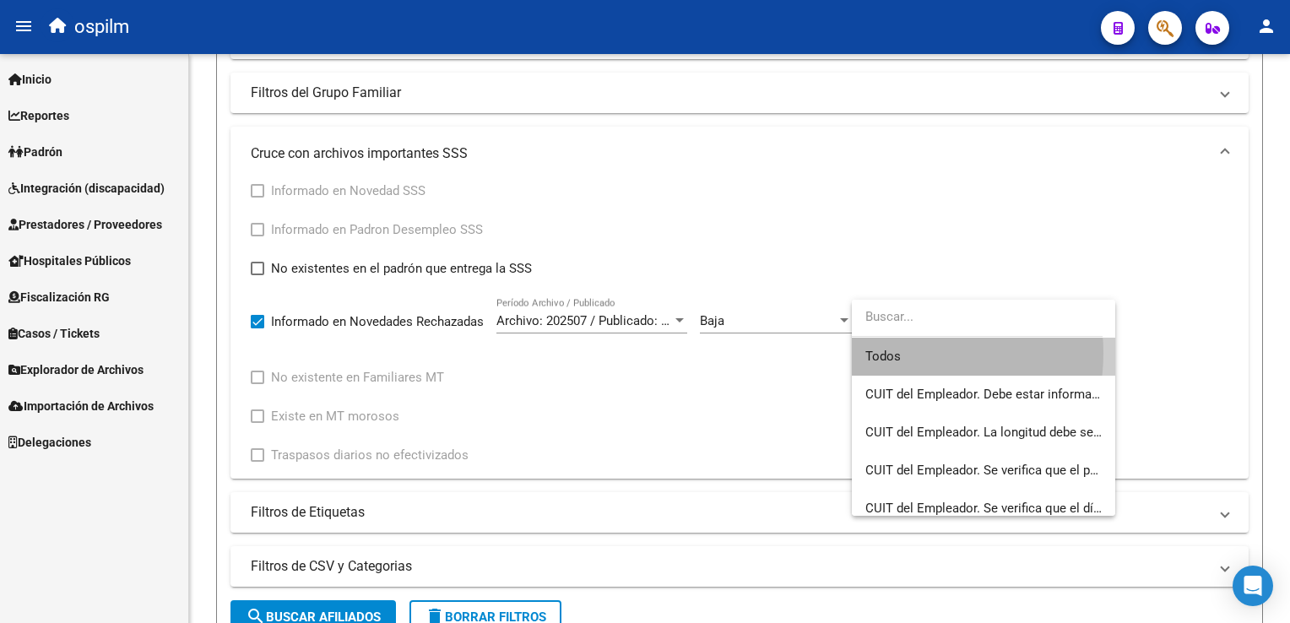
click at [890, 353] on span "Todos" at bounding box center [983, 357] width 236 height 38
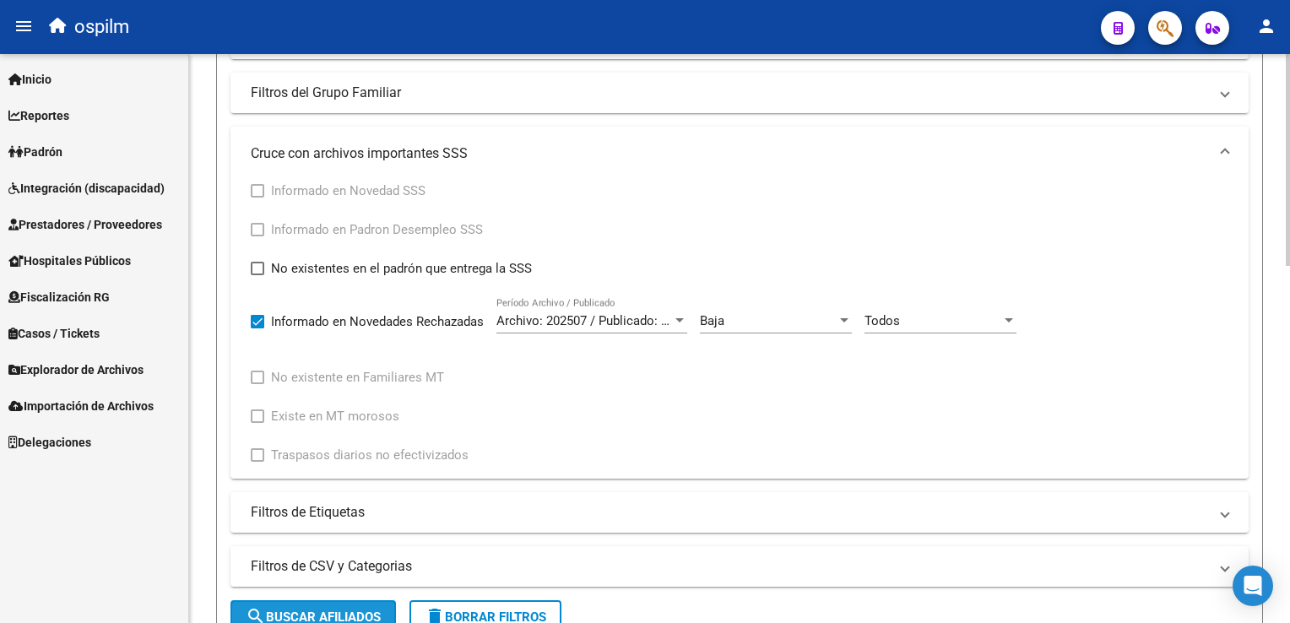
click at [357, 614] on span "search Buscar Afiliados" at bounding box center [313, 616] width 135 height 15
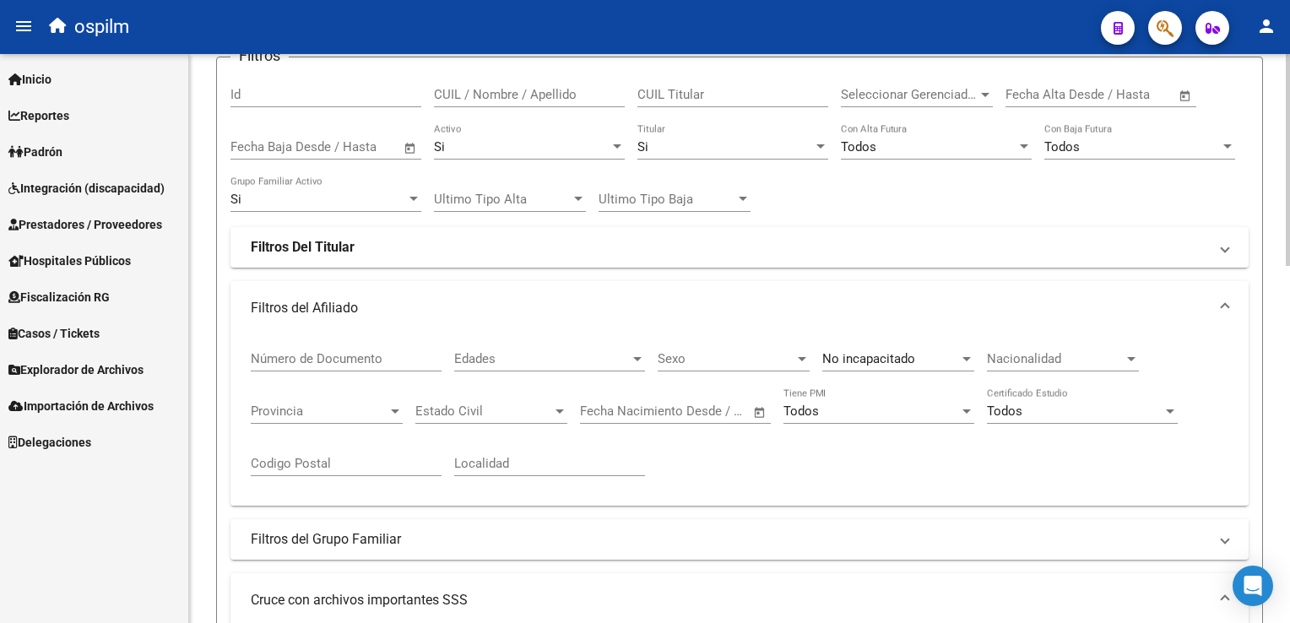
scroll to position [0, 0]
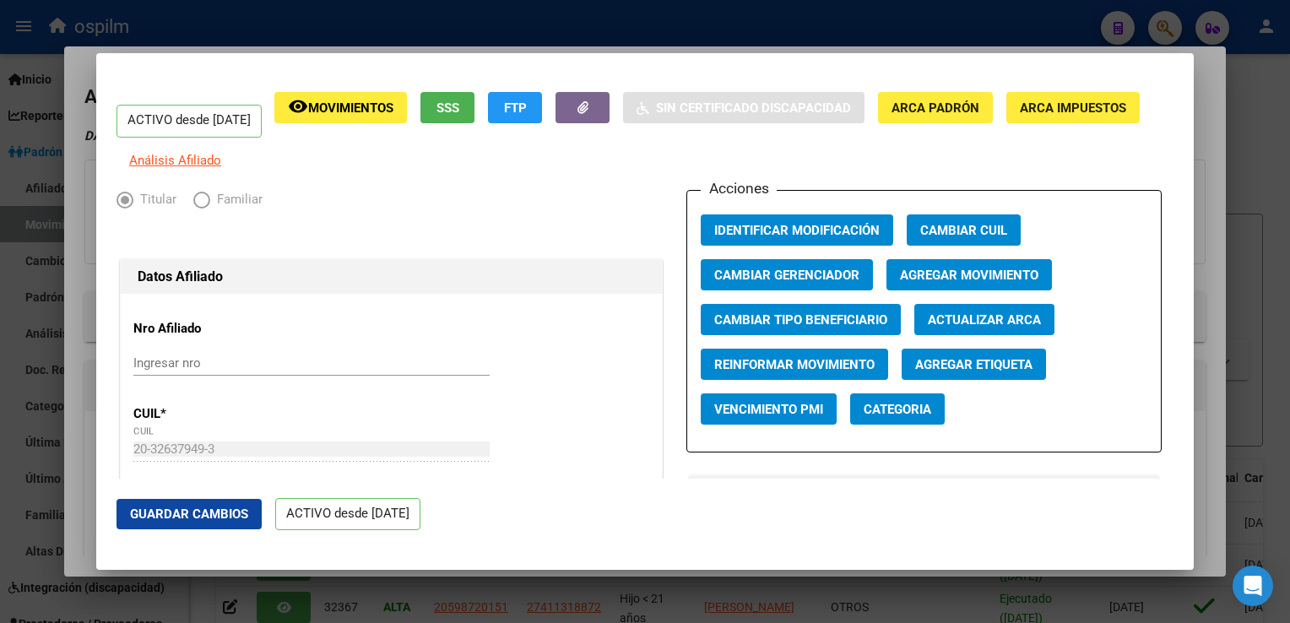
scroll to position [392, 0]
click at [868, 21] on div at bounding box center [645, 311] width 1290 height 623
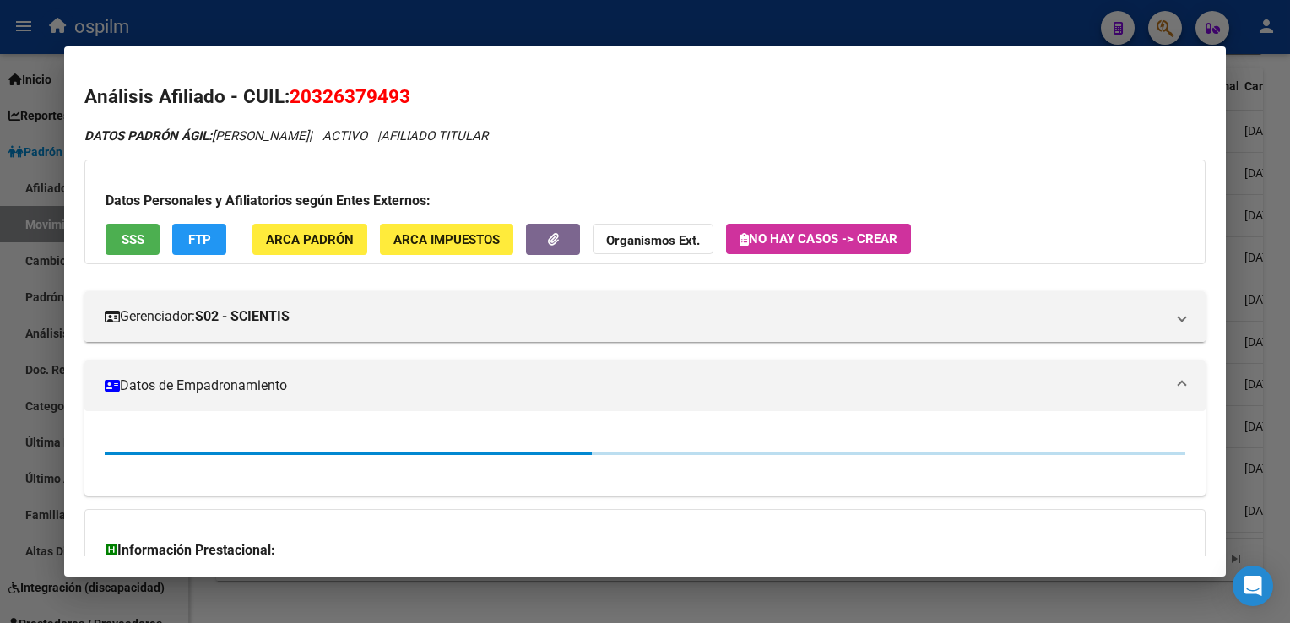
click at [760, 25] on div at bounding box center [645, 311] width 1290 height 623
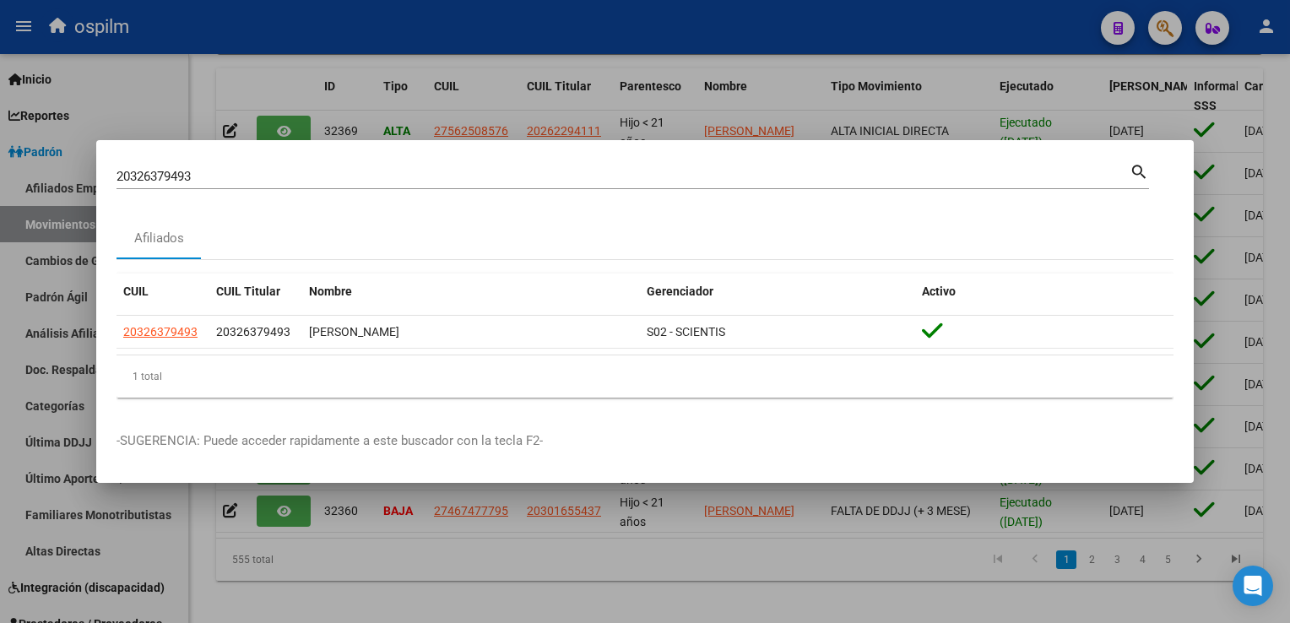
click at [816, 598] on div at bounding box center [645, 311] width 1290 height 623
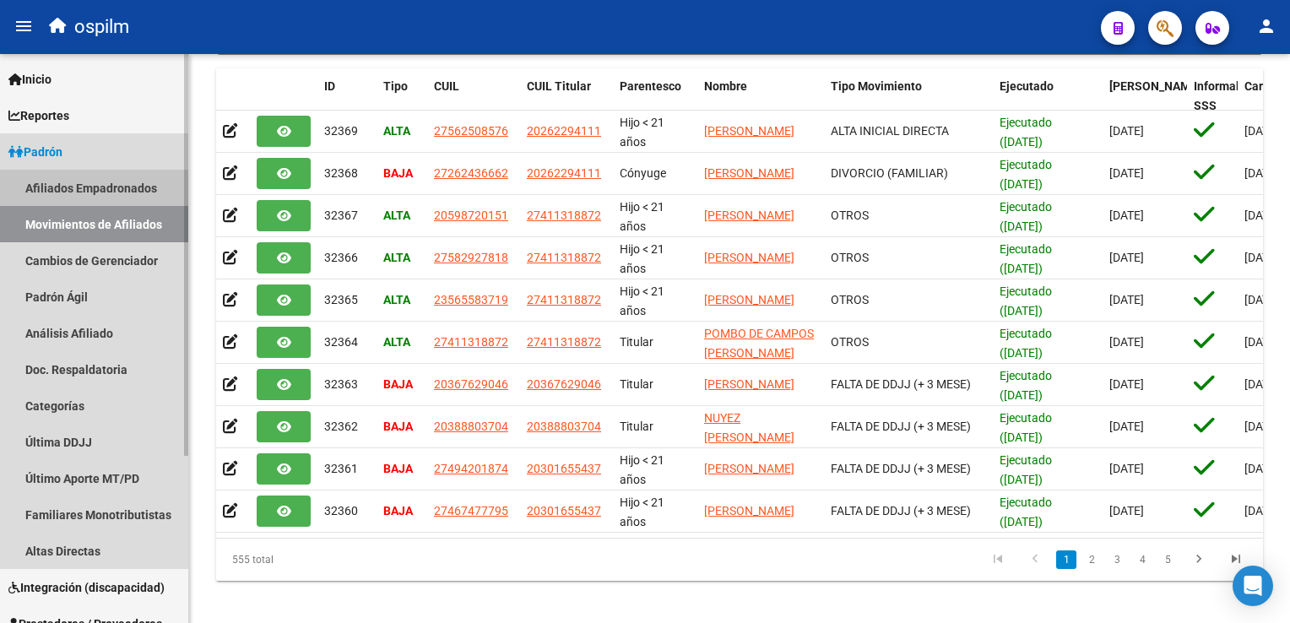
click at [120, 187] on link "Afiliados Empadronados" at bounding box center [94, 188] width 188 height 36
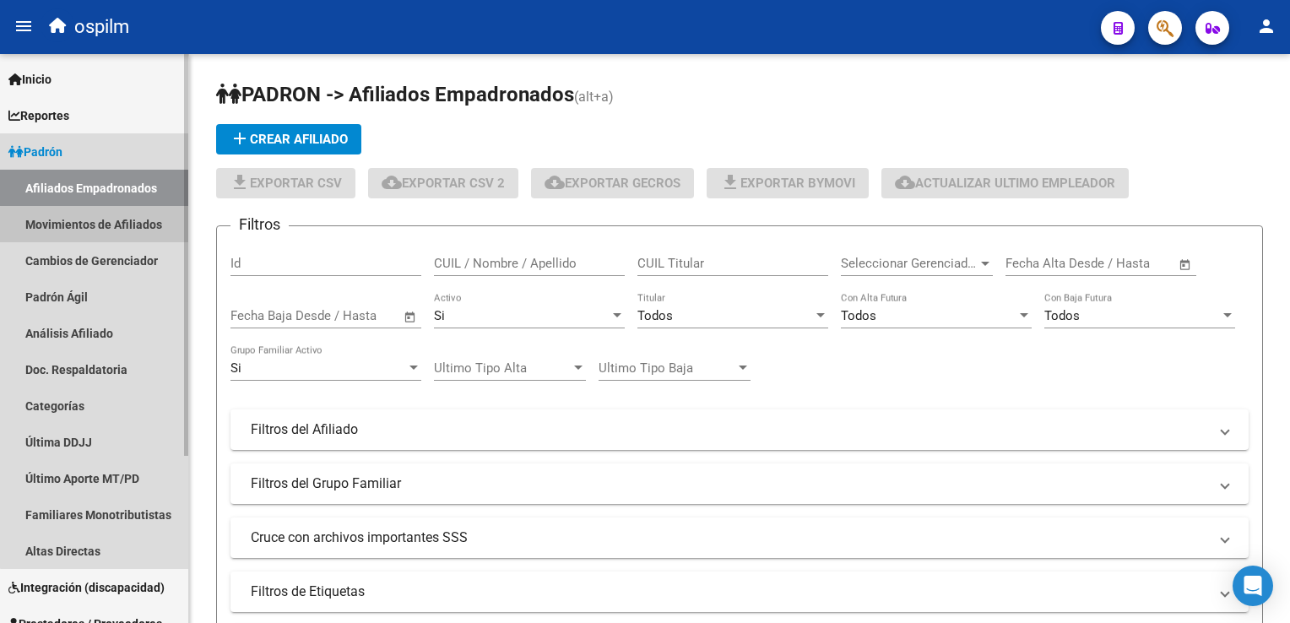
click at [101, 225] on link "Movimientos de Afiliados" at bounding box center [94, 224] width 188 height 36
